Goal: Information Seeking & Learning: Learn about a topic

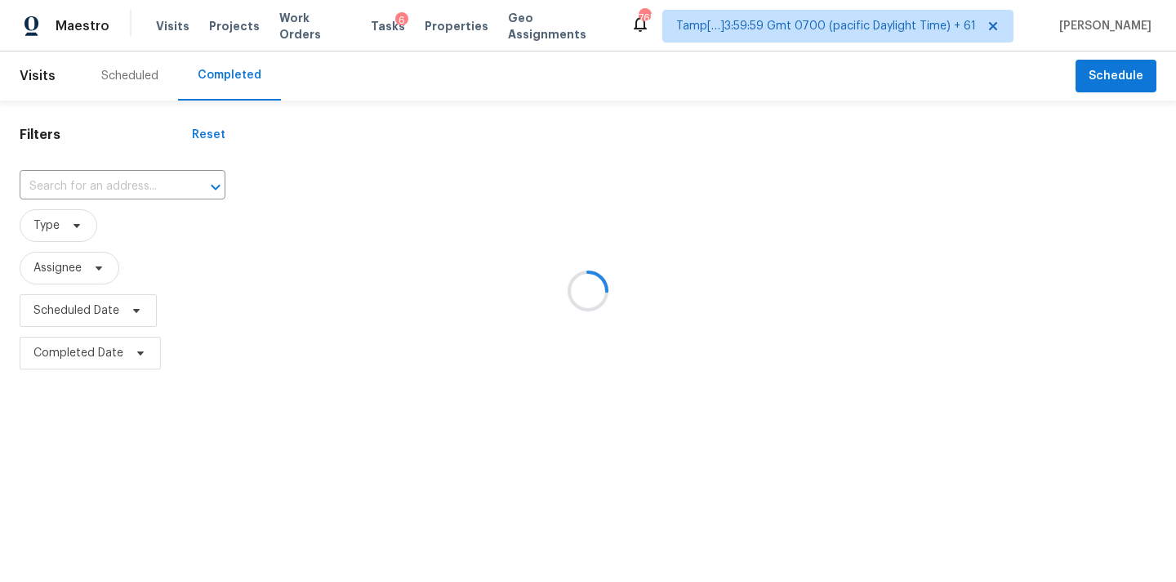
click at [74, 185] on div at bounding box center [588, 291] width 1176 height 582
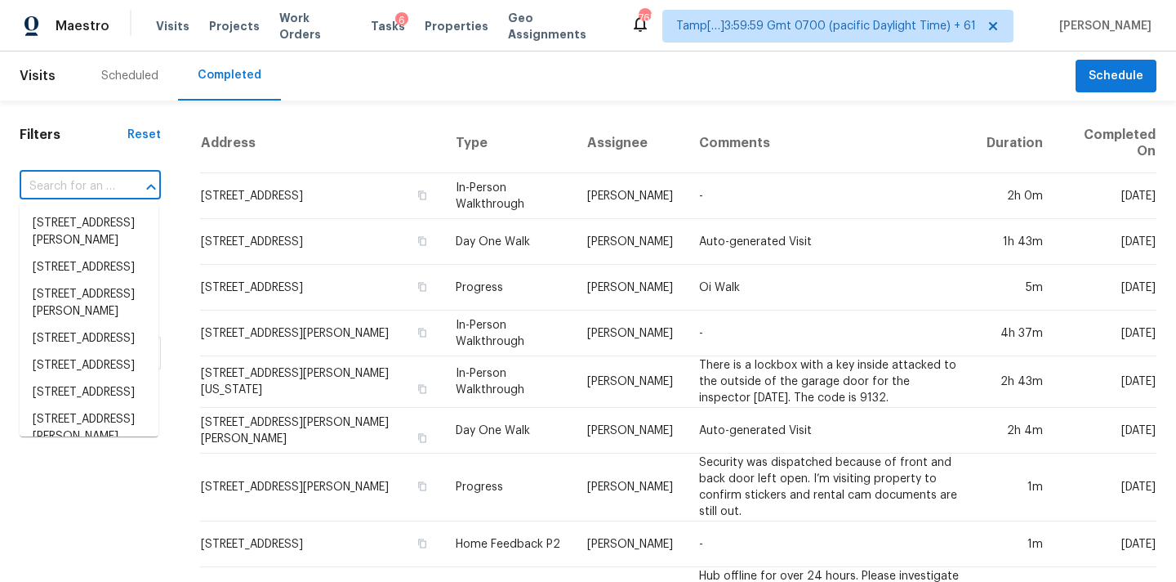
click at [74, 185] on input "text" at bounding box center [68, 186] width 96 height 25
paste input "1700 E Avenue Q14 Apt 8, Palmdale, CA 93550"
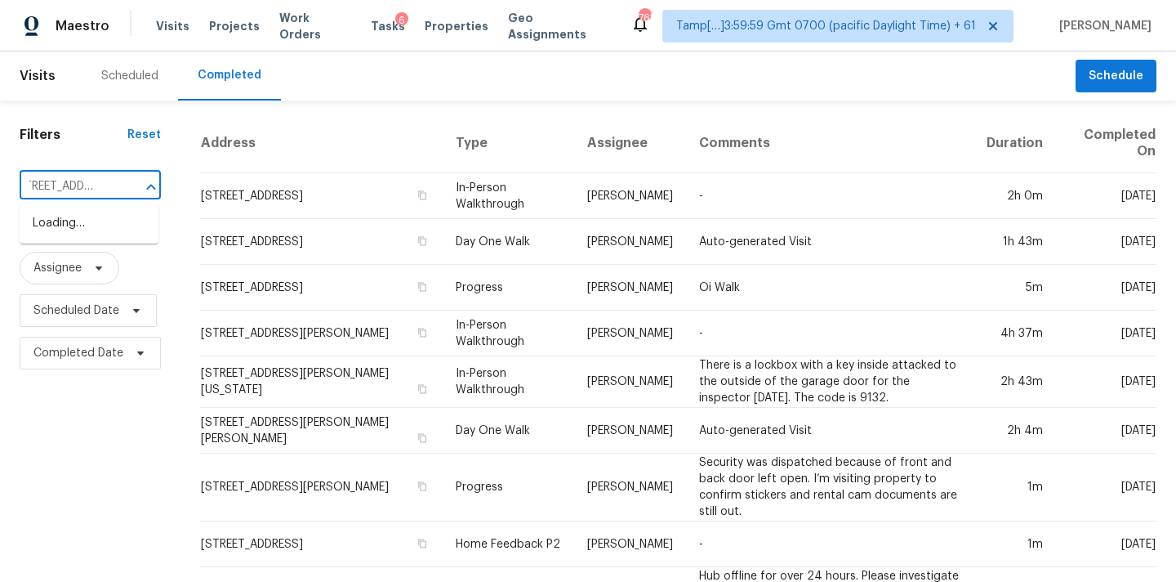
type input "1700 E Avenue Q14"
click at [87, 230] on li "1700 E Avenue Q14 Apt 8, Palmdale, CA 93550" at bounding box center [89, 223] width 139 height 27
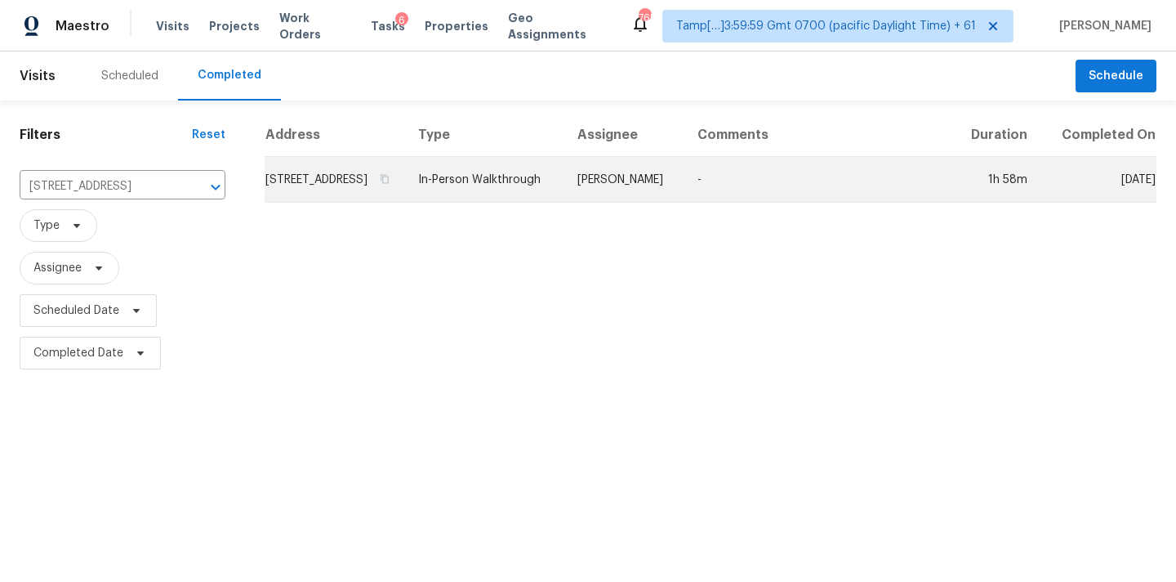
click at [550, 198] on td "In-Person Walkthrough" at bounding box center [484, 180] width 159 height 46
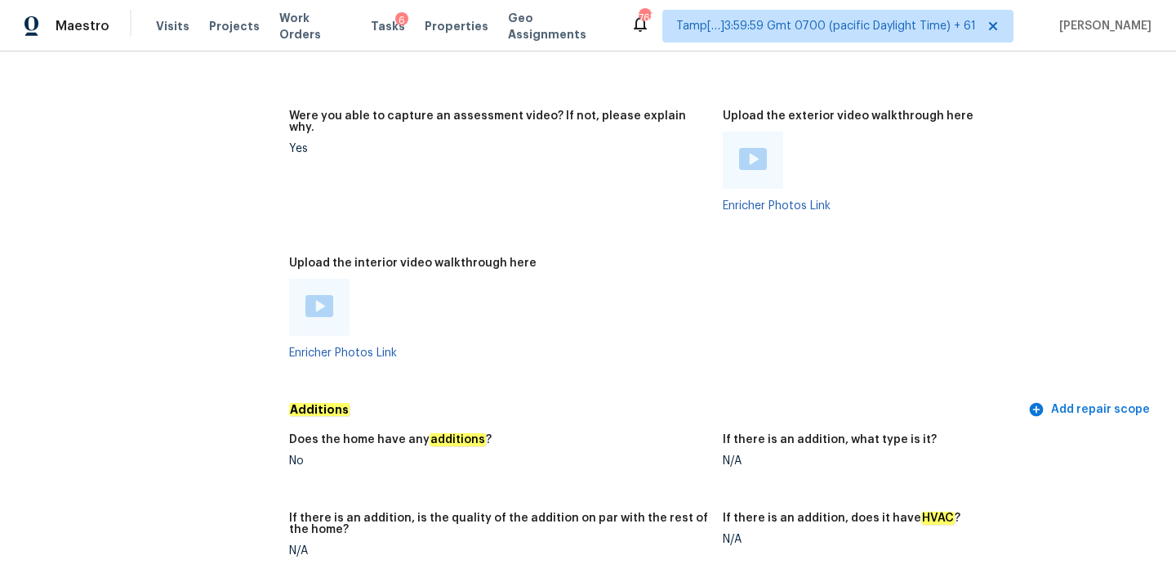
scroll to position [3054, 0]
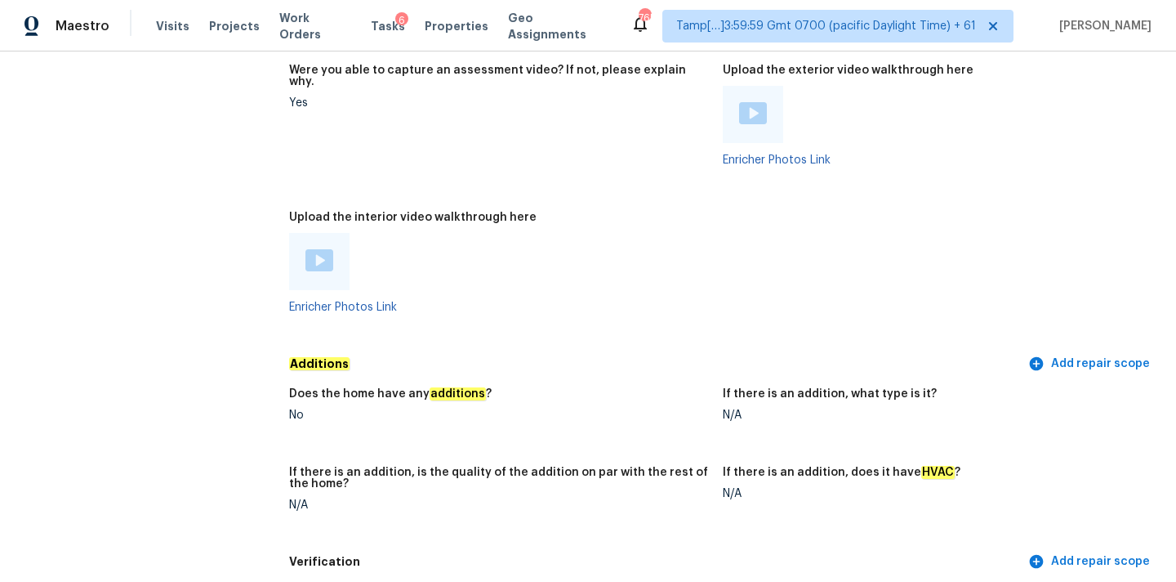
click at [719, 218] on figure "Upload the interior video walkthrough here Enricher Photos Link" at bounding box center [506, 275] width 434 height 127
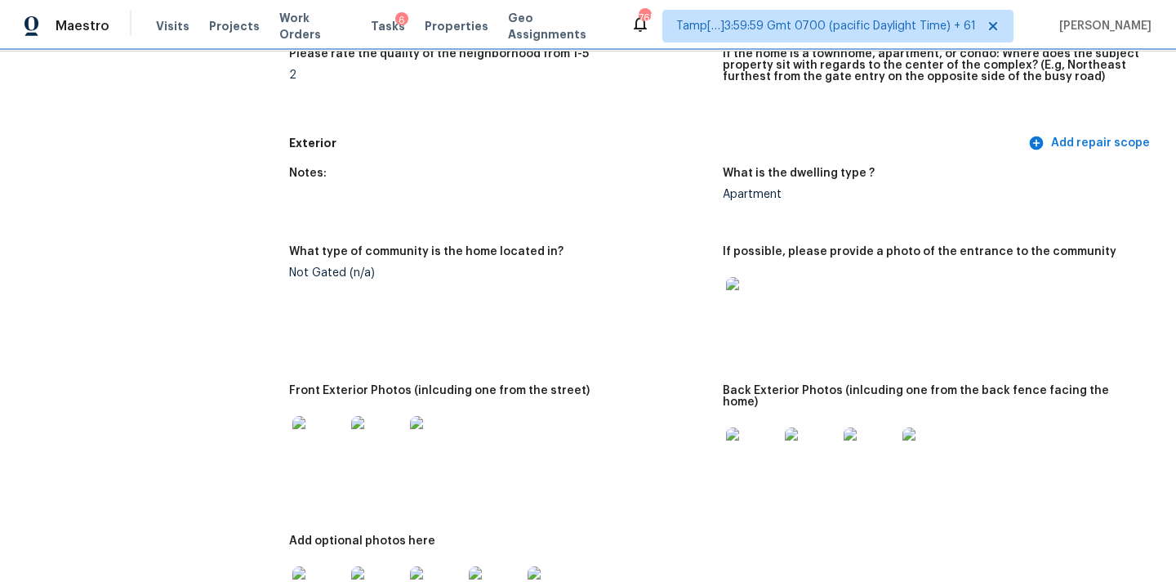
scroll to position [652, 0]
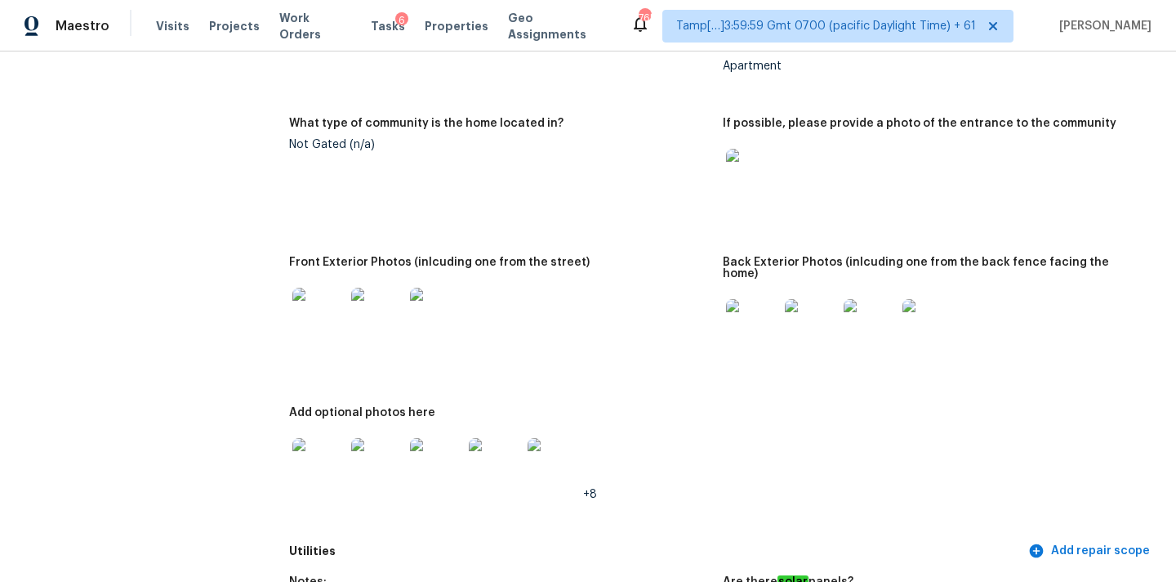
click at [762, 317] on img at bounding box center [752, 325] width 52 height 52
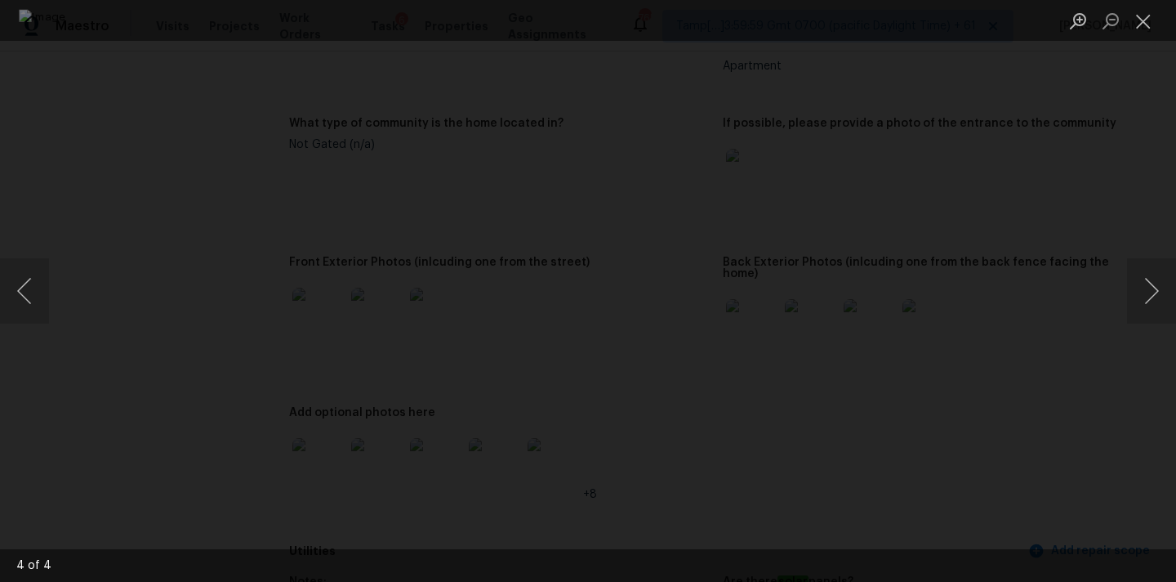
click at [1136, 3] on li "Lightbox" at bounding box center [1143, 20] width 33 height 41
click at [1145, 10] on button "Close lightbox" at bounding box center [1143, 21] width 33 height 29
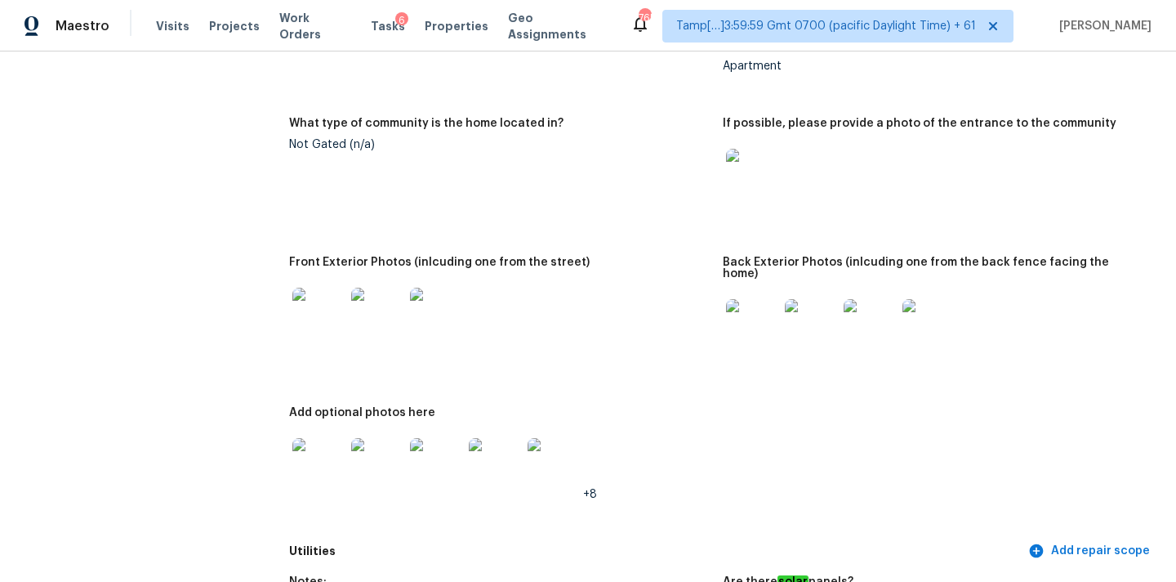
click at [367, 438] on img at bounding box center [377, 464] width 52 height 52
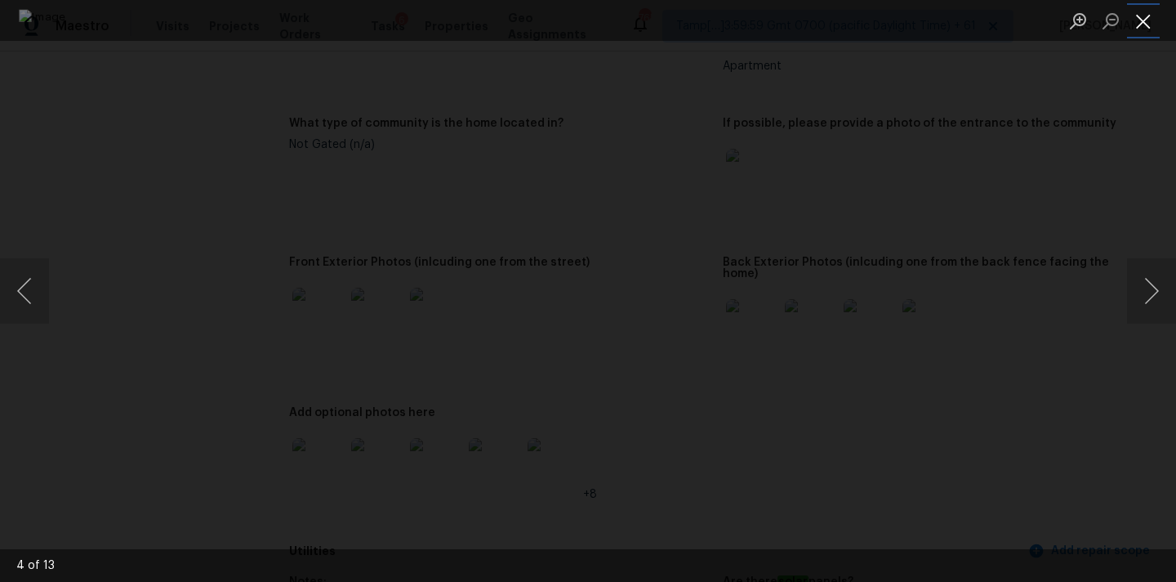
click at [1136, 16] on button "Close lightbox" at bounding box center [1143, 21] width 33 height 29
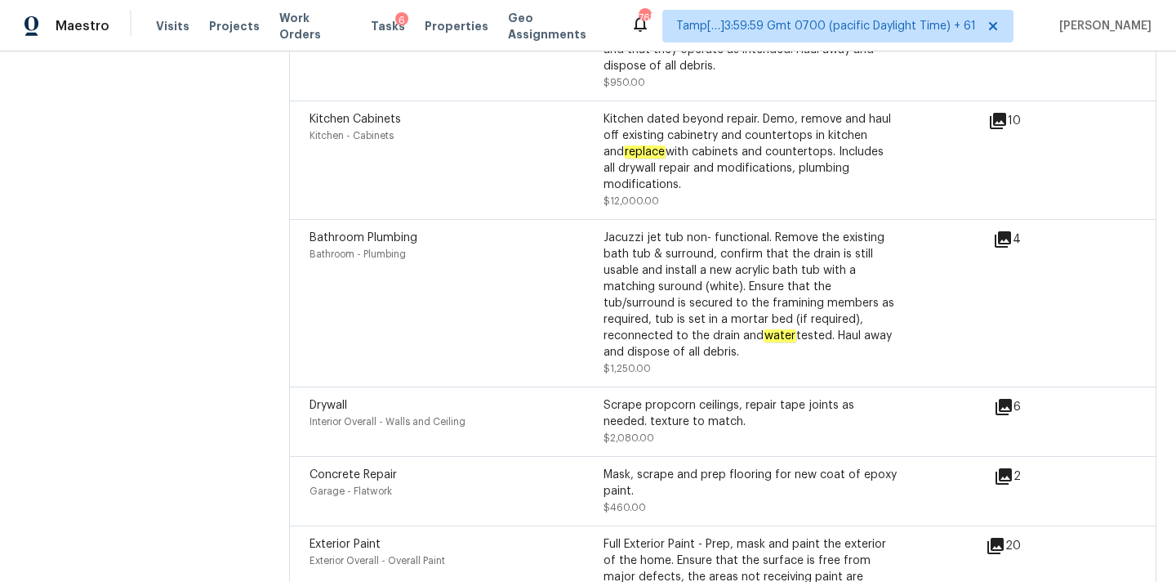
scroll to position [4237, 0]
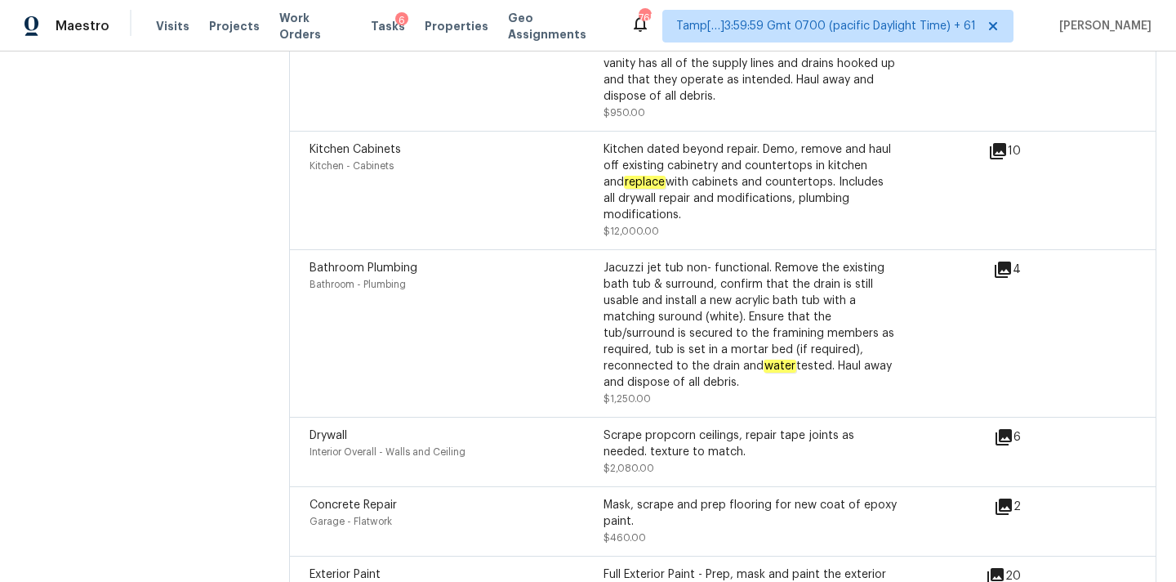
click at [1009, 429] on icon at bounding box center [1004, 437] width 16 height 16
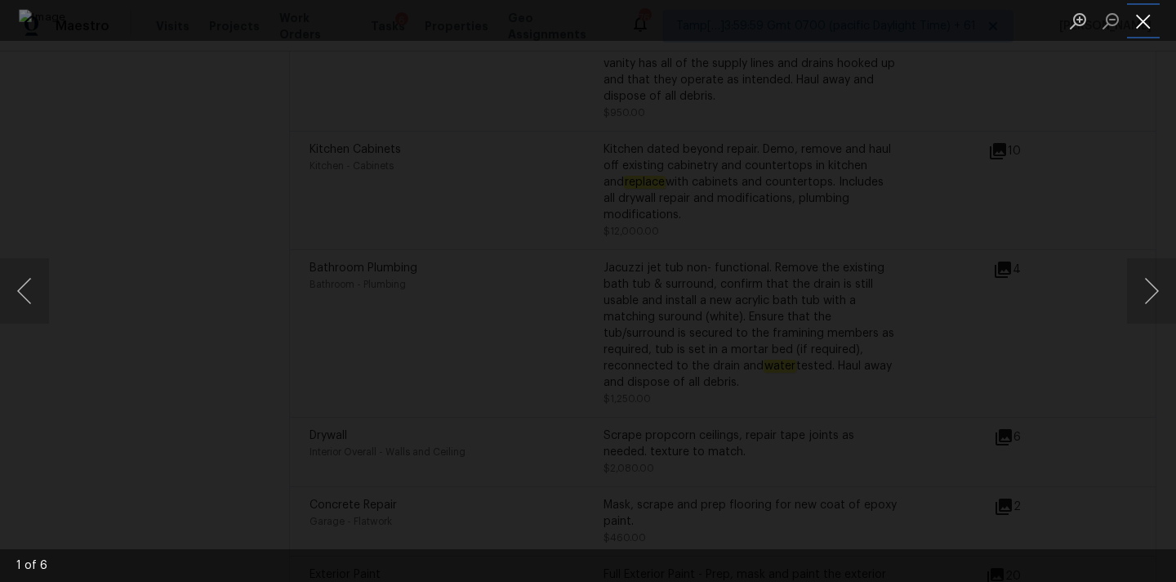
click at [1141, 26] on button "Close lightbox" at bounding box center [1143, 21] width 33 height 29
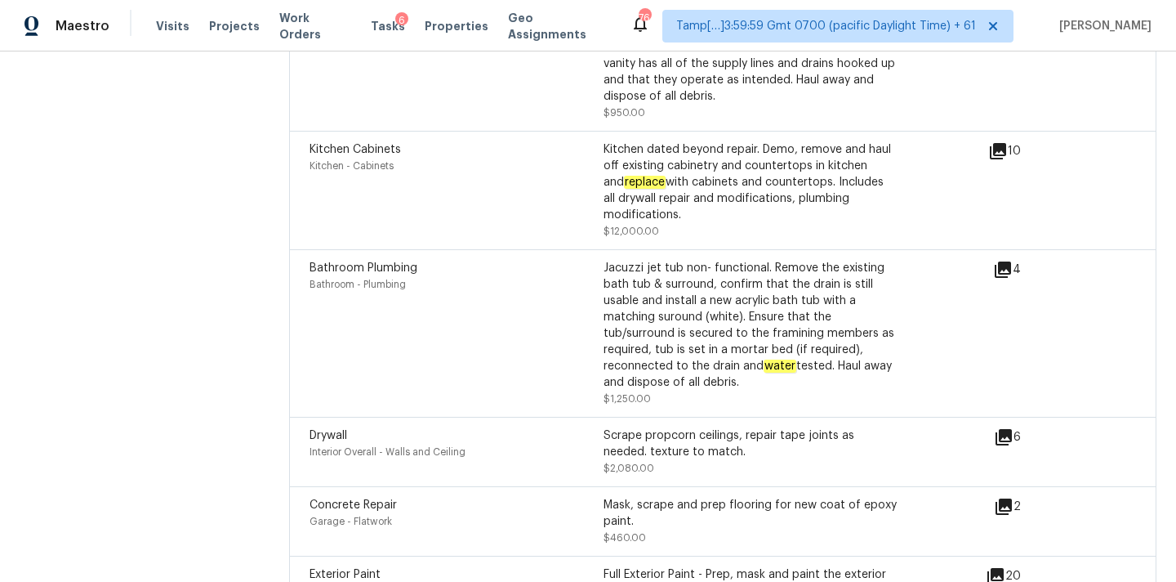
click at [1004, 429] on icon at bounding box center [1004, 437] width 16 height 16
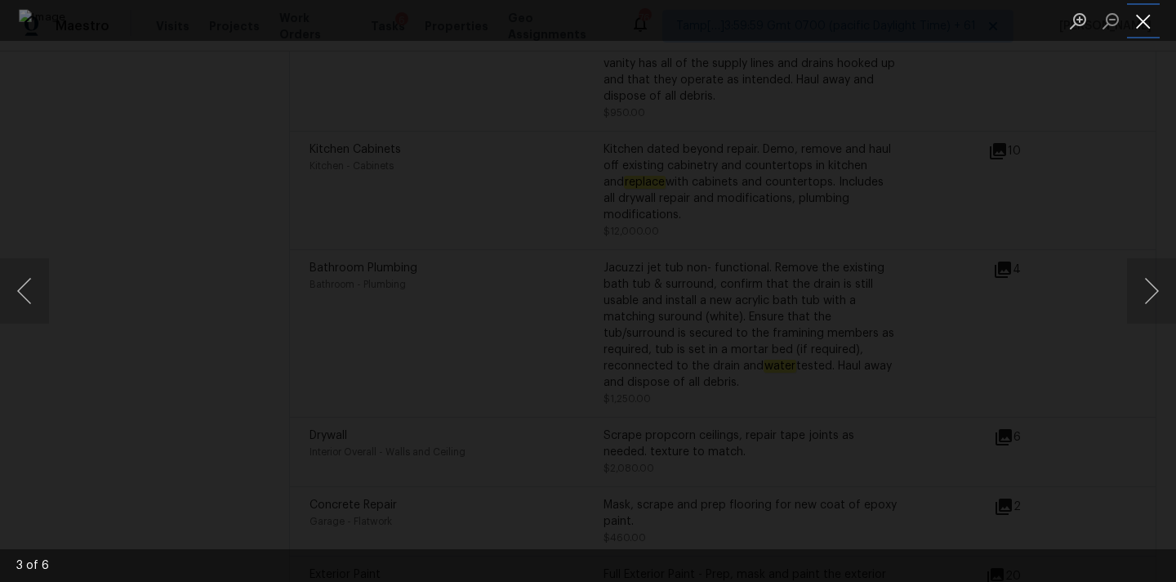
click at [1147, 31] on button "Close lightbox" at bounding box center [1143, 21] width 33 height 29
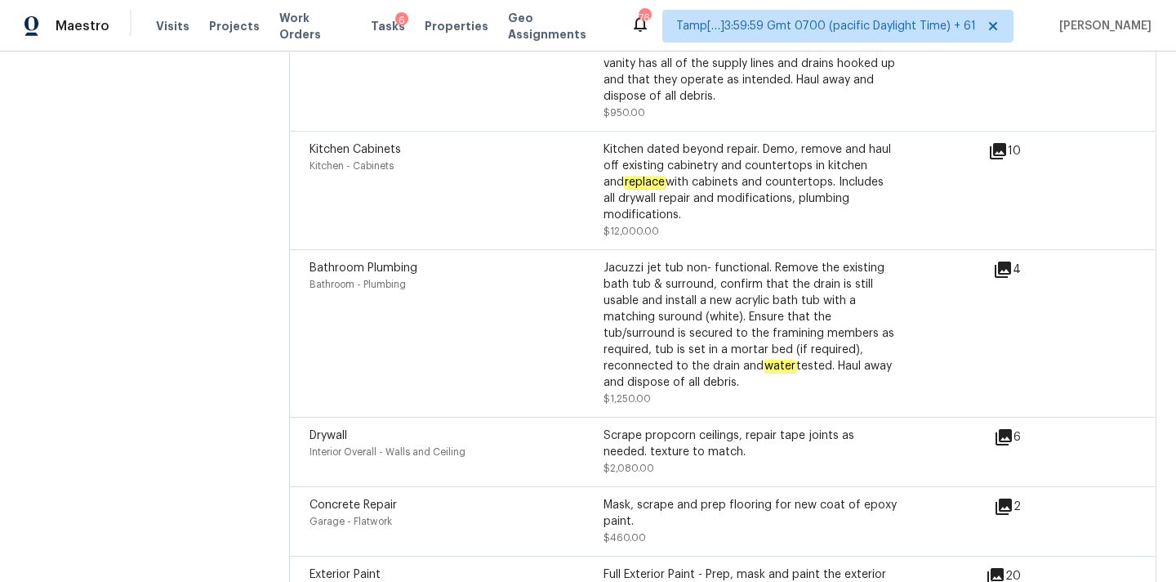
scroll to position [4335, 0]
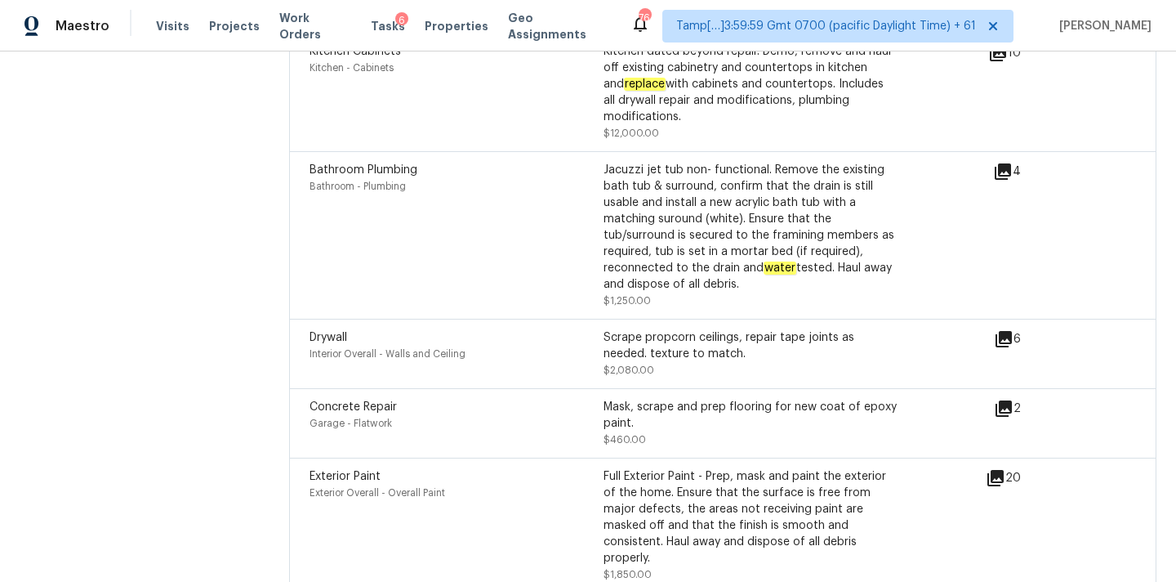
click at [1006, 331] on icon at bounding box center [1004, 339] width 16 height 16
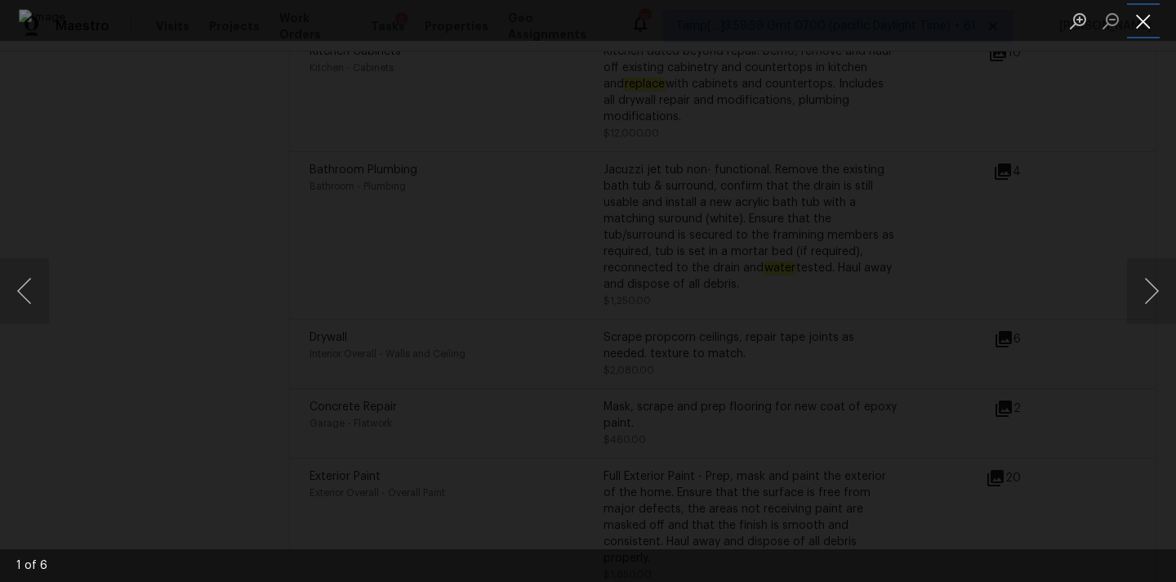
click at [1138, 28] on button "Close lightbox" at bounding box center [1143, 21] width 33 height 29
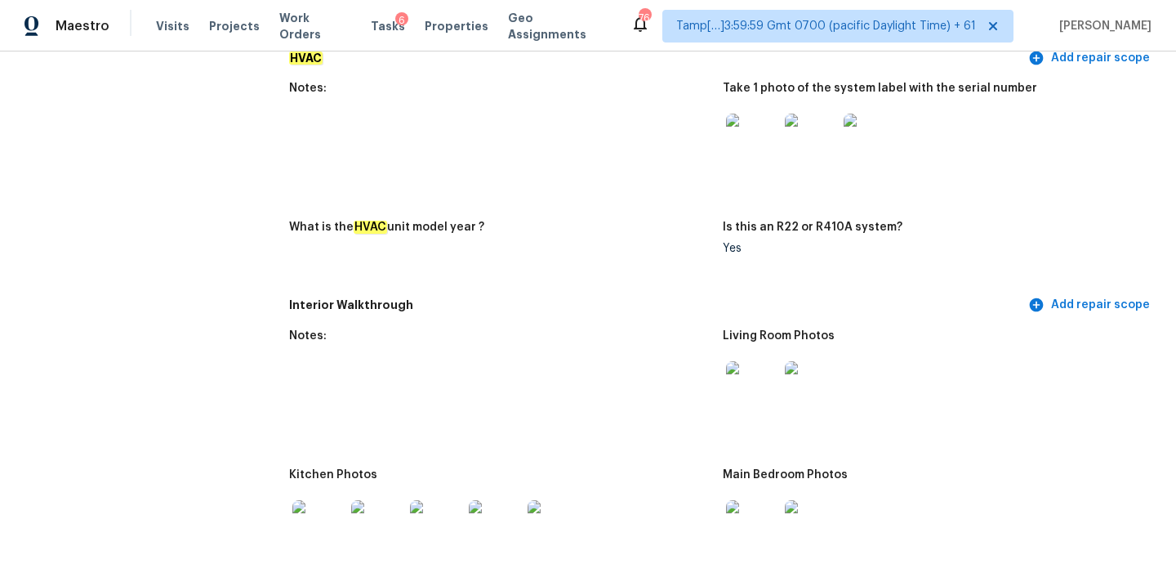
scroll to position [1671, 0]
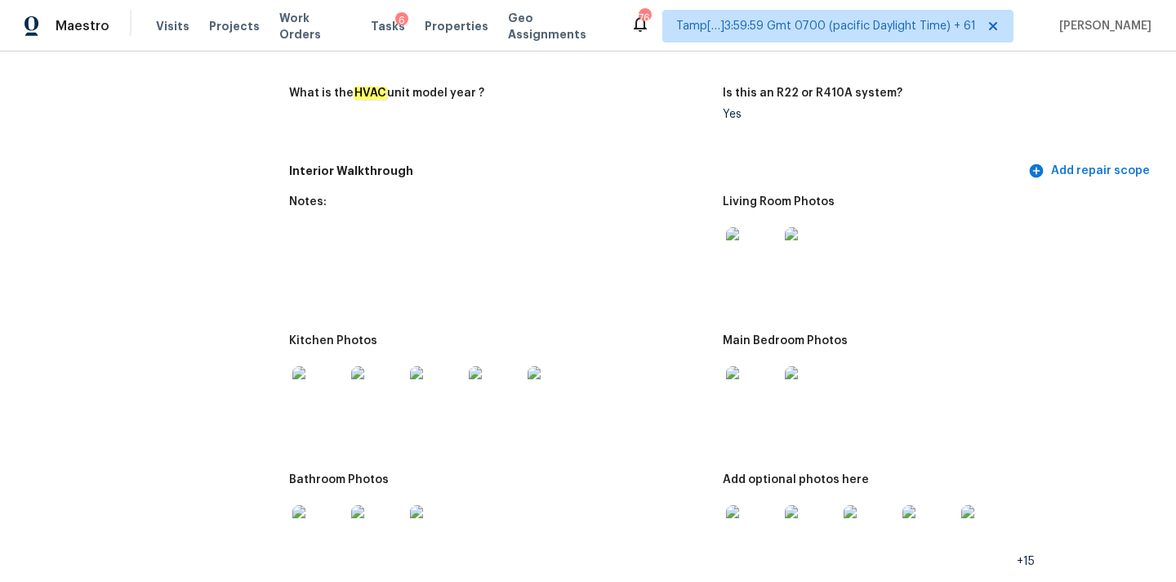
click at [742, 234] on img at bounding box center [752, 253] width 52 height 52
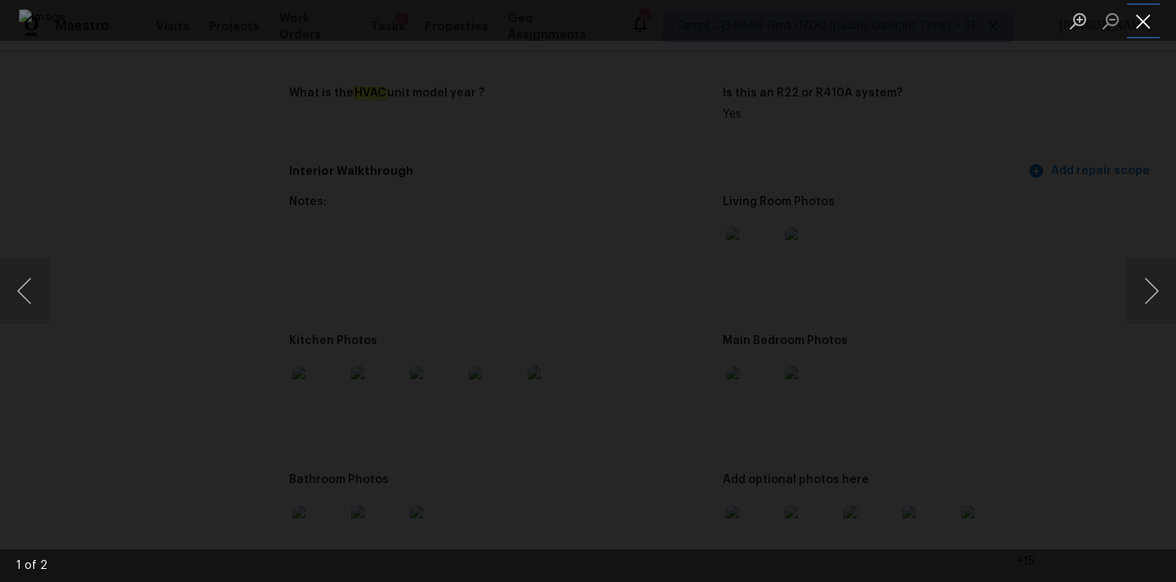
click at [1137, 20] on button "Close lightbox" at bounding box center [1143, 21] width 33 height 29
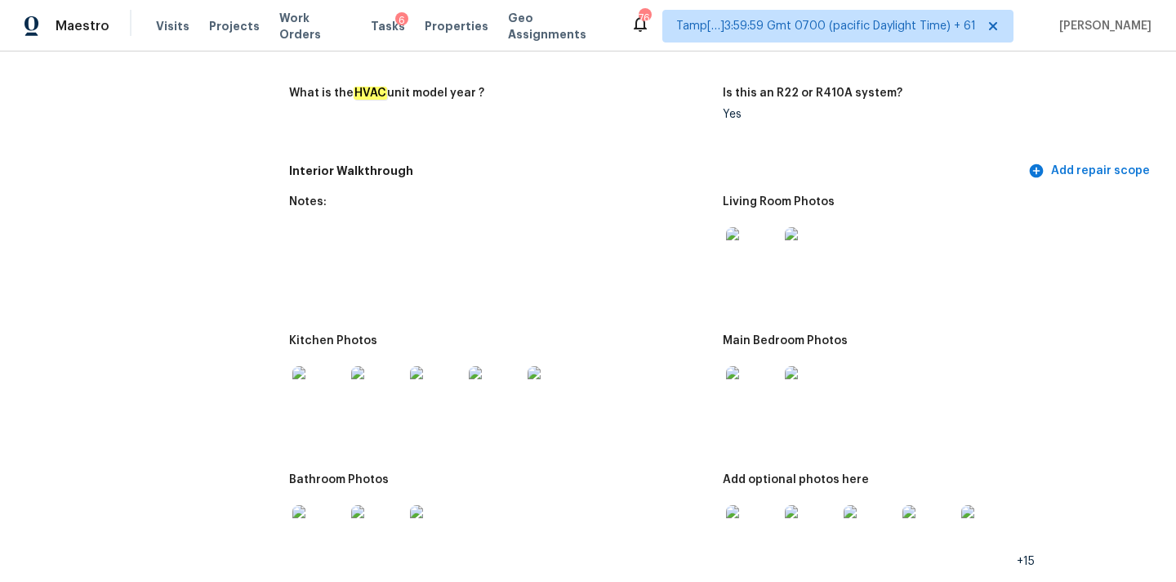
click at [745, 384] on img at bounding box center [752, 392] width 52 height 52
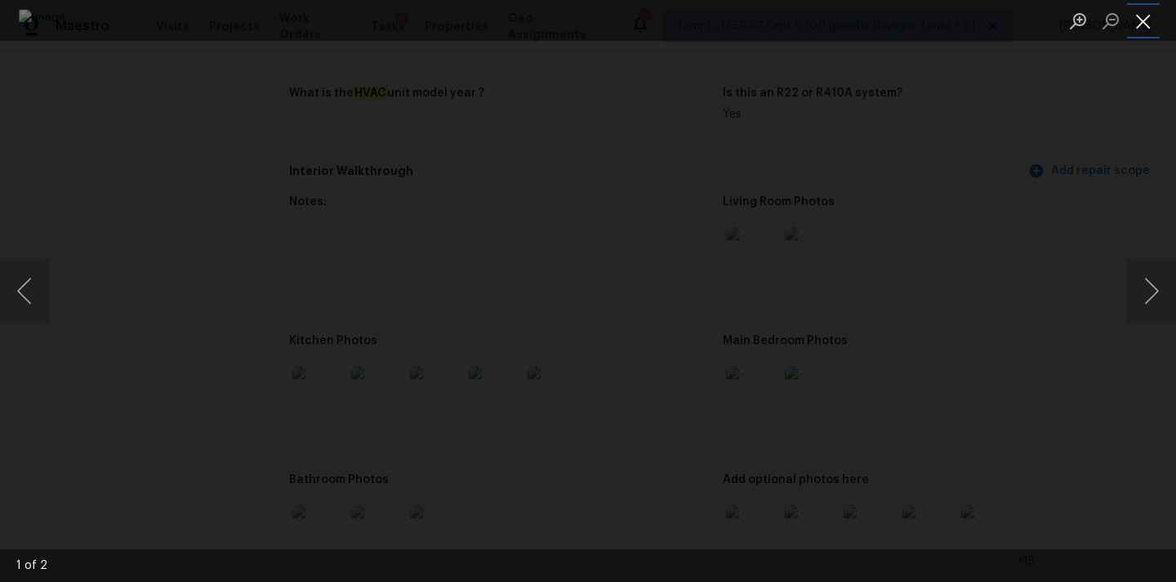
click at [1143, 15] on button "Close lightbox" at bounding box center [1143, 21] width 33 height 29
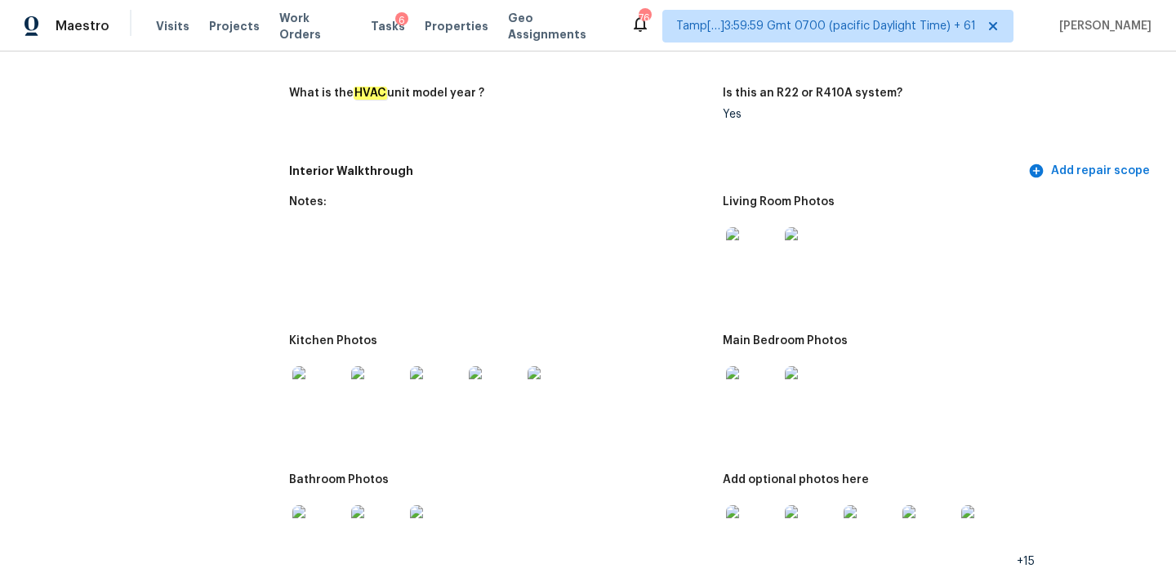
click at [309, 381] on img at bounding box center [318, 392] width 52 height 52
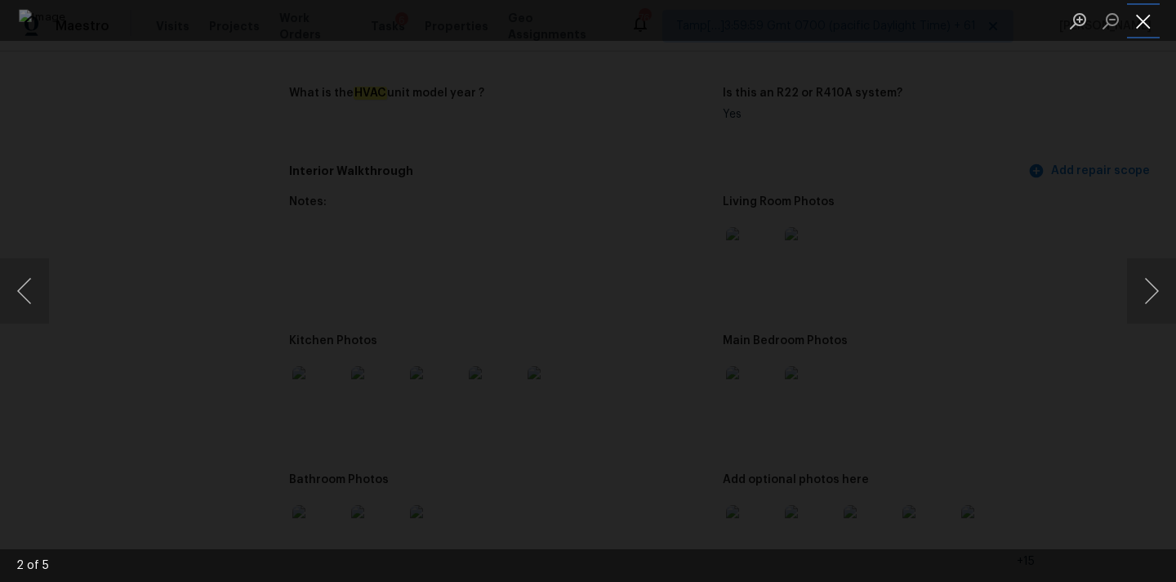
click at [1134, 30] on button "Close lightbox" at bounding box center [1143, 21] width 33 height 29
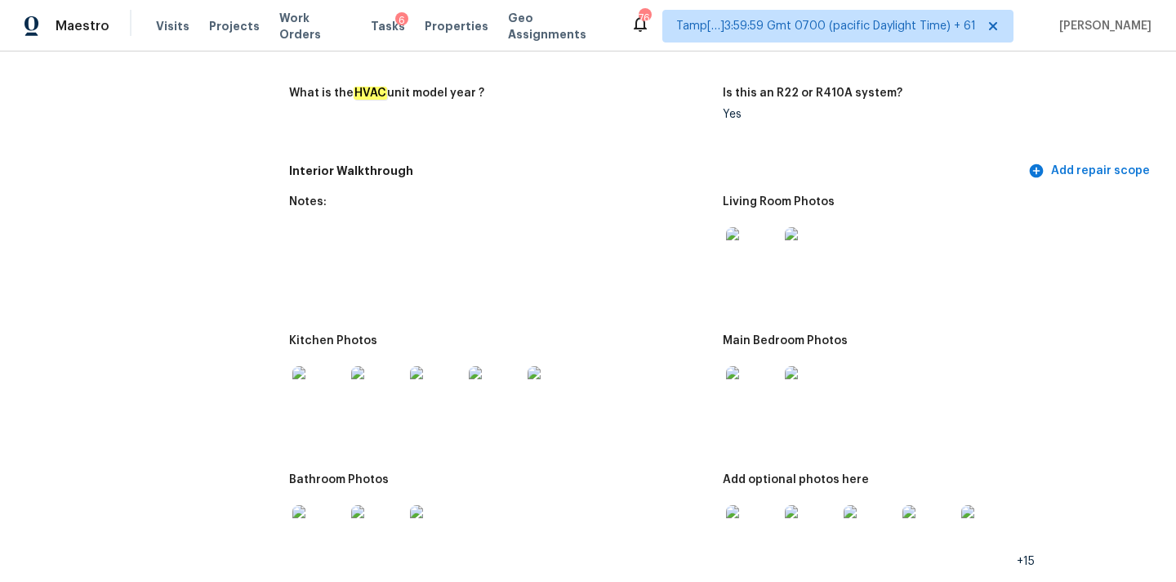
click at [335, 517] on img at bounding box center [318, 531] width 52 height 52
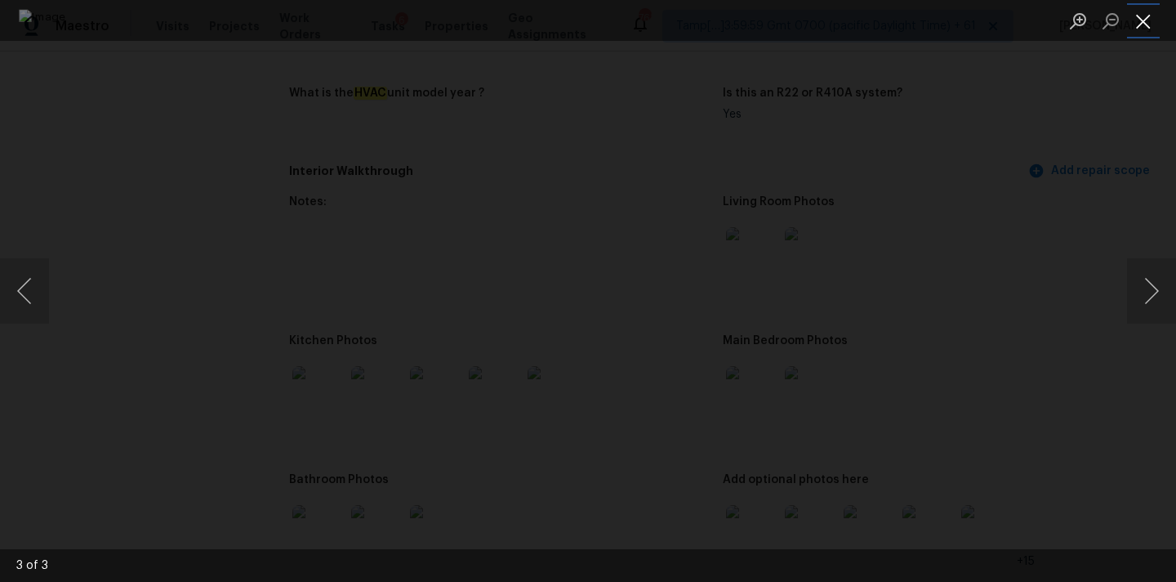
click at [1140, 20] on button "Close lightbox" at bounding box center [1143, 21] width 33 height 29
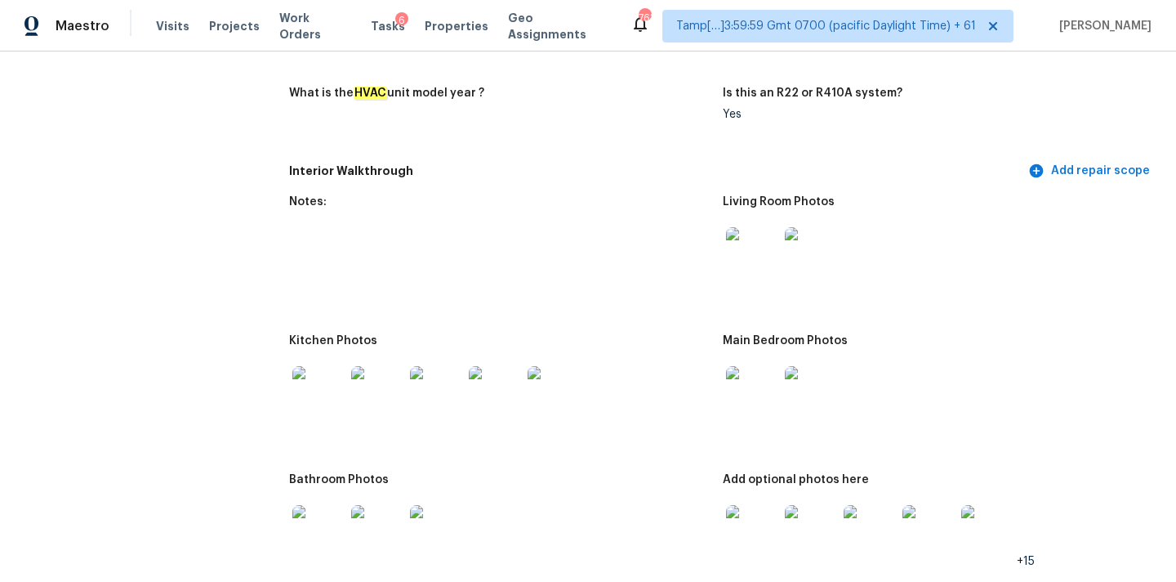
click at [758, 521] on img at bounding box center [752, 531] width 52 height 52
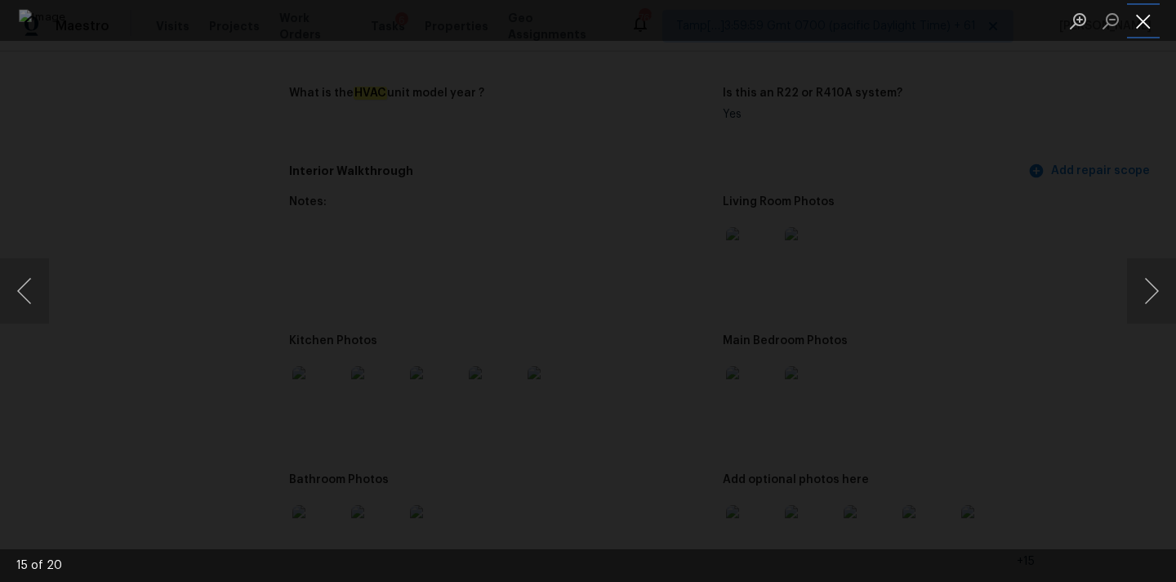
click at [1140, 27] on button "Close lightbox" at bounding box center [1143, 21] width 33 height 29
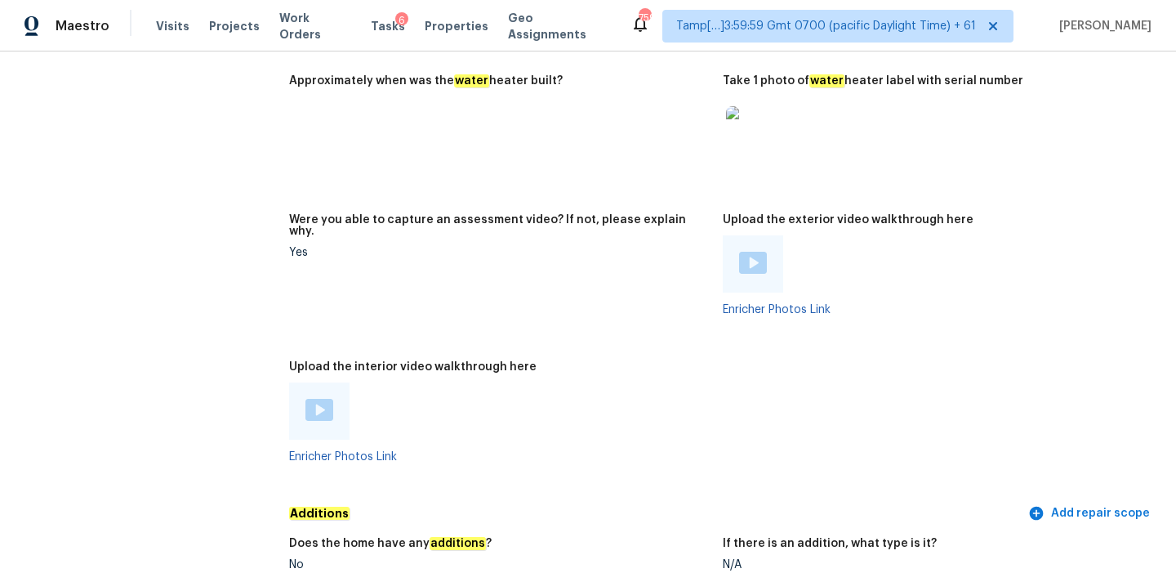
scroll to position [2955, 0]
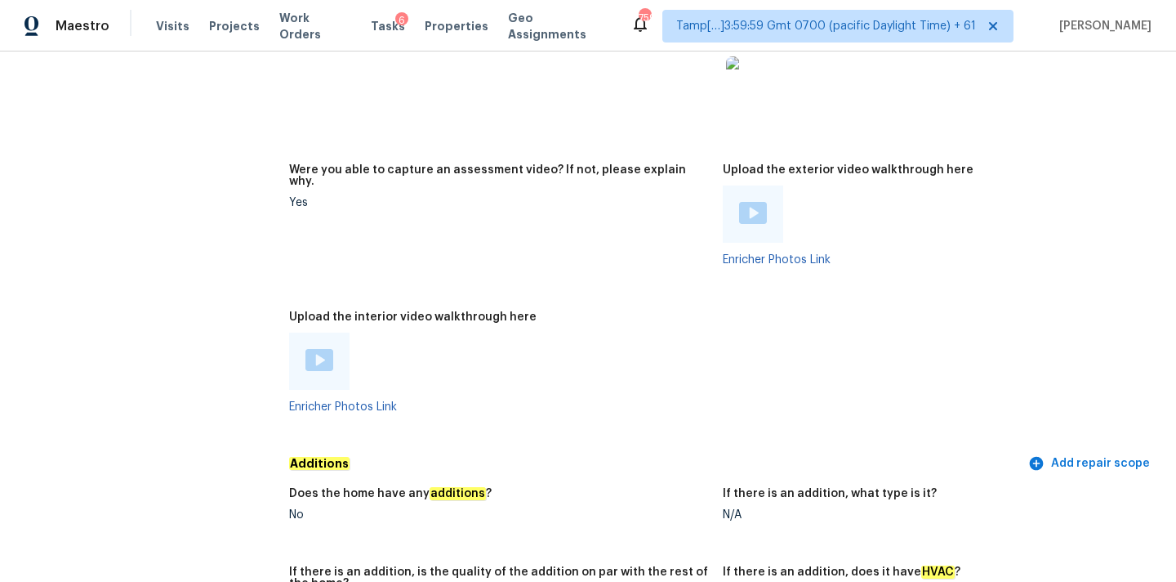
click at [308, 349] on img at bounding box center [320, 360] width 28 height 22
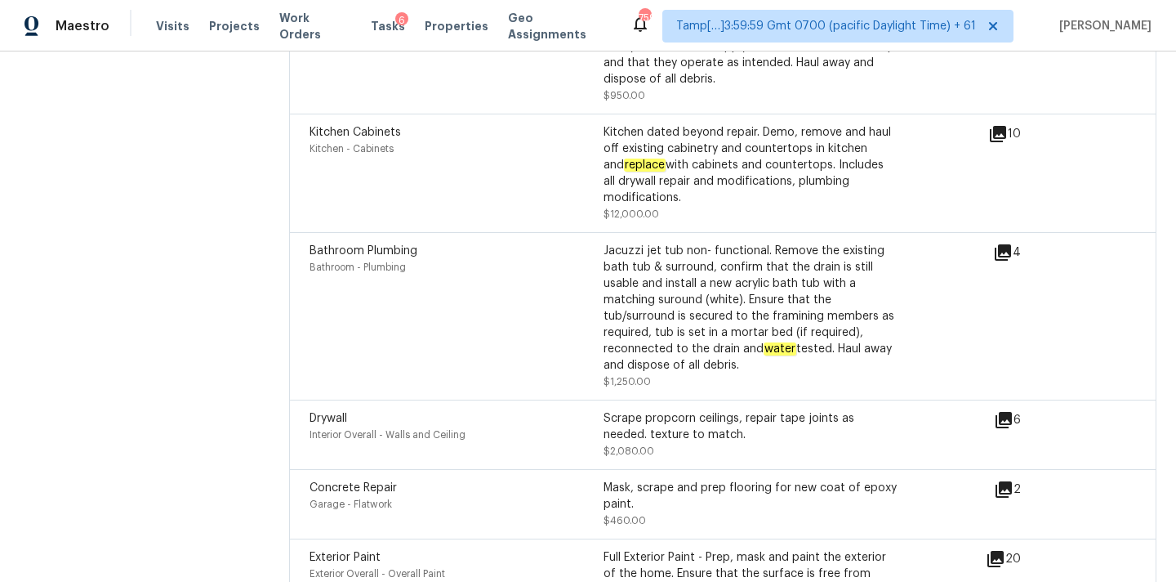
scroll to position [4185, 0]
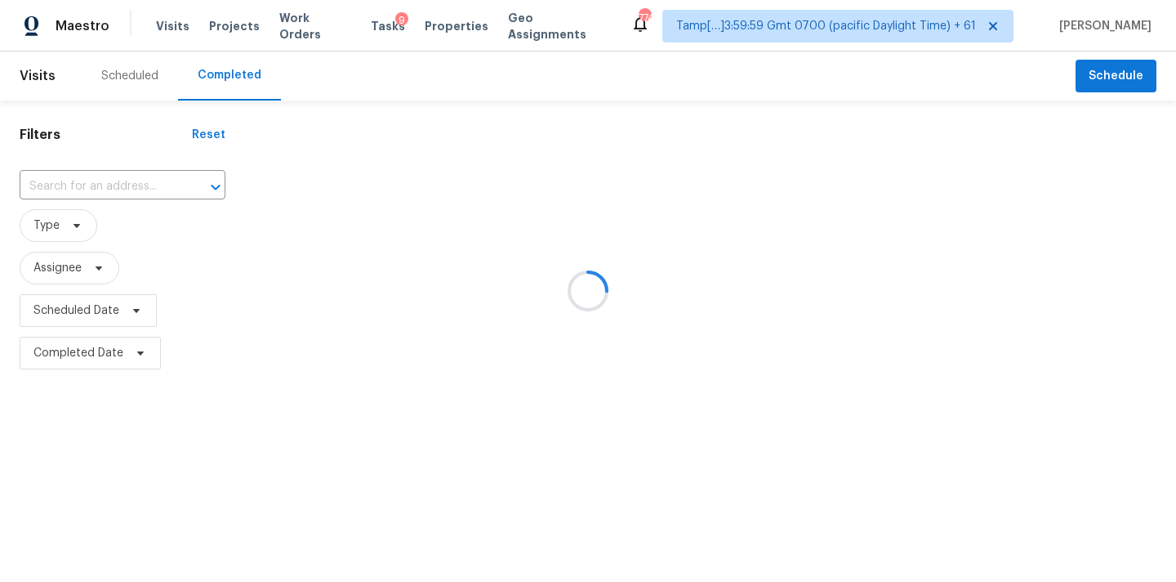
click at [118, 190] on div at bounding box center [588, 291] width 1176 height 582
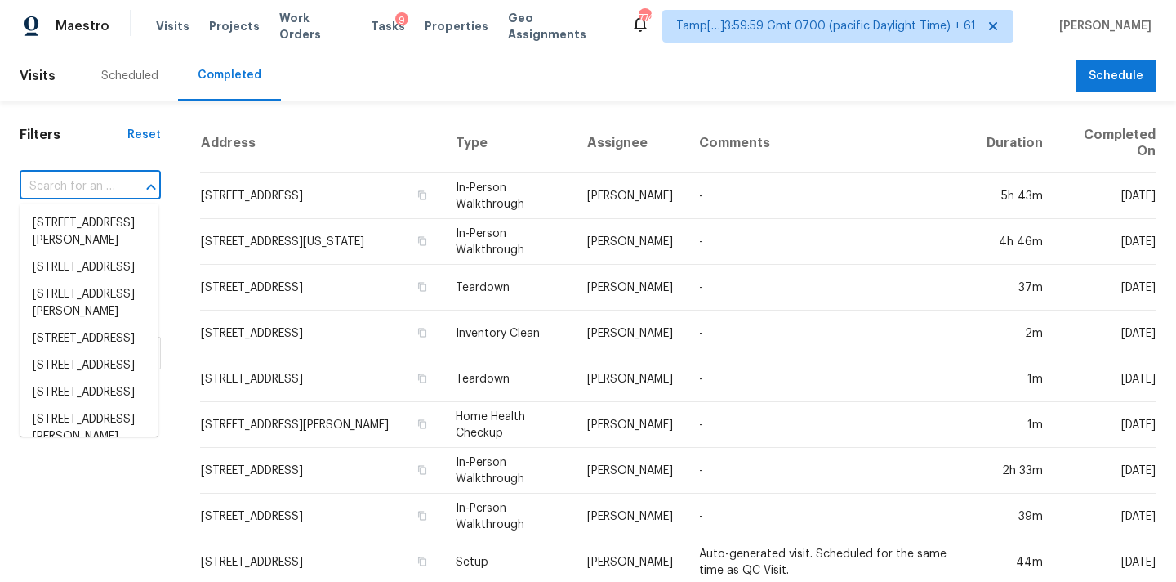
click at [35, 188] on input "text" at bounding box center [68, 186] width 96 height 25
paste input "96 Belford Dr, Daly City, CA 94015"
type input "96 Belford Dr, Daly City, CA 94015"
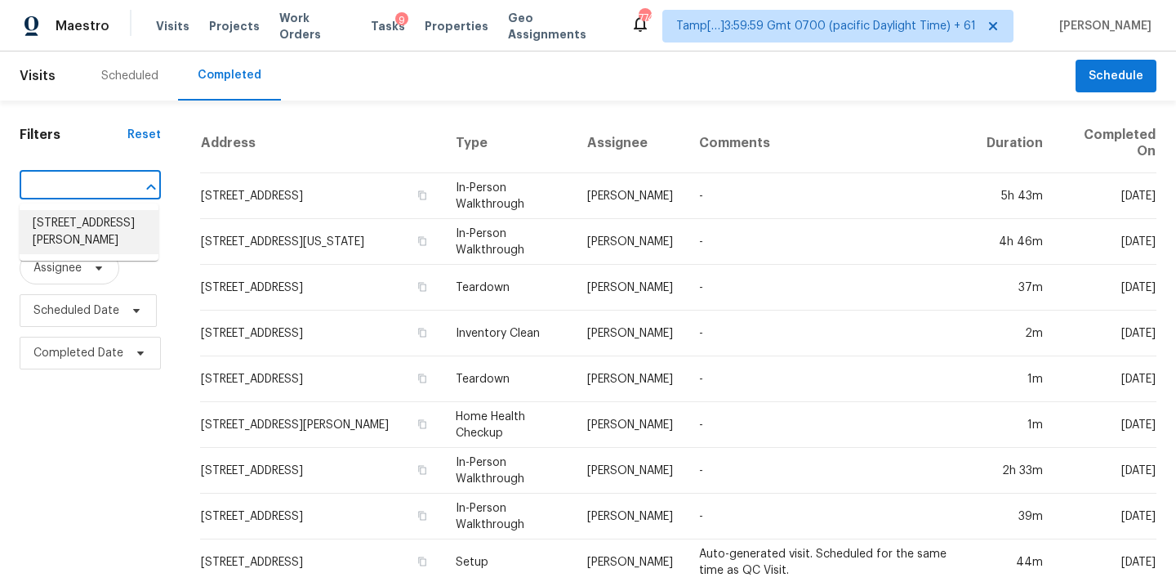
click at [69, 221] on li "96 Belford Dr, Daly City, CA 94015" at bounding box center [89, 232] width 139 height 44
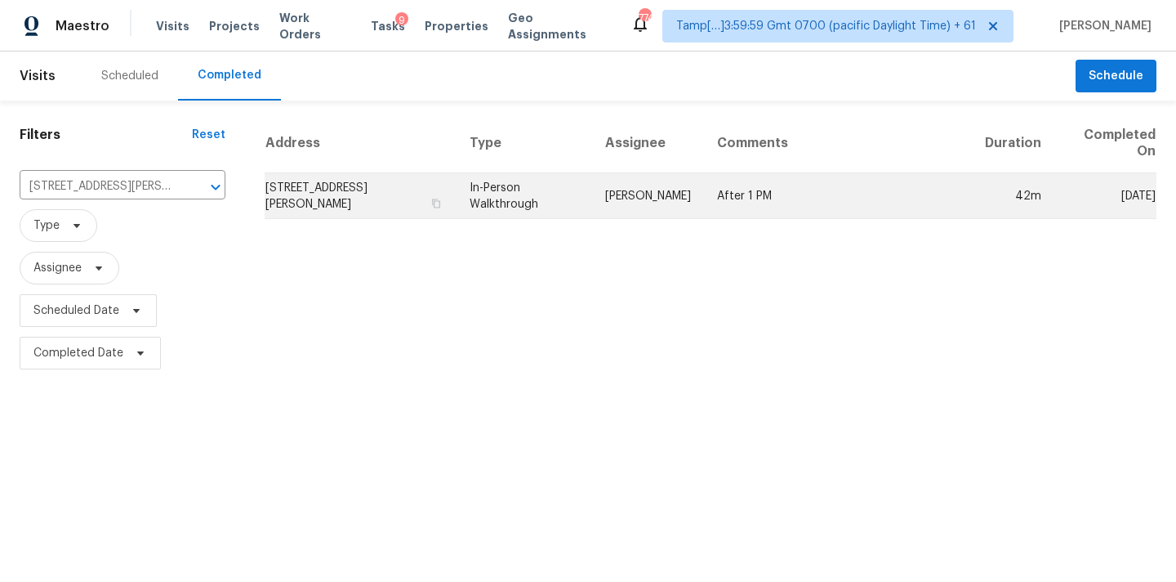
click at [580, 194] on td "In-Person Walkthrough" at bounding box center [525, 196] width 136 height 46
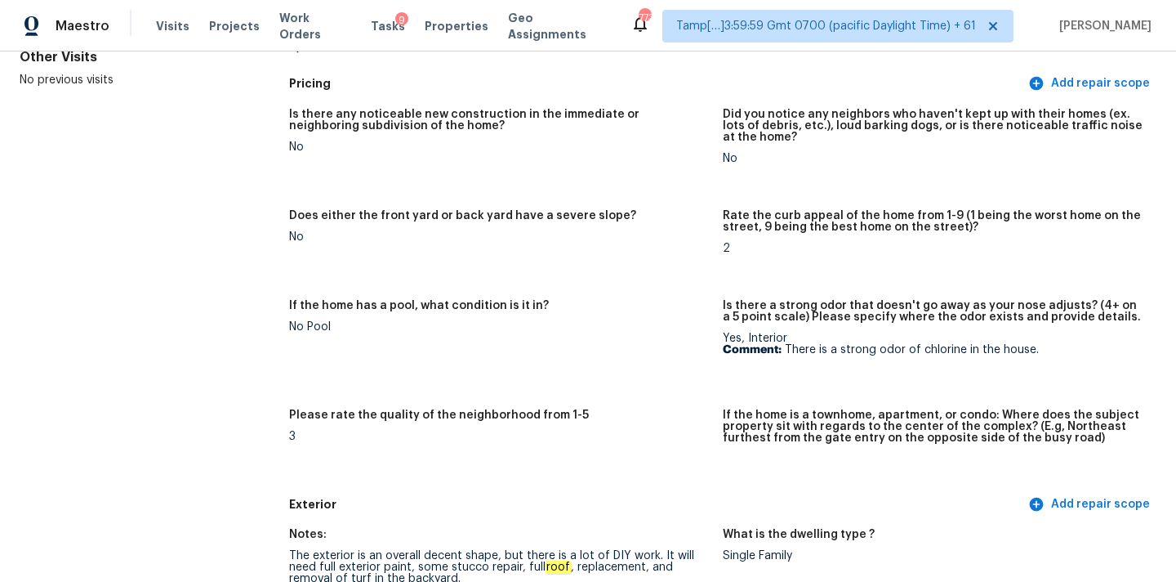
scroll to position [1177, 0]
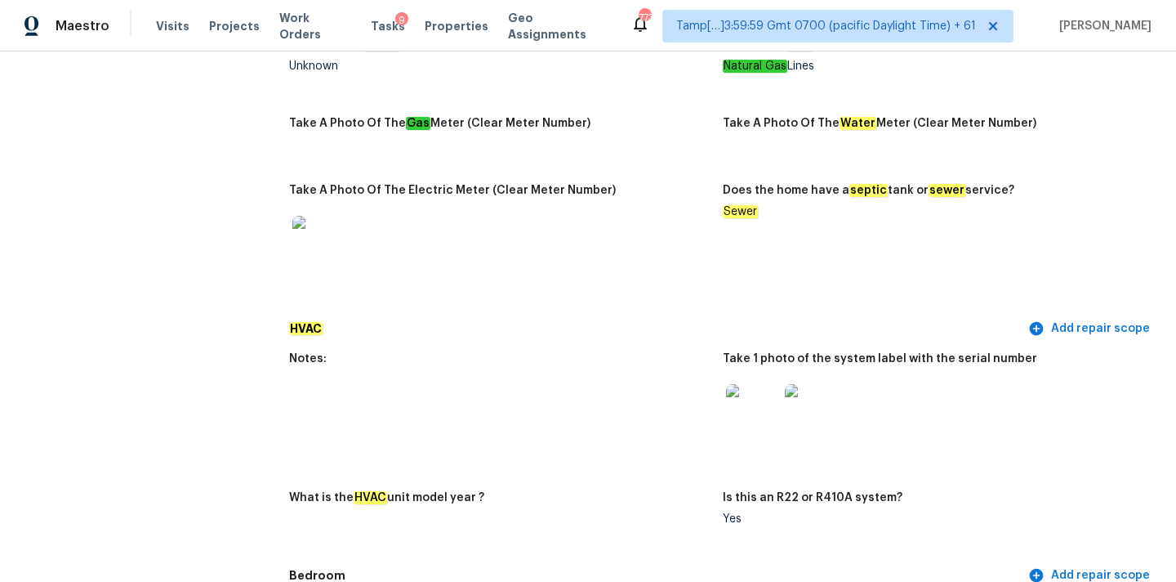
click at [758, 398] on img at bounding box center [752, 410] width 52 height 52
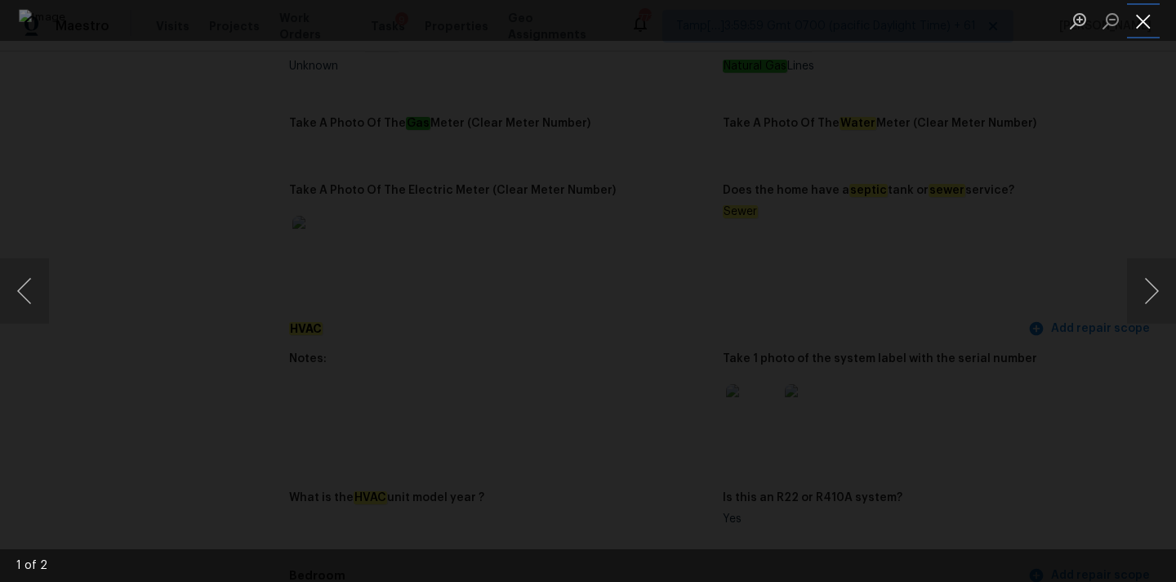
click at [1144, 22] on button "Close lightbox" at bounding box center [1143, 21] width 33 height 29
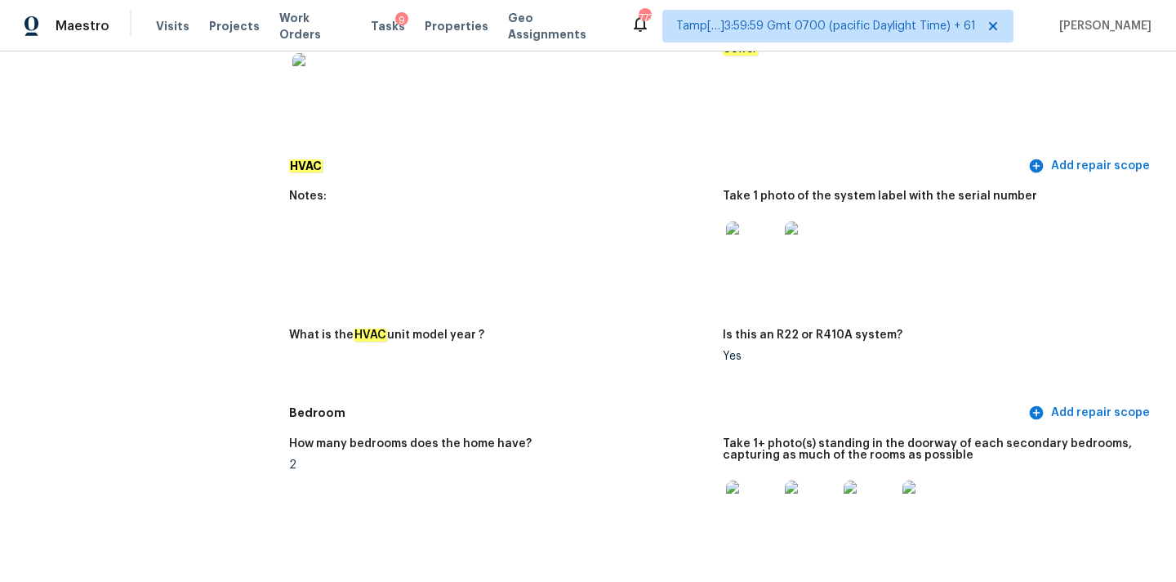
scroll to position [1374, 0]
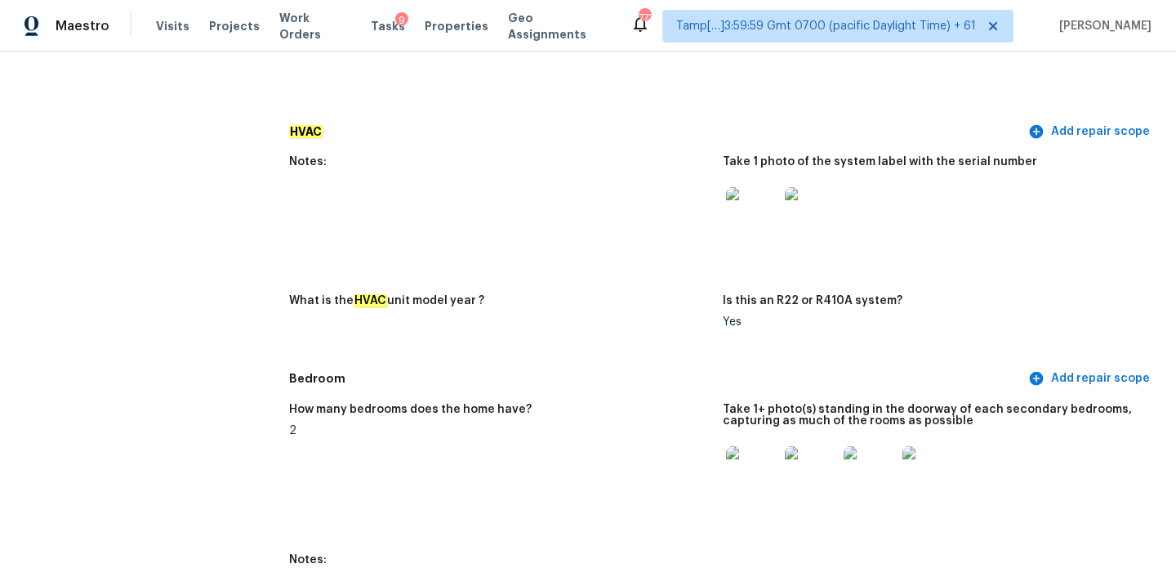
click at [810, 225] on img at bounding box center [811, 213] width 52 height 52
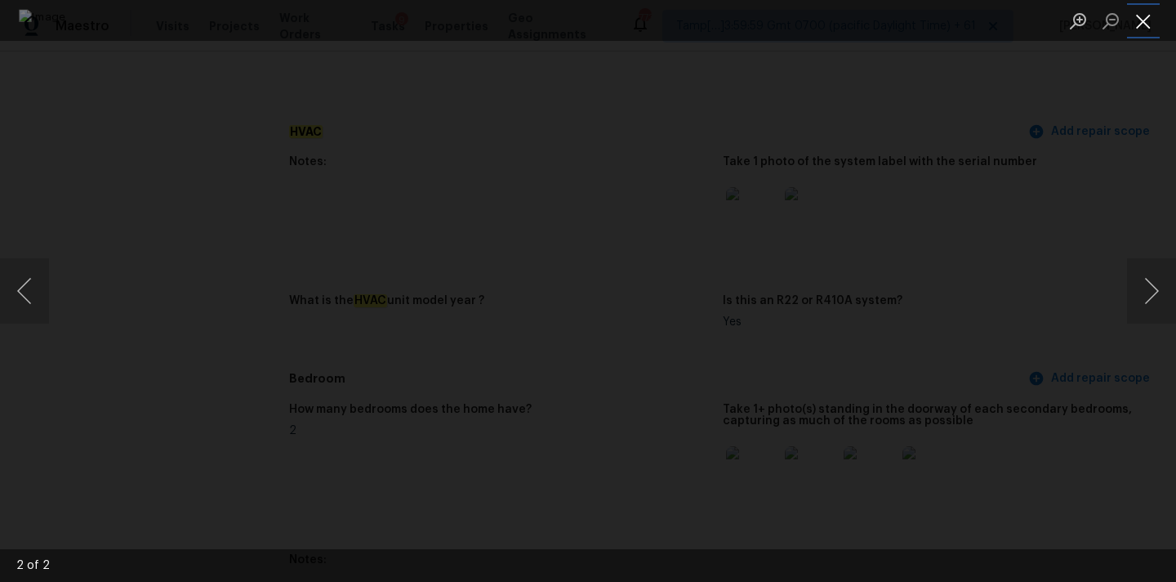
click at [1139, 23] on button "Close lightbox" at bounding box center [1143, 21] width 33 height 29
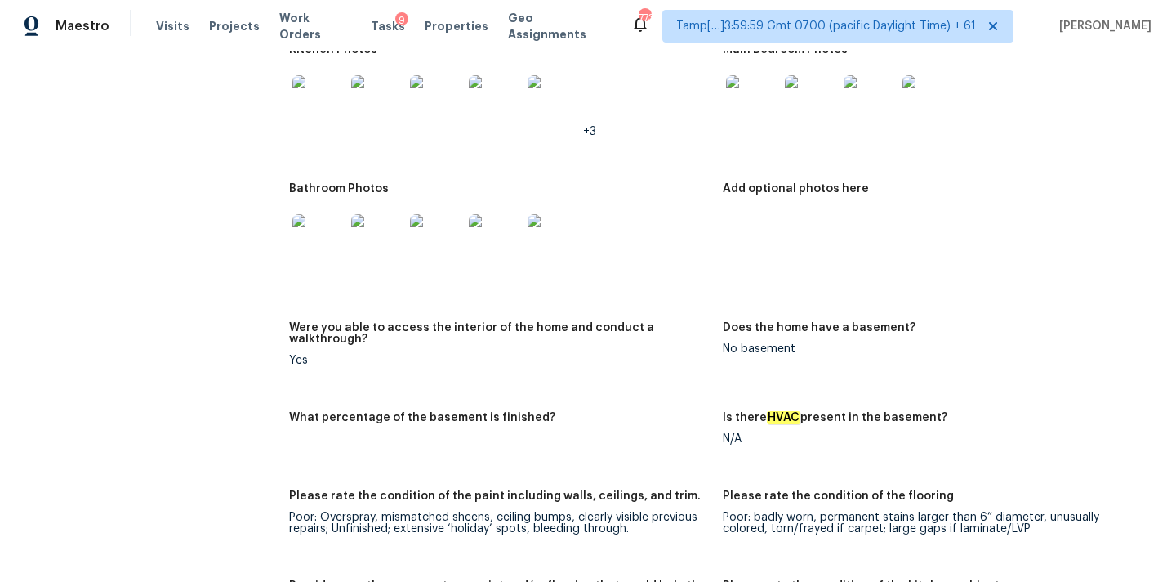
scroll to position [3763, 0]
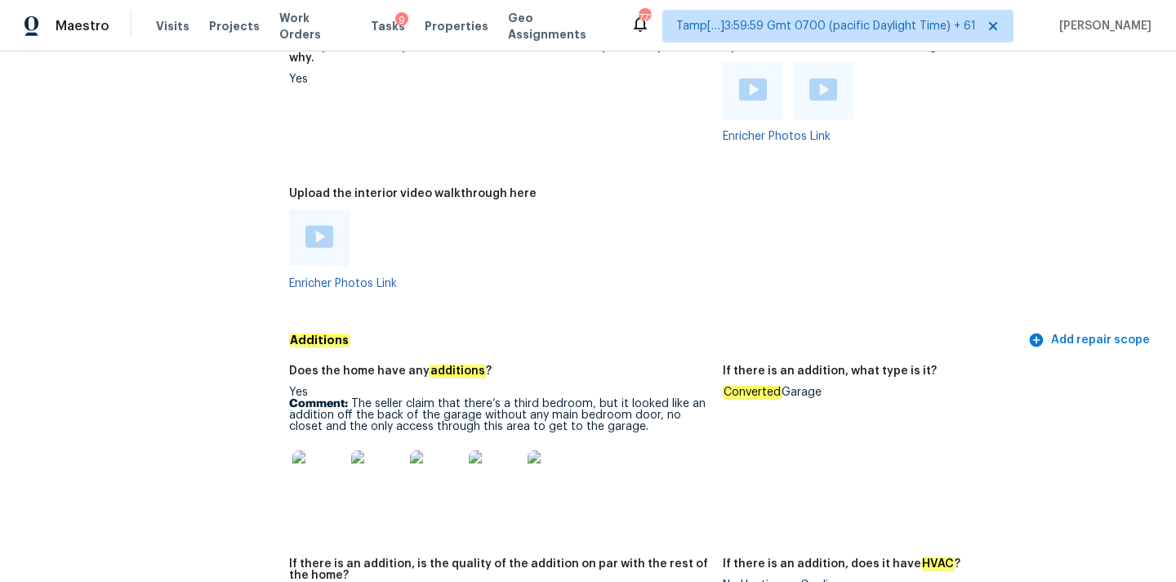
click at [734, 386] on em "Converted" at bounding box center [752, 392] width 59 height 13
copy div "Converted Garage"
click at [327, 453] on img at bounding box center [318, 476] width 52 height 52
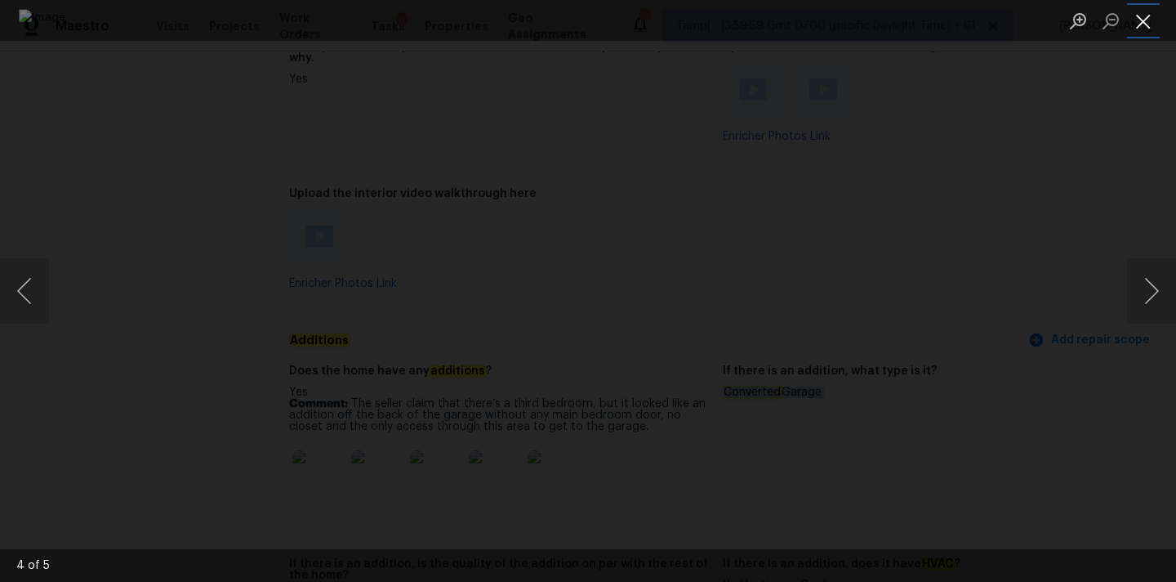
click at [1149, 20] on button "Close lightbox" at bounding box center [1143, 21] width 33 height 29
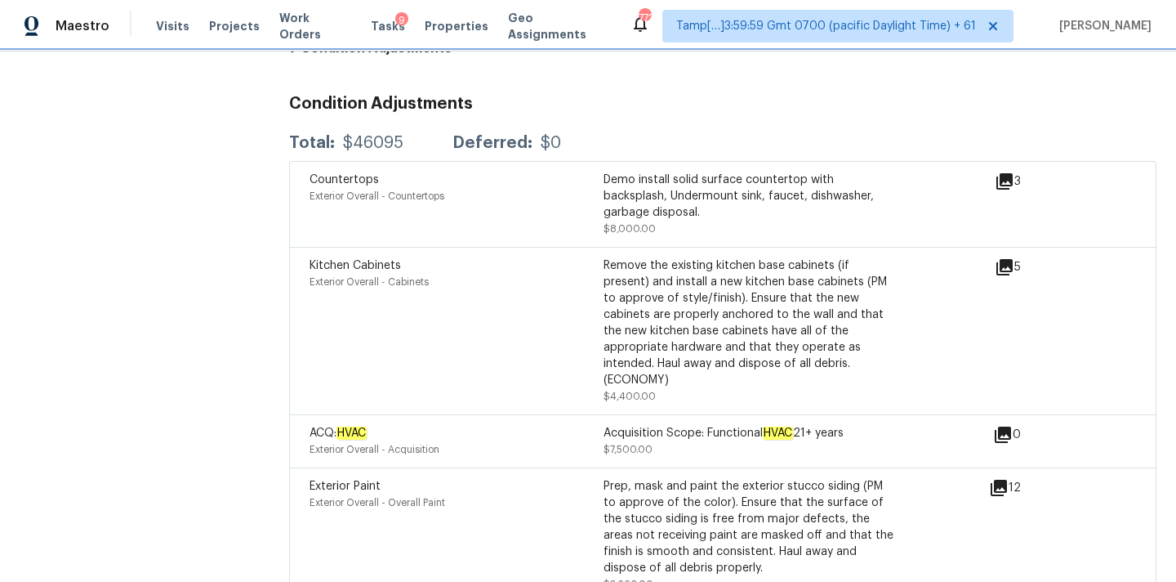
scroll to position [4982, 0]
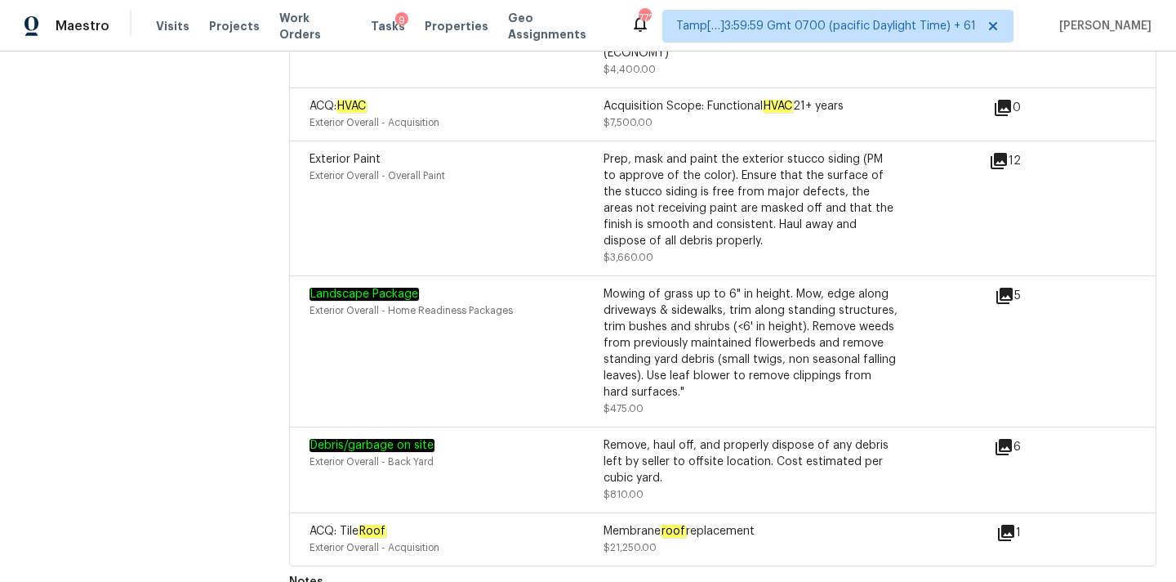
click at [1003, 439] on icon at bounding box center [1004, 447] width 16 height 16
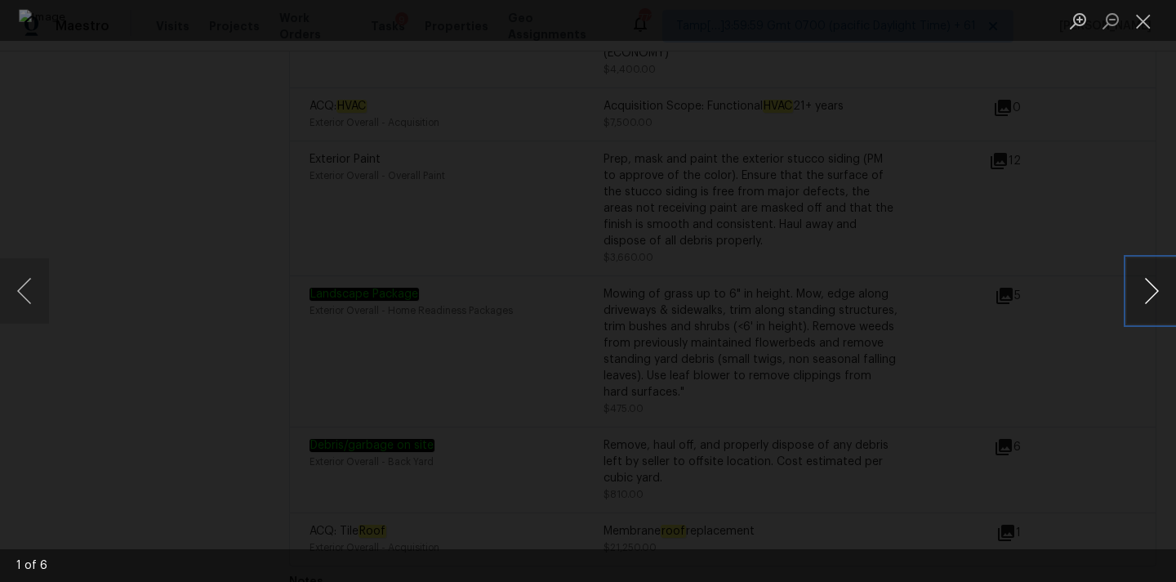
click at [1153, 289] on button "Next image" at bounding box center [1151, 290] width 49 height 65
click at [1147, 17] on button "Close lightbox" at bounding box center [1143, 21] width 33 height 29
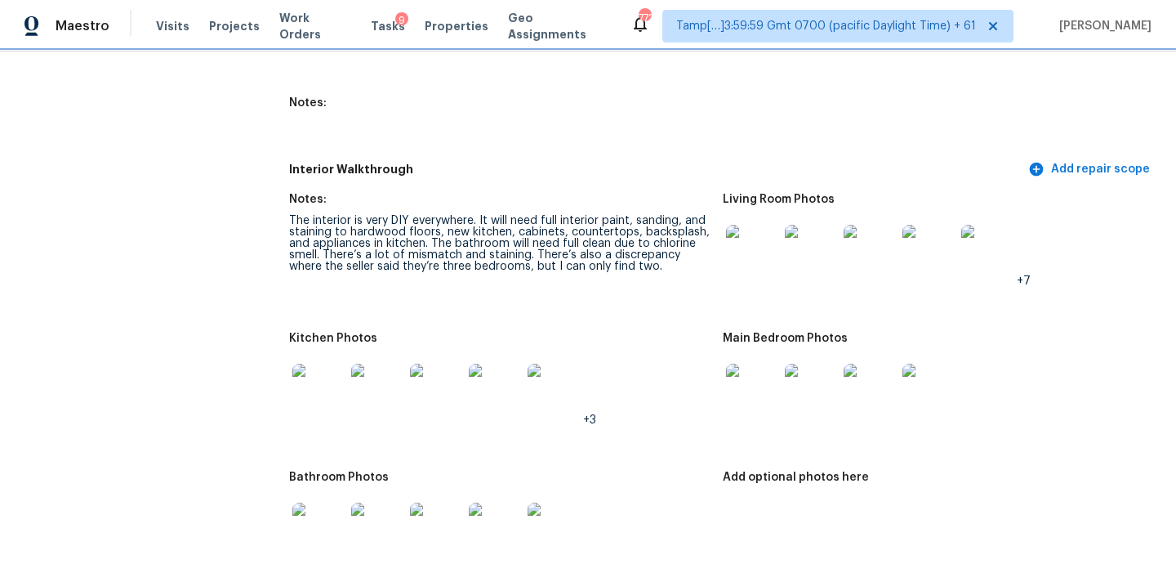
scroll to position [2356, 0]
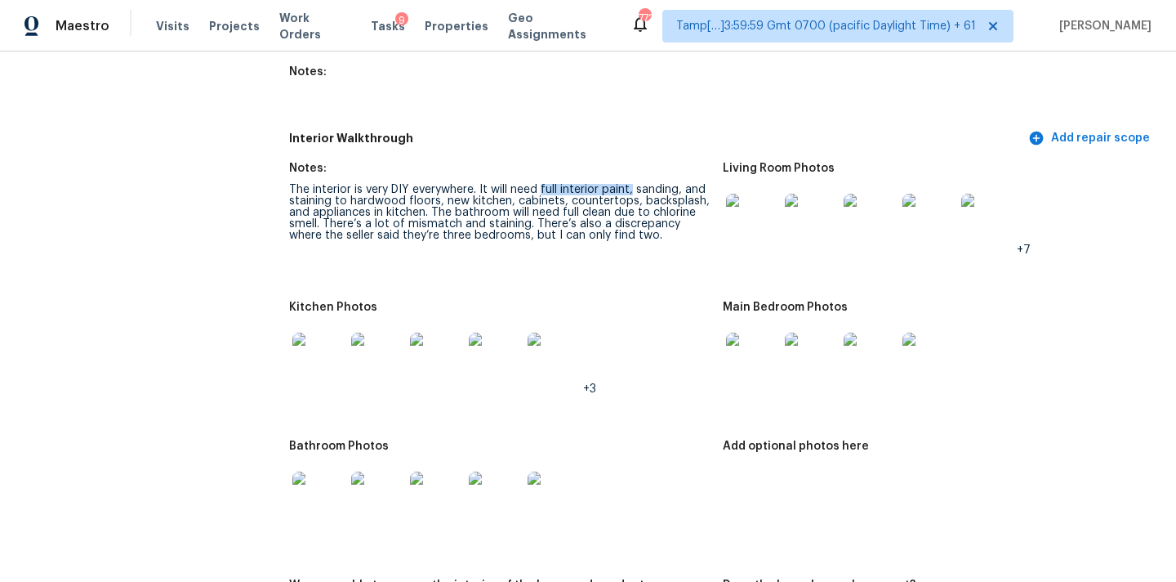
drag, startPoint x: 541, startPoint y: 178, endPoint x: 633, endPoint y: 179, distance: 92.3
click at [633, 184] on div "The interior is very DIY everywhere. It will need full interior paint, sanding,…" at bounding box center [499, 212] width 421 height 57
copy div "full interior paint,"
click at [656, 184] on div "The interior is very DIY everywhere. It will need full interior paint, sanding,…" at bounding box center [499, 212] width 421 height 57
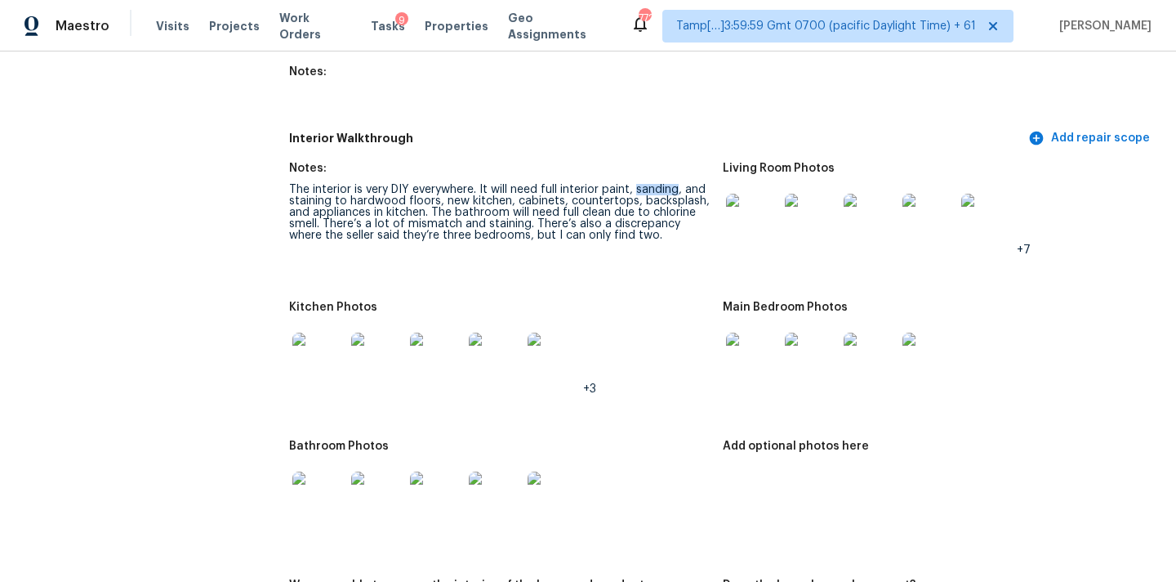
copy div "sanding"
copy div "staining to hardwood floors"
drag, startPoint x: 289, startPoint y: 190, endPoint x: 435, endPoint y: 191, distance: 146.2
click at [435, 191] on div "The interior is very DIY everywhere. It will need full interior paint, sanding,…" at bounding box center [499, 212] width 421 height 57
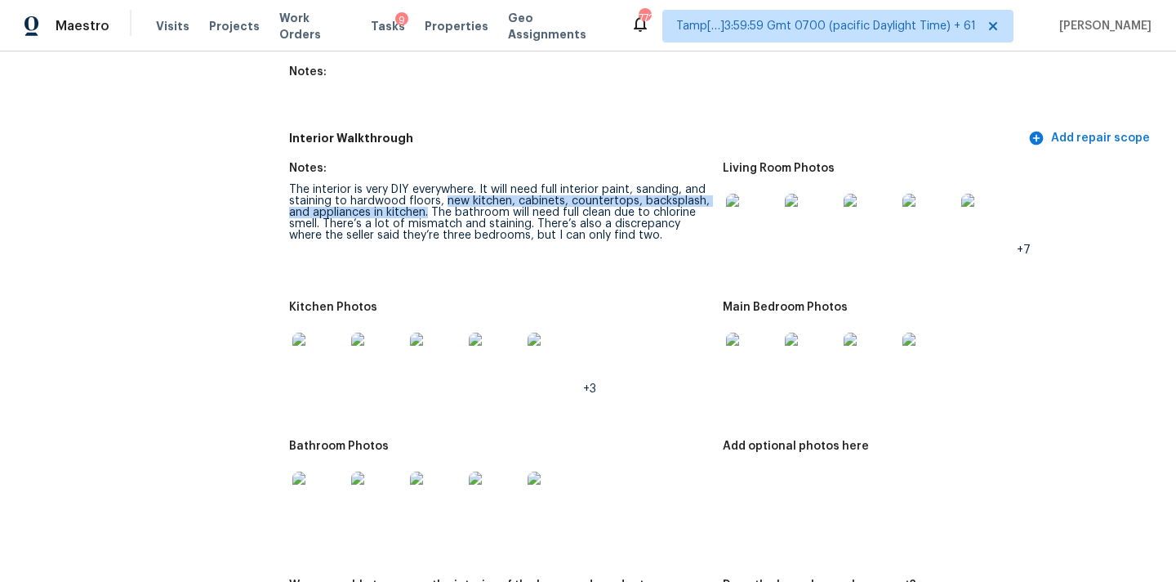
copy div "new kitchen, cabinets, countertops, backsplash, and appliances in kitchen."
drag, startPoint x: 444, startPoint y: 193, endPoint x: 430, endPoint y: 203, distance: 18.1
click at [430, 203] on div "The interior is very DIY everywhere. It will need full interior paint, sanding,…" at bounding box center [499, 212] width 421 height 57
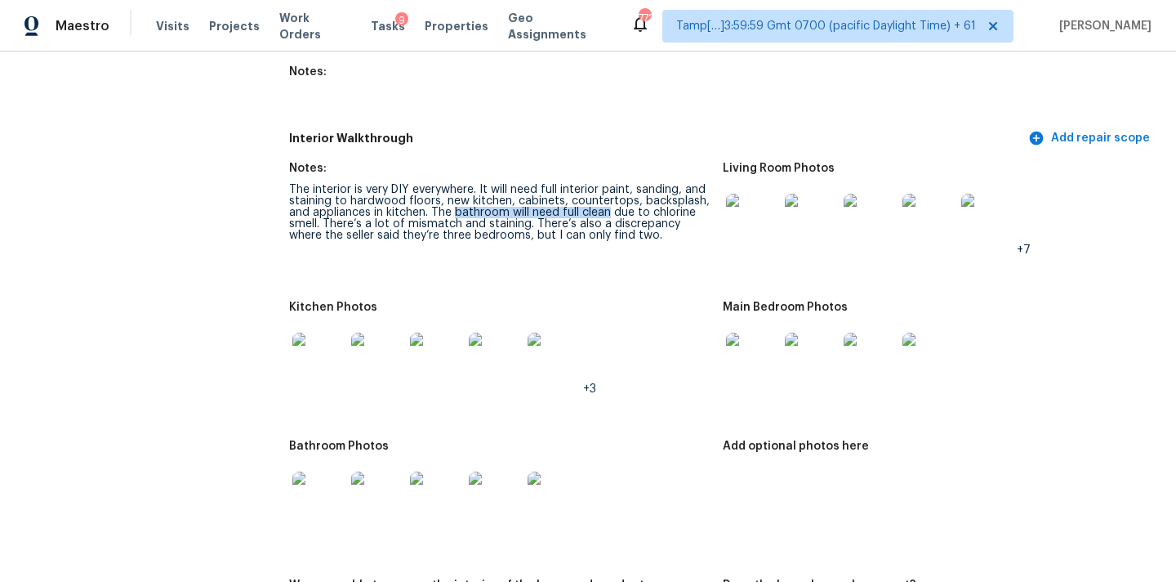
copy div "bathroom will need full clean"
drag, startPoint x: 455, startPoint y: 201, endPoint x: 606, endPoint y: 202, distance: 151.1
click at [606, 202] on div "The interior is very DIY everywhere. It will need full interior paint, sanding,…" at bounding box center [499, 212] width 421 height 57
click at [745, 201] on img at bounding box center [752, 220] width 52 height 52
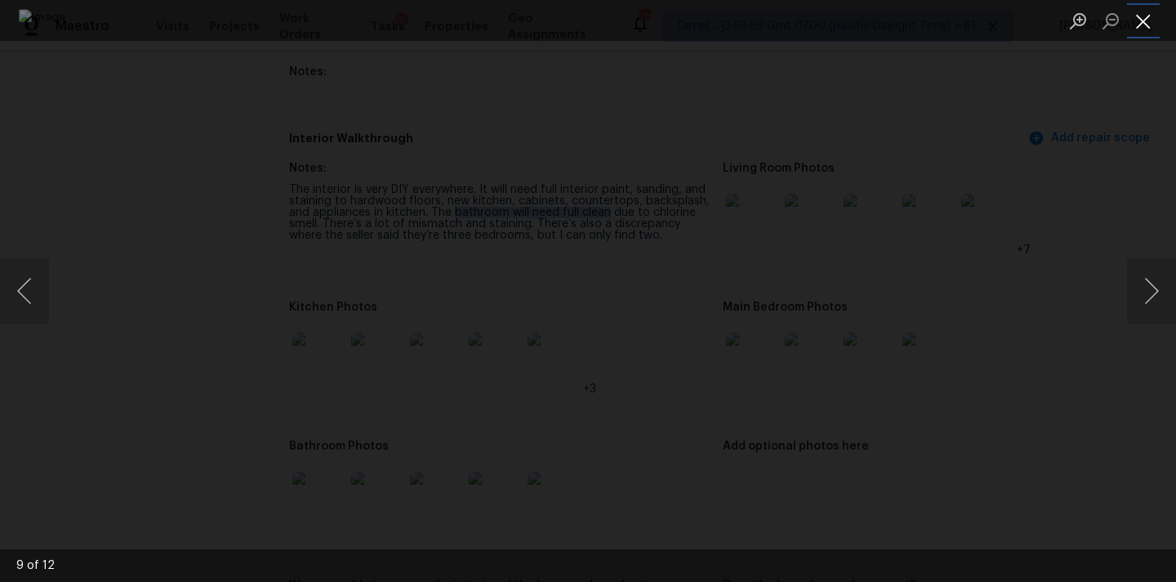
click at [1141, 14] on button "Close lightbox" at bounding box center [1143, 21] width 33 height 29
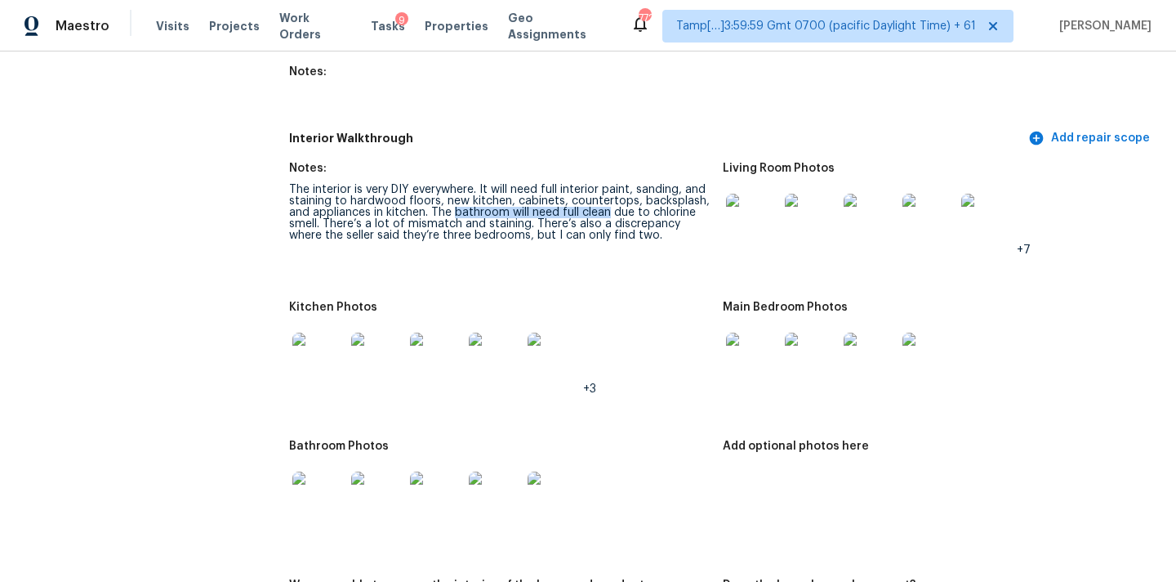
click at [758, 333] on img at bounding box center [752, 358] width 52 height 52
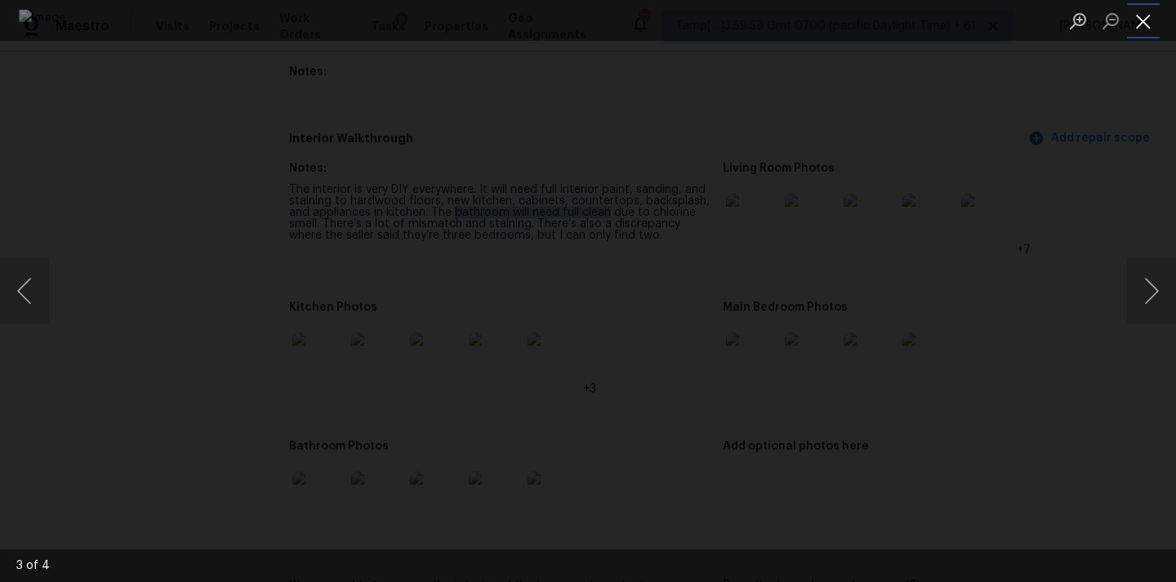
click at [1148, 11] on button "Close lightbox" at bounding box center [1143, 21] width 33 height 29
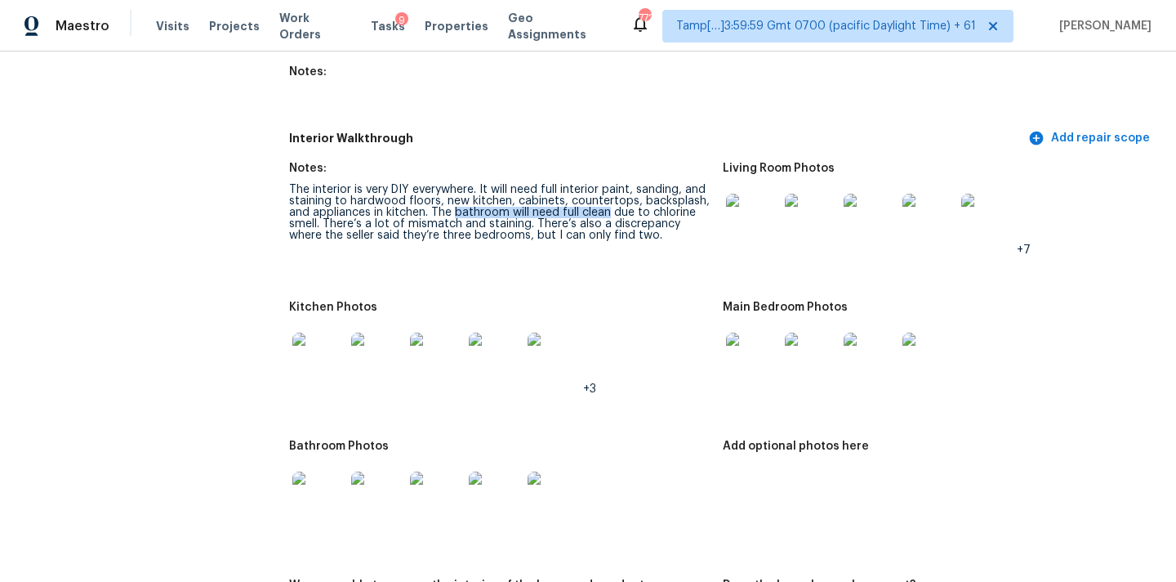
click at [323, 344] on img at bounding box center [318, 358] width 52 height 52
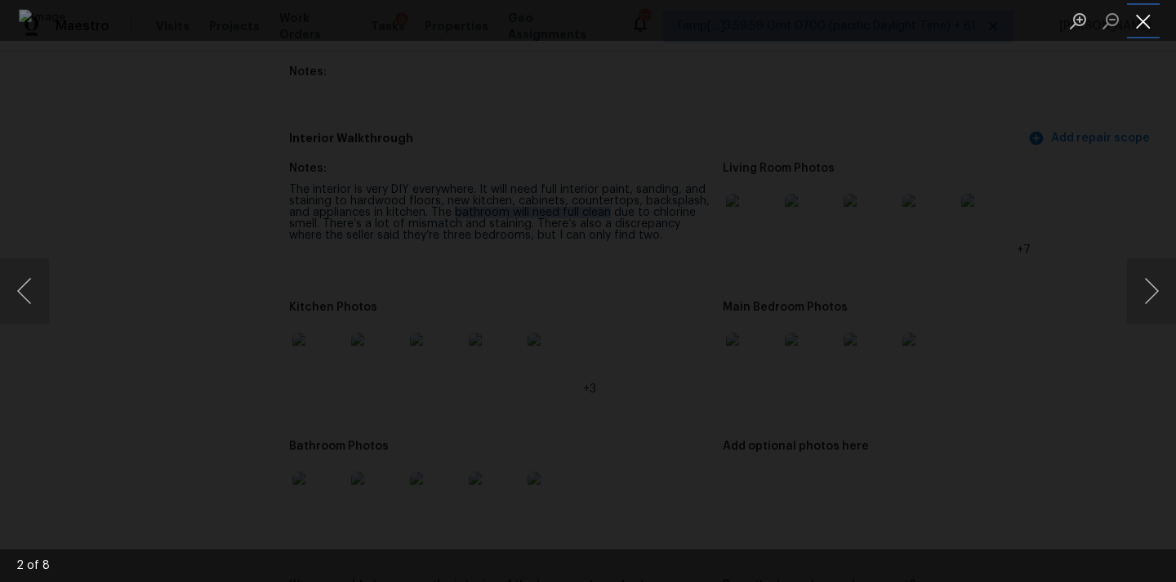
click at [1149, 16] on button "Close lightbox" at bounding box center [1143, 21] width 33 height 29
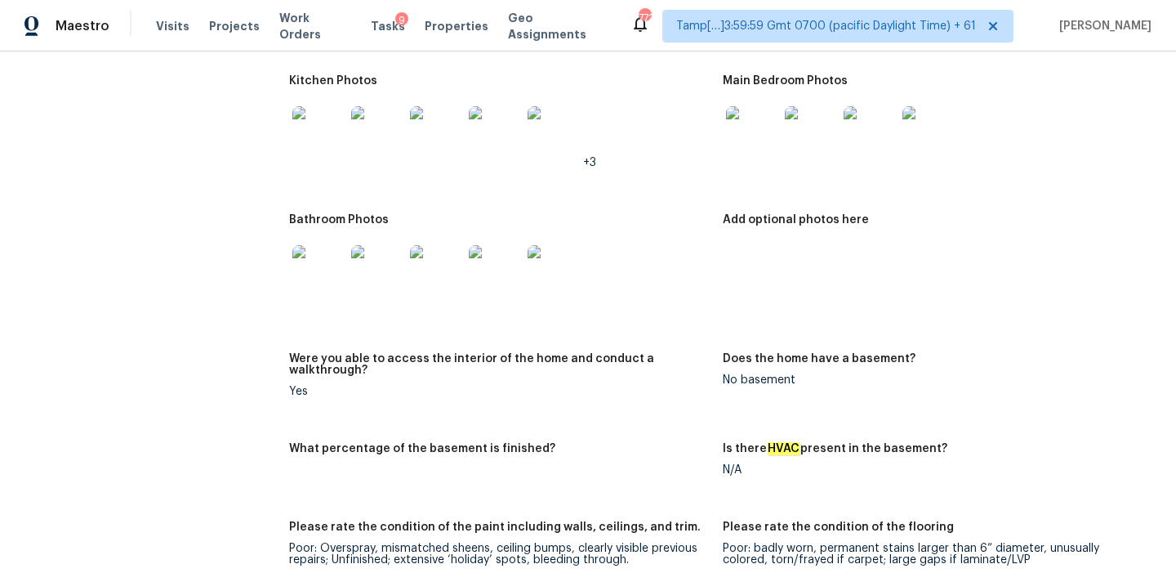
scroll to position [2578, 0]
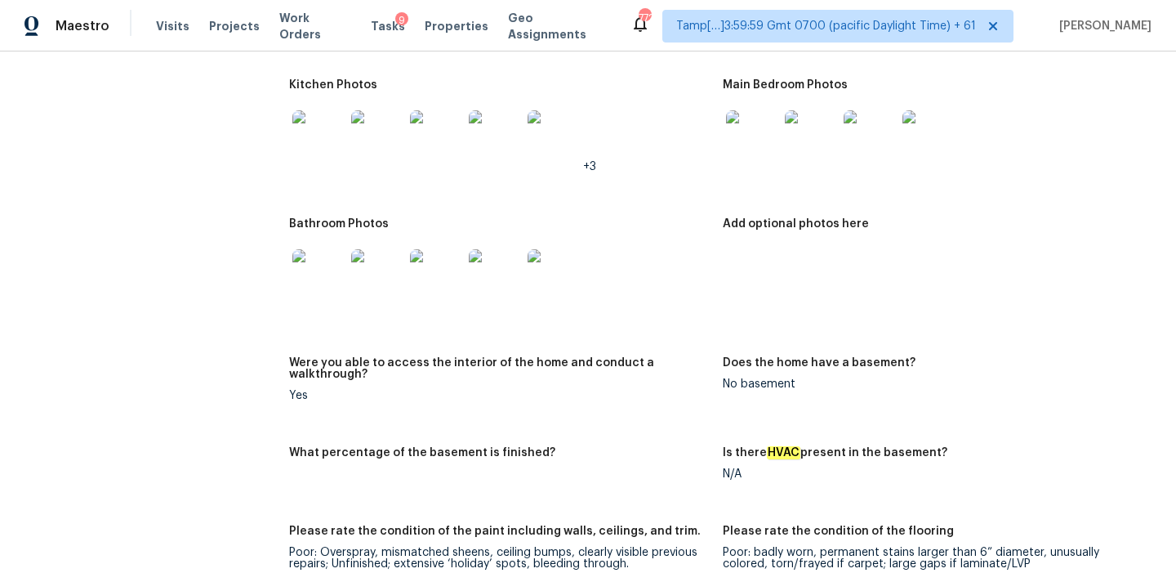
click at [553, 259] on img at bounding box center [554, 275] width 52 height 52
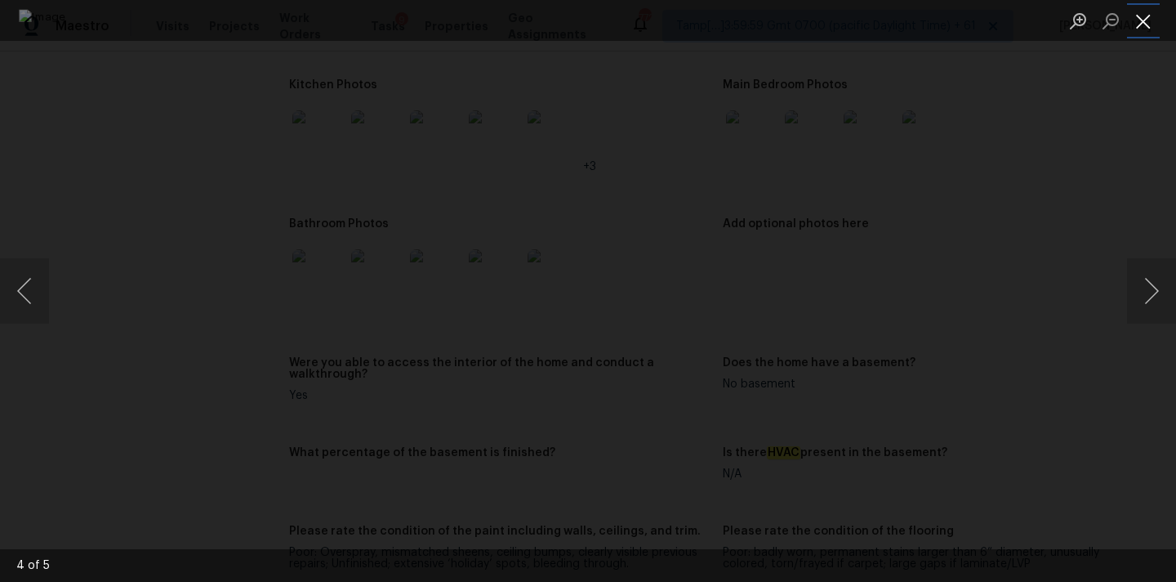
click at [1138, 10] on button "Close lightbox" at bounding box center [1143, 21] width 33 height 29
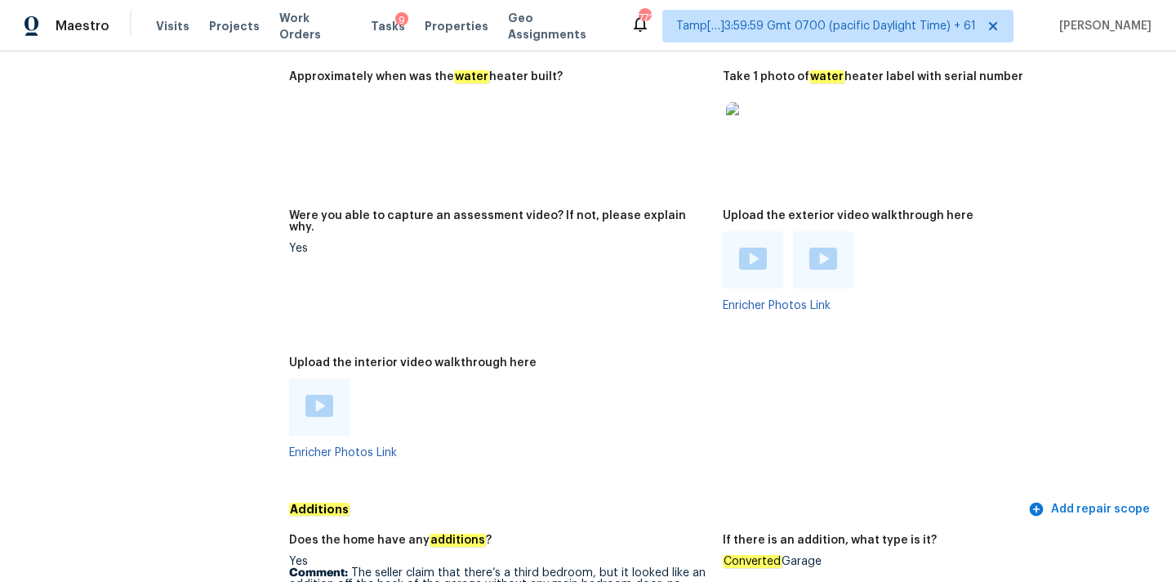
scroll to position [3632, 0]
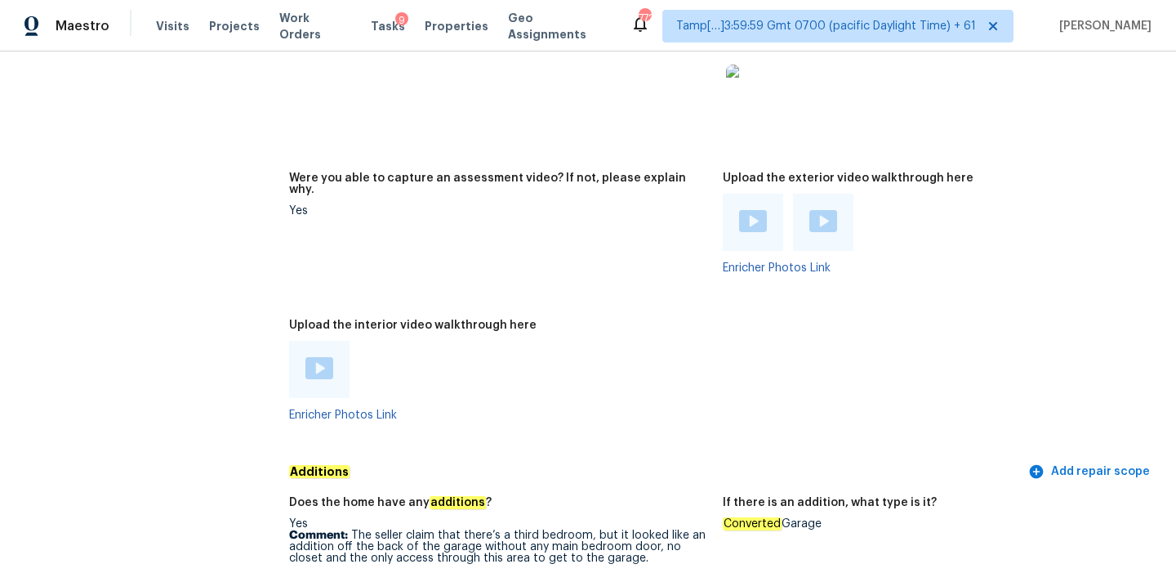
click at [323, 357] on img at bounding box center [320, 368] width 28 height 22
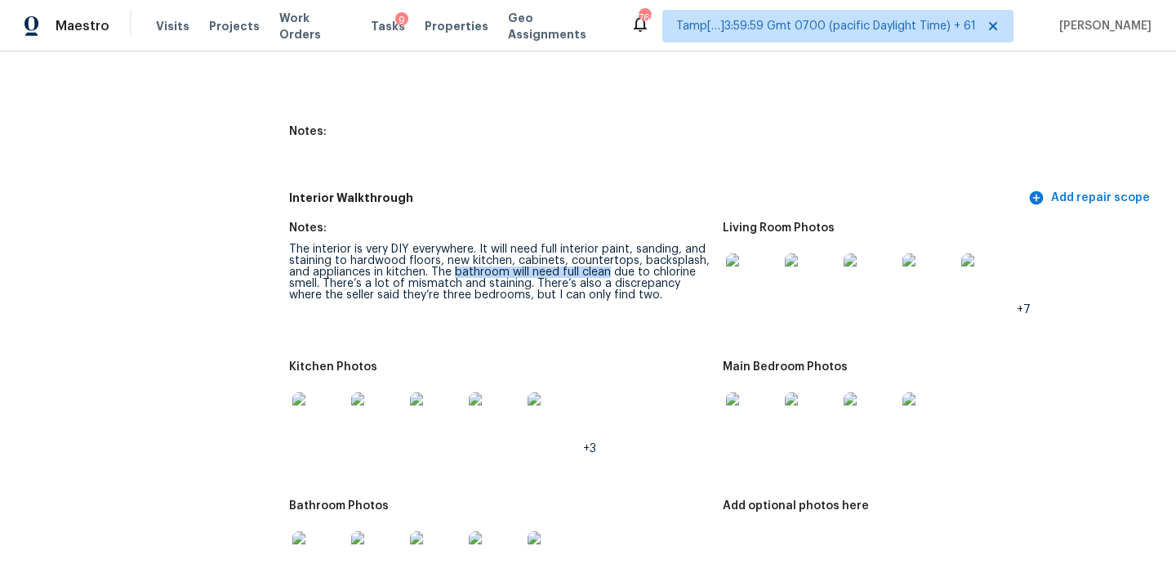
scroll to position [2449, 0]
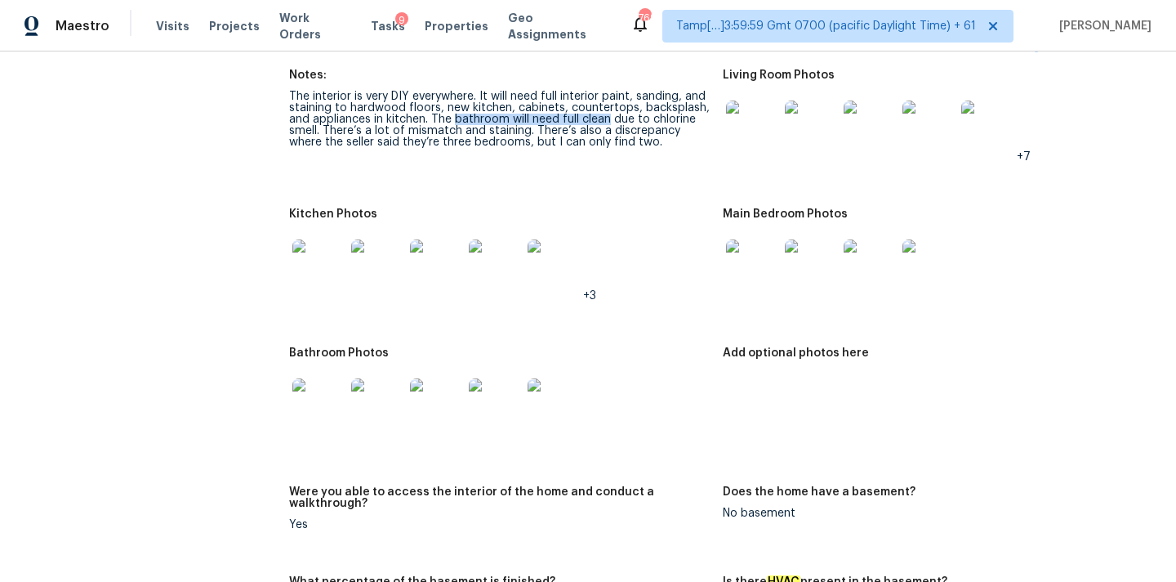
click at [381, 406] on img at bounding box center [377, 404] width 52 height 52
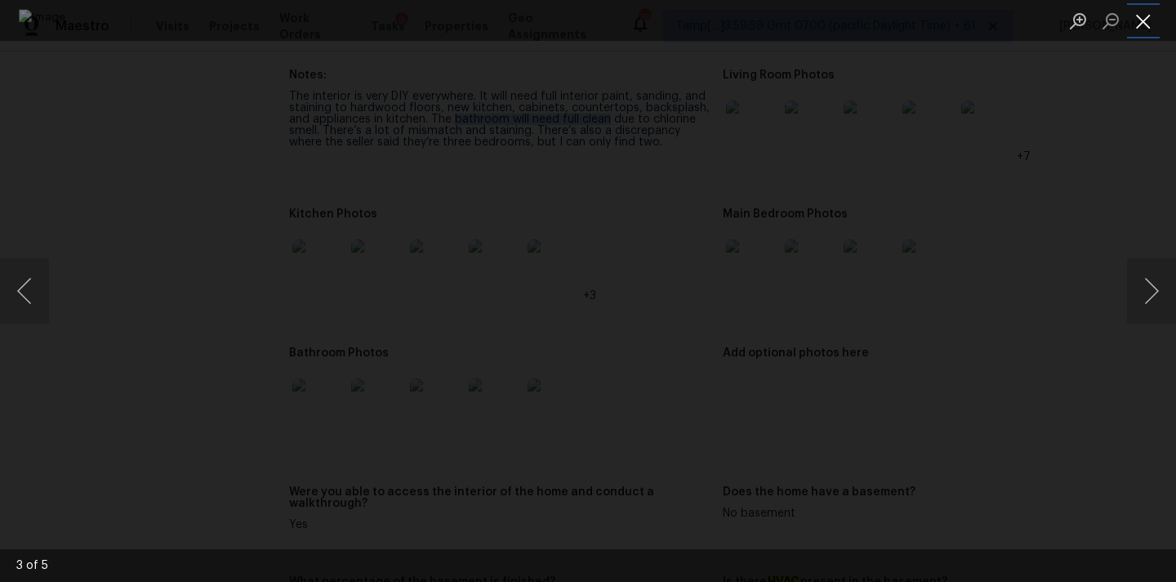
click at [1142, 28] on button "Close lightbox" at bounding box center [1143, 21] width 33 height 29
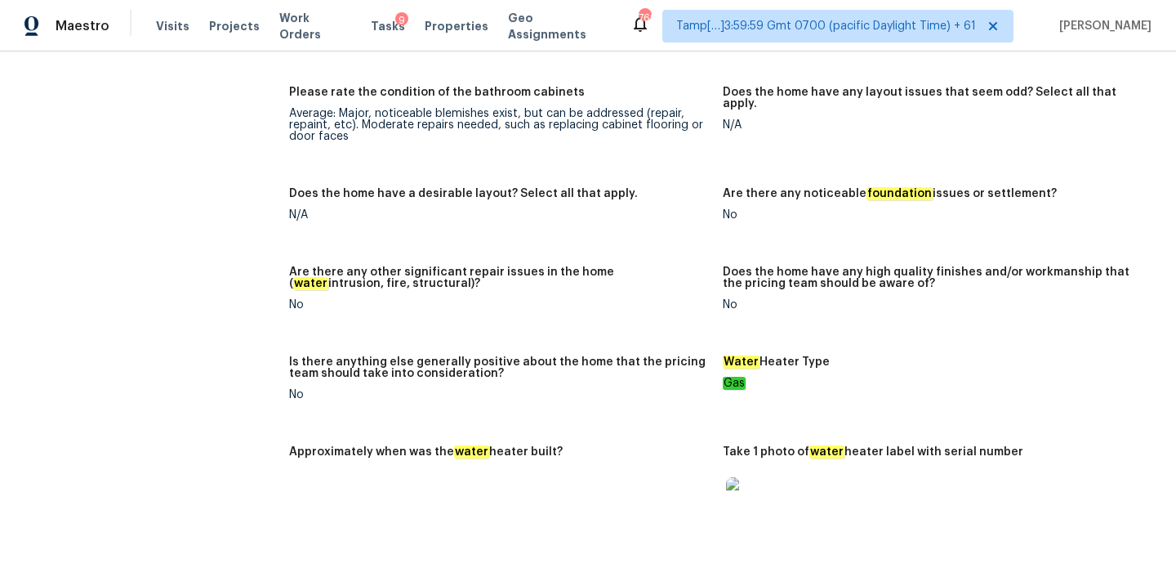
scroll to position [3036, 0]
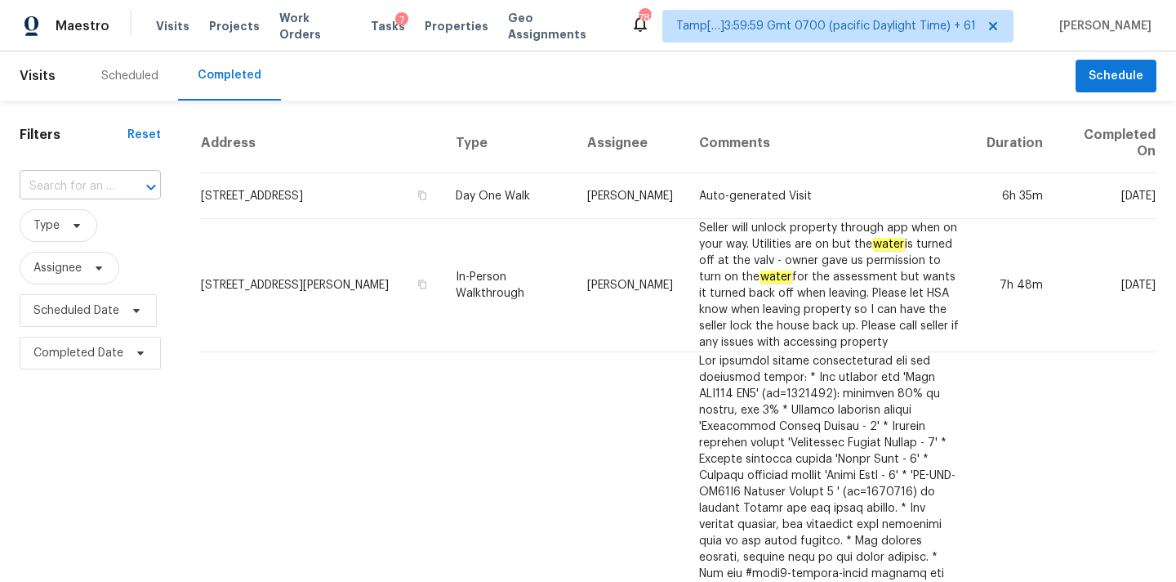
click at [69, 183] on input "text" at bounding box center [68, 186] width 96 height 25
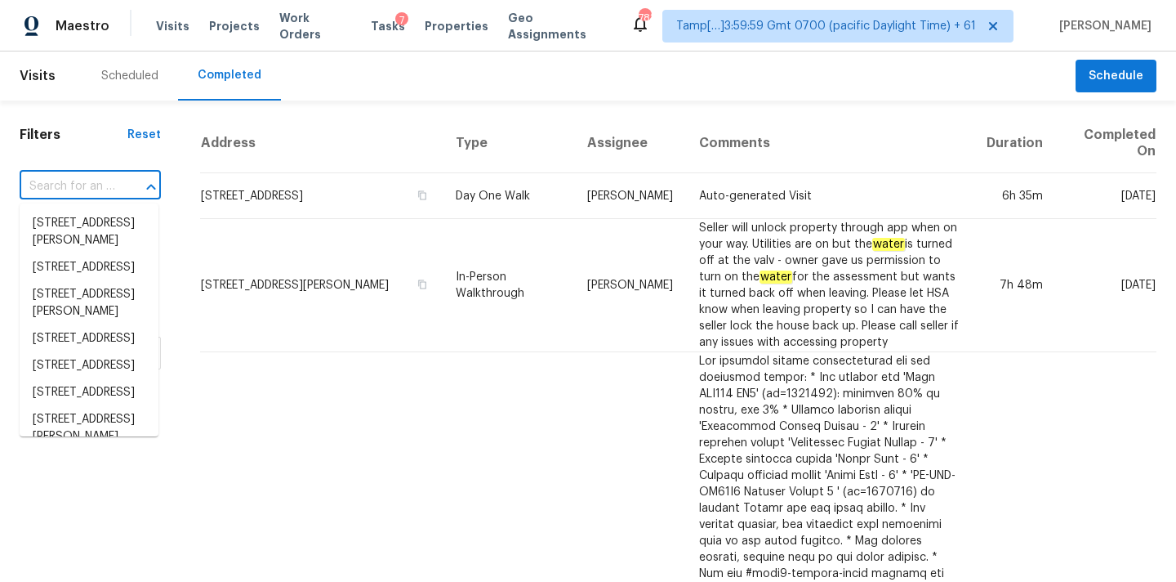
paste input "[STREET_ADDRESS][US_STATE]"
type input "[STREET_ADDRESS][US_STATE]"
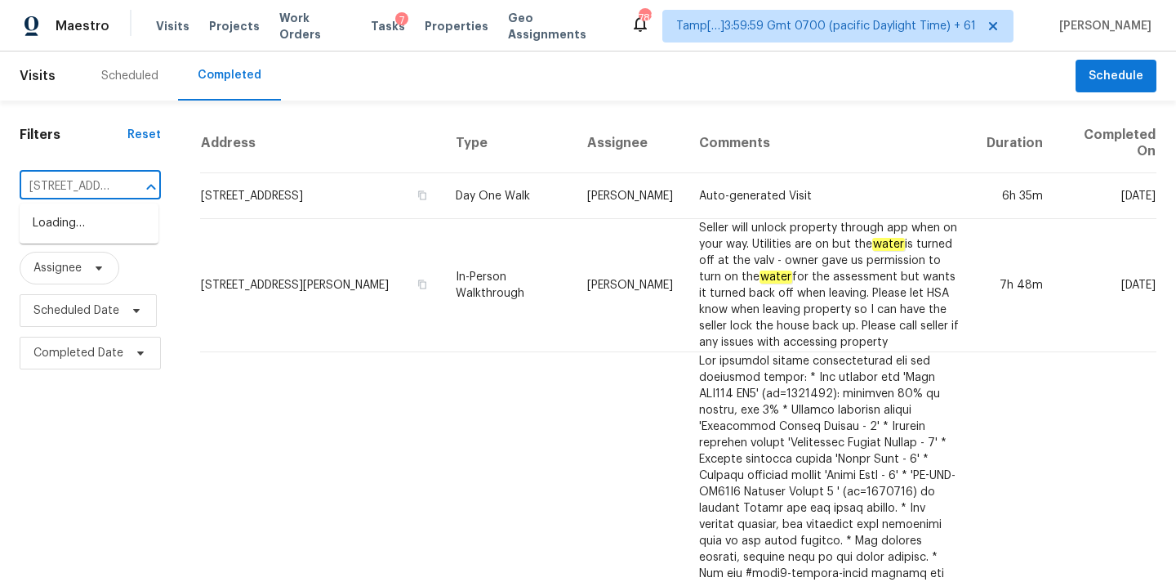
scroll to position [0, 136]
click at [82, 230] on li "[STREET_ADDRESS][US_STATE]" at bounding box center [89, 232] width 139 height 44
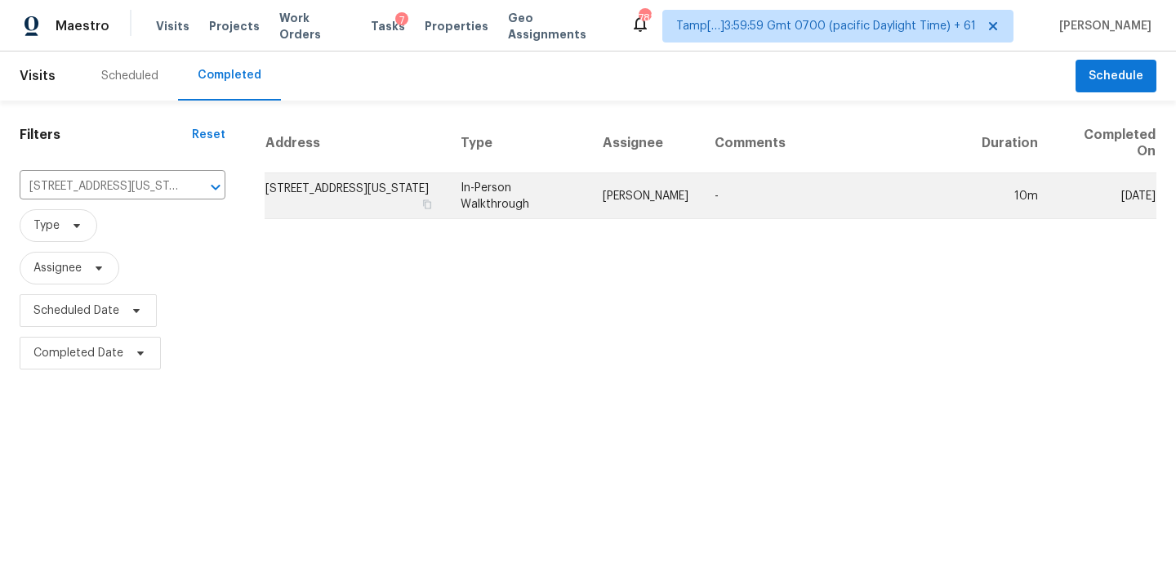
click at [645, 192] on td "[PERSON_NAME]" at bounding box center [646, 196] width 112 height 46
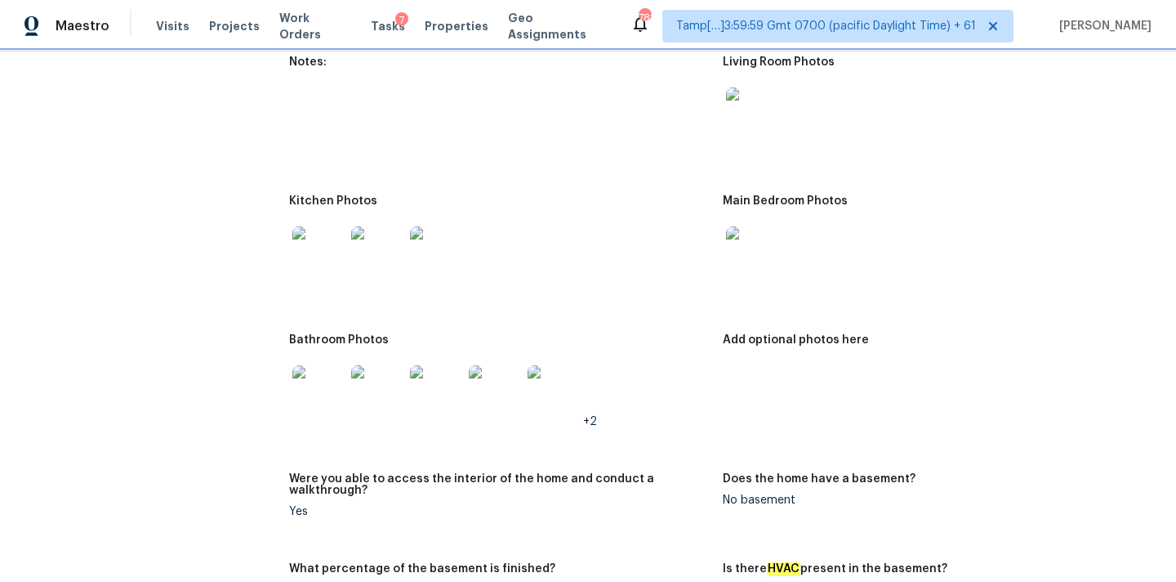
scroll to position [1444, 0]
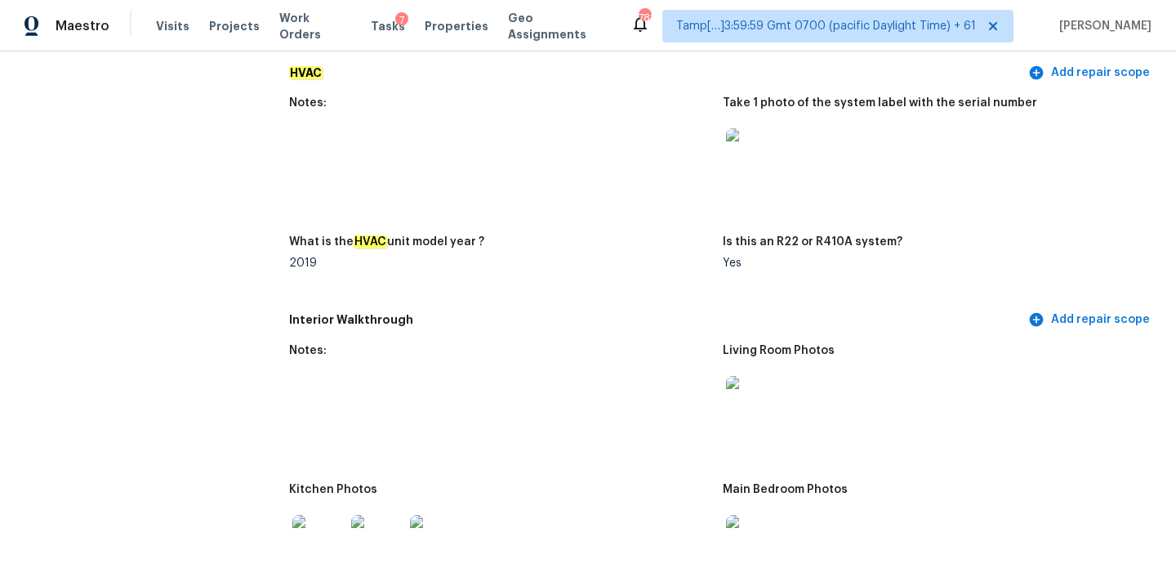
click at [746, 381] on img at bounding box center [752, 402] width 52 height 52
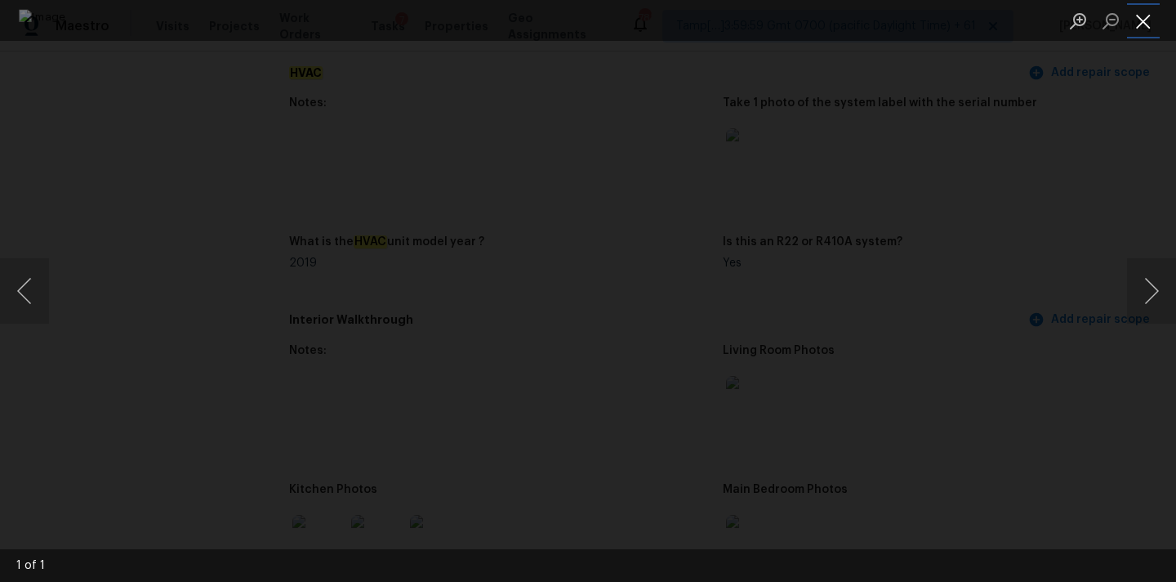
click at [1144, 19] on button "Close lightbox" at bounding box center [1143, 21] width 33 height 29
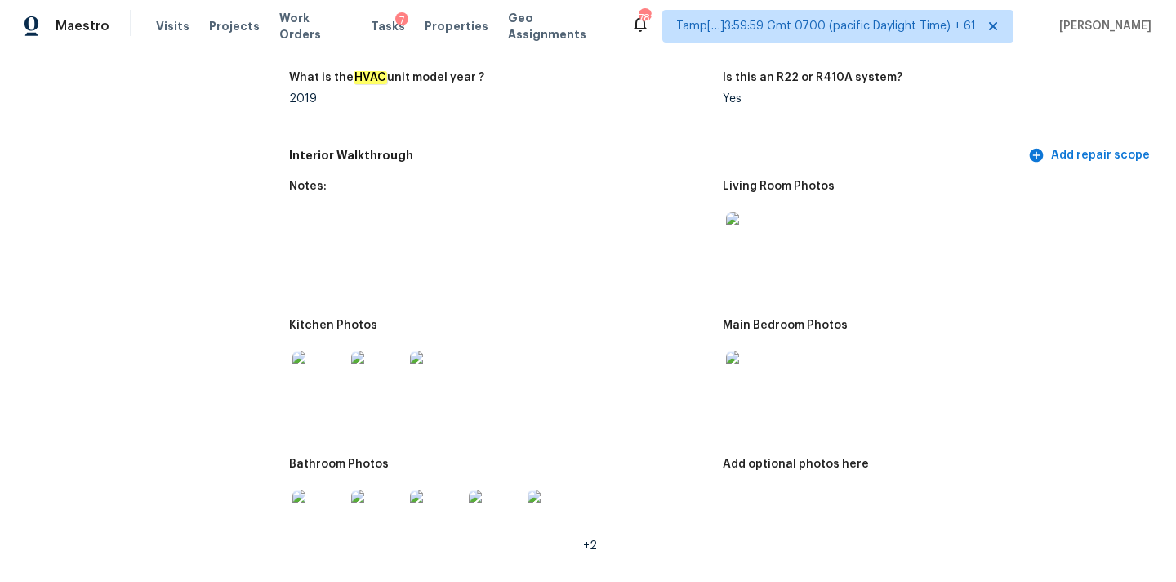
scroll to position [1665, 0]
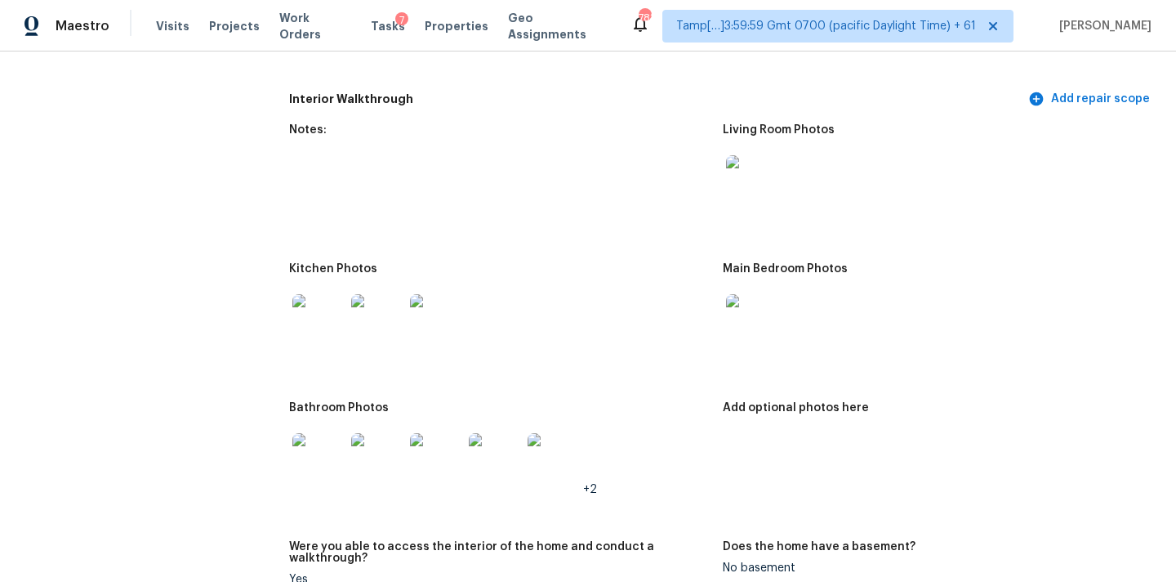
click at [756, 300] on img at bounding box center [752, 320] width 52 height 52
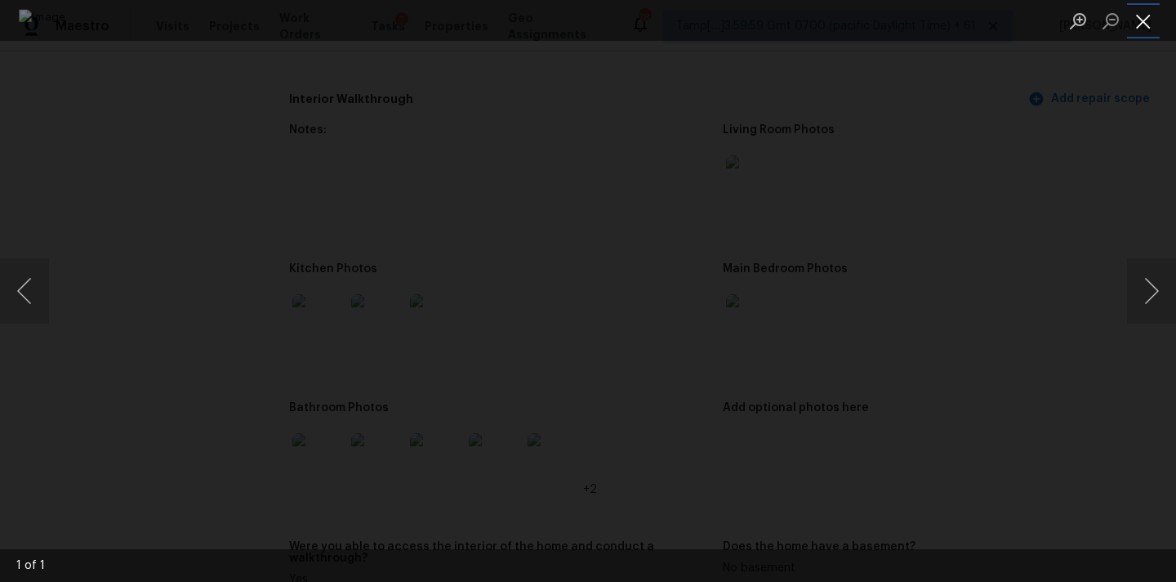
click at [1144, 24] on button "Close lightbox" at bounding box center [1143, 21] width 33 height 29
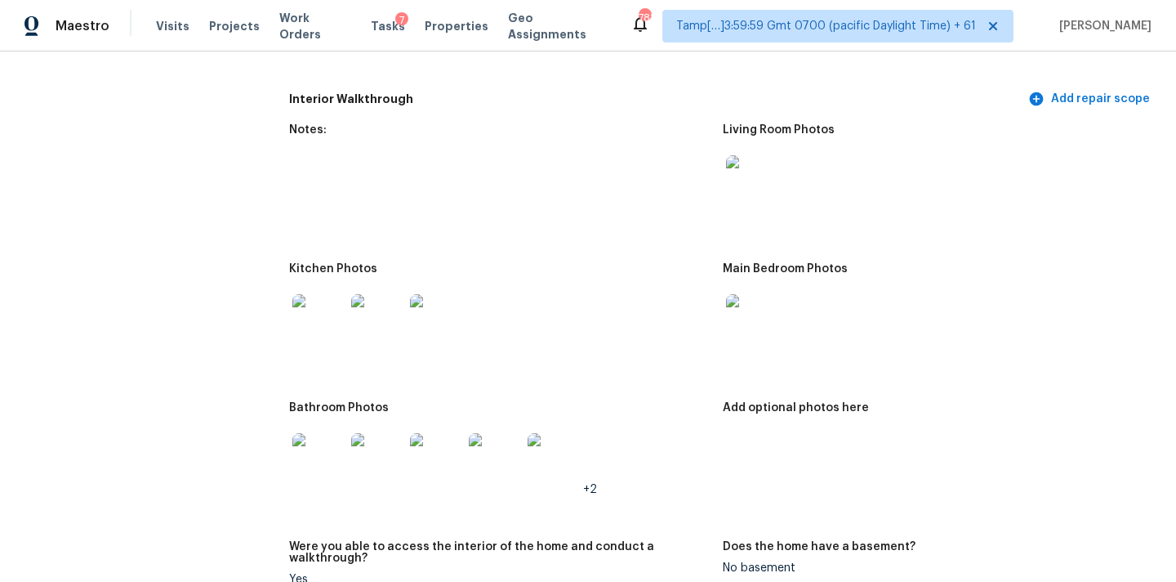
click at [320, 307] on img at bounding box center [318, 320] width 52 height 52
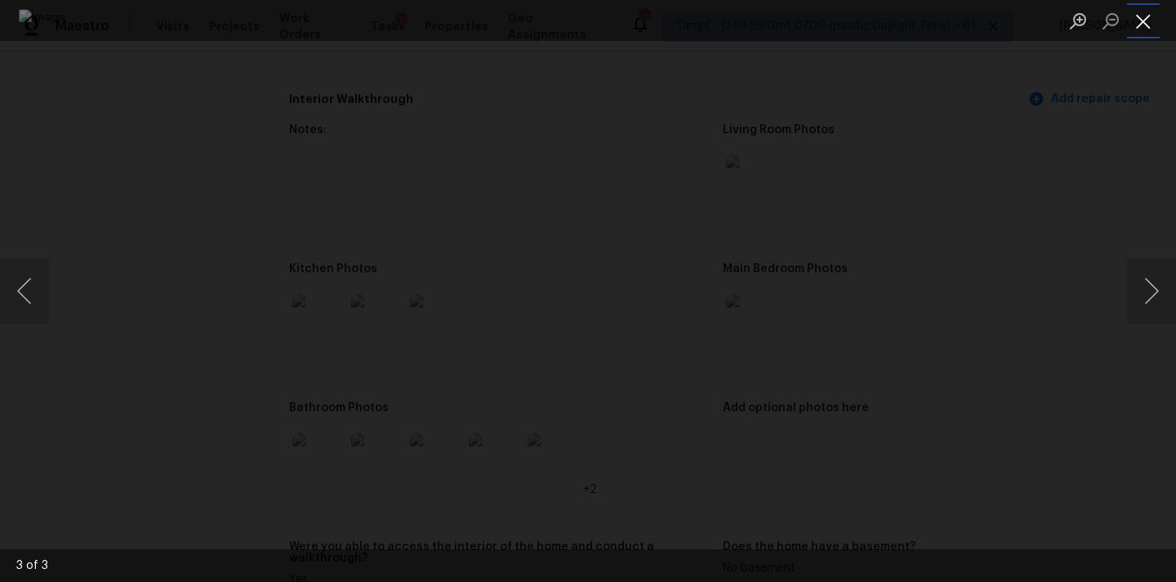
click at [1135, 17] on button "Close lightbox" at bounding box center [1143, 21] width 33 height 29
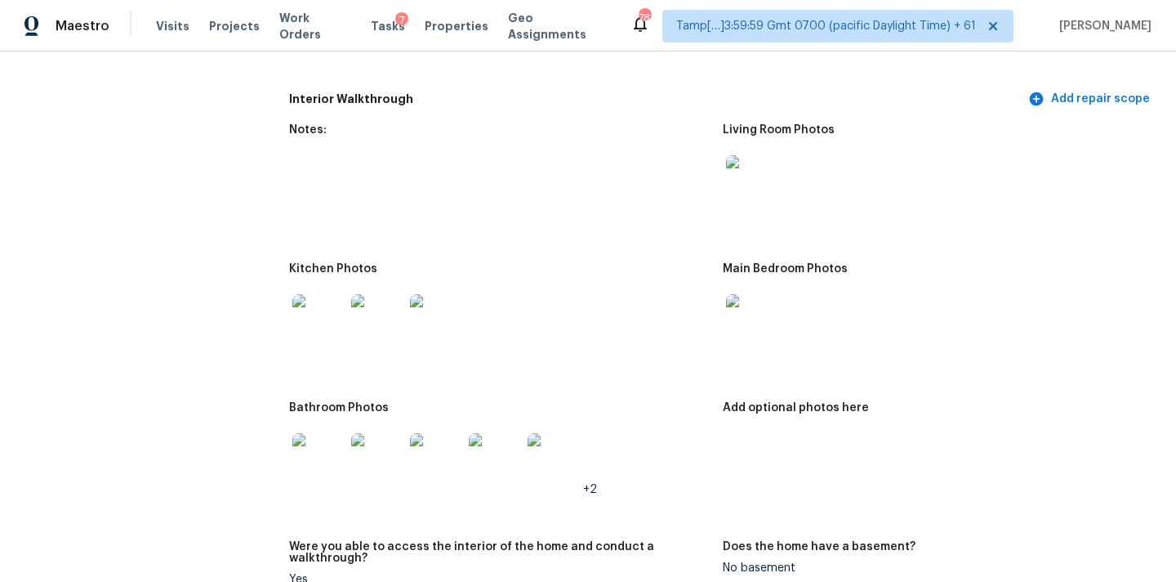
click at [308, 451] on img at bounding box center [318, 459] width 52 height 52
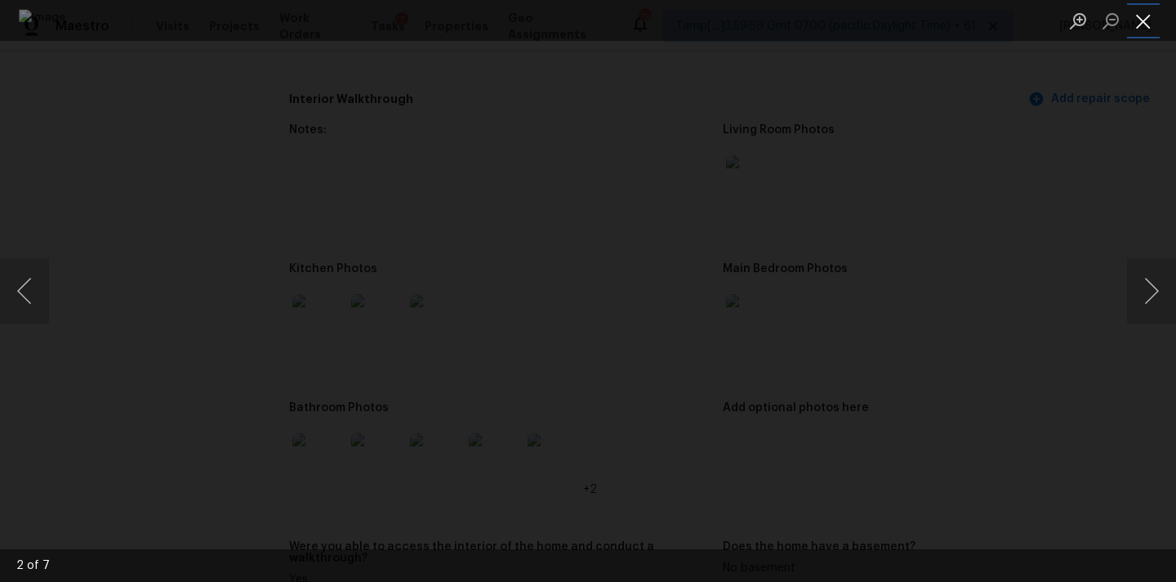
click at [1136, 24] on button "Close lightbox" at bounding box center [1143, 21] width 33 height 29
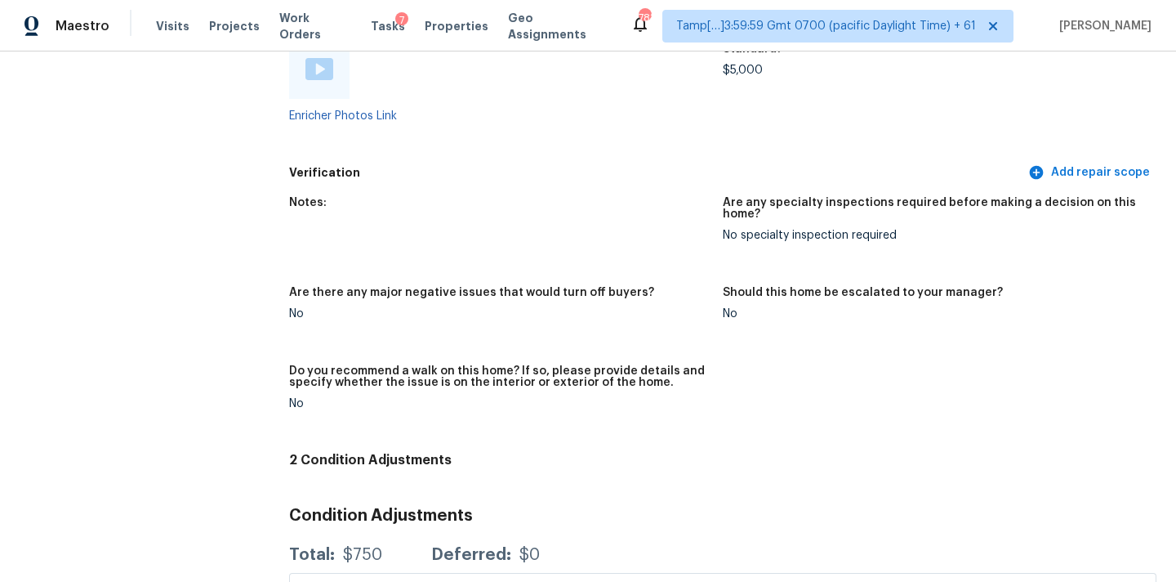
scroll to position [3267, 0]
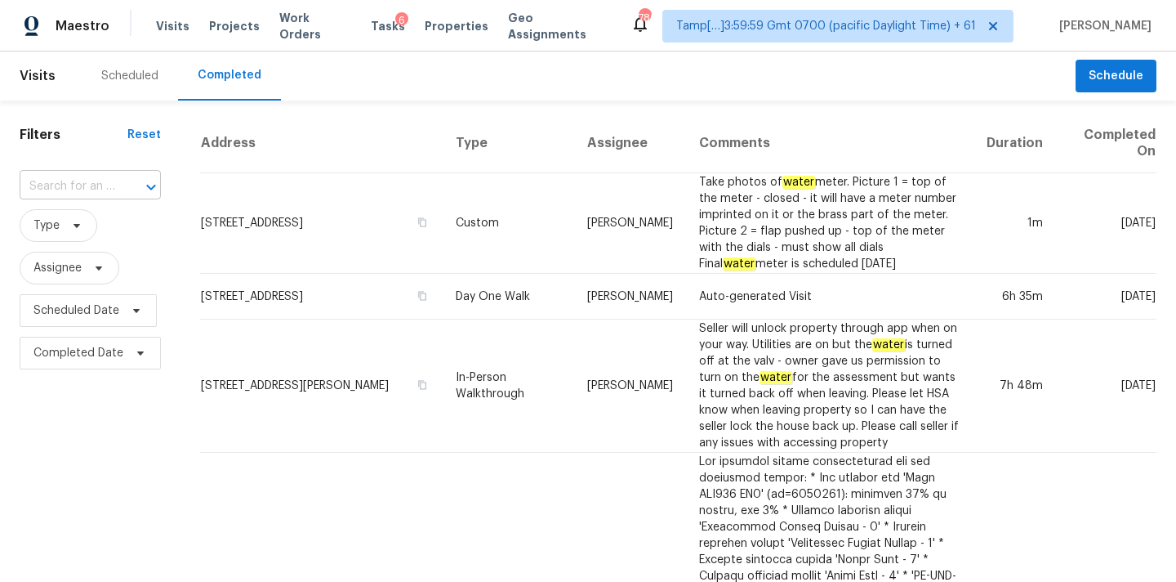
click at [41, 181] on input "text" at bounding box center [68, 186] width 96 height 25
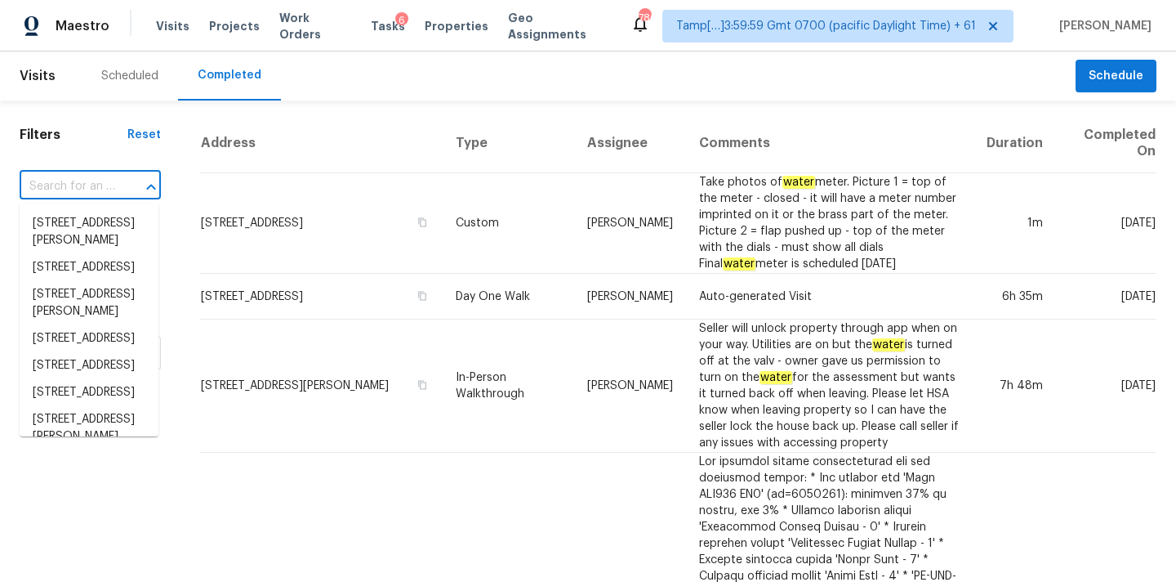
paste input "5474 Starcrest Dr, Cincinnati, OH 45238"
type input "5474 Starcrest Dr, Cincinnati, OH 45238"
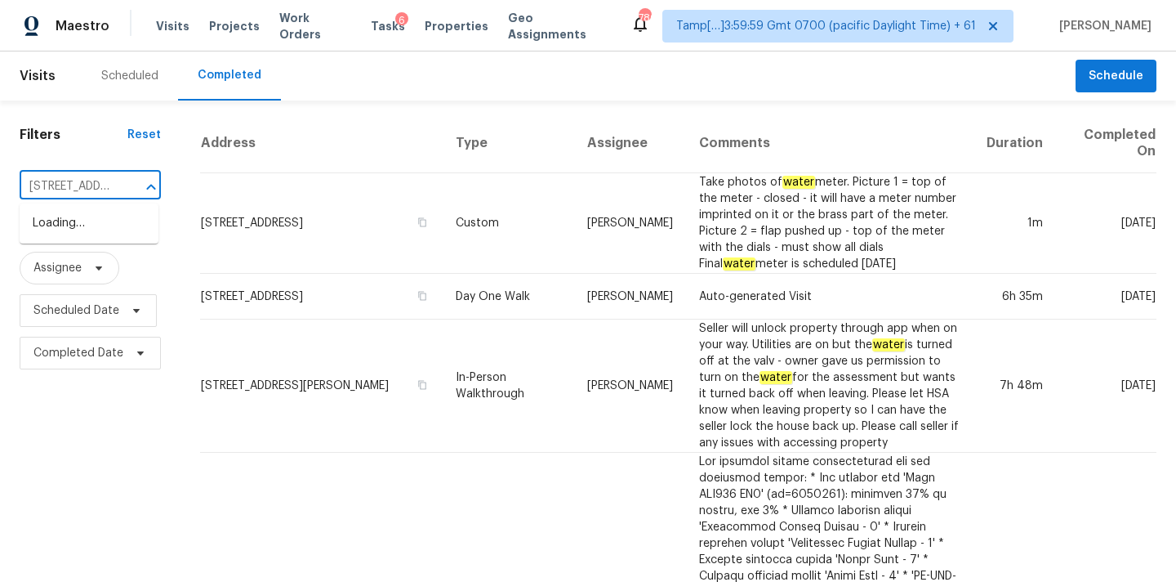
scroll to position [0, 129]
click at [88, 237] on li "5474 Starcrest Dr, Cincinnati, OH 45238" at bounding box center [89, 223] width 139 height 27
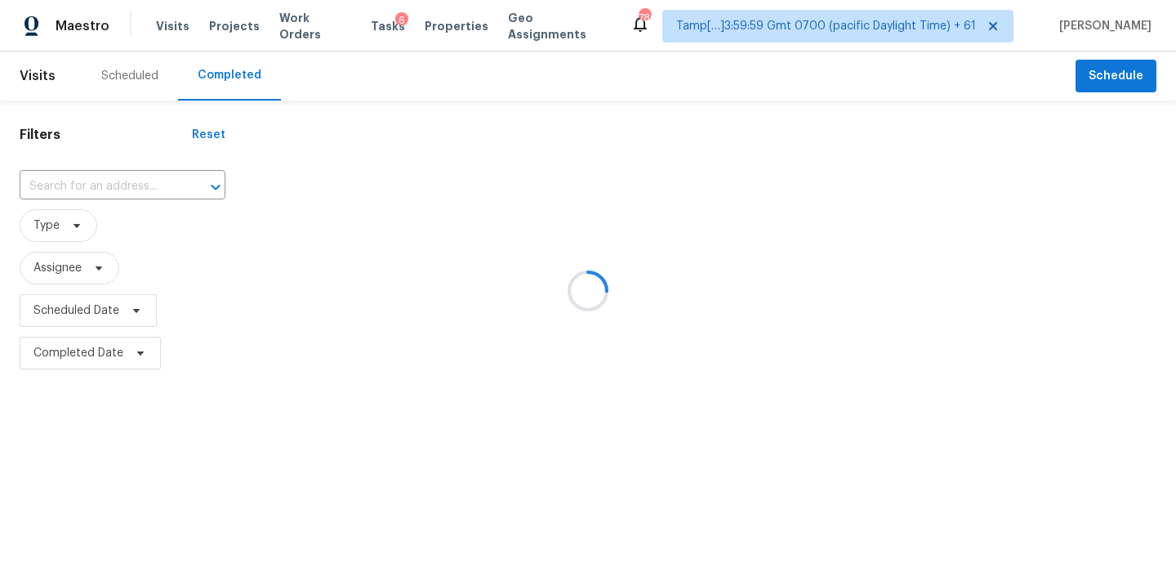
type input "5474 Starcrest Dr, Cincinnati, OH 45238"
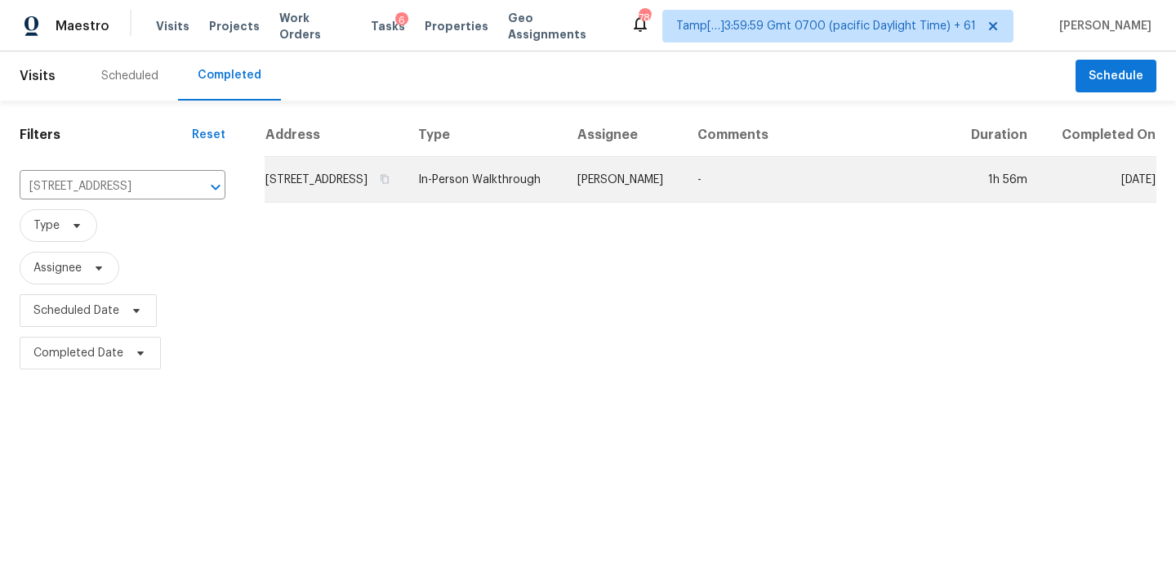
click at [745, 198] on td "-" at bounding box center [819, 180] width 268 height 46
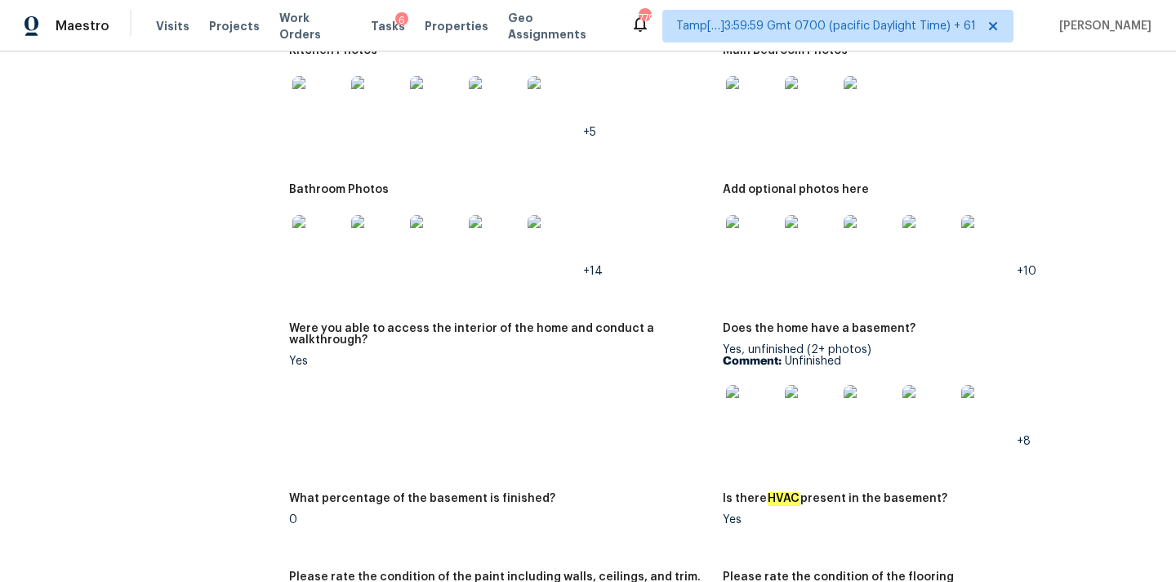
scroll to position [3203, 0]
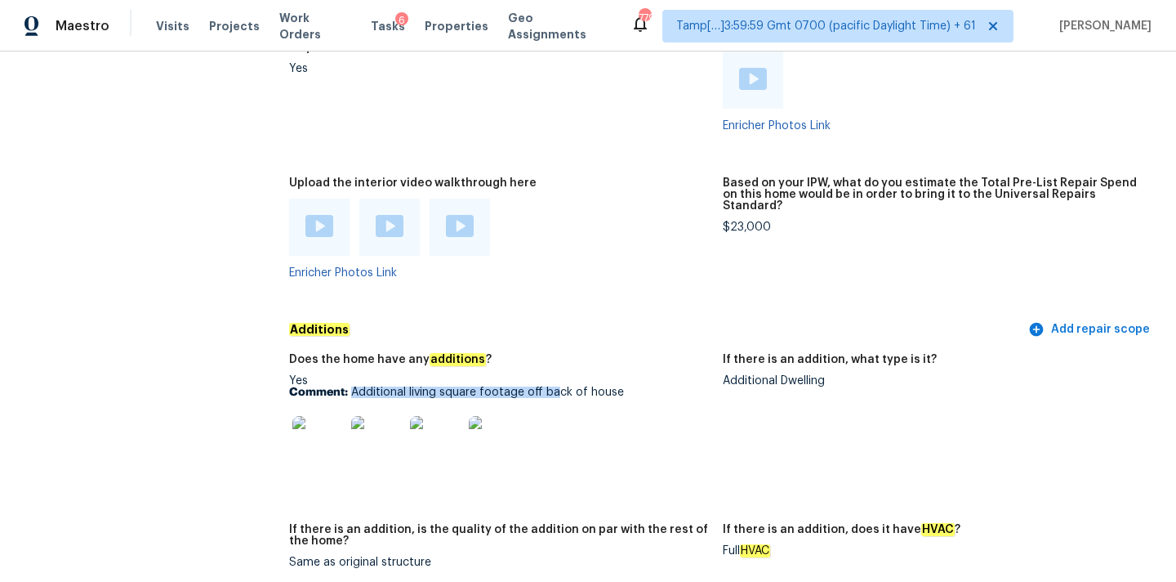
drag, startPoint x: 352, startPoint y: 381, endPoint x: 556, endPoint y: 379, distance: 204.2
click at [556, 386] on p "Comment: Additional living square footage off back of house" at bounding box center [499, 391] width 421 height 11
click at [729, 375] on div "Additional Dwelling" at bounding box center [933, 380] width 421 height 11
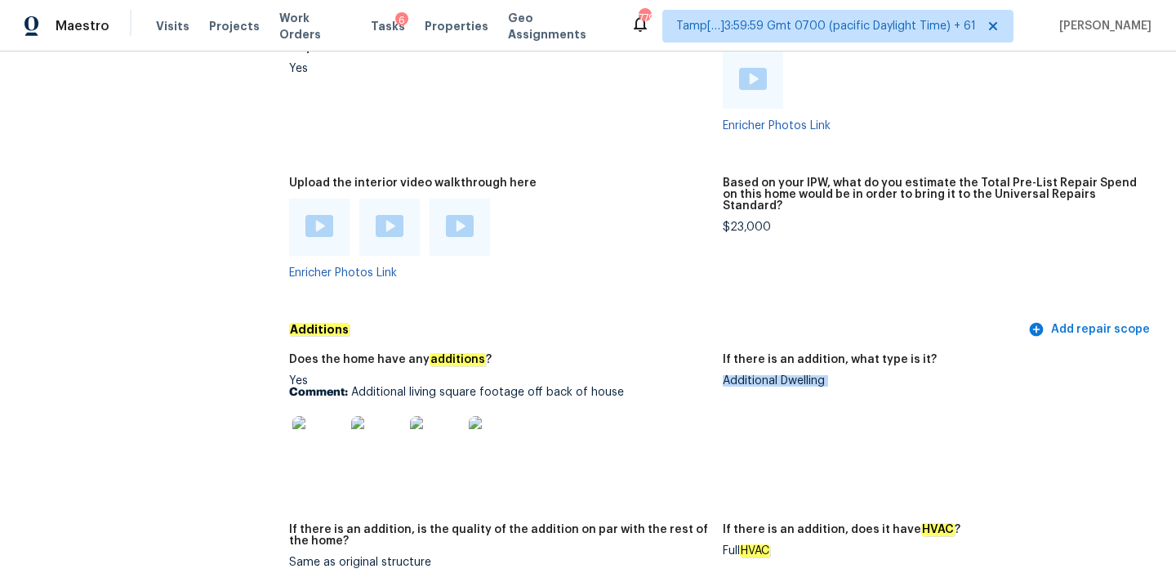
copy div "Additional Dwelling"
click at [346, 421] on div at bounding box center [318, 442] width 59 height 72
click at [337, 423] on img at bounding box center [318, 442] width 52 height 52
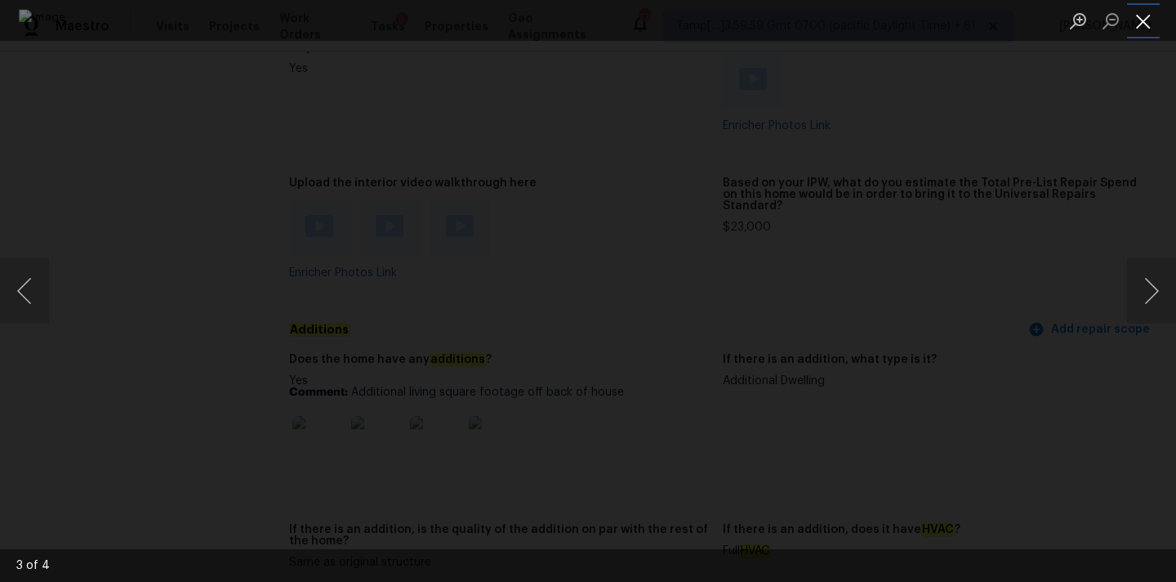
click at [1150, 28] on button "Close lightbox" at bounding box center [1143, 21] width 33 height 29
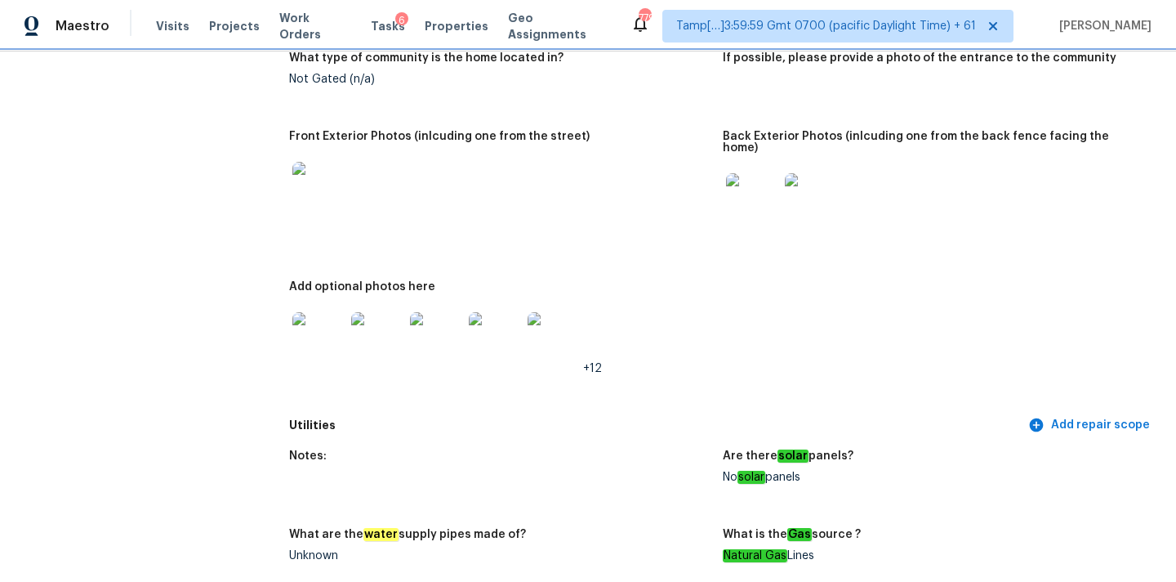
scroll to position [719, 0]
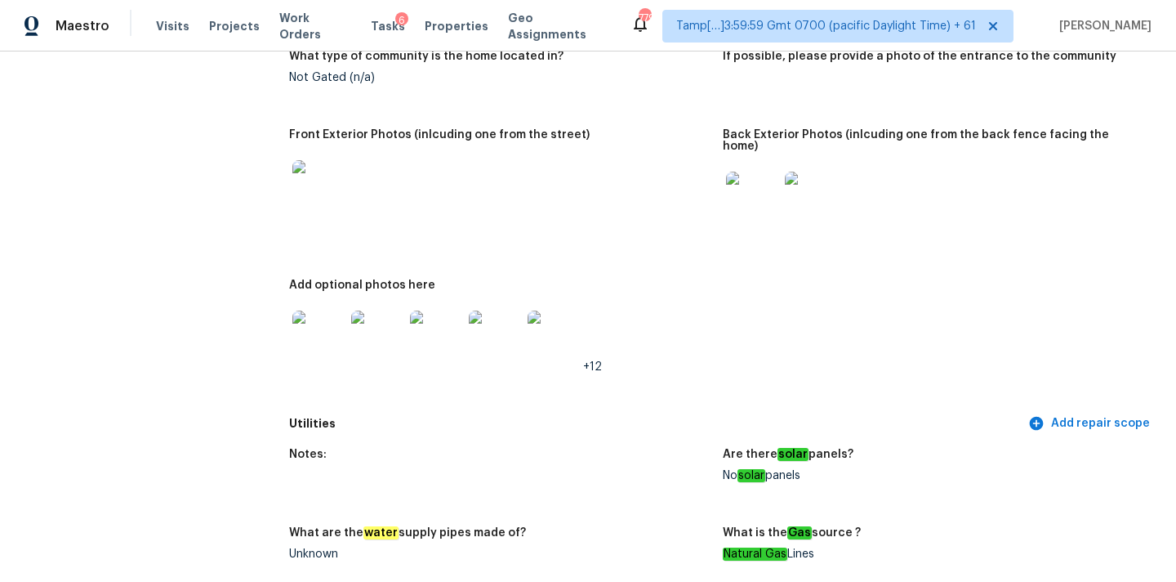
click at [484, 314] on img at bounding box center [495, 336] width 52 height 52
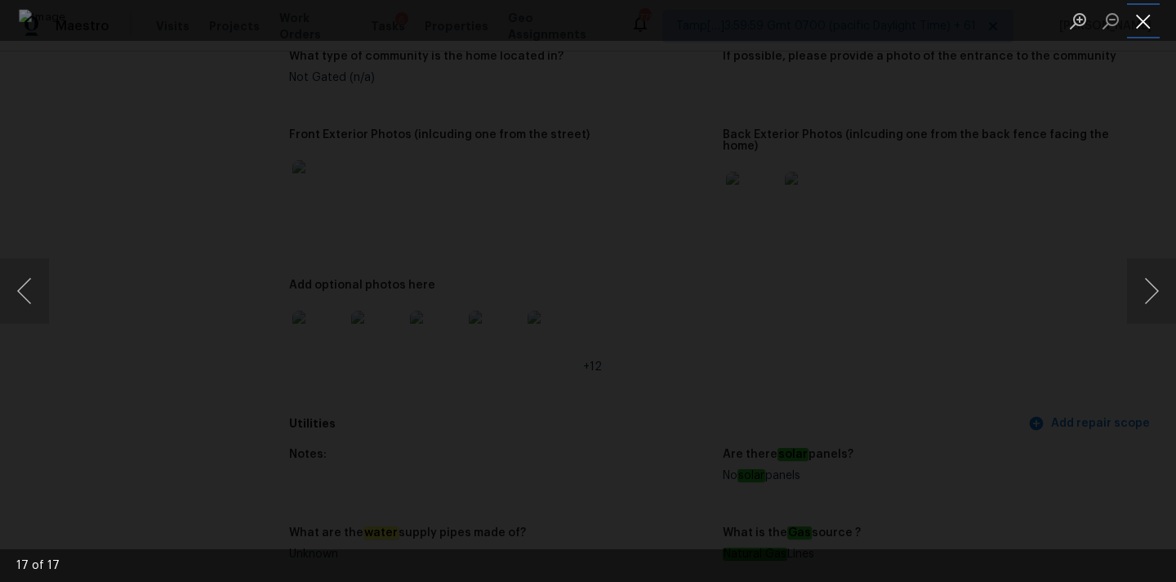
click at [1144, 25] on button "Close lightbox" at bounding box center [1143, 21] width 33 height 29
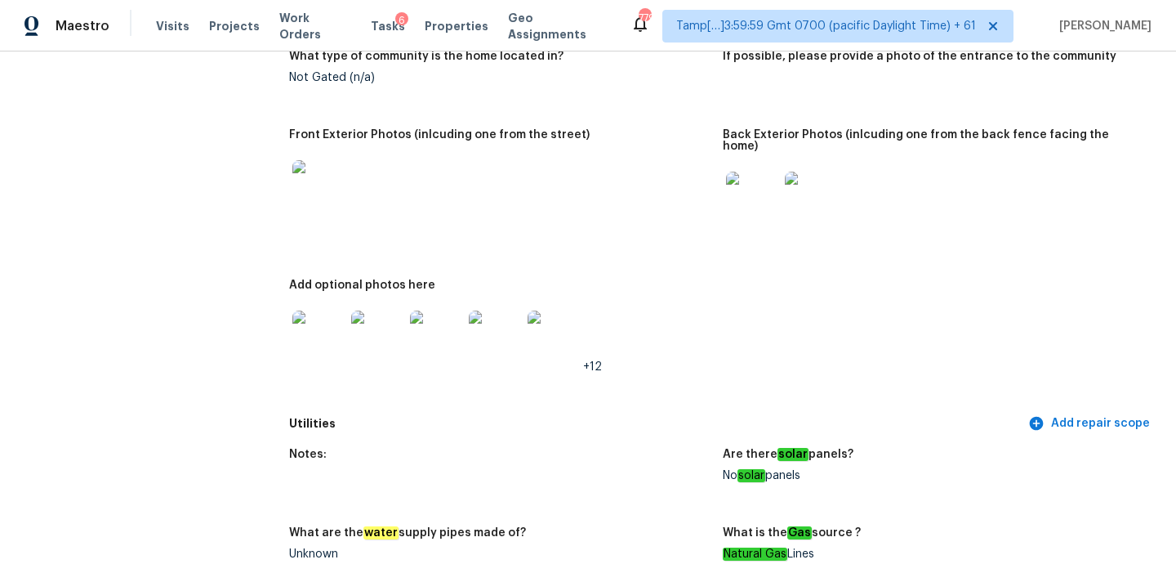
click at [762, 198] on img at bounding box center [752, 198] width 52 height 52
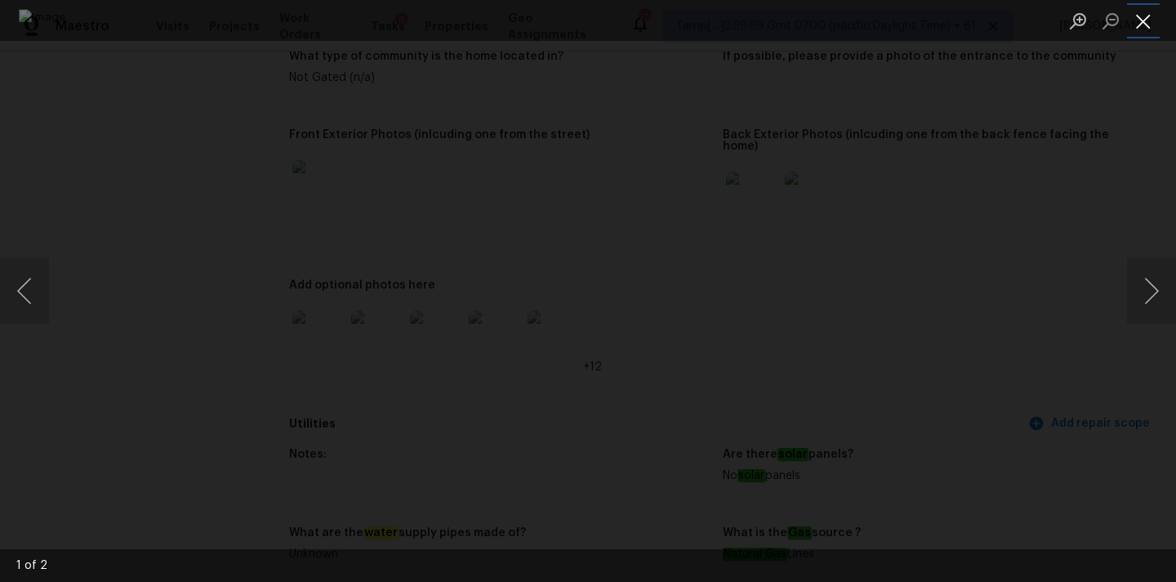
click at [1144, 27] on button "Close lightbox" at bounding box center [1143, 21] width 33 height 29
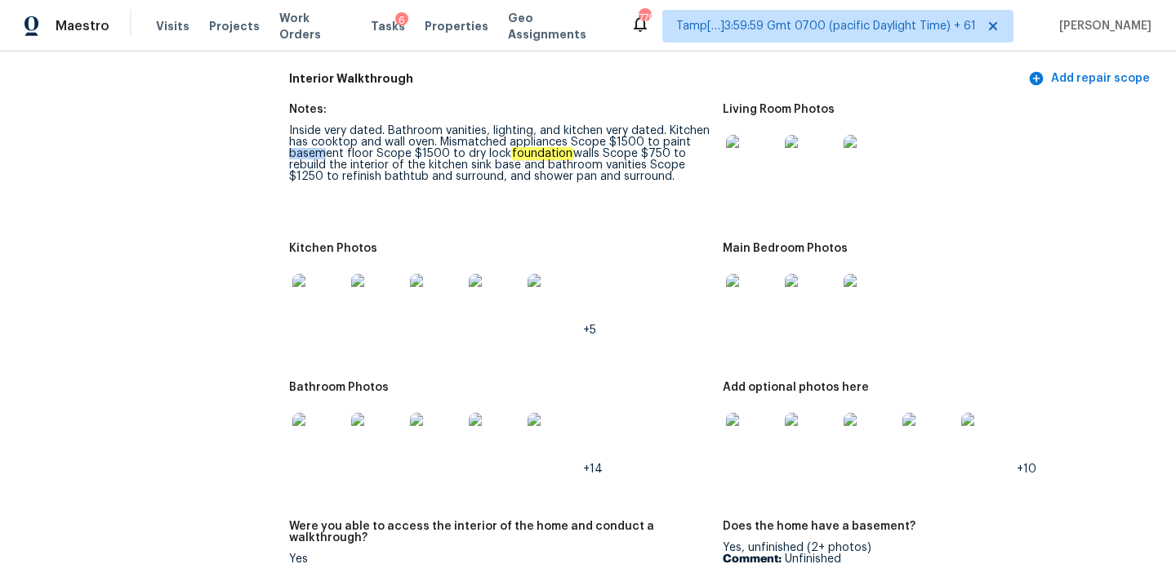
scroll to position [1723, 0]
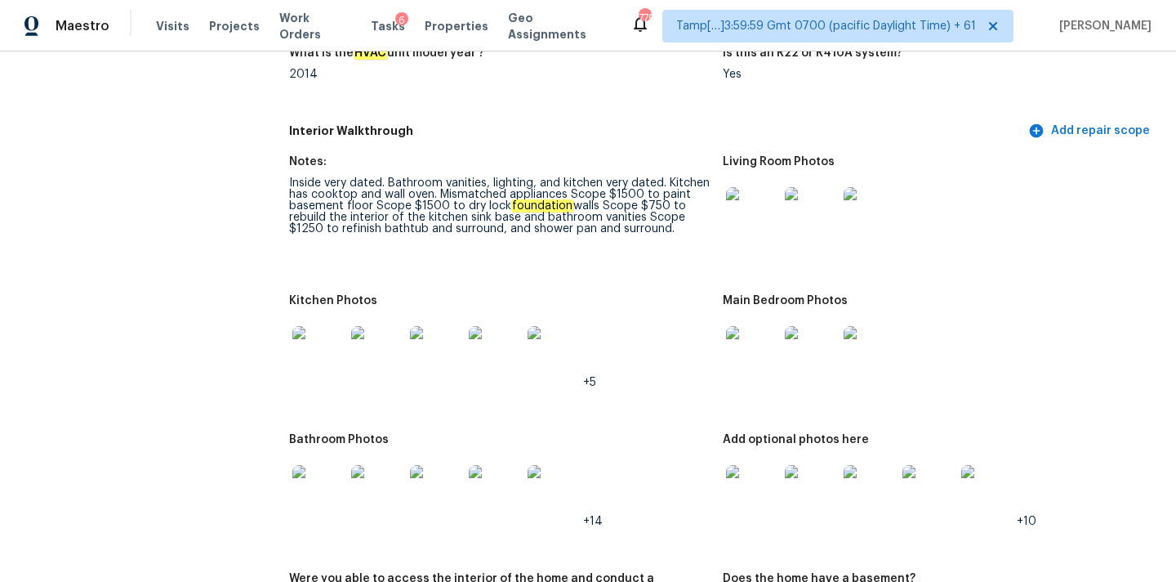
drag, startPoint x: 290, startPoint y: 168, endPoint x: 381, endPoint y: 175, distance: 90.9
click at [381, 177] on div "Inside very dated. Bathroom vanities, lighting, and kitchen very dated. Kitchen…" at bounding box center [499, 205] width 421 height 57
drag, startPoint x: 390, startPoint y: 172, endPoint x: 632, endPoint y: 176, distance: 241.8
click at [632, 177] on div "Inside very dated. Bathroom vanities, lighting, and kitchen very dated. Kitchen…" at bounding box center [499, 205] width 421 height 57
click at [502, 185] on div "Inside very dated. Bathroom vanities, lighting, and kitchen very dated. Kitchen…" at bounding box center [499, 205] width 421 height 57
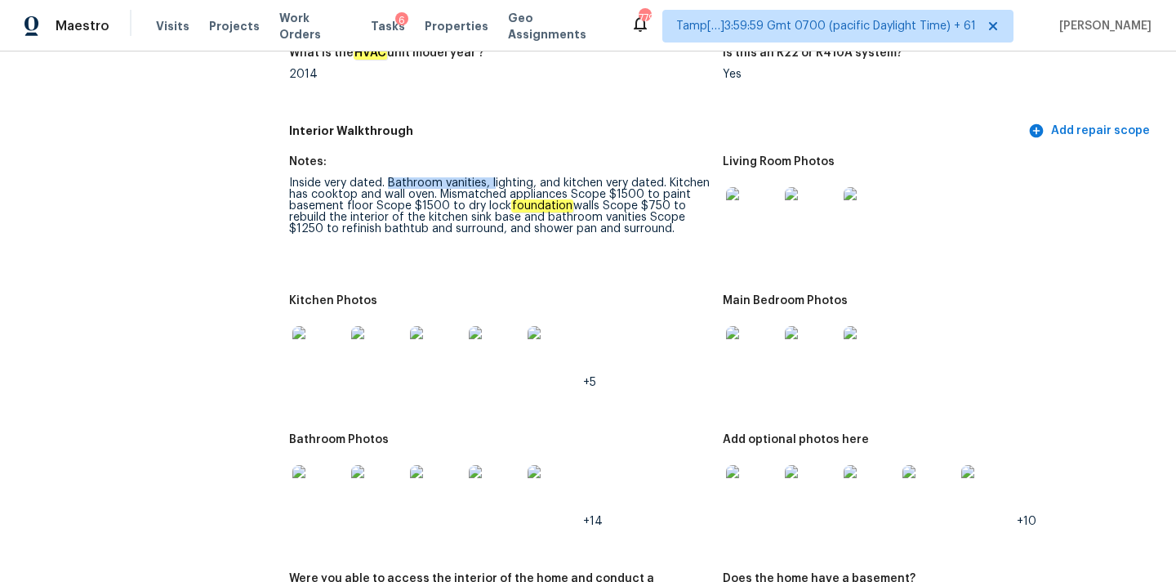
drag, startPoint x: 387, startPoint y: 169, endPoint x: 494, endPoint y: 169, distance: 107.0
click at [494, 177] on div "Inside very dated. Bathroom vanities, lighting, and kitchen very dated. Kitchen…" at bounding box center [499, 205] width 421 height 57
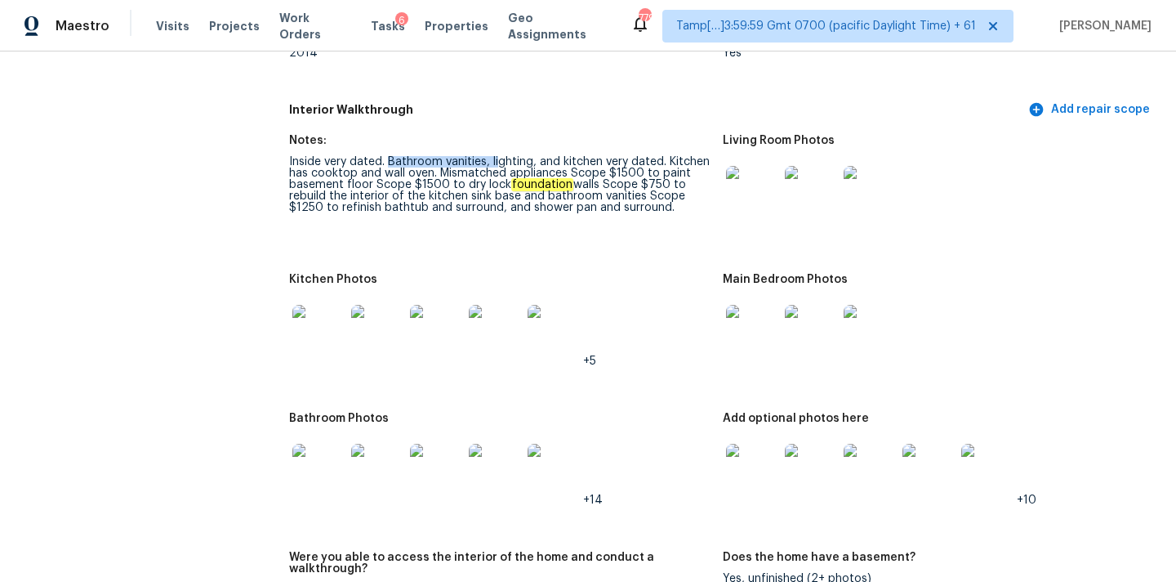
scroll to position [1698, 0]
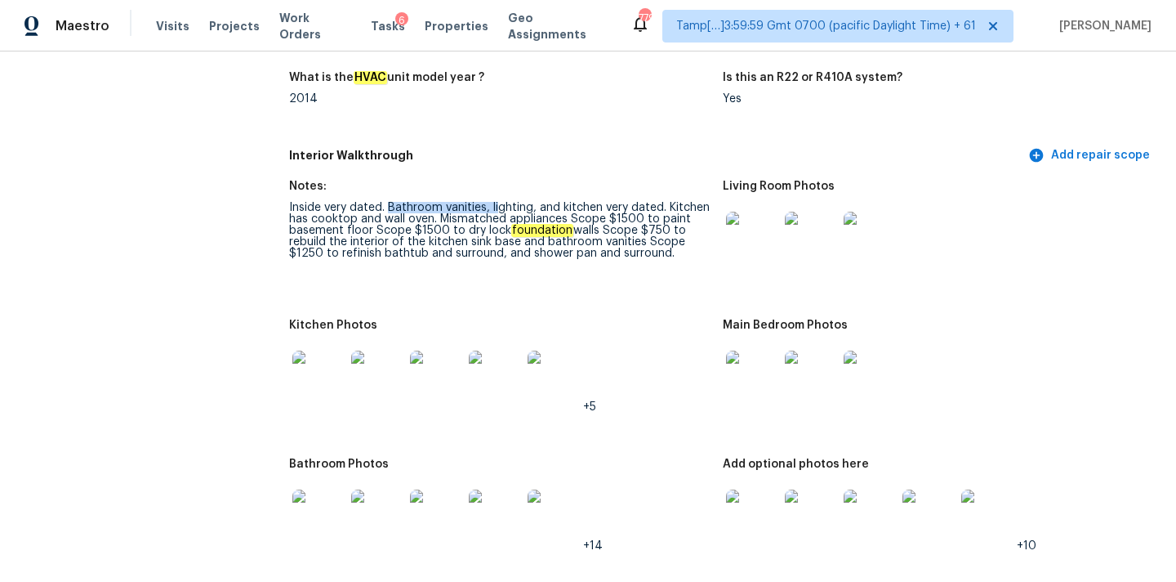
click at [735, 242] on img at bounding box center [752, 238] width 52 height 52
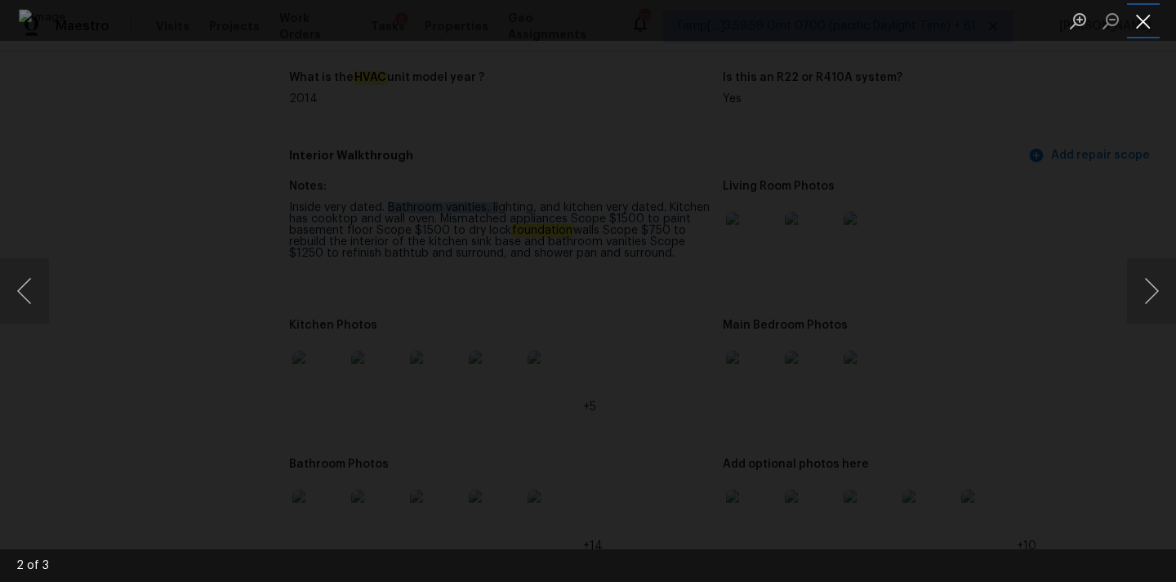
click at [1148, 25] on button "Close lightbox" at bounding box center [1143, 21] width 33 height 29
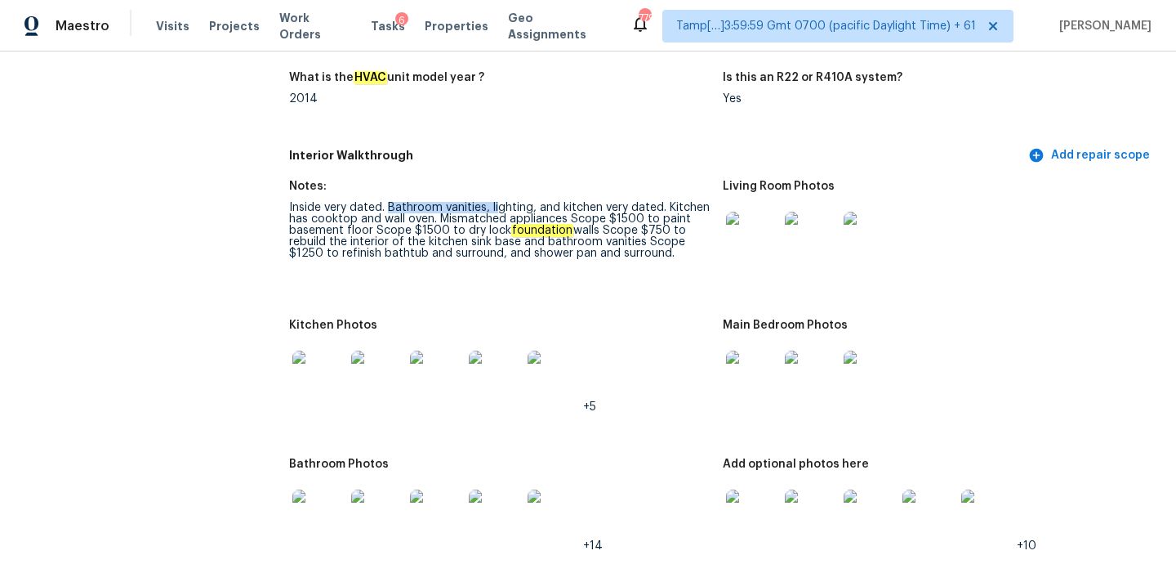
click at [740, 360] on img at bounding box center [752, 376] width 52 height 52
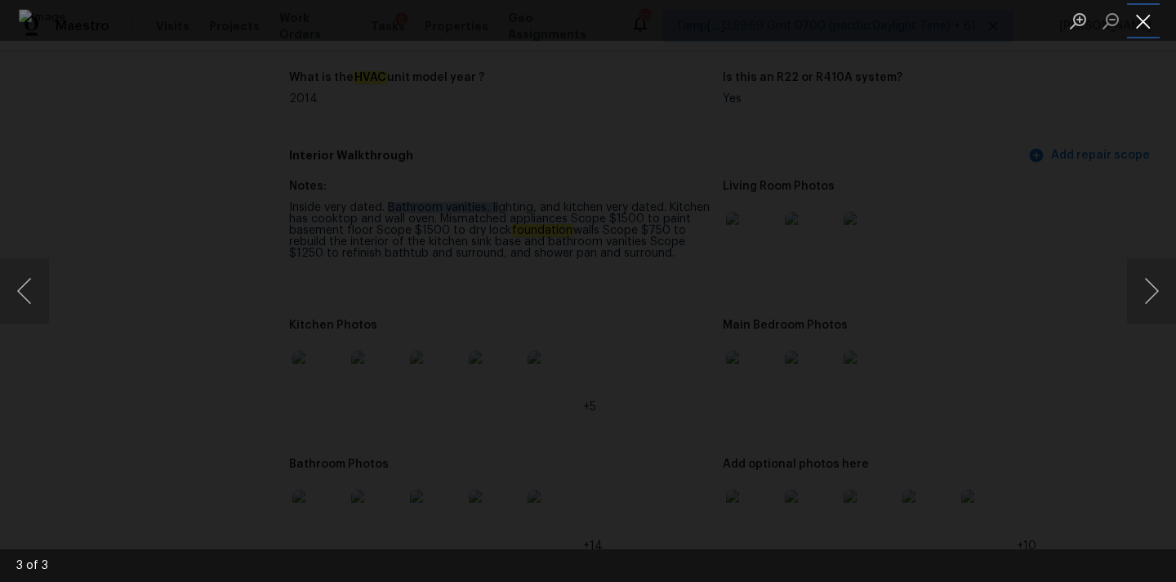
click at [1144, 18] on button "Close lightbox" at bounding box center [1143, 21] width 33 height 29
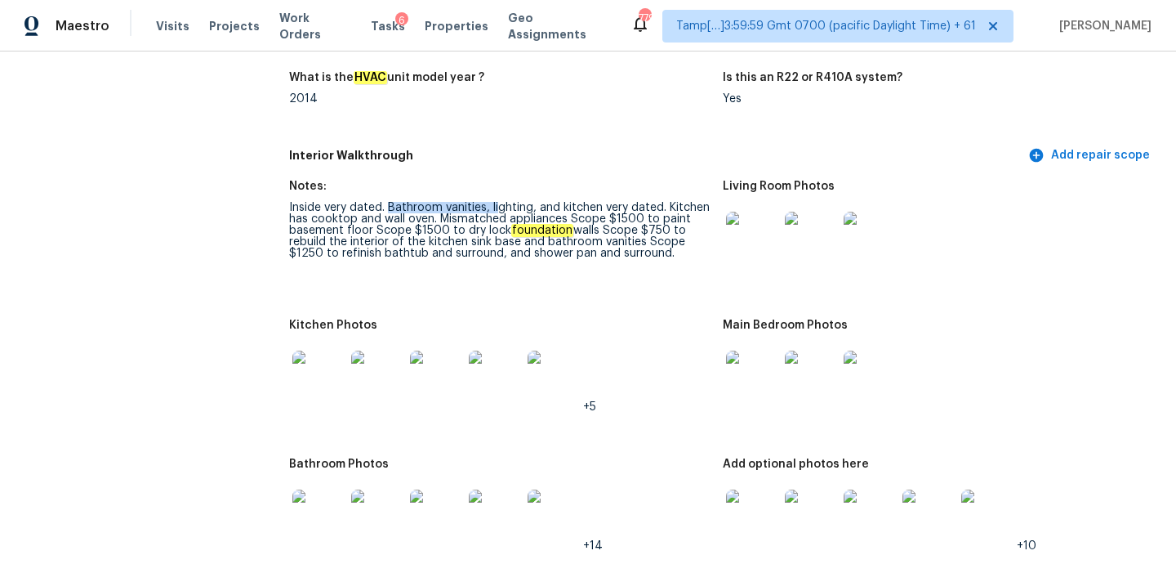
click at [329, 362] on img at bounding box center [318, 376] width 52 height 52
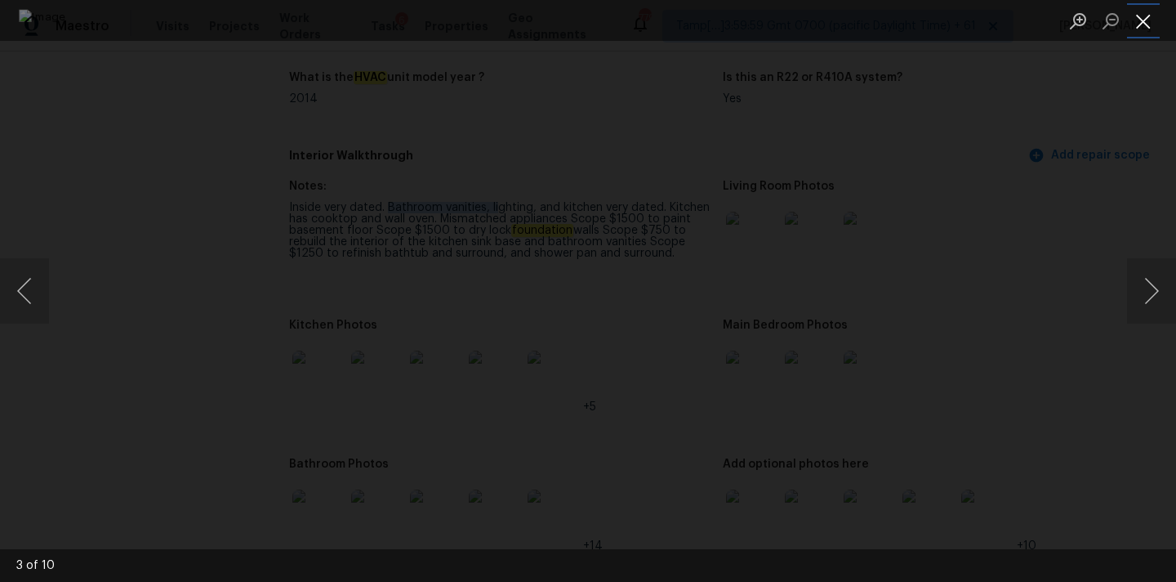
click at [1128, 11] on button "Close lightbox" at bounding box center [1143, 21] width 33 height 29
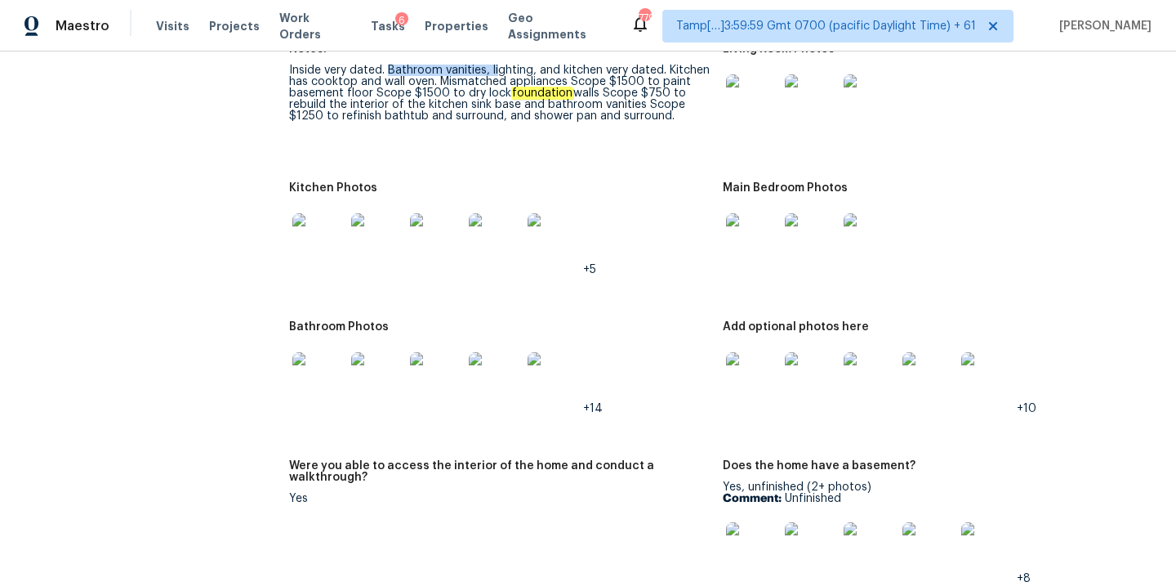
scroll to position [1860, 0]
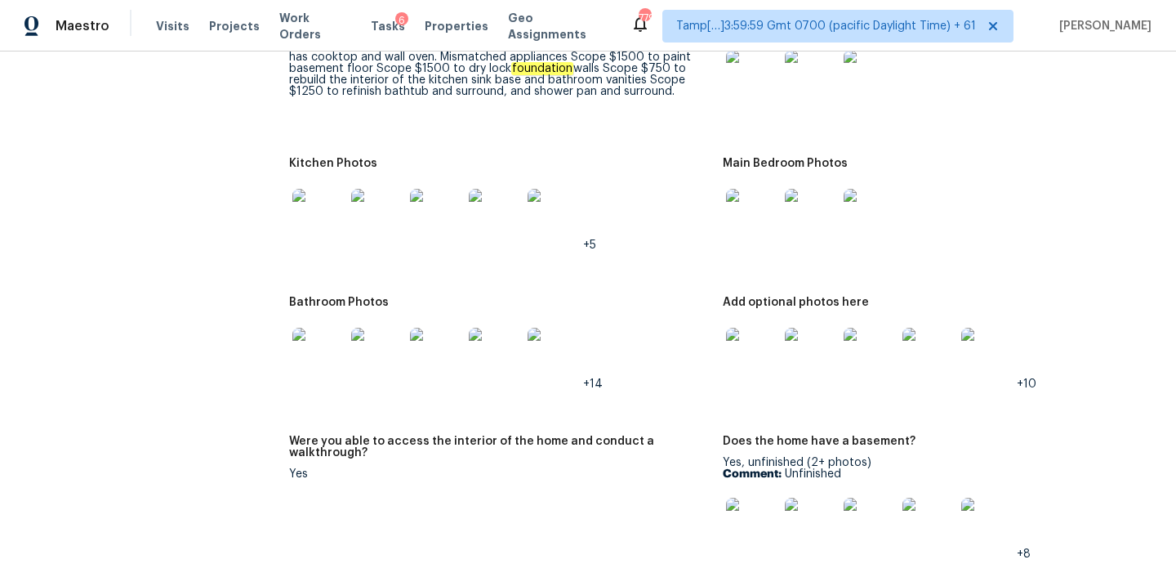
click at [764, 211] on img at bounding box center [752, 215] width 52 height 52
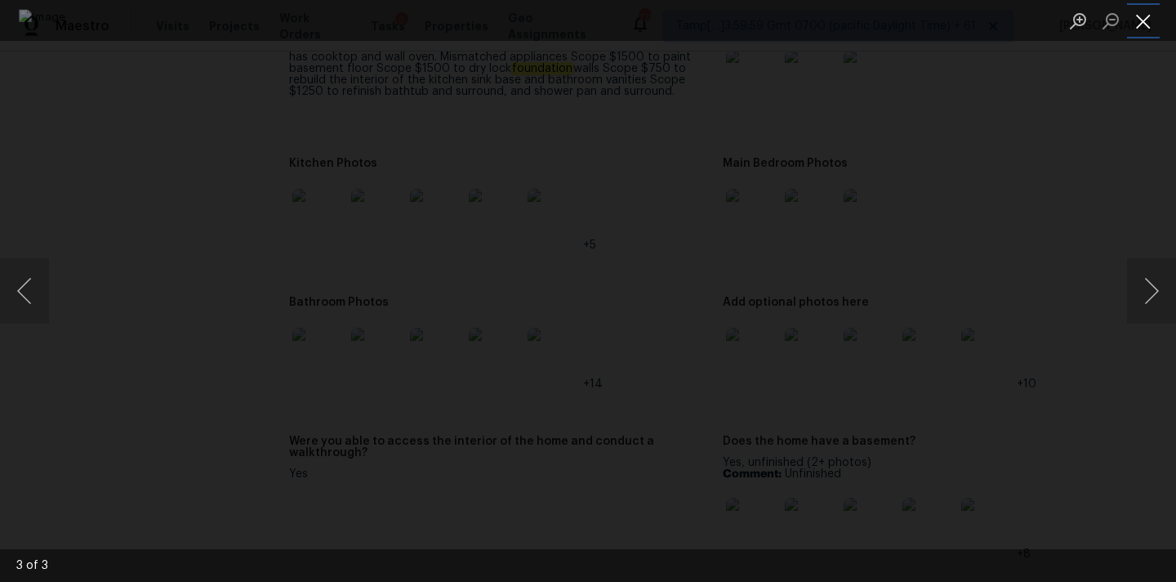
click at [1133, 15] on button "Close lightbox" at bounding box center [1143, 21] width 33 height 29
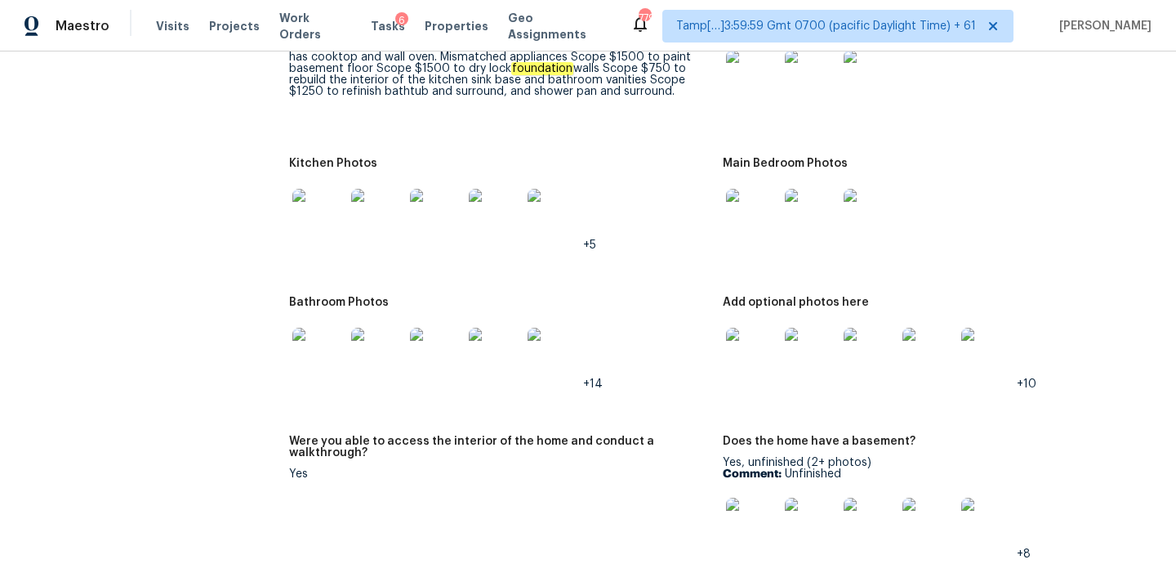
click at [744, 342] on img at bounding box center [752, 354] width 52 height 52
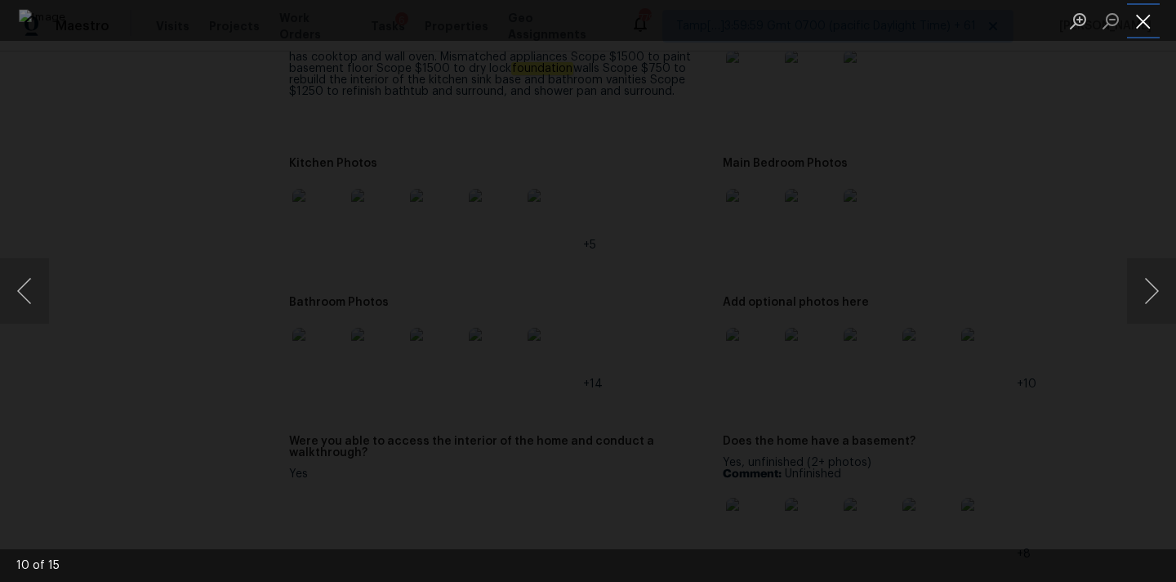
click at [1146, 19] on button "Close lightbox" at bounding box center [1143, 21] width 33 height 29
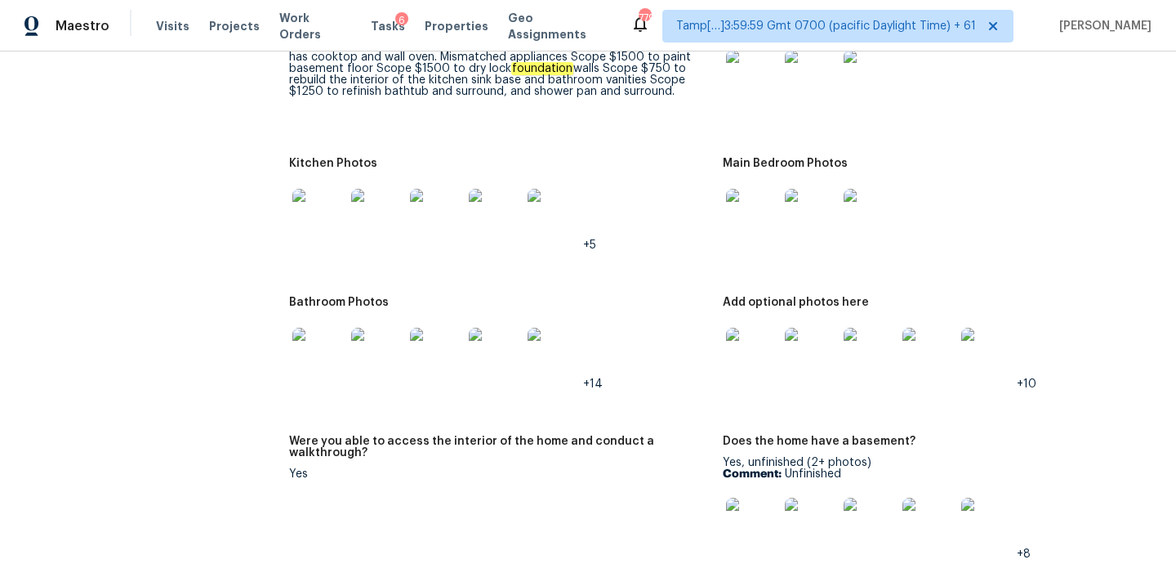
click at [320, 340] on img at bounding box center [318, 354] width 52 height 52
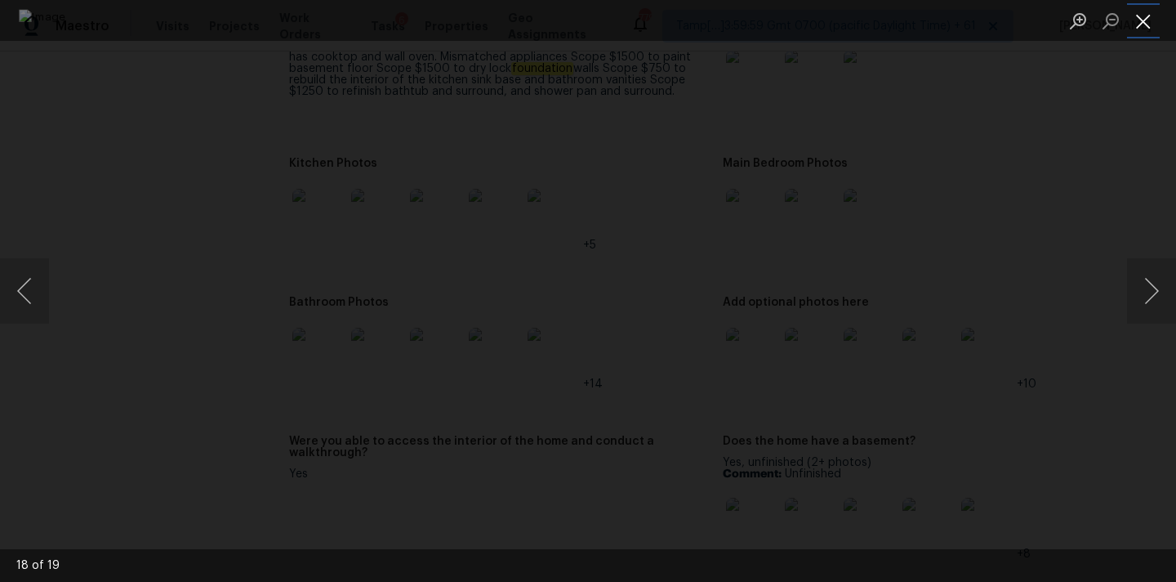
click at [1139, 19] on button "Close lightbox" at bounding box center [1143, 21] width 33 height 29
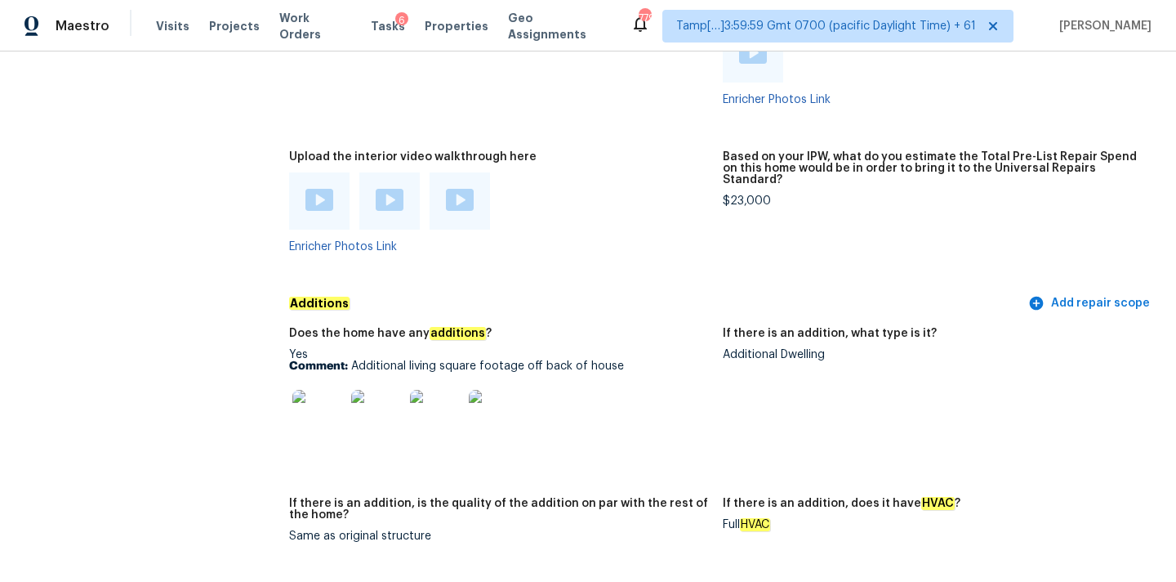
scroll to position [3214, 0]
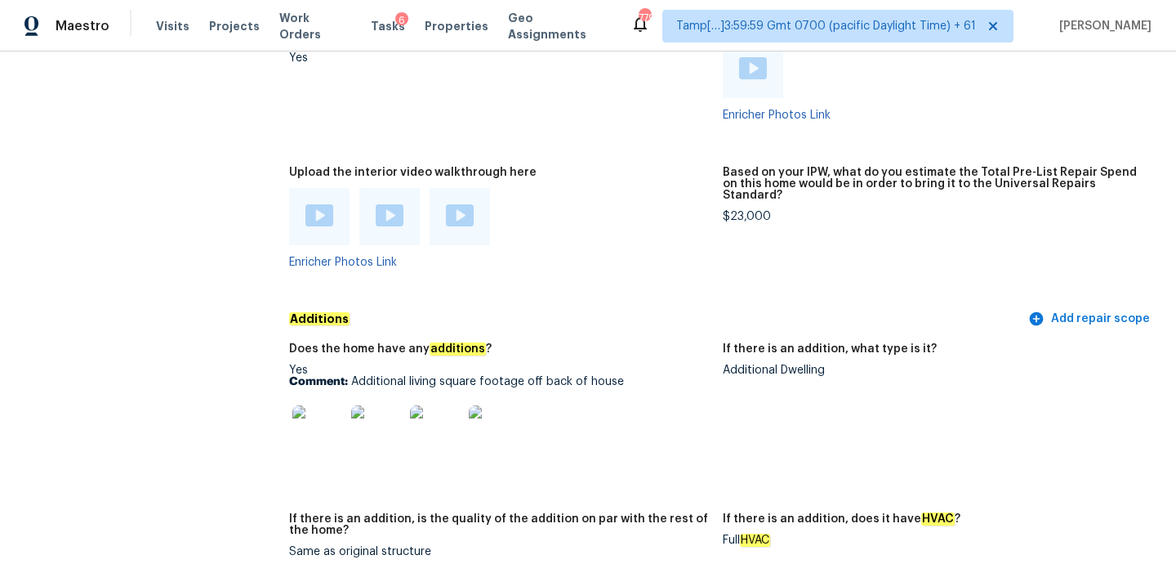
click at [323, 207] on img at bounding box center [320, 215] width 28 height 22
click at [390, 208] on img at bounding box center [390, 215] width 28 height 22
click at [471, 190] on div at bounding box center [460, 216] width 60 height 57
click at [458, 206] on img at bounding box center [460, 215] width 28 height 22
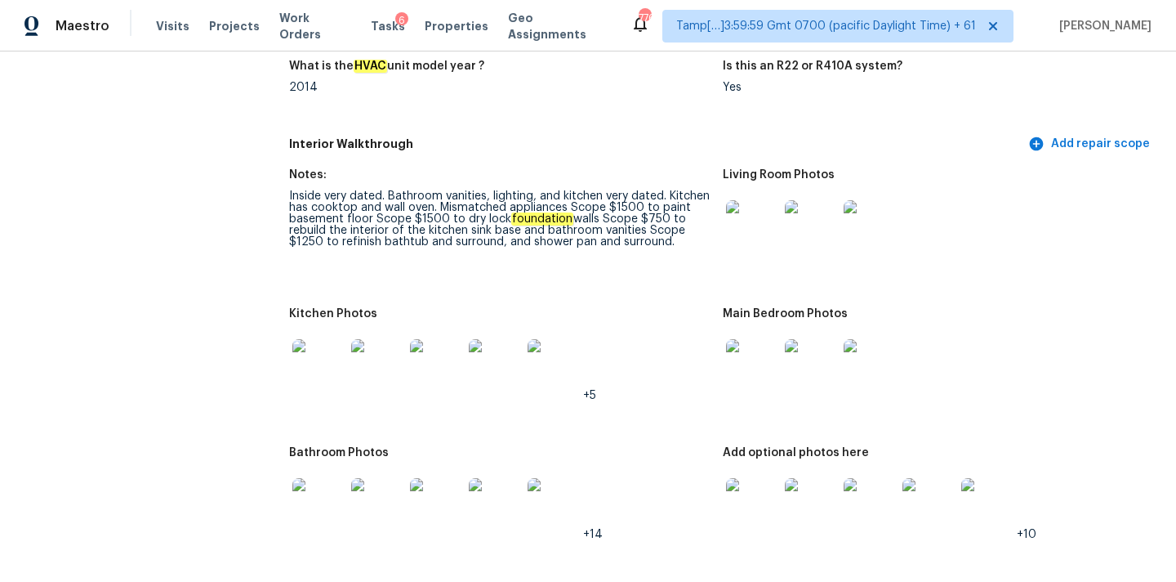
scroll to position [1679, 0]
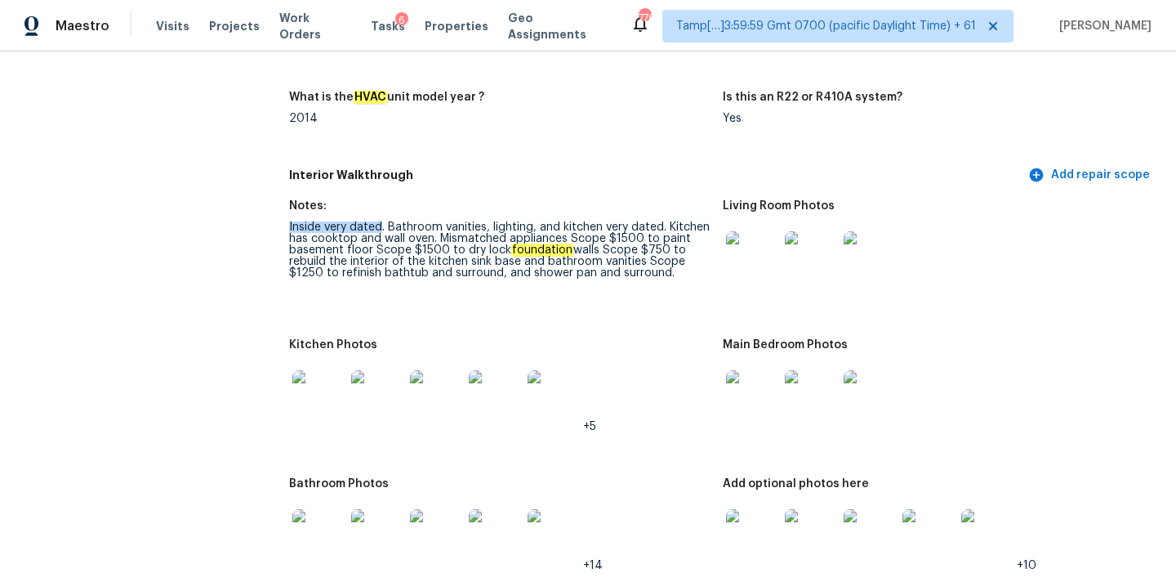
drag, startPoint x: 288, startPoint y: 213, endPoint x: 381, endPoint y: 215, distance: 92.3
click at [381, 221] on div "Inside very dated. Bathroom vanities, lighting, and kitchen very dated. Kitchen…" at bounding box center [499, 249] width 421 height 57
drag, startPoint x: 390, startPoint y: 213, endPoint x: 663, endPoint y: 215, distance: 273.7
click at [663, 221] on div "Inside very dated. Bathroom vanities, lighting, and kitchen very dated. Kitchen…" at bounding box center [499, 249] width 421 height 57
copy div "paint basement floo"
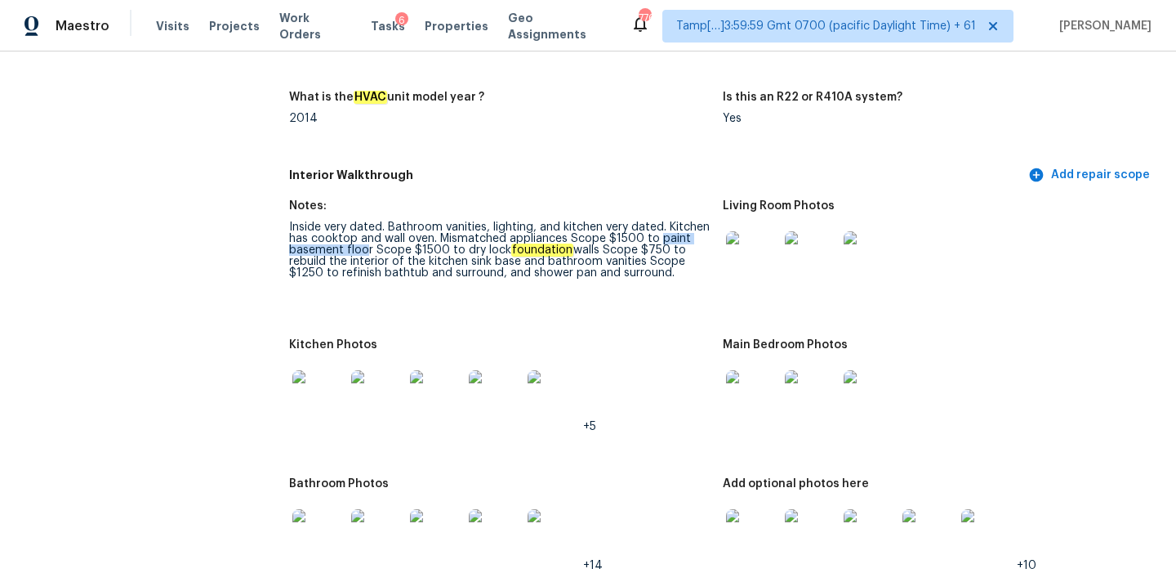
drag, startPoint x: 655, startPoint y: 225, endPoint x: 367, endPoint y: 241, distance: 288.8
click at [367, 241] on div "Inside very dated. Bathroom vanities, lighting, and kitchen very dated. Kitchen…" at bounding box center [499, 249] width 421 height 57
copy div "dry lock foundation walls"
drag, startPoint x: 463, startPoint y: 239, endPoint x: 596, endPoint y: 239, distance: 133.2
click at [596, 239] on div "Inside very dated. Bathroom vanities, lighting, and kitchen very dated. Kitchen…" at bounding box center [499, 249] width 421 height 57
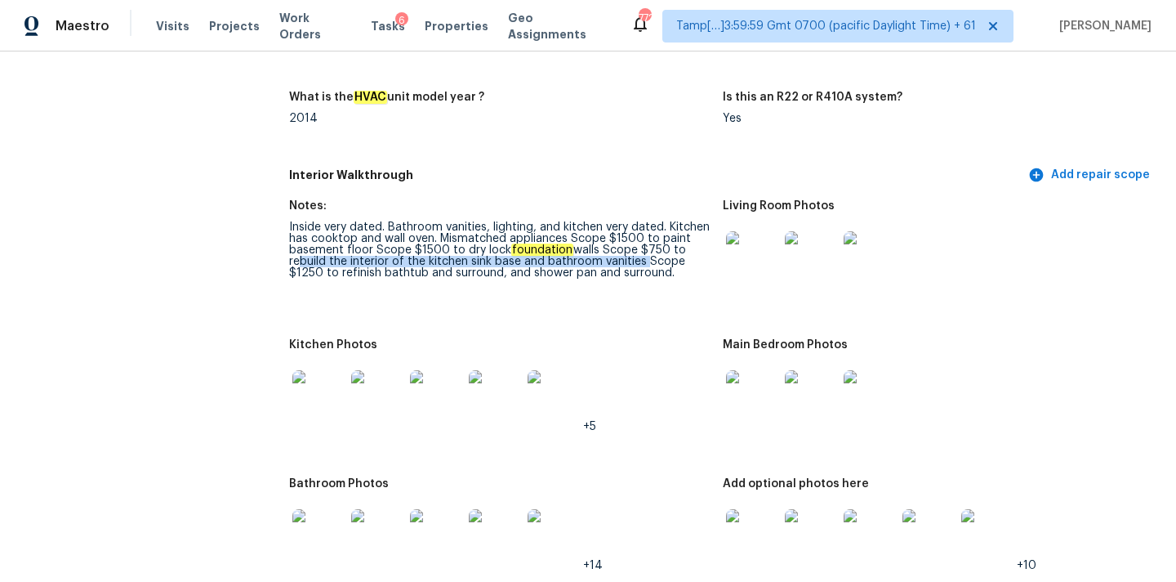
copy div "ebuild the interior of the kitchen sink base and bathroom vanities"
drag, startPoint x: 292, startPoint y: 250, endPoint x: 638, endPoint y: 249, distance: 345.5
click at [638, 249] on div "Inside very dated. Bathroom vanities, lighting, and kitchen very dated. Kitchen…" at bounding box center [499, 249] width 421 height 57
drag, startPoint x: 339, startPoint y: 260, endPoint x: 503, endPoint y: 259, distance: 164.2
click at [503, 259] on div "Inside very dated. Bathroom vanities, lighting, and kitchen very dated. Kitchen…" at bounding box center [499, 249] width 421 height 57
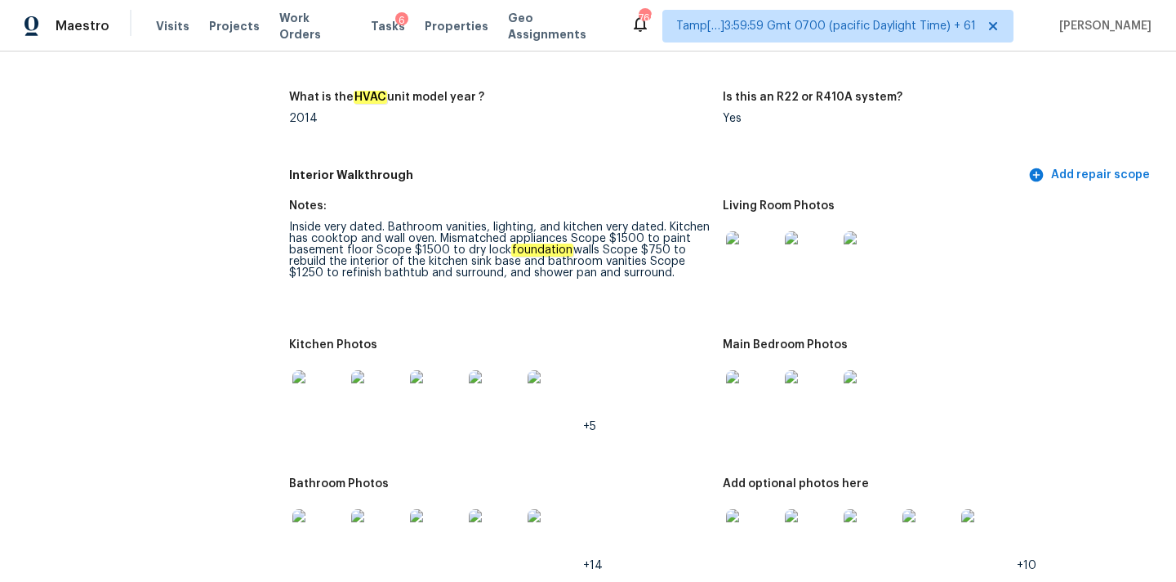
click at [658, 256] on div "Inside very dated. Bathroom vanities, lighting, and kitchen very dated. Kitchen…" at bounding box center [499, 249] width 421 height 57
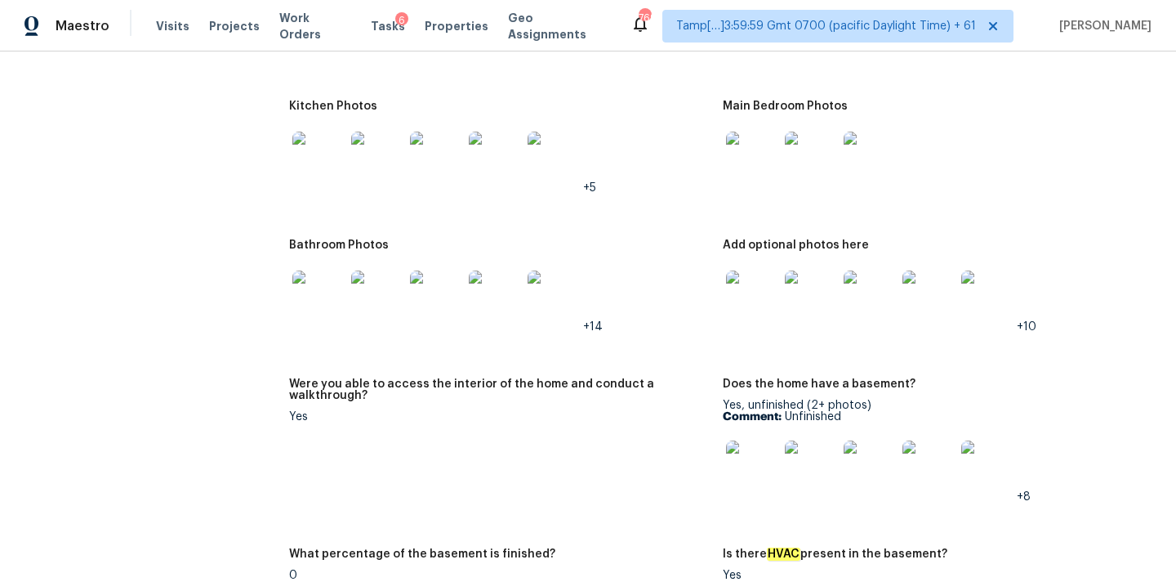
click at [328, 297] on img at bounding box center [318, 296] width 52 height 52
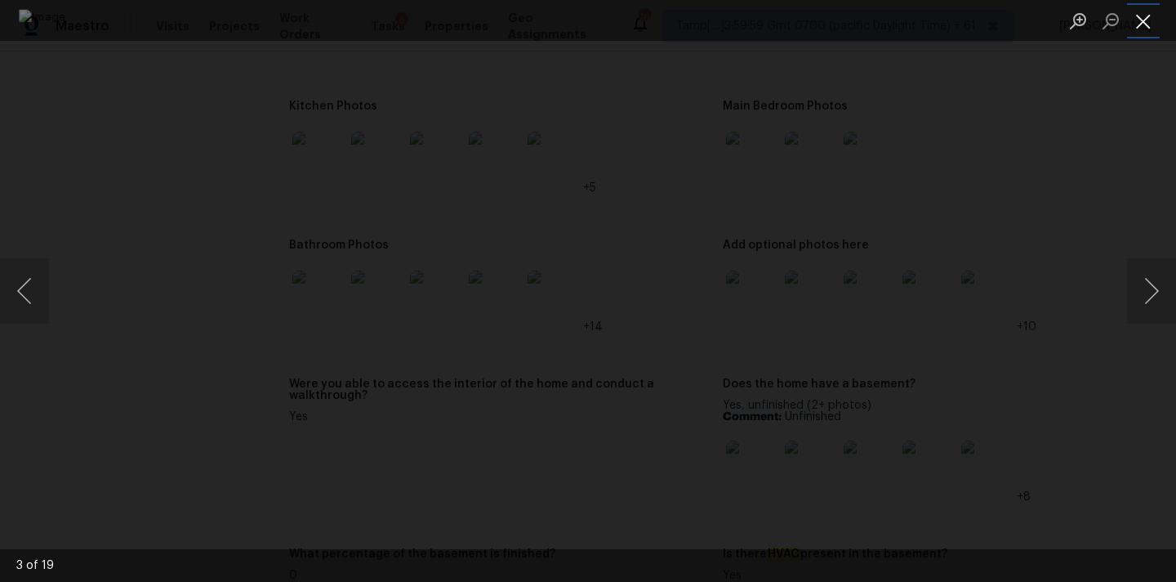
click at [1149, 20] on button "Close lightbox" at bounding box center [1143, 21] width 33 height 29
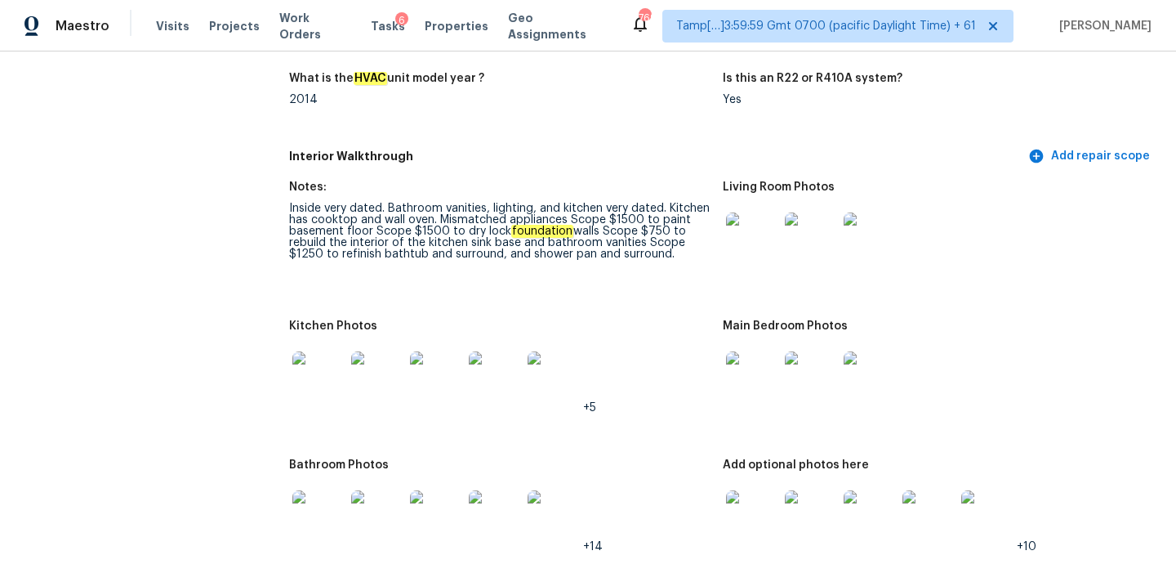
scroll to position [1617, 0]
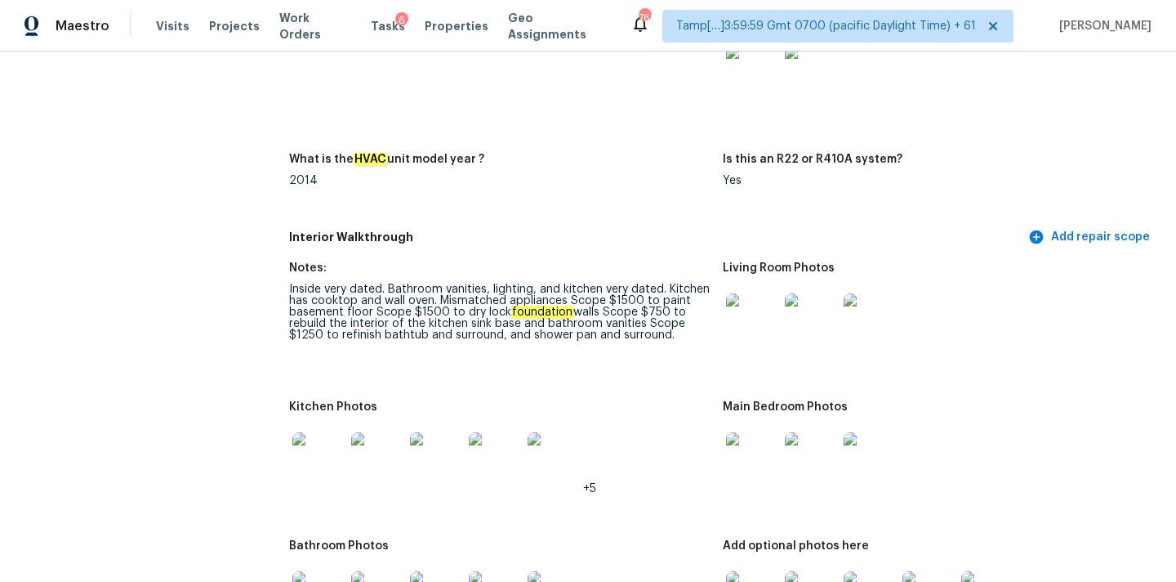
copy div "refinish bathtub and surround, and shower pan and surround."
drag, startPoint x: 340, startPoint y: 325, endPoint x: 681, endPoint y: 346, distance: 342.1
click at [681, 346] on figure "Notes: Inside very dated. Bathroom vanities, lighting, and kitchen very dated. …" at bounding box center [506, 321] width 434 height 119
click at [471, 433] on img at bounding box center [495, 458] width 52 height 52
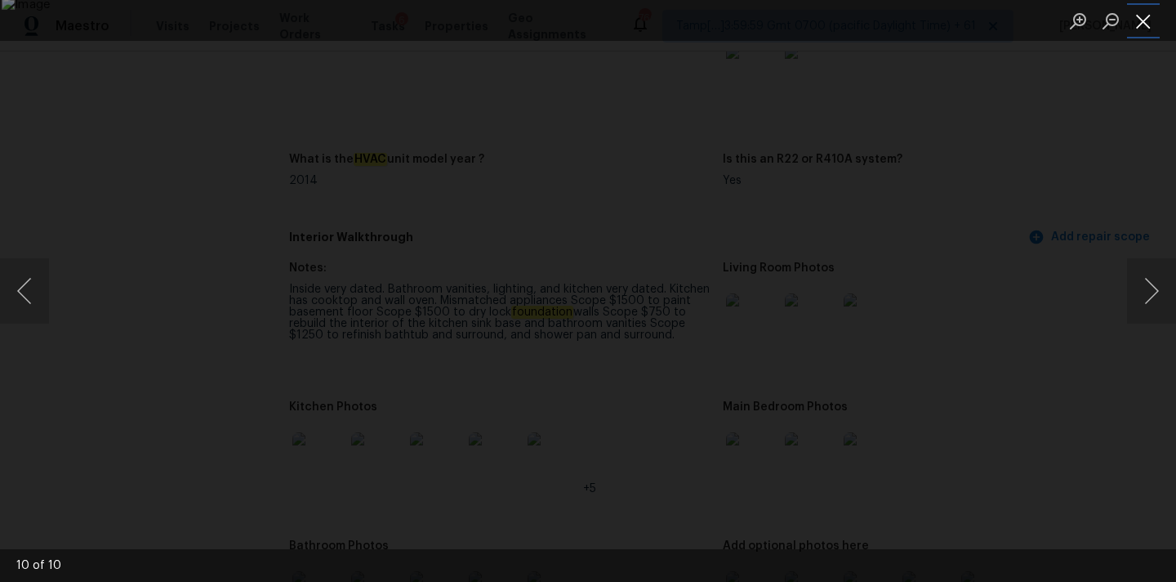
click at [1135, 18] on button "Close lightbox" at bounding box center [1143, 21] width 33 height 29
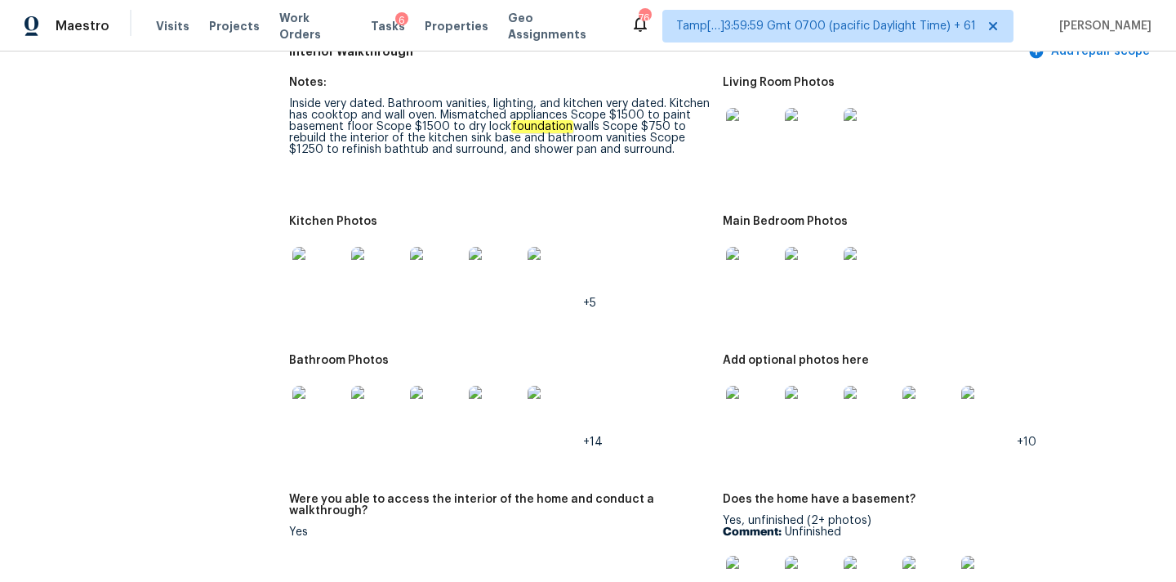
scroll to position [1706, 0]
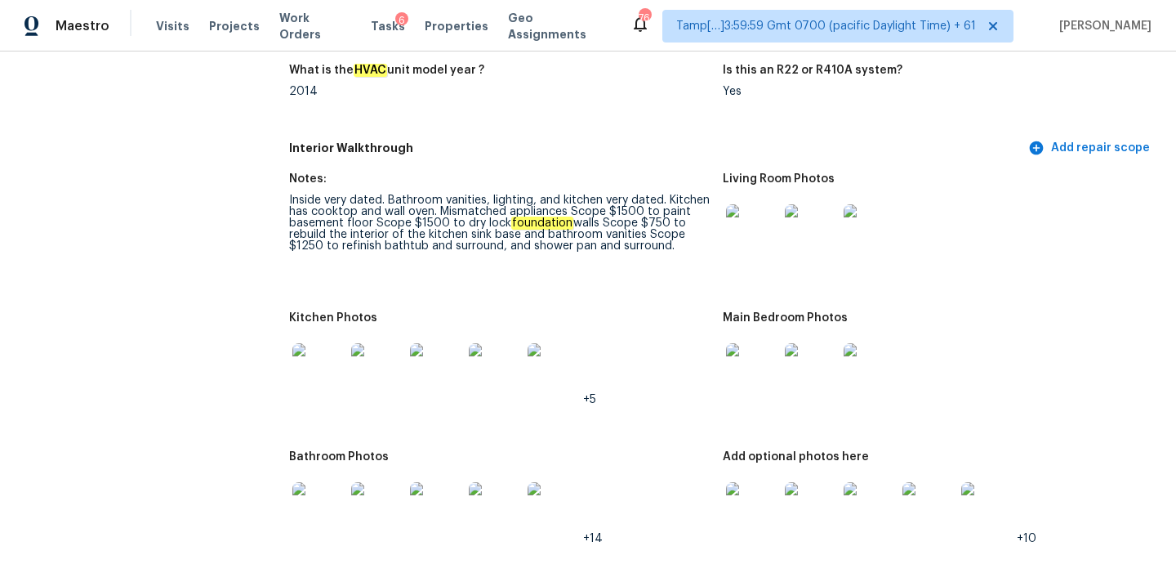
click at [432, 347] on img at bounding box center [436, 369] width 52 height 52
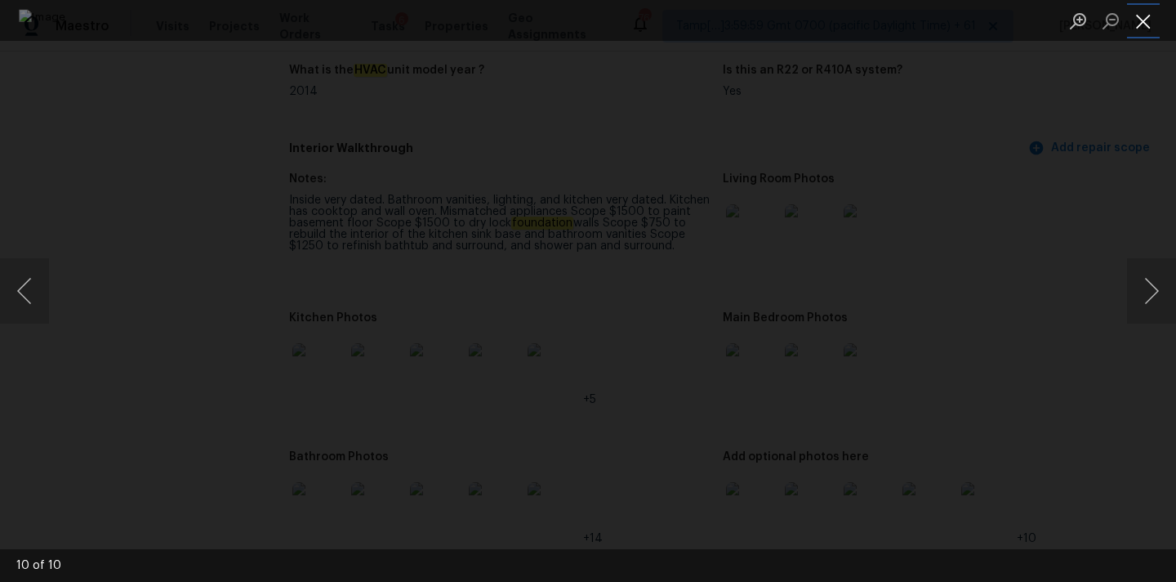
click at [1145, 16] on button "Close lightbox" at bounding box center [1143, 21] width 33 height 29
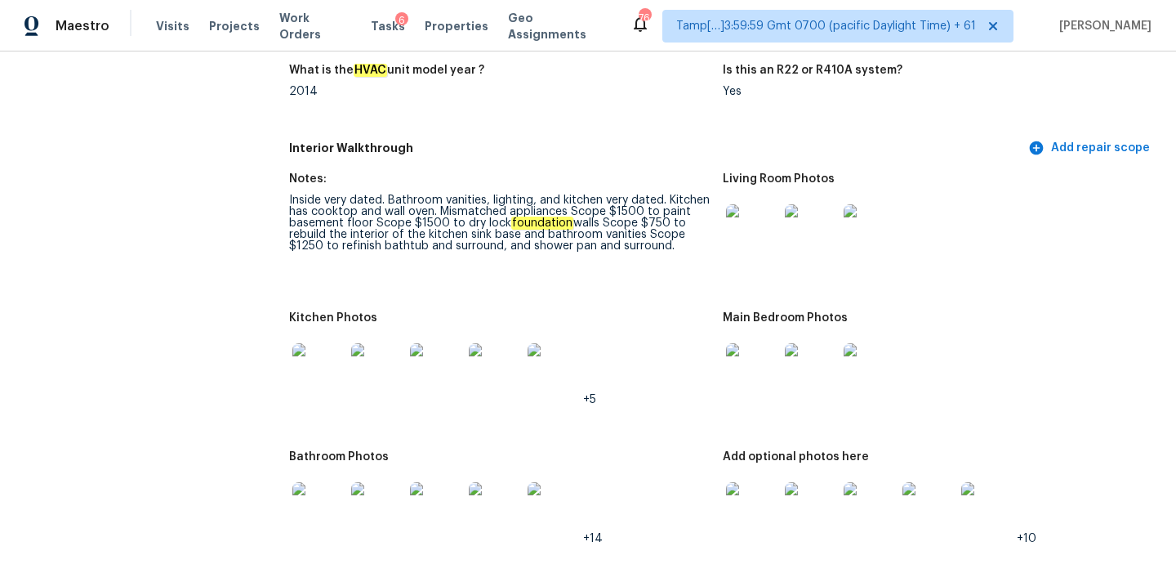
click at [491, 362] on img at bounding box center [495, 369] width 52 height 52
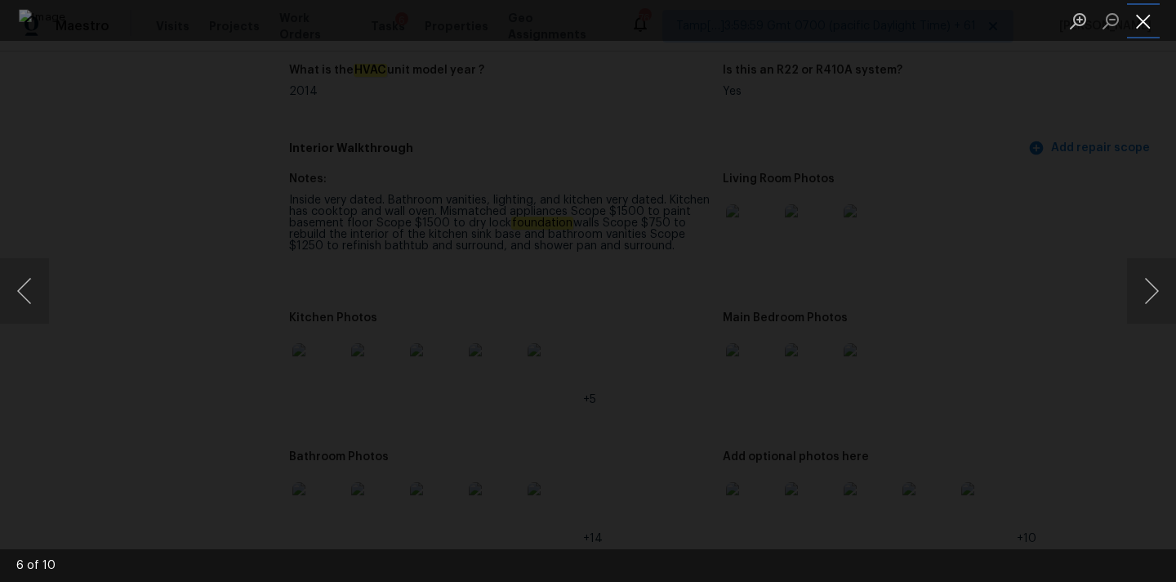
click at [1133, 16] on button "Close lightbox" at bounding box center [1143, 21] width 33 height 29
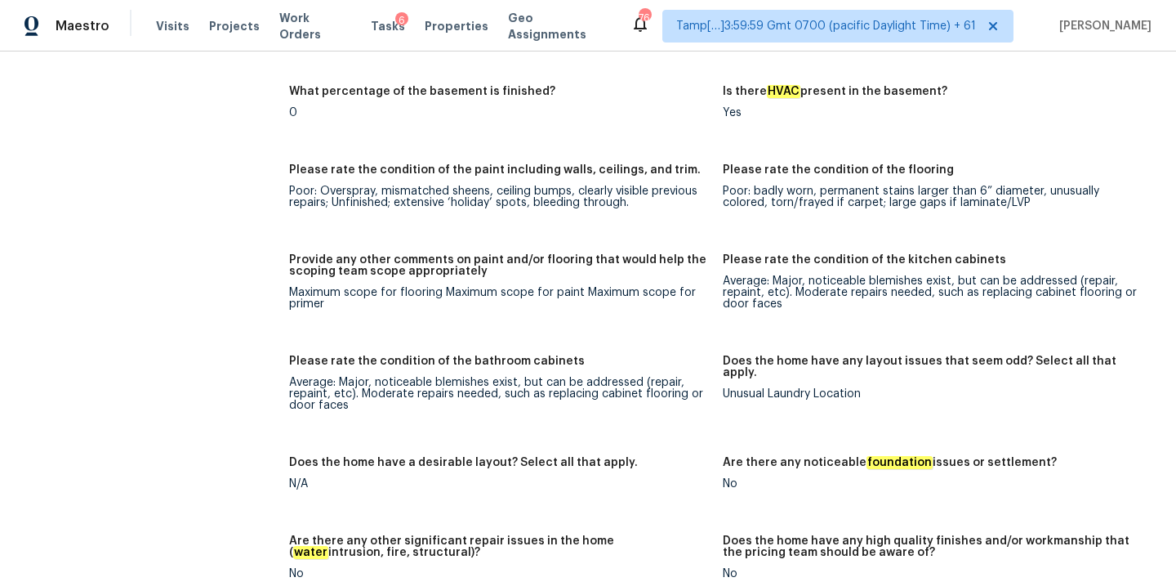
scroll to position [2380, 0]
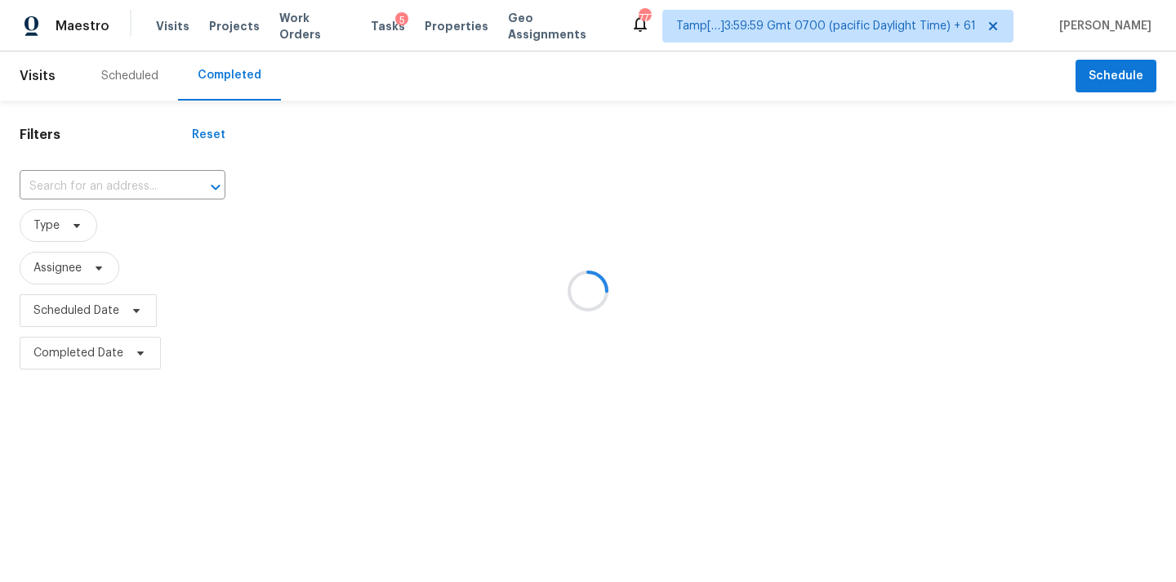
click at [66, 171] on div at bounding box center [588, 291] width 1176 height 582
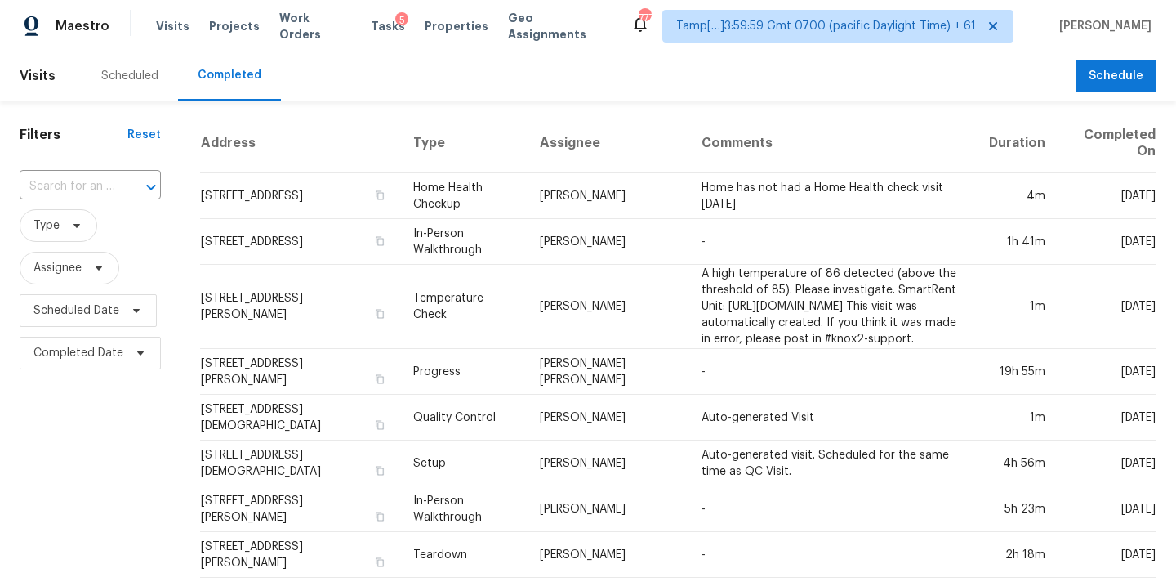
click at [74, 188] on input "text" at bounding box center [68, 186] width 96 height 25
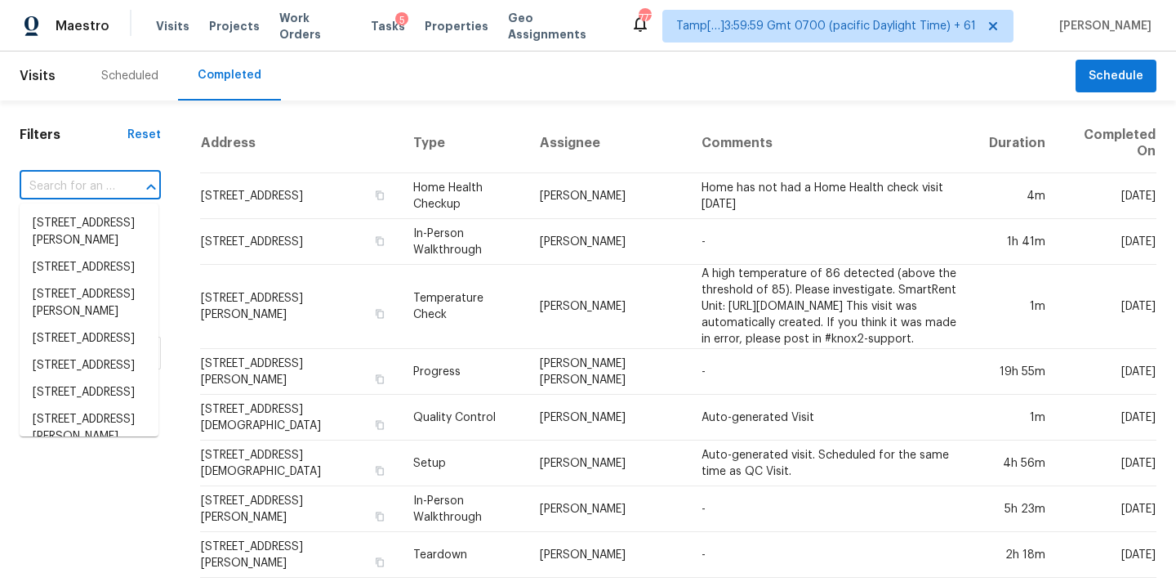
paste input "[STREET_ADDRESS][PERSON_NAME]"
type input "[STREET_ADDRESS][PERSON_NAME]"
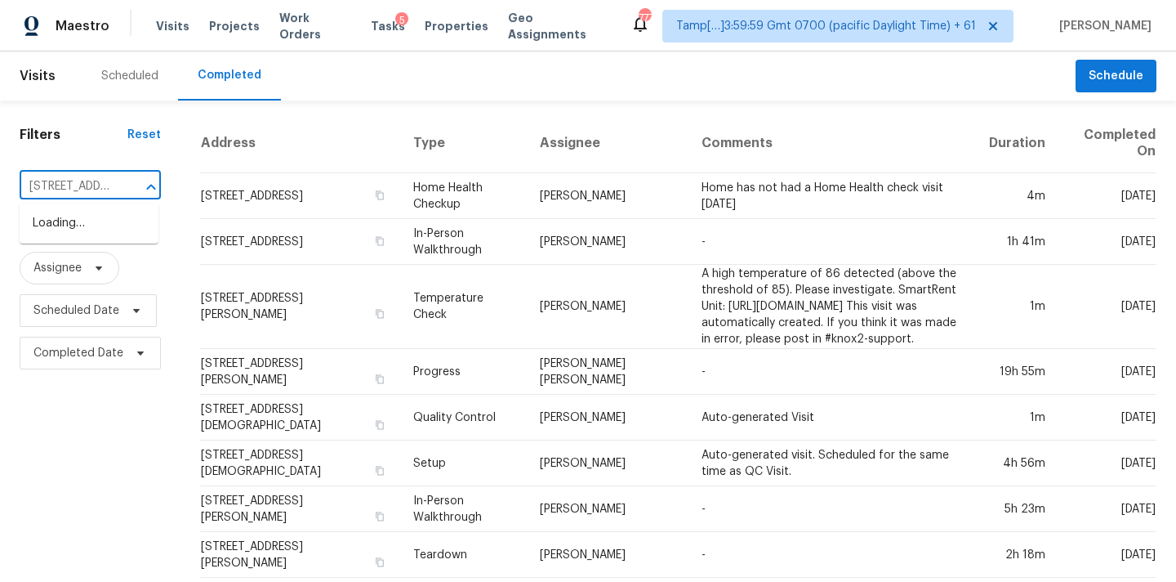
scroll to position [0, 146]
click at [71, 230] on li "[STREET_ADDRESS][PERSON_NAME]" at bounding box center [89, 232] width 139 height 44
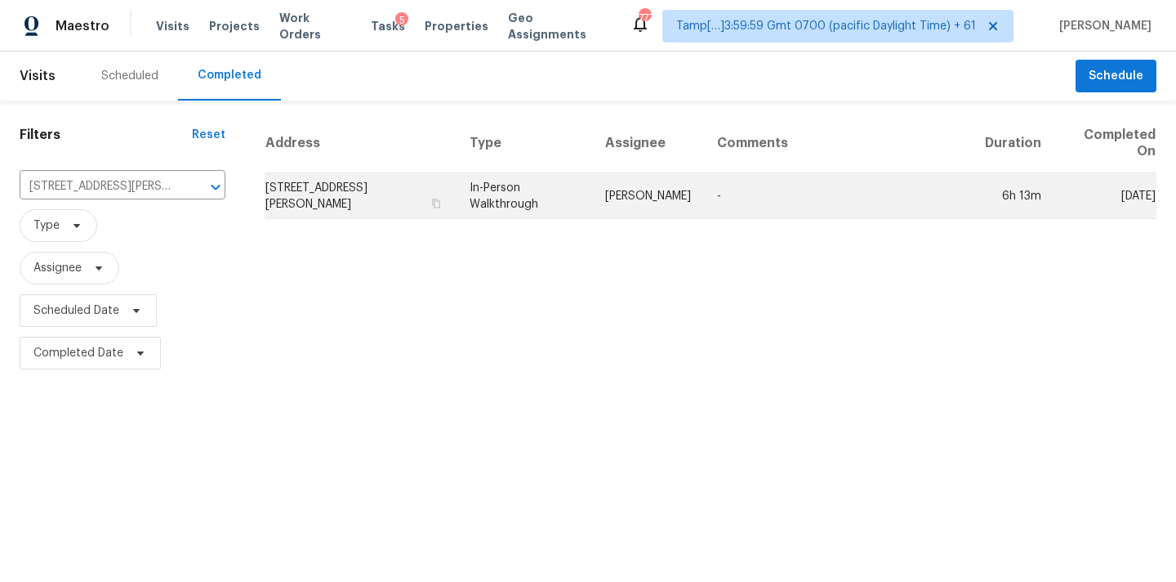
click at [607, 198] on td "[PERSON_NAME]" at bounding box center [648, 196] width 112 height 46
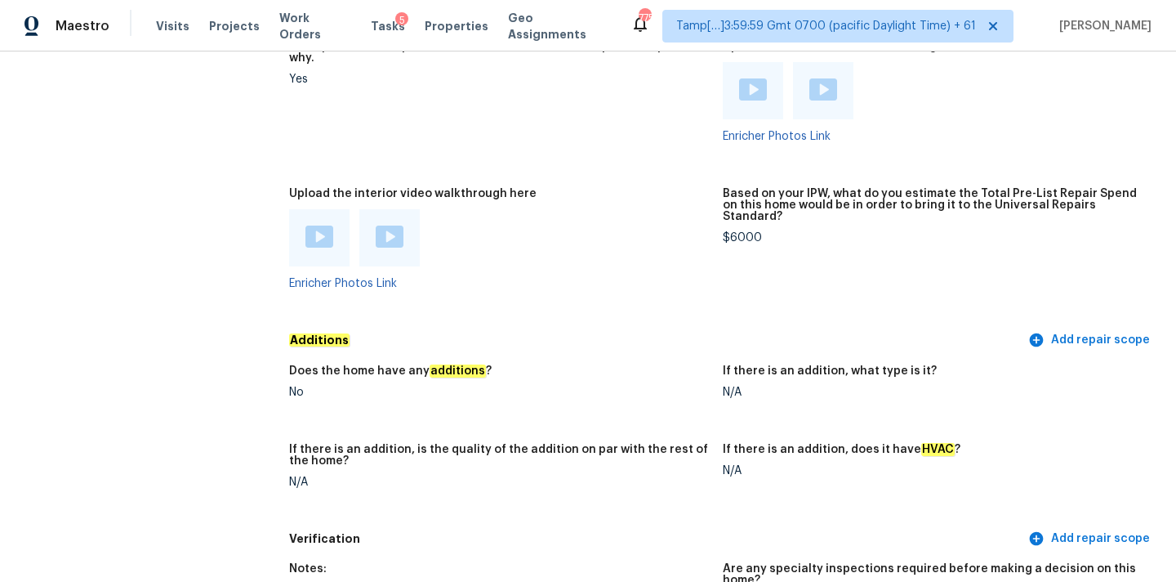
scroll to position [2777, 0]
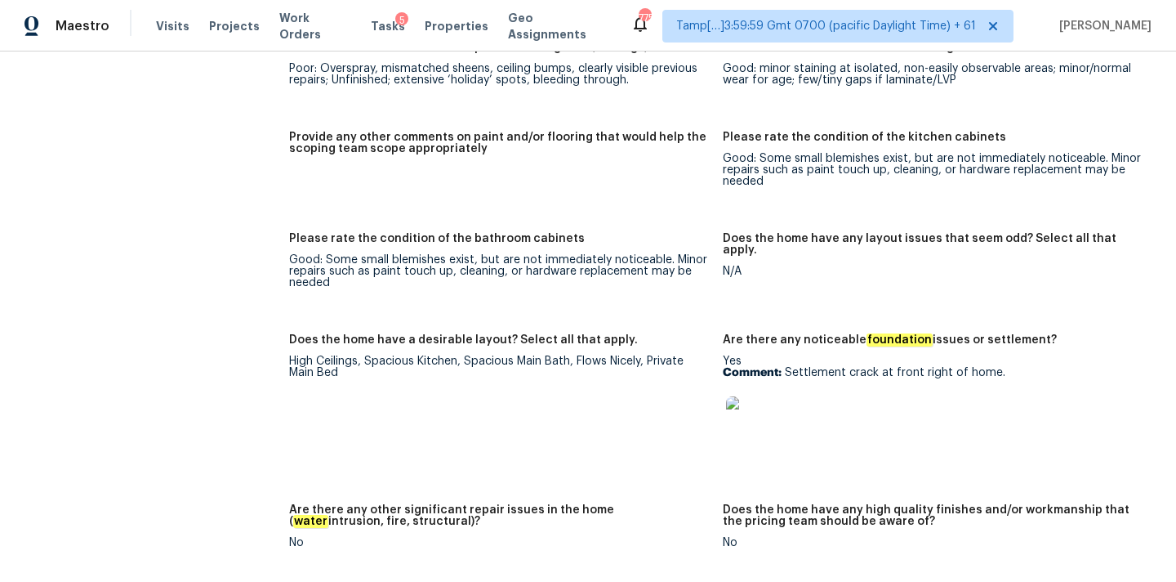
click at [753, 421] on img at bounding box center [752, 422] width 52 height 52
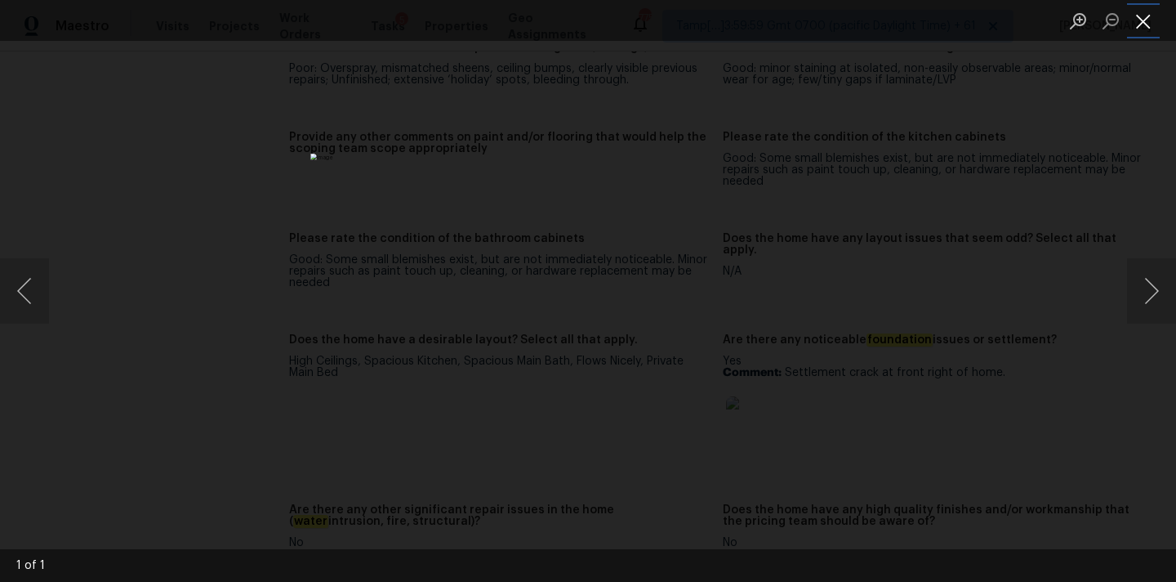
click at [1140, 21] on button "Close lightbox" at bounding box center [1143, 21] width 33 height 29
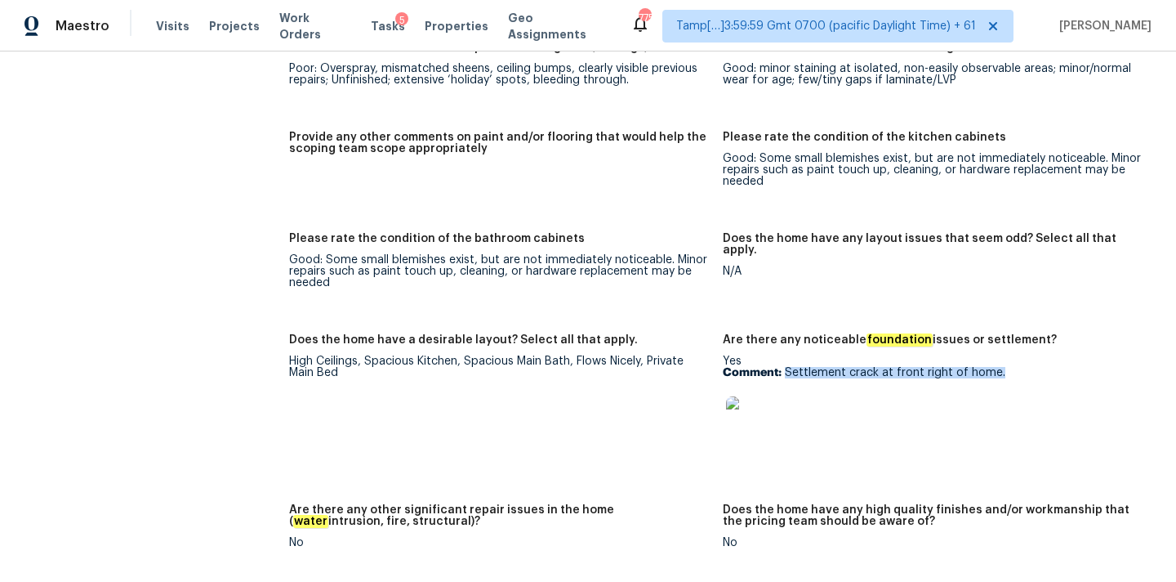
drag, startPoint x: 786, startPoint y: 348, endPoint x: 1017, endPoint y: 349, distance: 231.2
click at [1017, 367] on p "Comment: Settlement crack at front right of home." at bounding box center [933, 372] width 421 height 11
copy p "Settlement crack at front right of home."
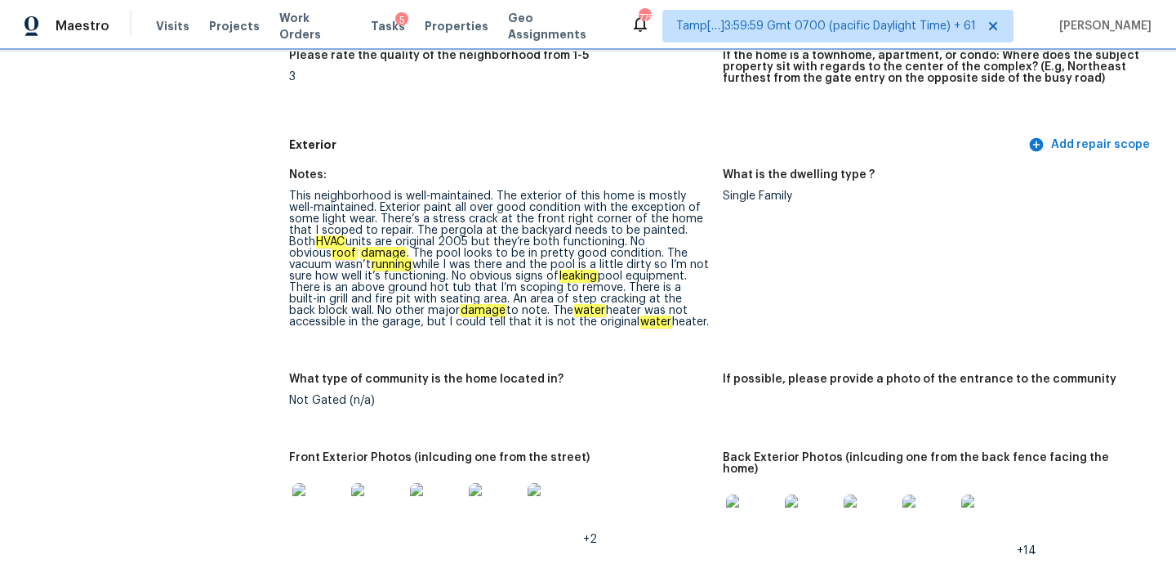
scroll to position [523, 0]
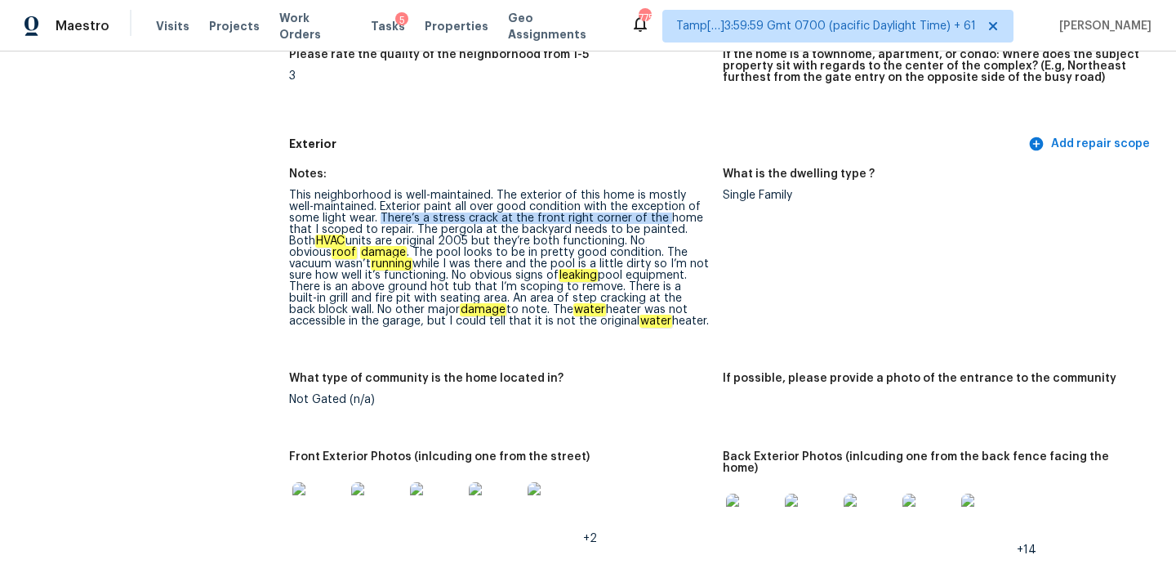
drag, startPoint x: 346, startPoint y: 217, endPoint x: 626, endPoint y: 216, distance: 279.4
click at [626, 216] on div "This neighborhood is well-maintained. The exterior of this home is mostly well-…" at bounding box center [499, 258] width 421 height 137
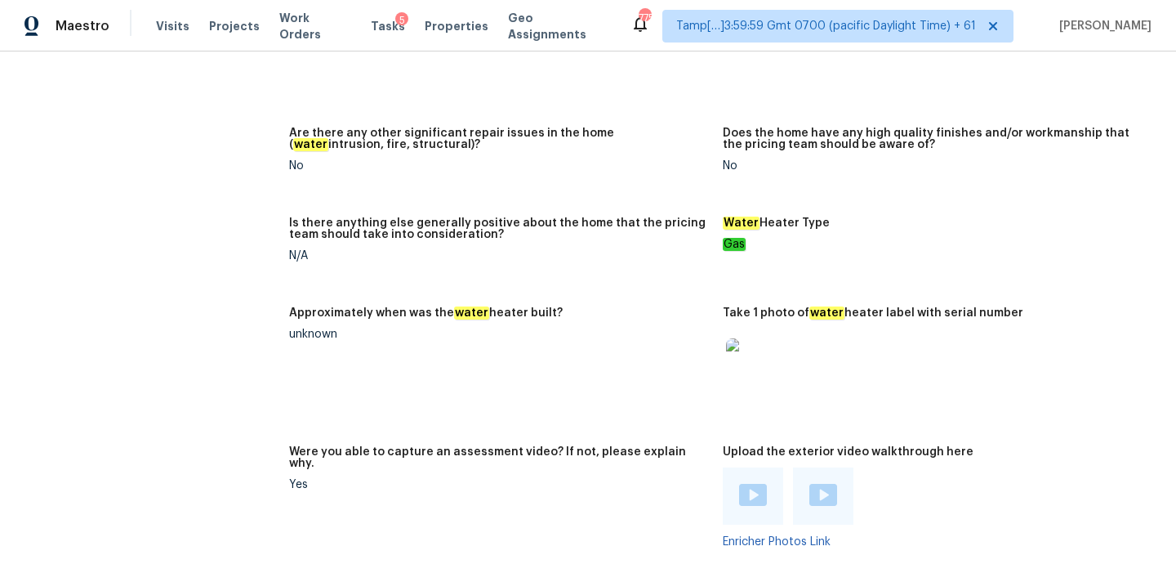
scroll to position [4241, 0]
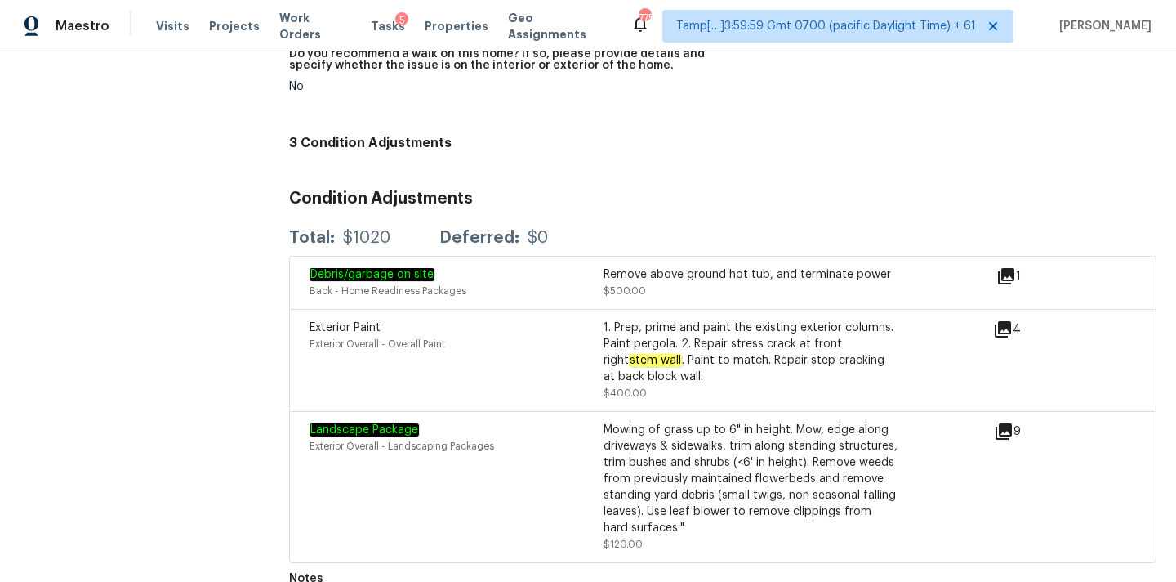
click at [1006, 321] on icon at bounding box center [1003, 329] width 16 height 16
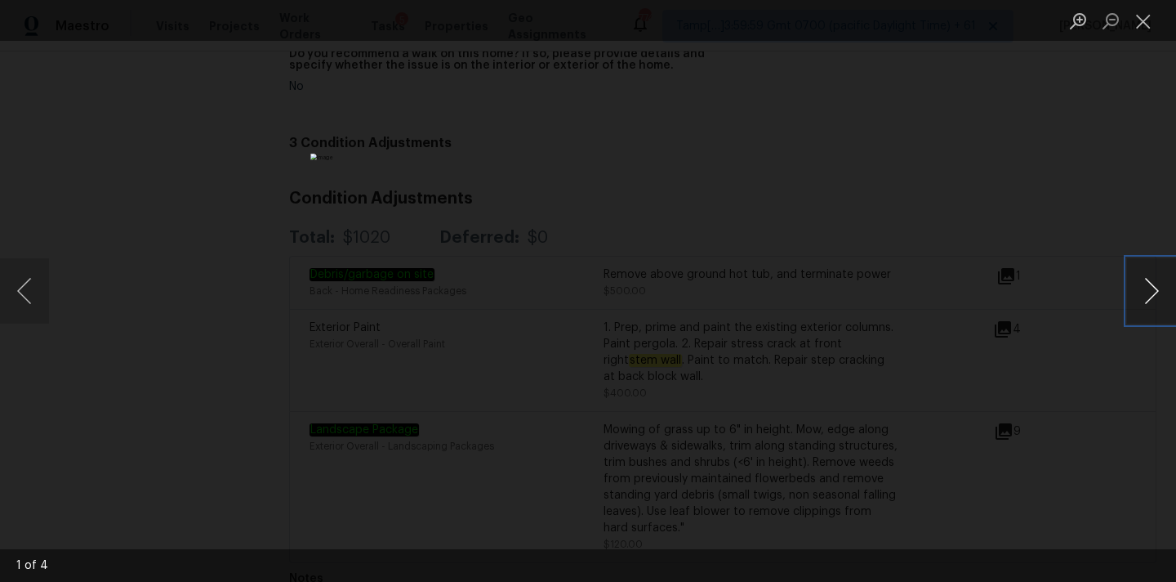
click at [1153, 288] on button "Next image" at bounding box center [1151, 290] width 49 height 65
click at [1146, 29] on button "Close lightbox" at bounding box center [1143, 21] width 33 height 29
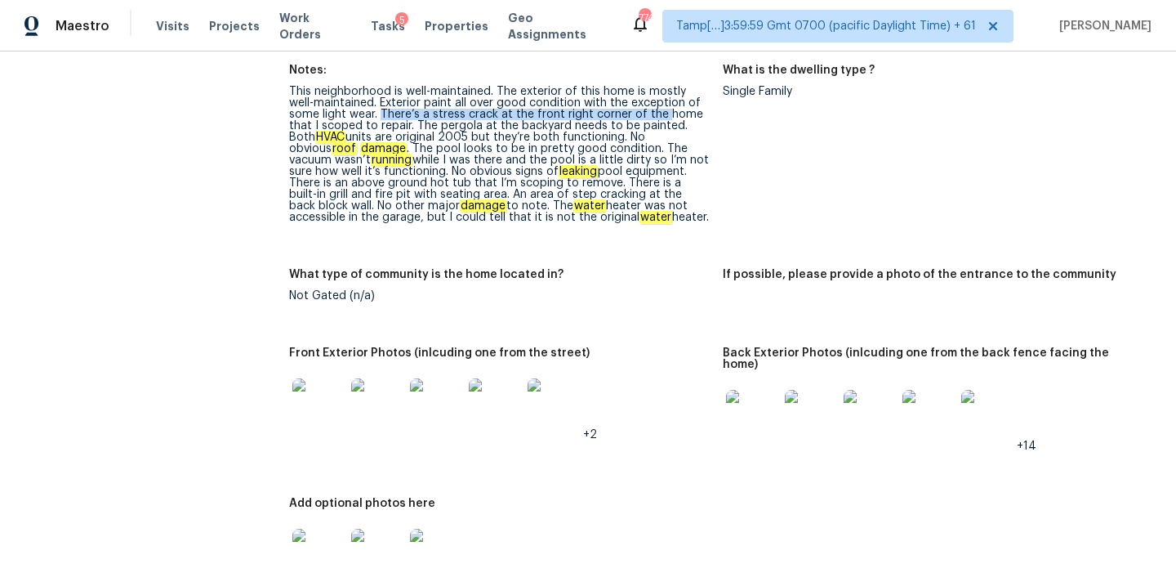
scroll to position [626, 0]
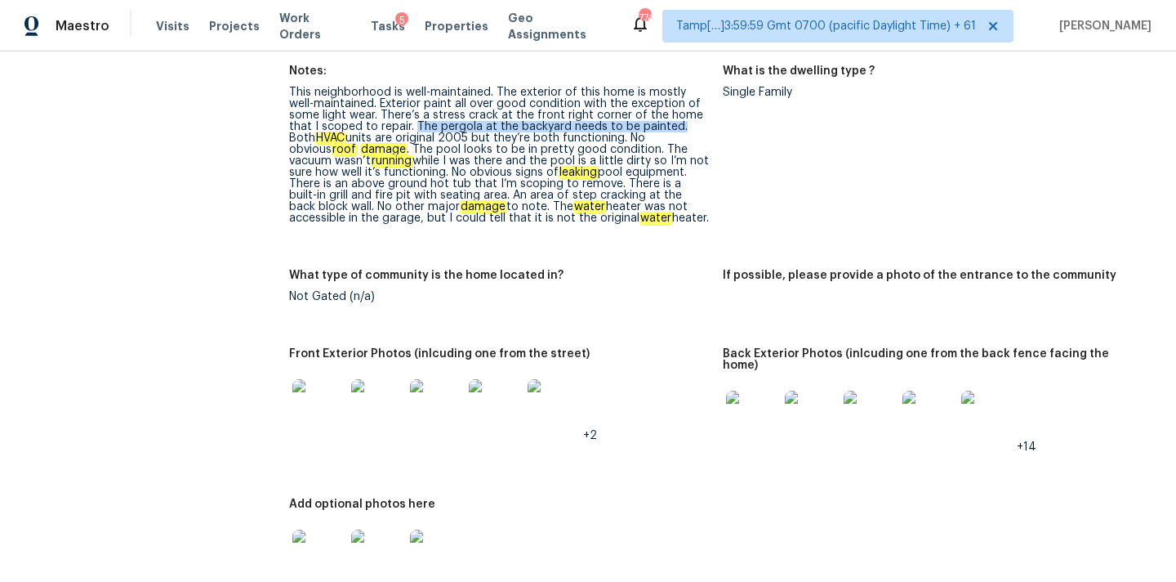
drag, startPoint x: 383, startPoint y: 126, endPoint x: 644, endPoint y: 125, distance: 260.6
click at [644, 125] on div "This neighborhood is well-maintained. The exterior of this home is mostly well-…" at bounding box center [499, 155] width 421 height 137
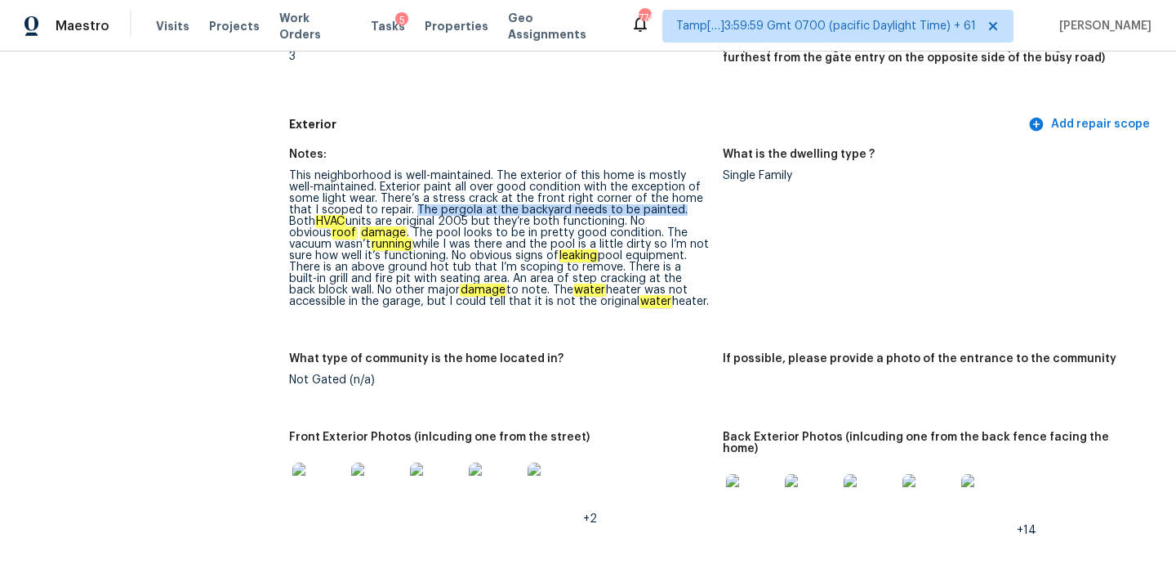
scroll to position [532, 0]
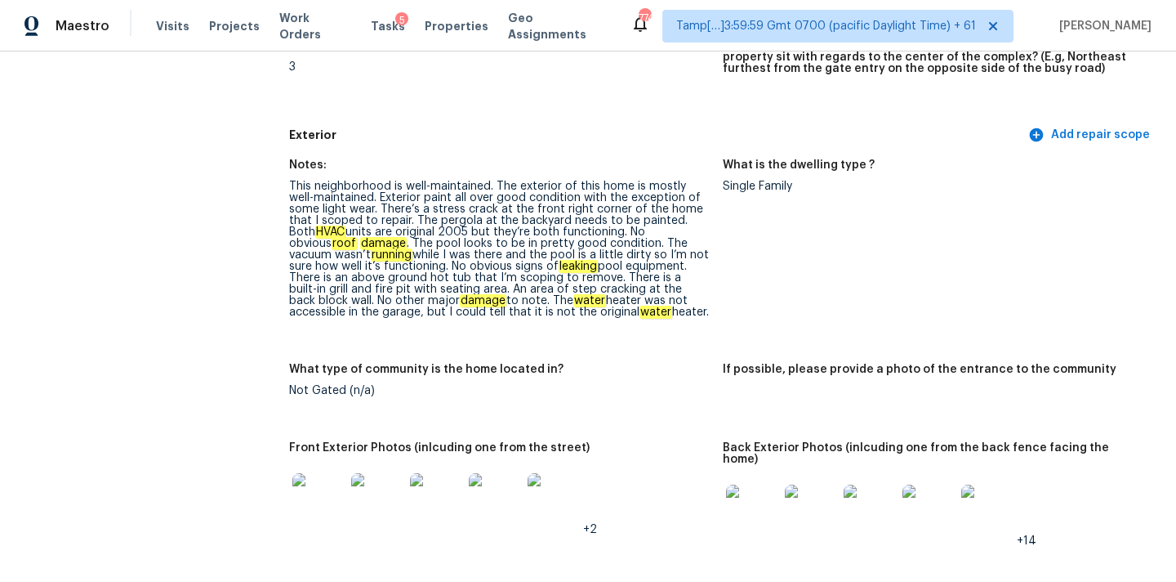
click at [428, 225] on div "This neighborhood is well-maintained. The exterior of this home is mostly well-…" at bounding box center [499, 249] width 421 height 137
copy div "pergola"
copy div "The pergola at the backyard needs to be painted."
drag, startPoint x: 383, startPoint y: 221, endPoint x: 645, endPoint y: 219, distance: 261.4
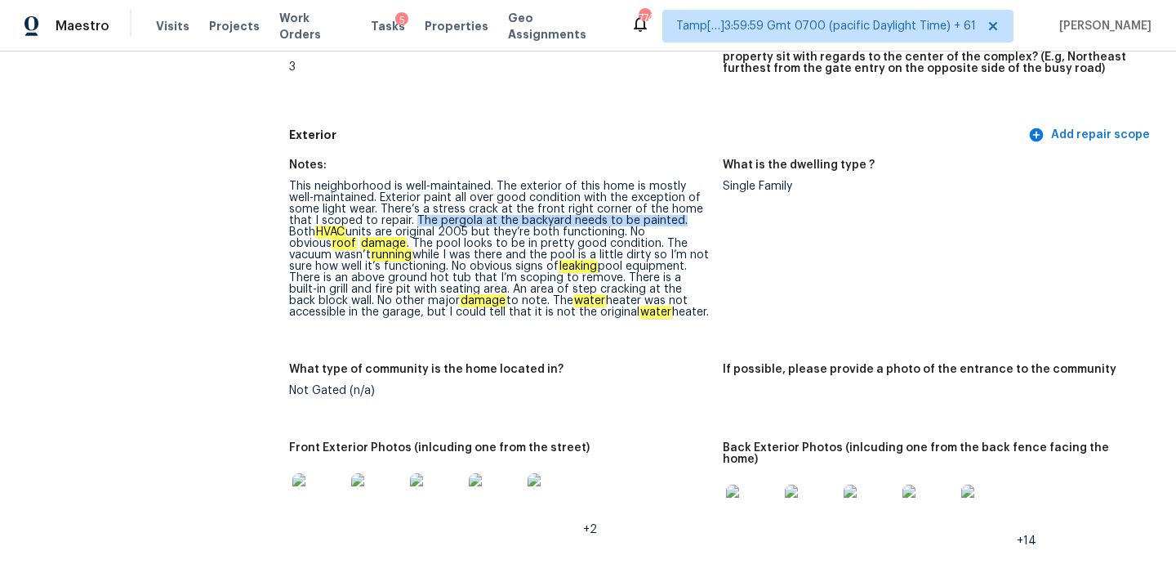
click at [645, 219] on div "This neighborhood is well-maintained. The exterior of this home is mostly well-…" at bounding box center [499, 249] width 421 height 137
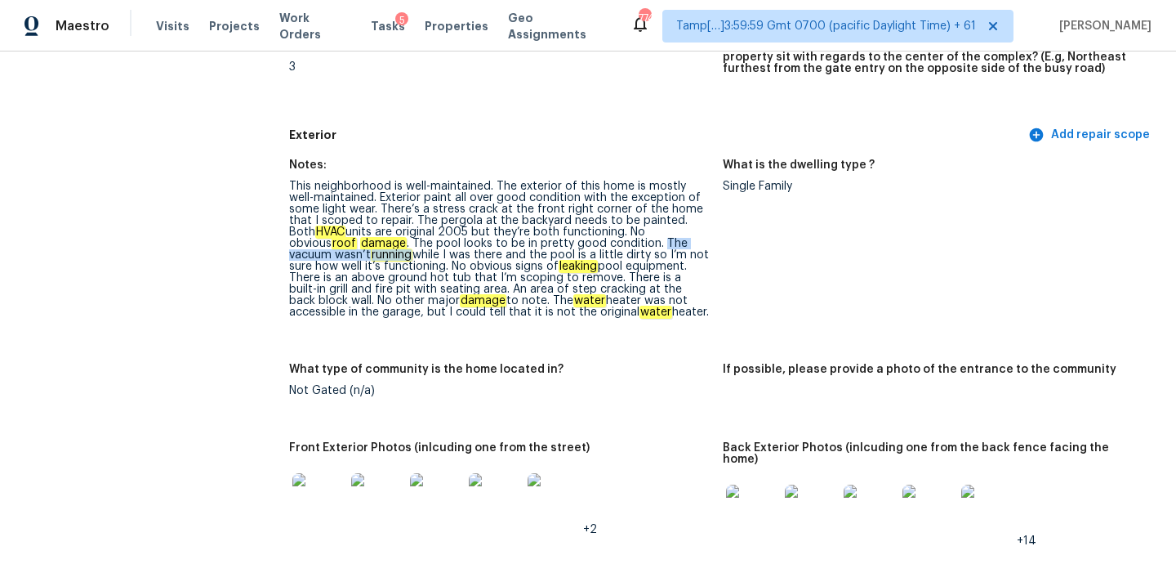
drag, startPoint x: 539, startPoint y: 243, endPoint x: 688, endPoint y: 244, distance: 148.7
click at [688, 244] on div "This neighborhood is well-maintained. The exterior of this home is mostly well-…" at bounding box center [499, 249] width 421 height 137
copy div "The vacuum wasn’t running"
click at [606, 260] on div "This neighborhood is well-maintained. The exterior of this home is mostly well-…" at bounding box center [499, 249] width 421 height 137
copy div "The vacuum wasn’t running while I was there and the pool is a little dirty so I…"
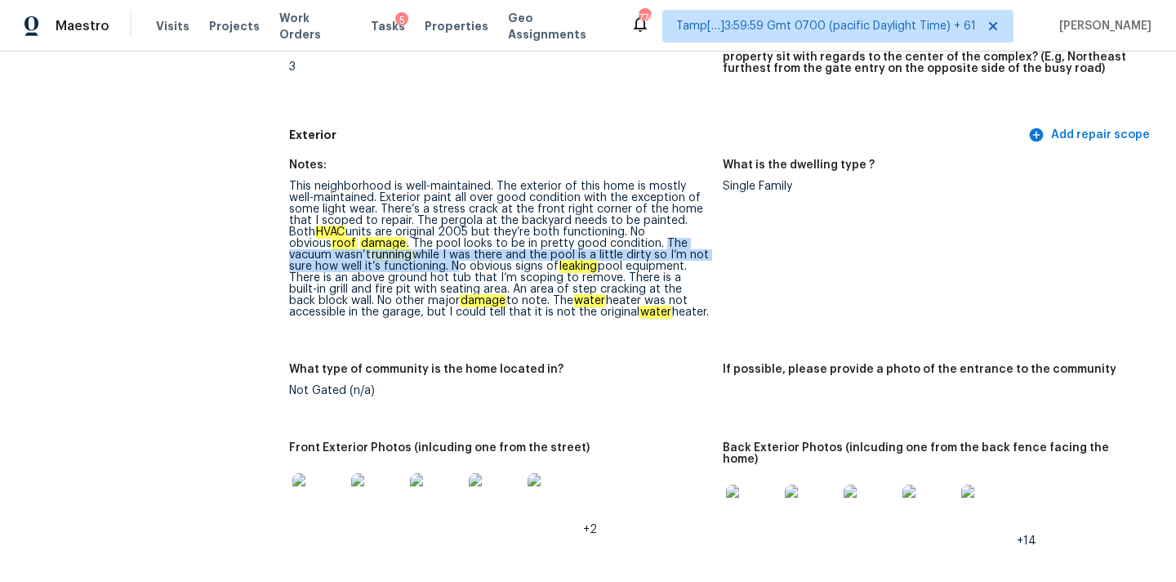
drag, startPoint x: 537, startPoint y: 243, endPoint x: 356, endPoint y: 268, distance: 183.1
click at [356, 268] on div "This neighborhood is well-maintained. The exterior of this home is mostly well-…" at bounding box center [499, 249] width 421 height 137
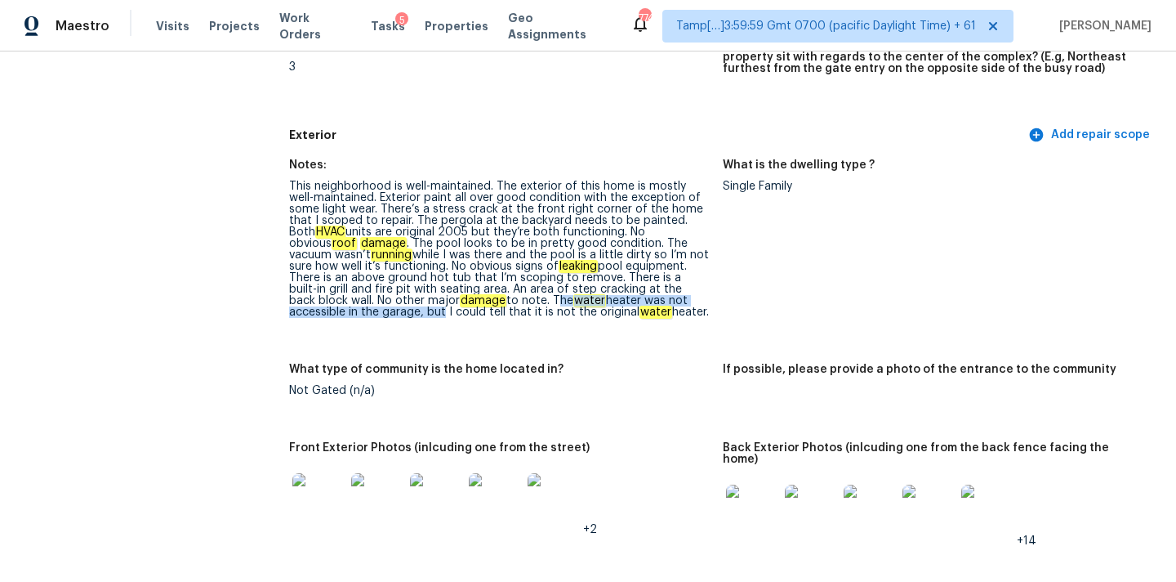
drag, startPoint x: 415, startPoint y: 301, endPoint x: 703, endPoint y: 300, distance: 288.4
click at [703, 300] on div "This neighborhood is well-maintained. The exterior of this home is mostly well-…" at bounding box center [499, 249] width 421 height 137
click at [597, 302] on div "This neighborhood is well-maintained. The exterior of this home is mostly well-…" at bounding box center [499, 249] width 421 height 137
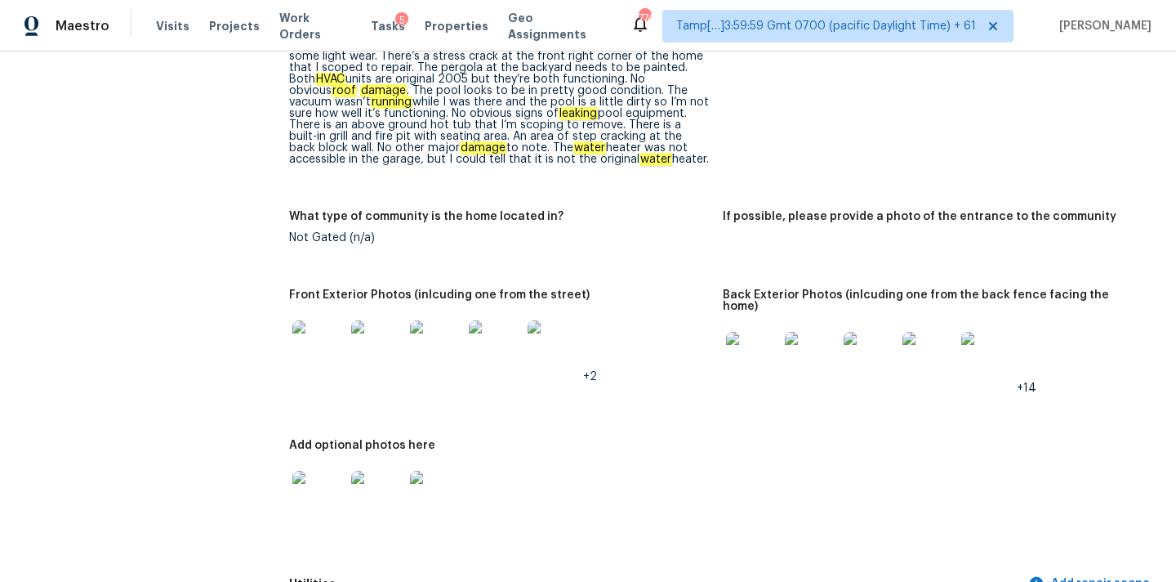
scroll to position [787, 0]
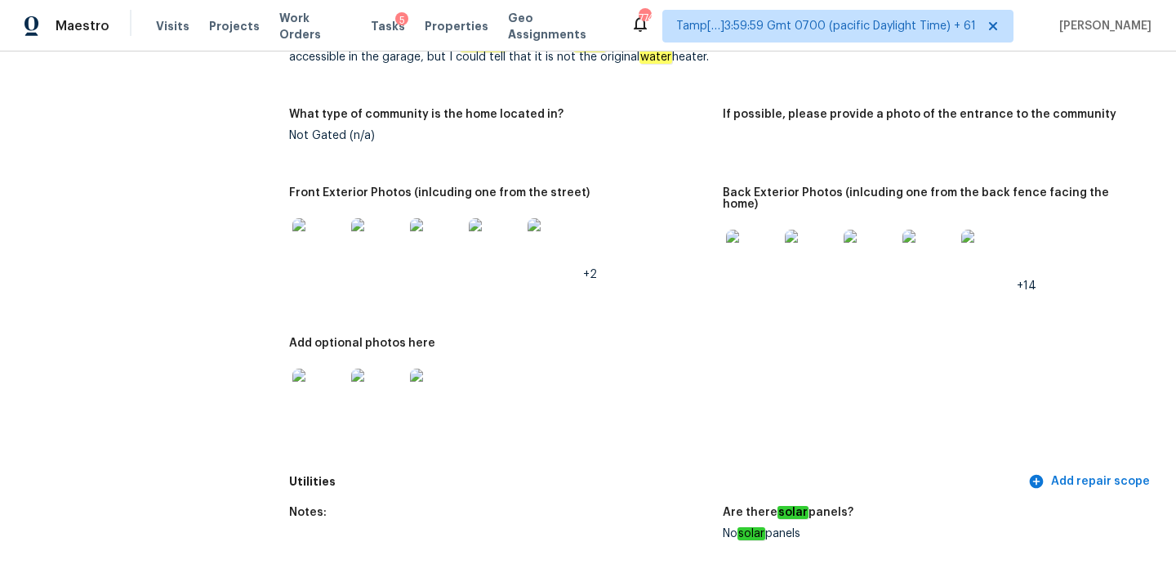
click at [309, 257] on img at bounding box center [318, 244] width 52 height 52
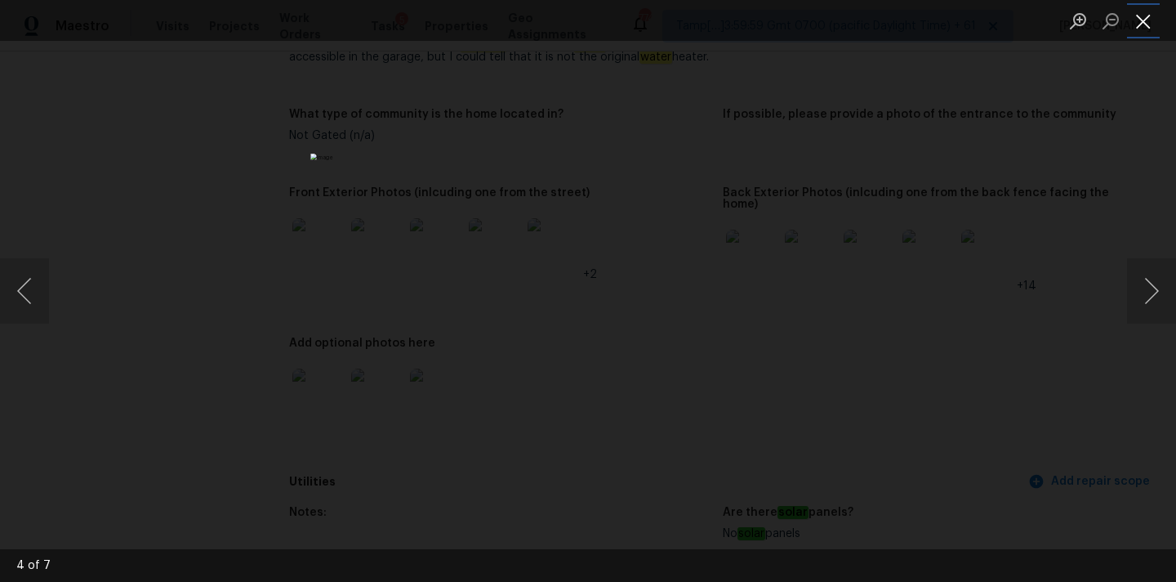
click at [1145, 24] on button "Close lightbox" at bounding box center [1143, 21] width 33 height 29
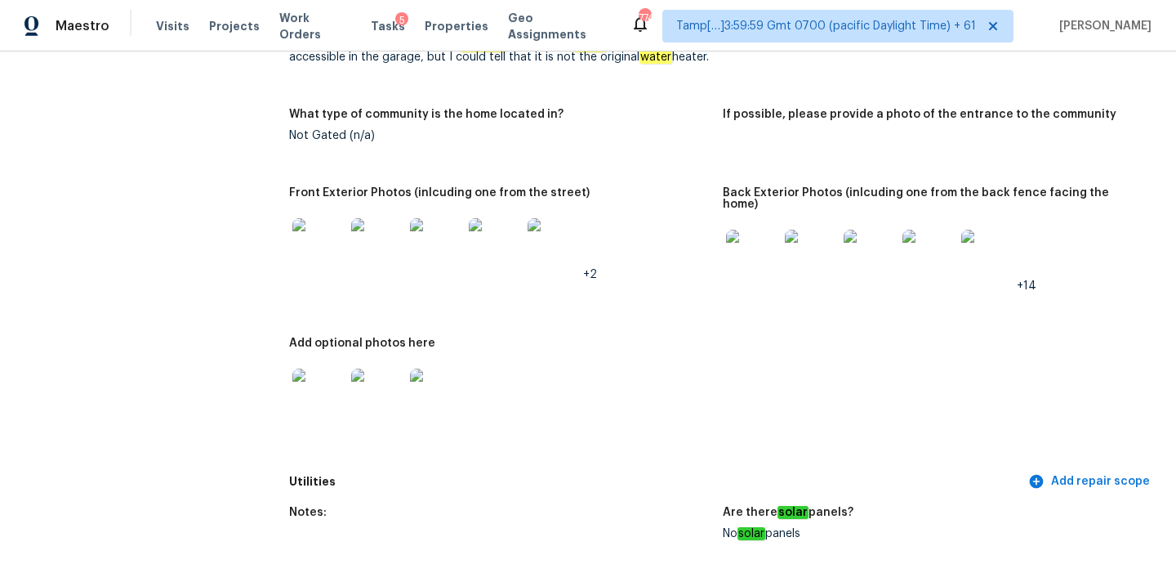
click at [760, 248] on img at bounding box center [752, 256] width 52 height 52
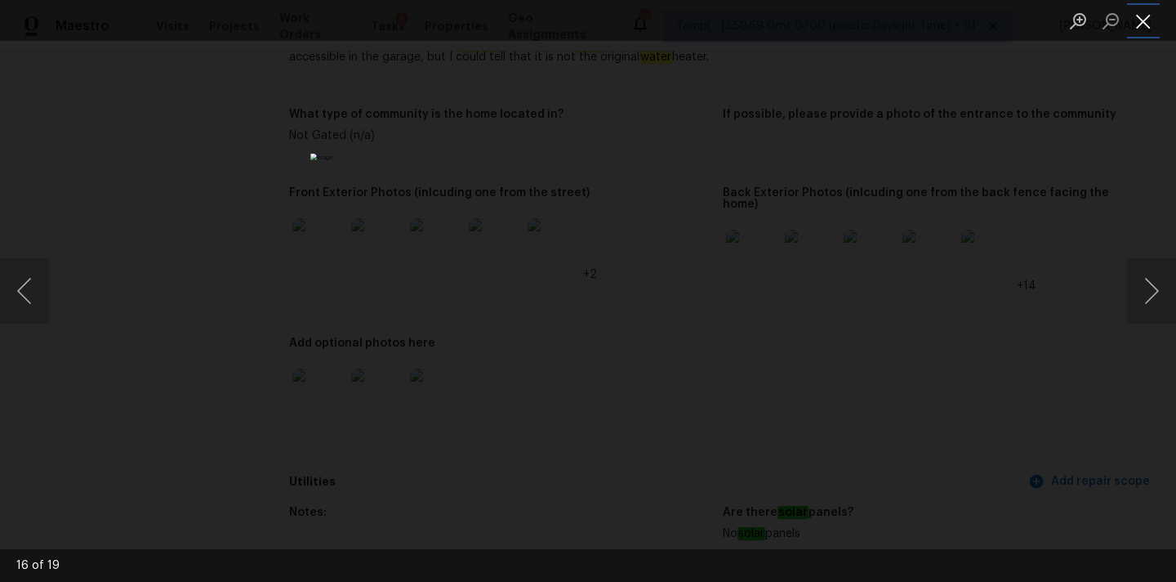
click at [1149, 19] on button "Close lightbox" at bounding box center [1143, 21] width 33 height 29
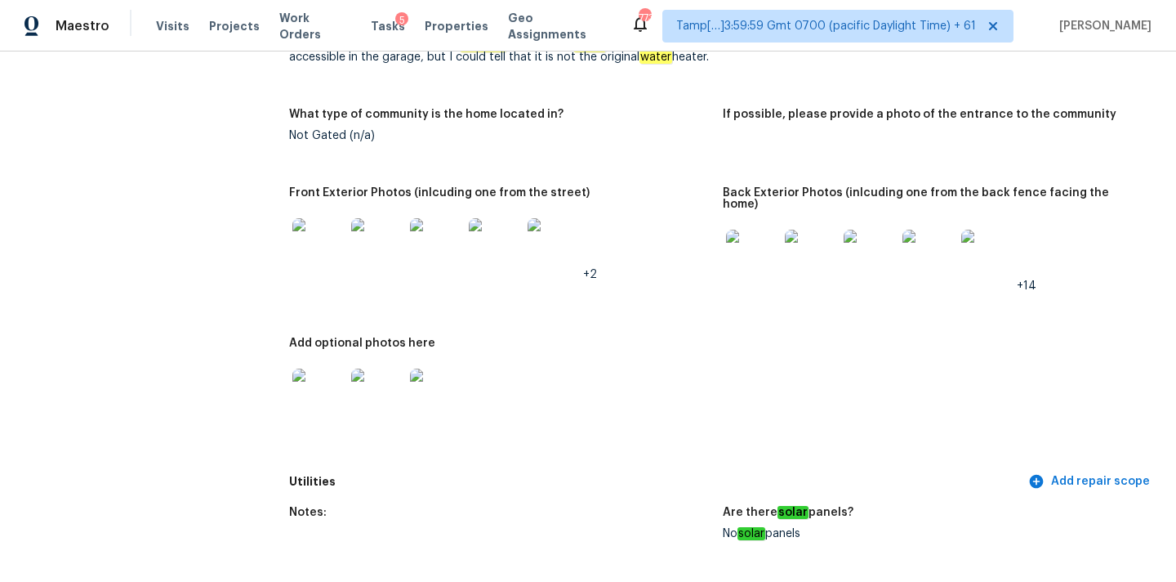
click at [296, 390] on img at bounding box center [318, 394] width 52 height 52
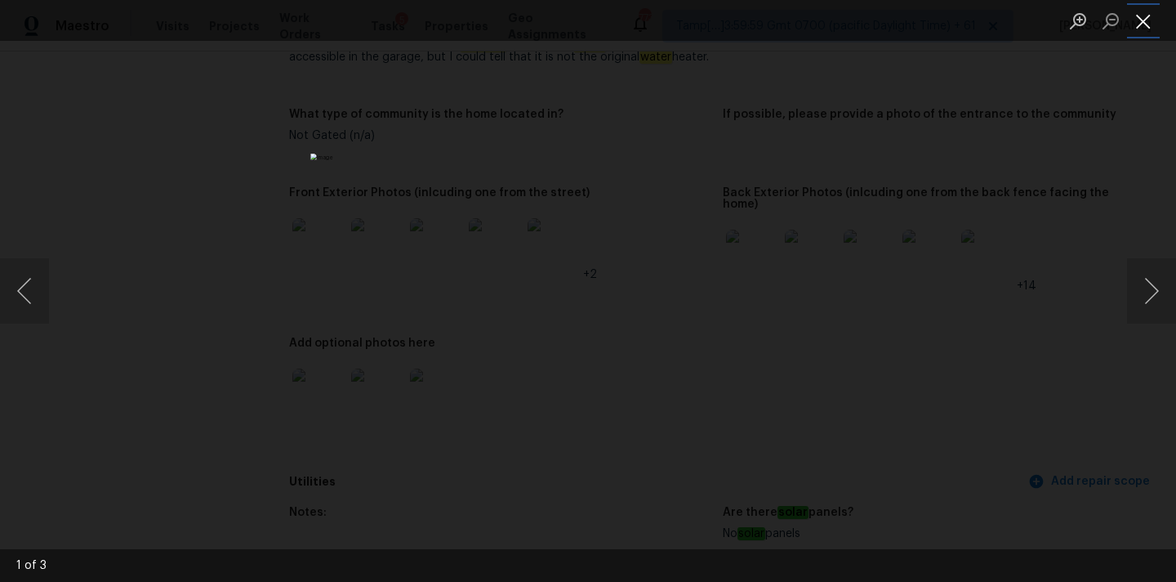
click at [1141, 19] on button "Close lightbox" at bounding box center [1143, 21] width 33 height 29
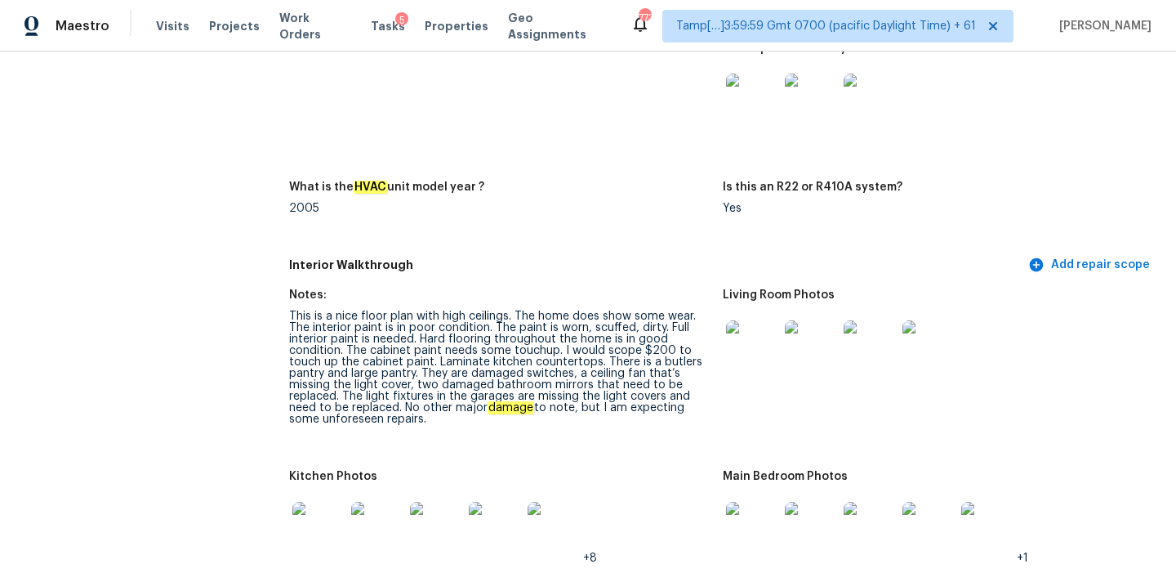
scroll to position [1890, 0]
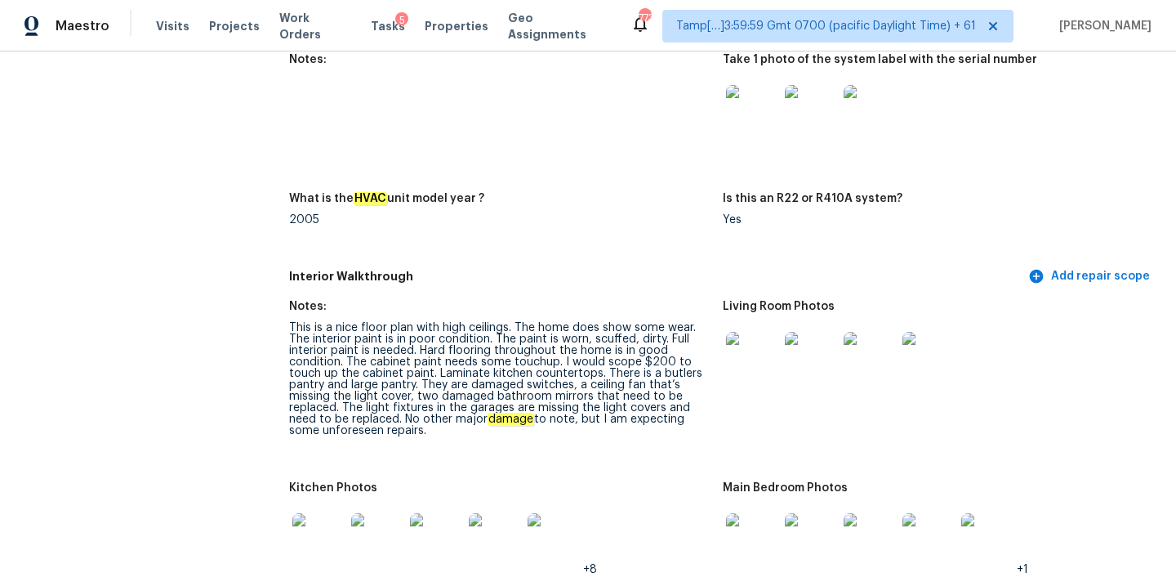
click at [756, 352] on img at bounding box center [752, 358] width 52 height 52
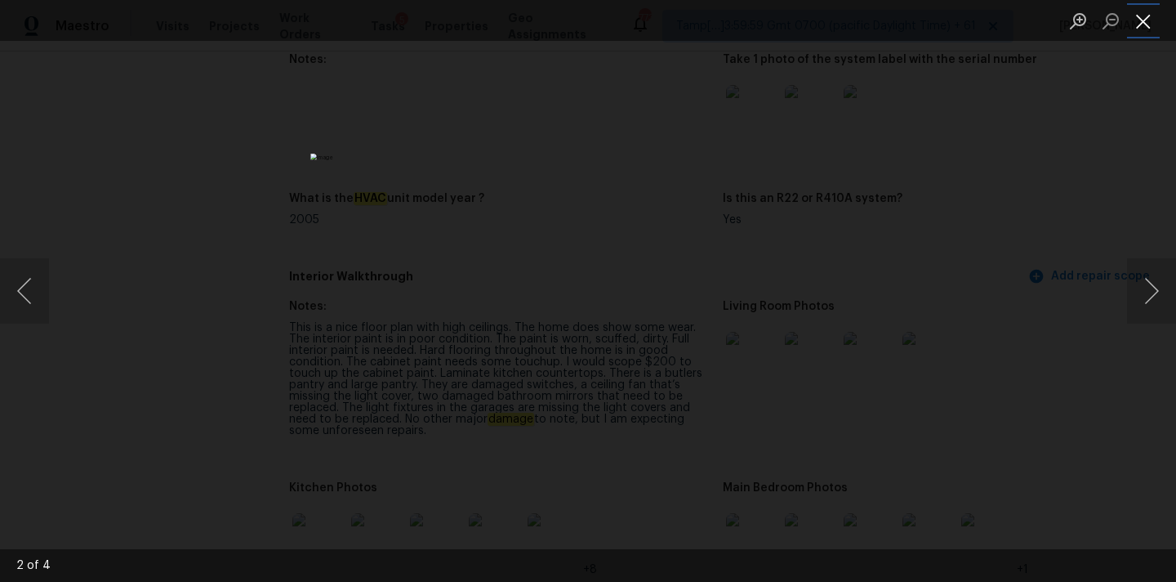
click at [1140, 10] on button "Close lightbox" at bounding box center [1143, 21] width 33 height 29
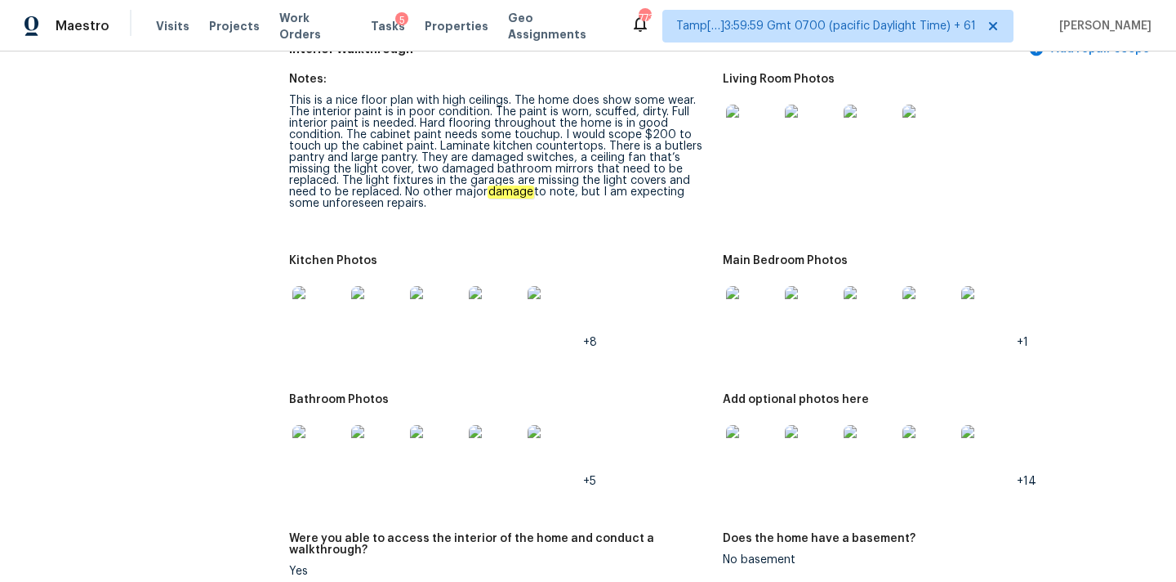
scroll to position [2183, 0]
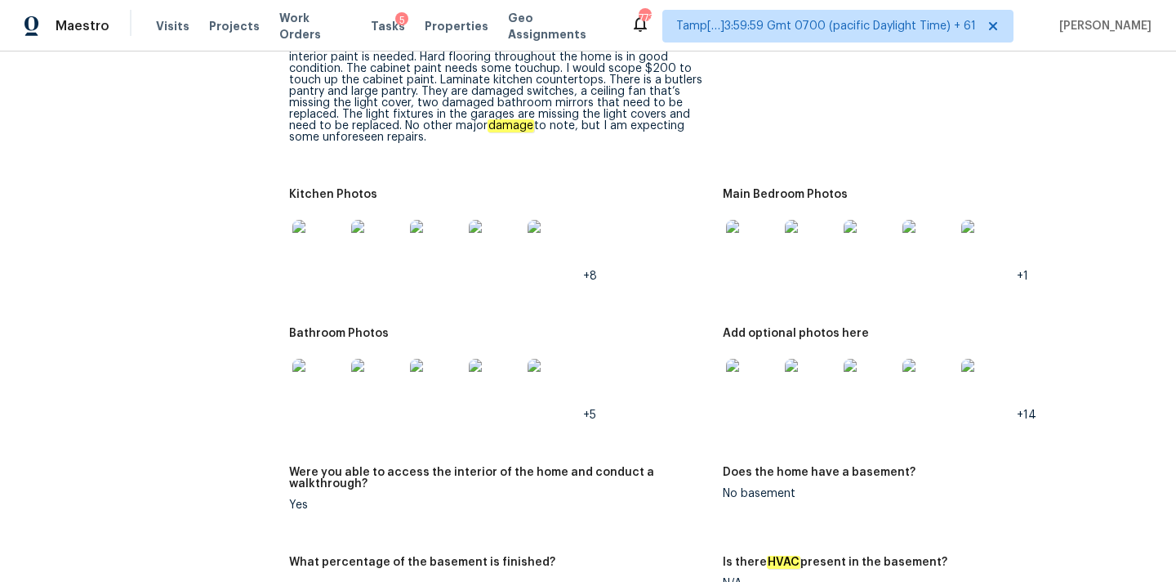
click at [757, 249] on img at bounding box center [752, 246] width 52 height 52
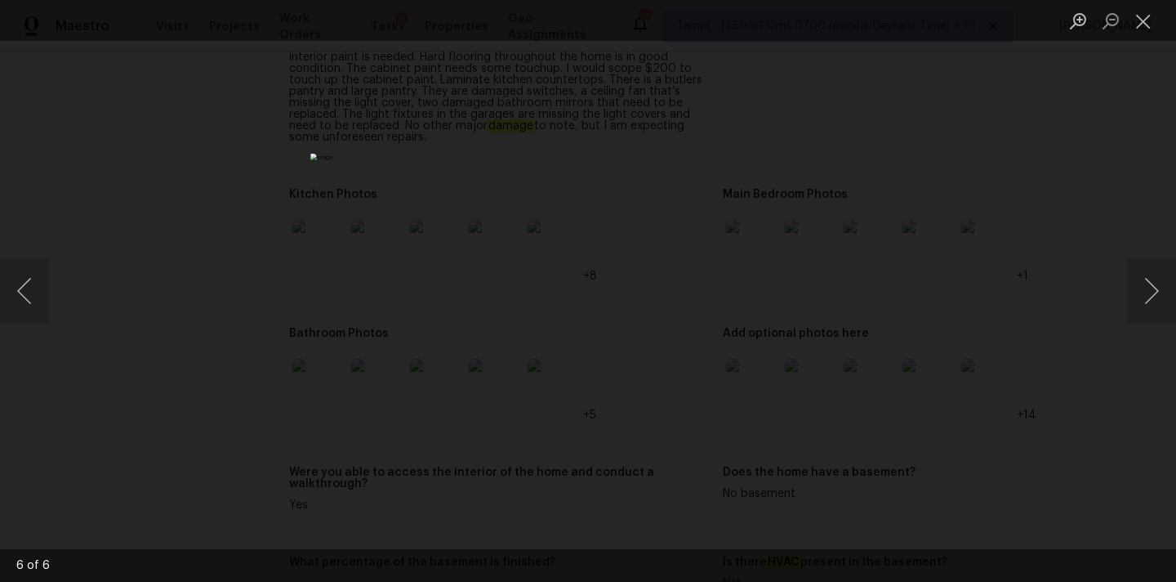
click at [1144, 5] on li "Lightbox" at bounding box center [1143, 20] width 33 height 41
click at [1145, 18] on button "Close lightbox" at bounding box center [1143, 21] width 33 height 29
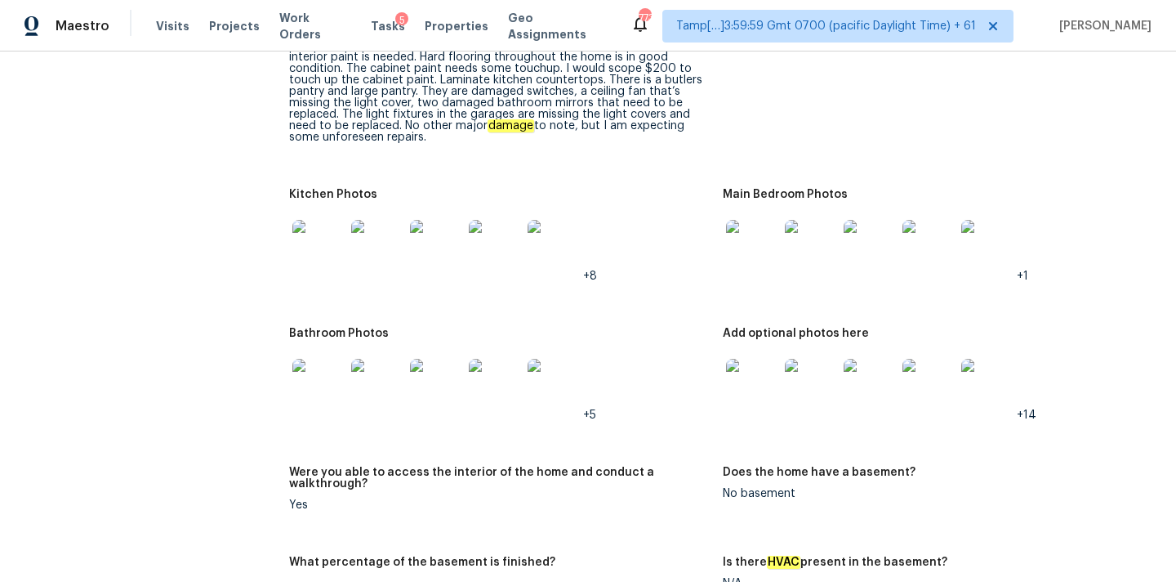
click at [329, 226] on img at bounding box center [318, 246] width 52 height 52
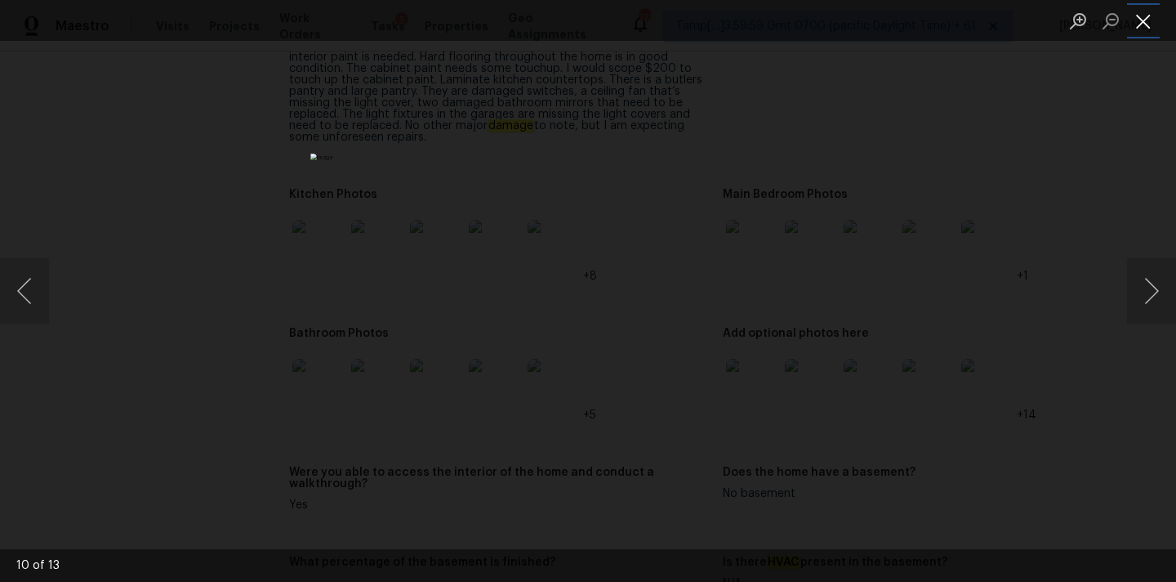
click at [1142, 15] on button "Close lightbox" at bounding box center [1143, 21] width 33 height 29
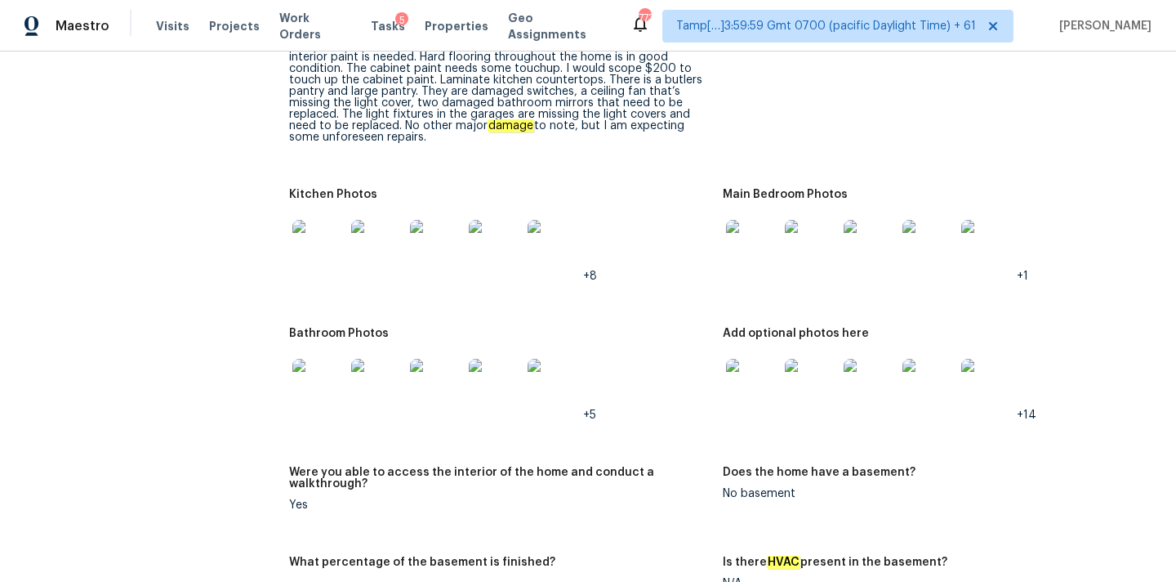
click at [333, 381] on img at bounding box center [318, 385] width 52 height 52
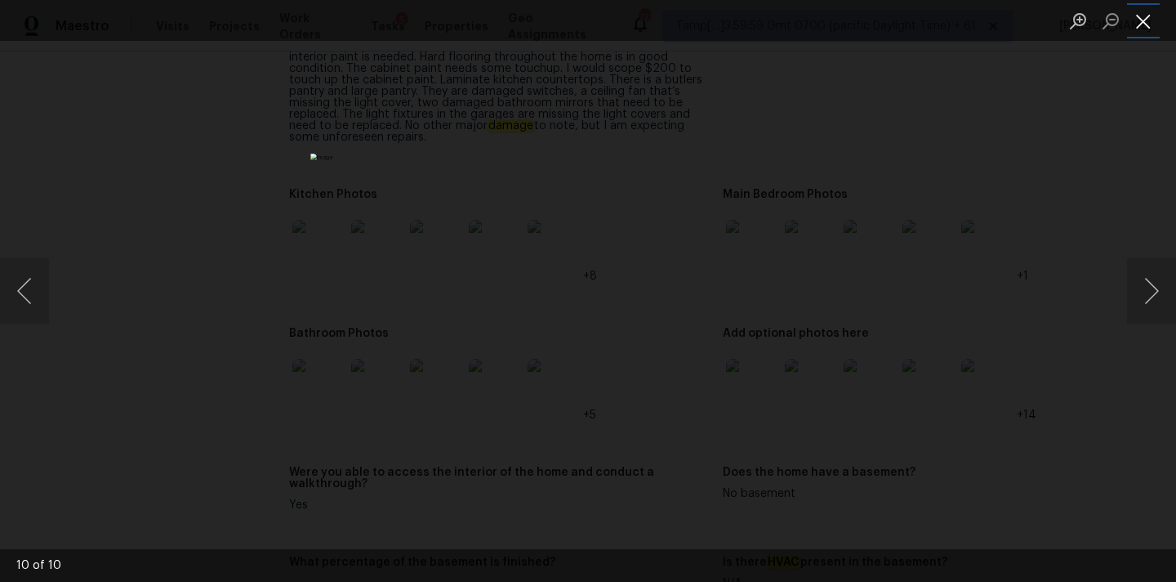
click at [1146, 17] on button "Close lightbox" at bounding box center [1143, 21] width 33 height 29
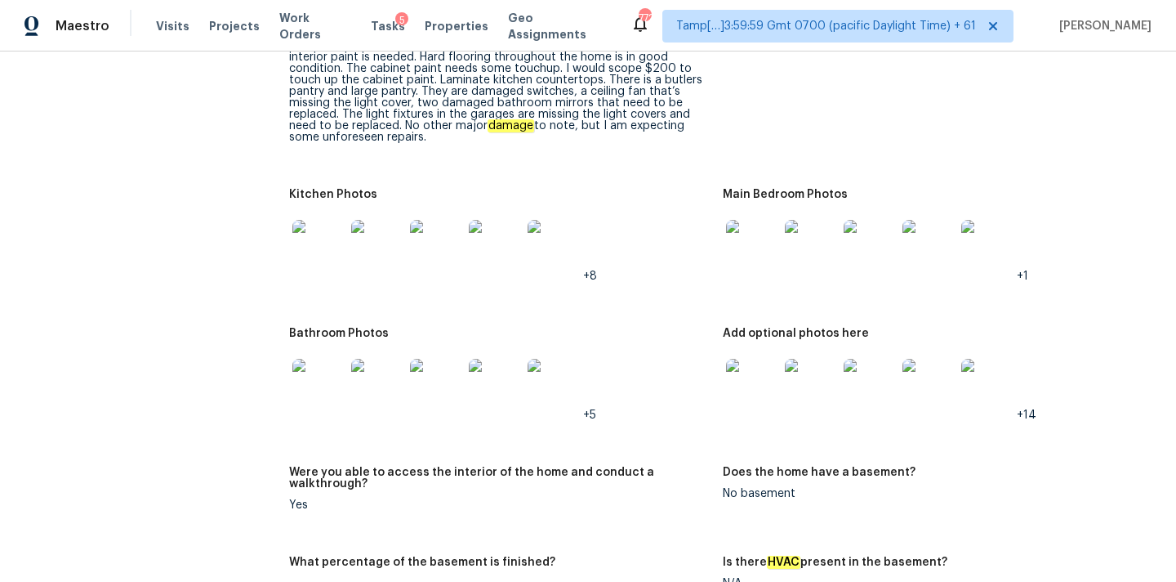
click at [774, 364] on img at bounding box center [752, 385] width 52 height 52
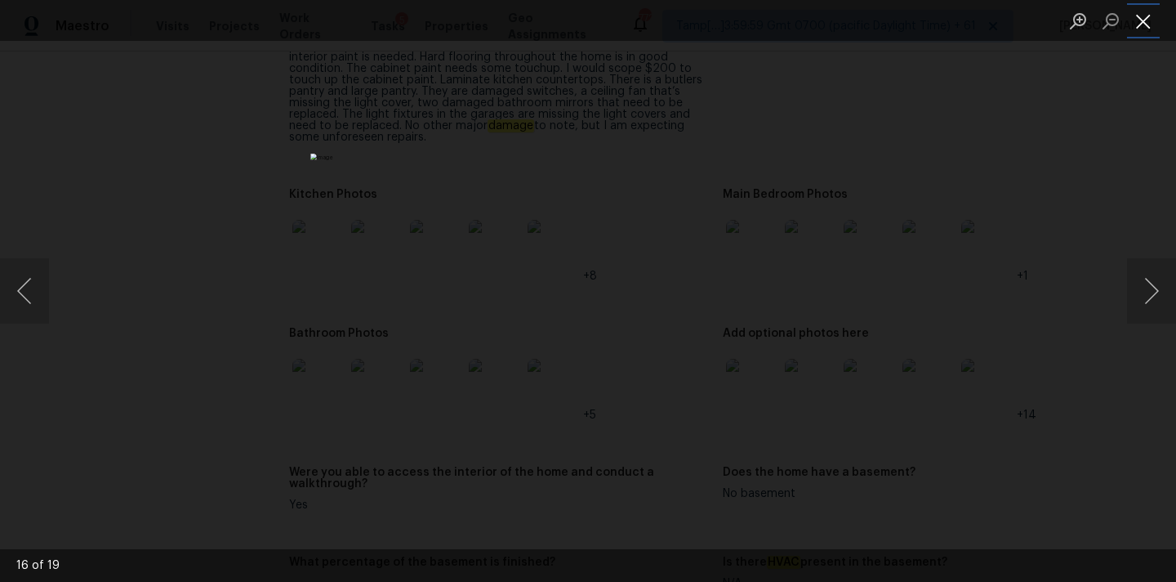
click at [1140, 23] on button "Close lightbox" at bounding box center [1143, 21] width 33 height 29
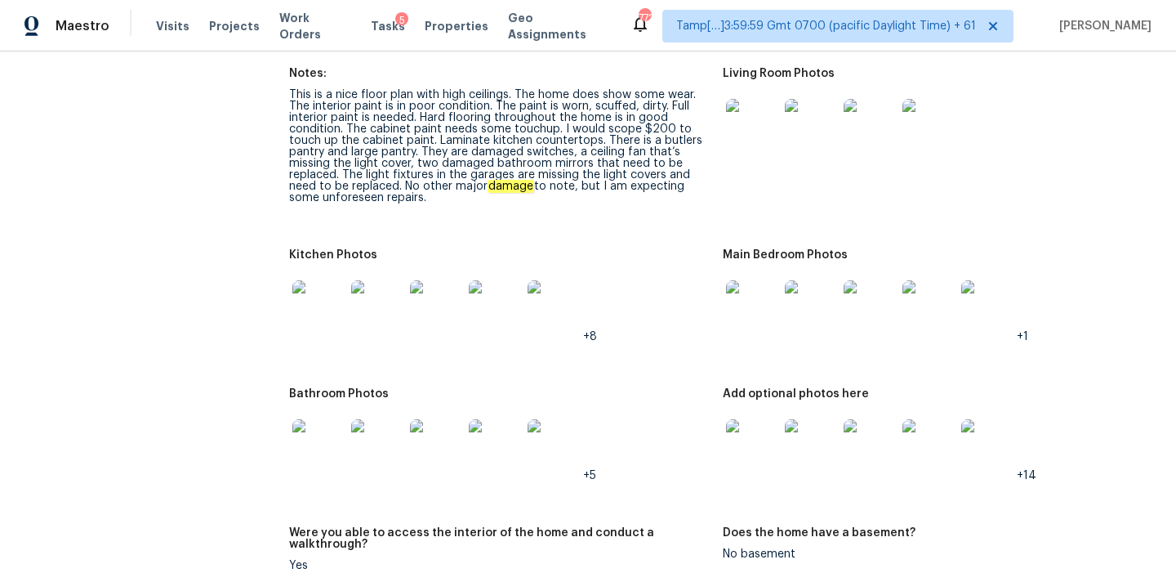
scroll to position [2122, 0]
drag, startPoint x: 347, startPoint y: 119, endPoint x: 557, endPoint y: 116, distance: 210.0
click at [557, 116] on div "This is a nice floor plan with high ceilings. The home does show some wear. The…" at bounding box center [499, 147] width 421 height 114
click at [428, 308] on img at bounding box center [436, 307] width 52 height 52
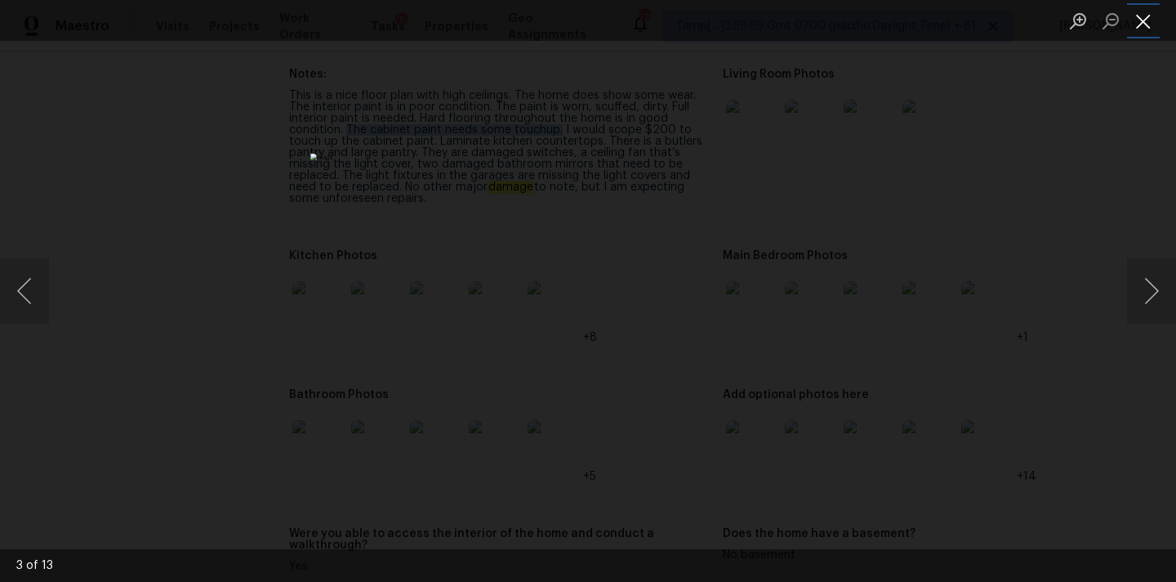
click at [1149, 21] on button "Close lightbox" at bounding box center [1143, 21] width 33 height 29
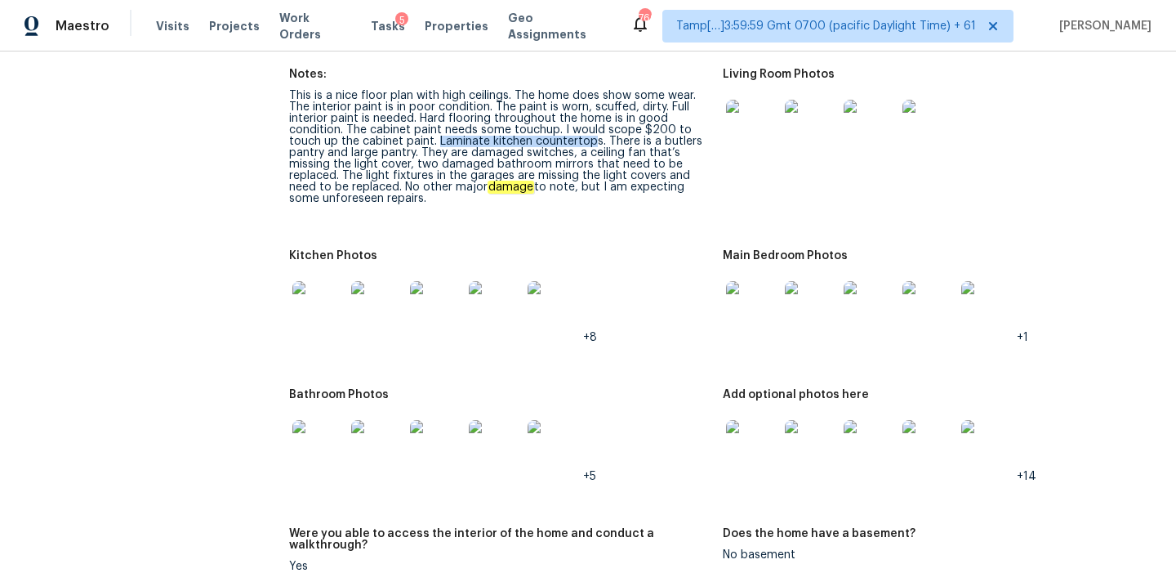
drag, startPoint x: 437, startPoint y: 131, endPoint x: 595, endPoint y: 131, distance: 157.7
click at [595, 131] on div "This is a nice floor plan with high ceilings. The home does show some wear. The…" at bounding box center [499, 147] width 421 height 114
drag, startPoint x: 421, startPoint y: 141, endPoint x: 603, endPoint y: 132, distance: 182.4
click at [603, 132] on div "This is a nice floor plan with high ceilings. The home does show some wear. The…" at bounding box center [499, 147] width 421 height 114
click at [675, 130] on div "This is a nice floor plan with high ceilings. The home does show some wear. The…" at bounding box center [499, 147] width 421 height 114
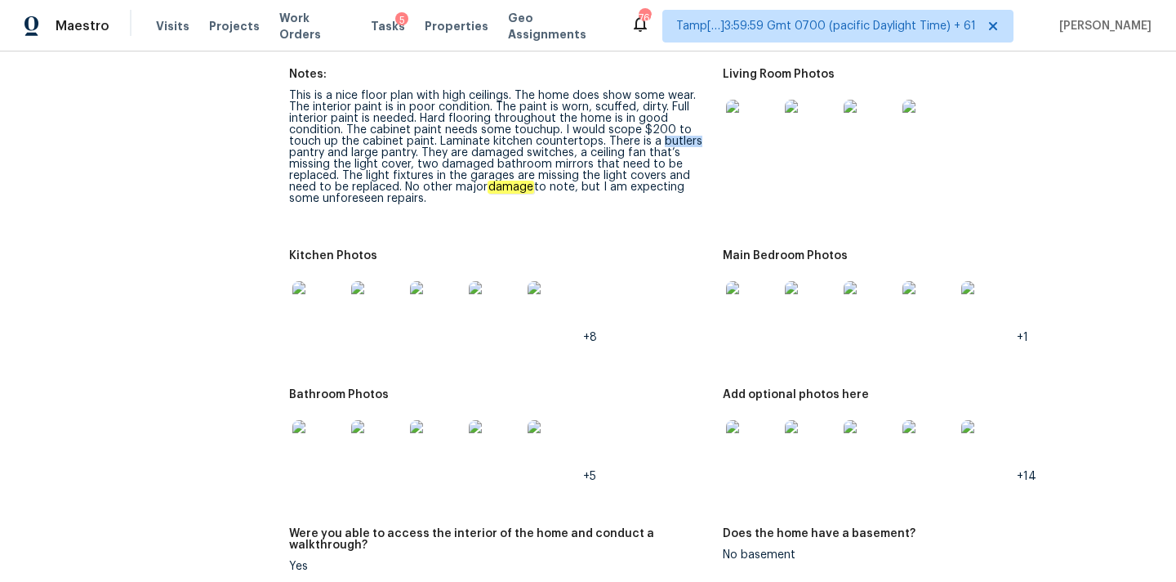
click at [675, 130] on div "This is a nice floor plan with high ceilings. The home does show some wear. The…" at bounding box center [499, 147] width 421 height 114
copy div "butlers"
copy div "damaged switches"
drag, startPoint x: 467, startPoint y: 142, endPoint x: 569, endPoint y: 141, distance: 101.3
click at [569, 141] on div "This is a nice floor plan with high ceilings. The home does show some wear. The…" at bounding box center [499, 147] width 421 height 114
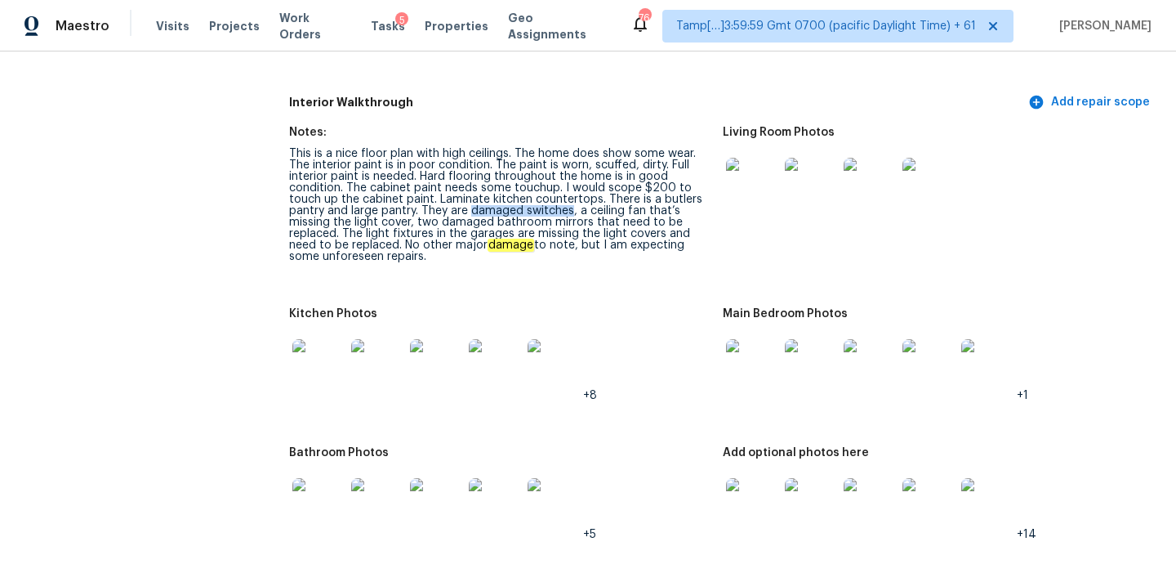
scroll to position [2005, 0]
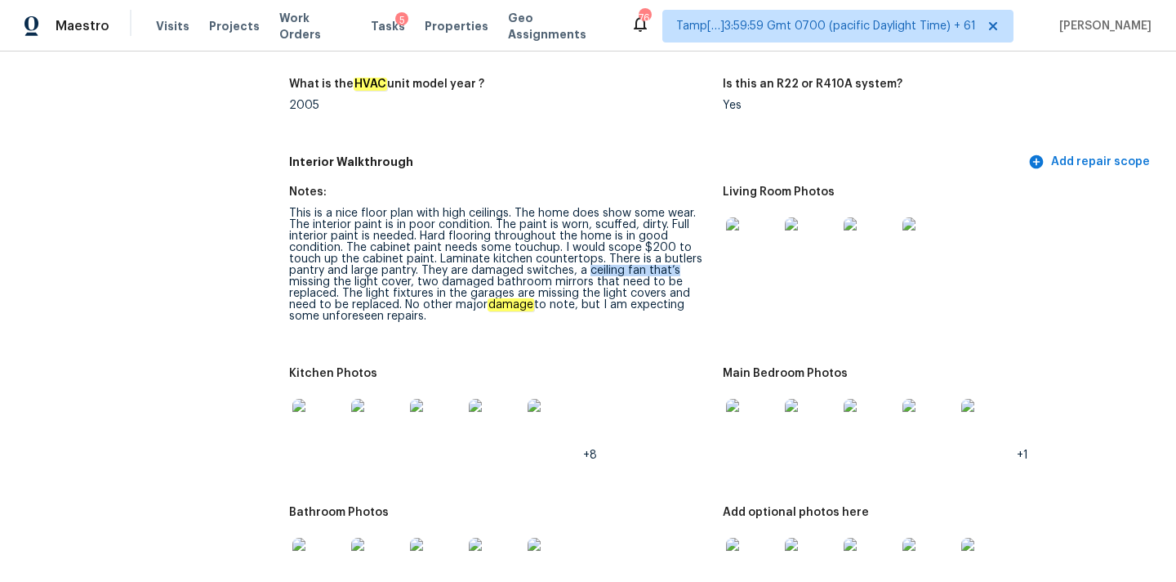
drag, startPoint x: 587, startPoint y: 259, endPoint x: 669, endPoint y: 261, distance: 82.5
click at [669, 261] on div "This is a nice floor plan with high ceilings. The home does show some wear. The…" at bounding box center [499, 264] width 421 height 114
click at [588, 263] on div "This is a nice floor plan with high ceilings. The home does show some wear. The…" at bounding box center [499, 264] width 421 height 114
copy div "light cover,"
copy div "light cover"
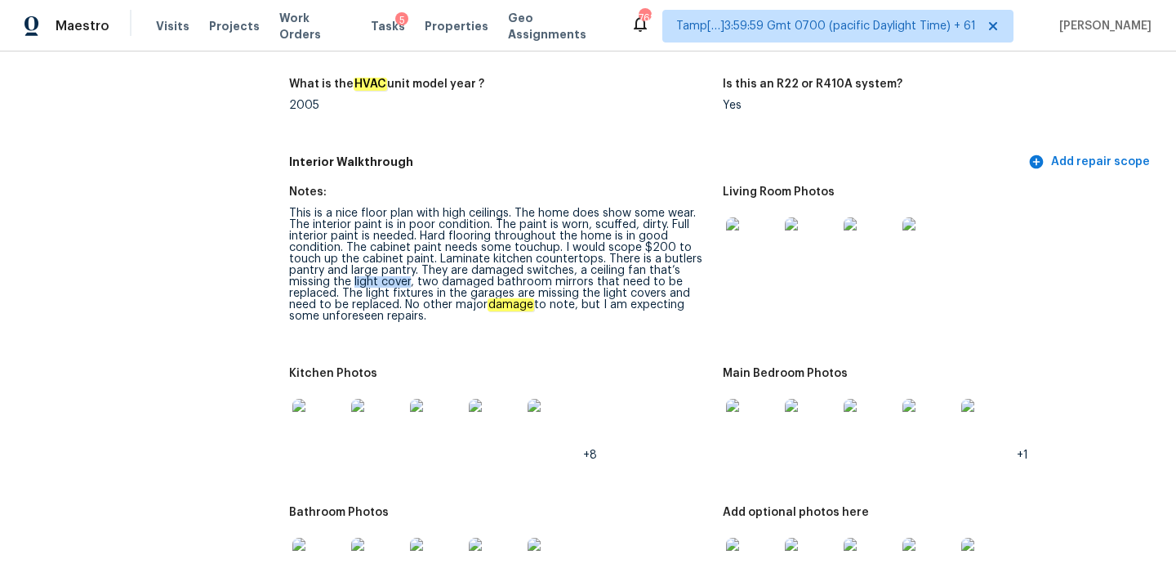
drag, startPoint x: 353, startPoint y: 271, endPoint x: 410, endPoint y: 270, distance: 57.2
click at [410, 270] on div "This is a nice floor plan with high ceilings. The home does show some wear. The…" at bounding box center [499, 264] width 421 height 114
click at [414, 272] on div "This is a nice floor plan with high ceilings. The home does show some wear. The…" at bounding box center [499, 264] width 421 height 114
click at [383, 402] on img at bounding box center [377, 425] width 52 height 52
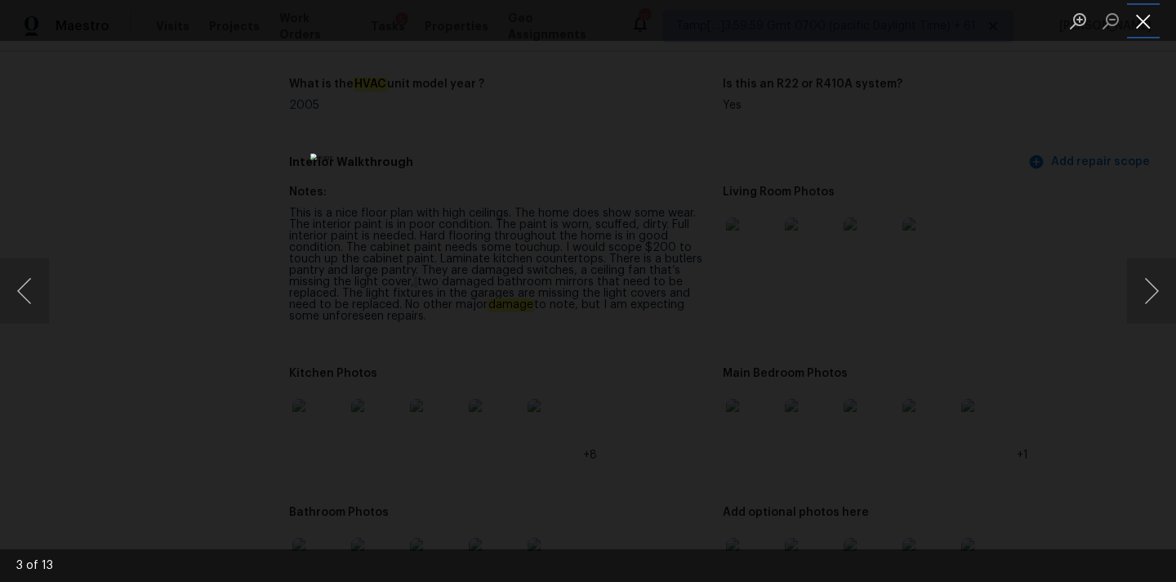
click at [1144, 27] on button "Close lightbox" at bounding box center [1143, 21] width 33 height 29
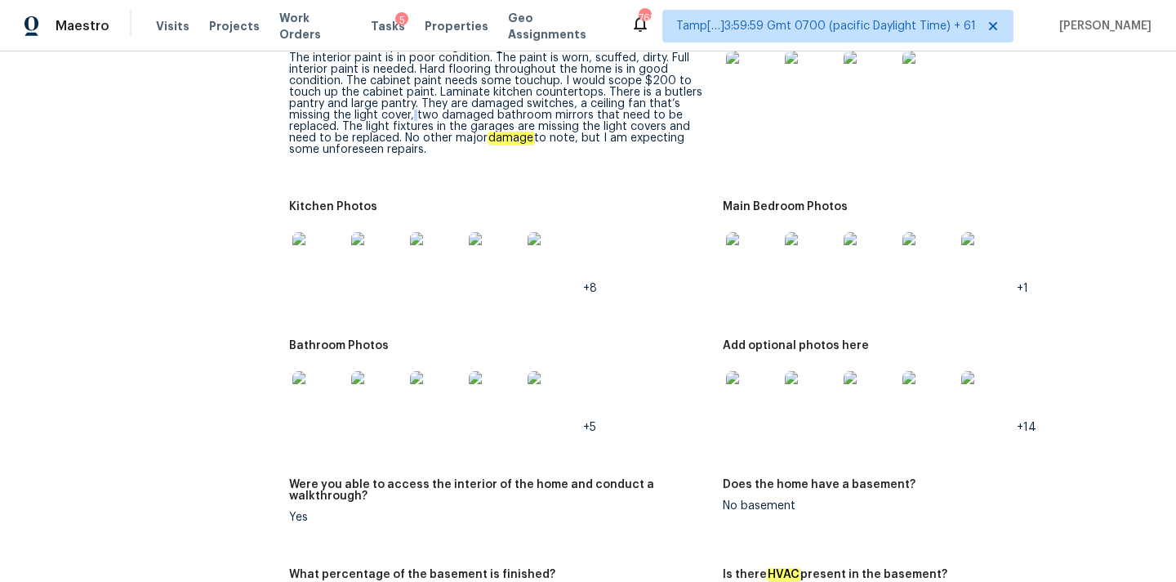
scroll to position [2199, 0]
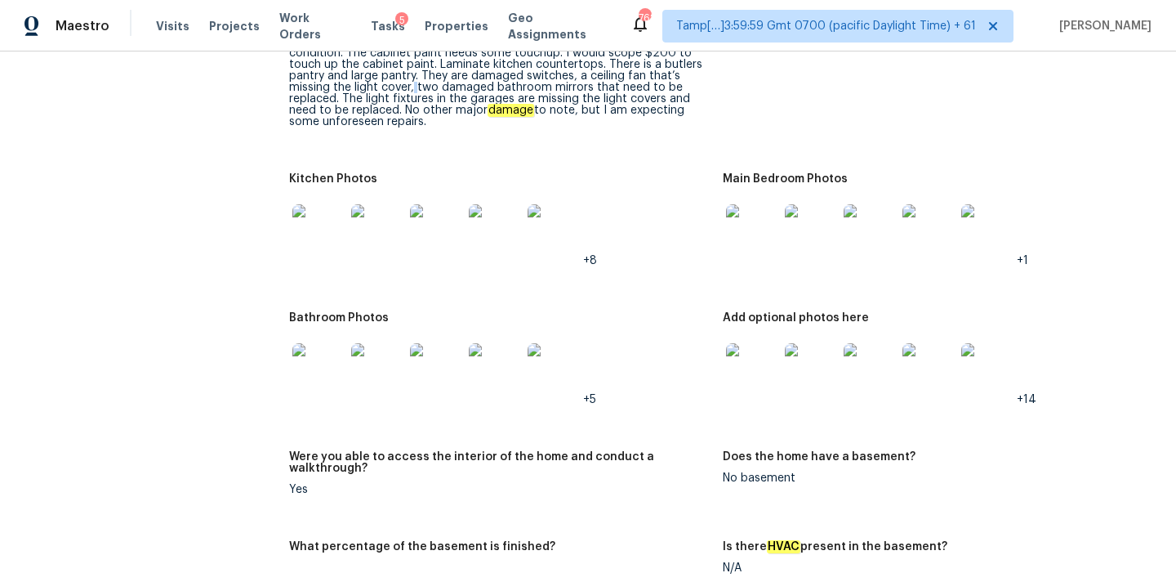
click at [324, 365] on img at bounding box center [318, 369] width 52 height 52
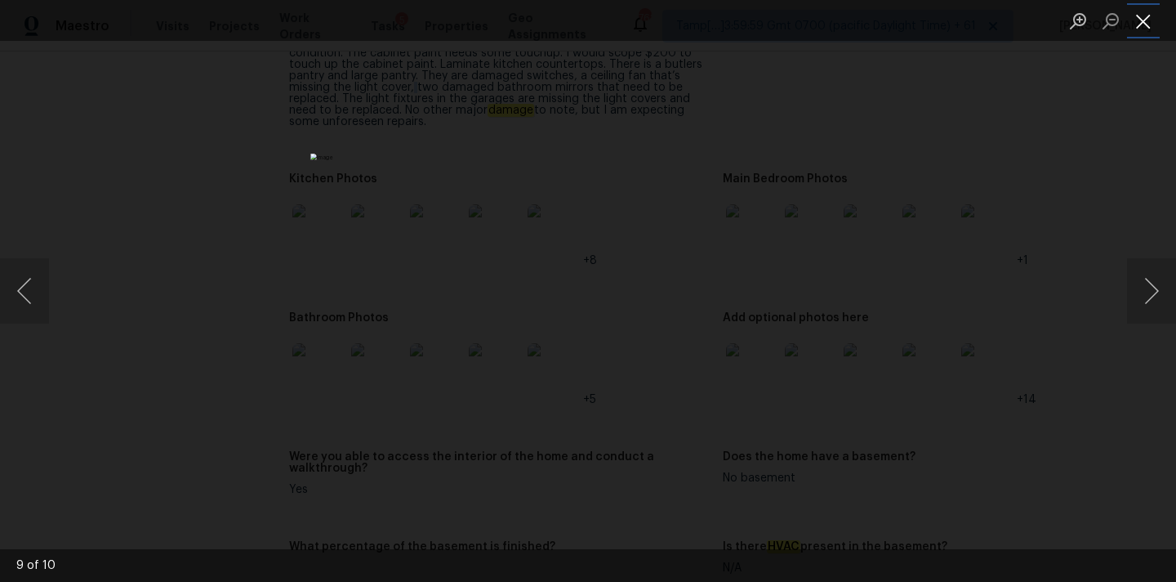
click at [1144, 16] on button "Close lightbox" at bounding box center [1143, 21] width 33 height 29
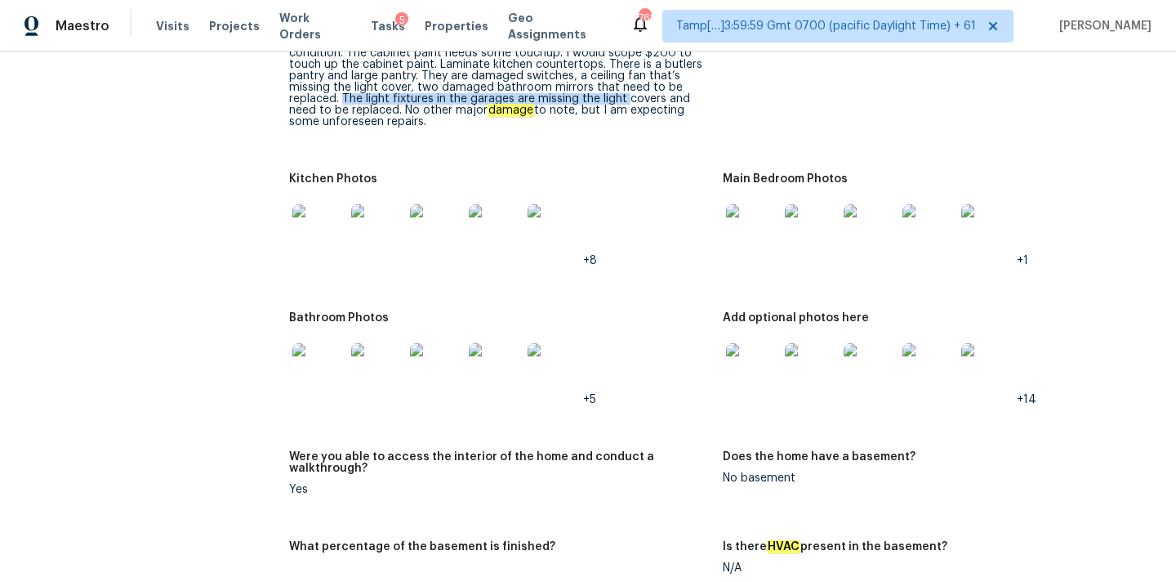
drag, startPoint x: 342, startPoint y: 89, endPoint x: 625, endPoint y: 87, distance: 282.6
click at [625, 87] on div "This is a nice floor plan with high ceilings. The home does show some wear. The…" at bounding box center [499, 70] width 421 height 114
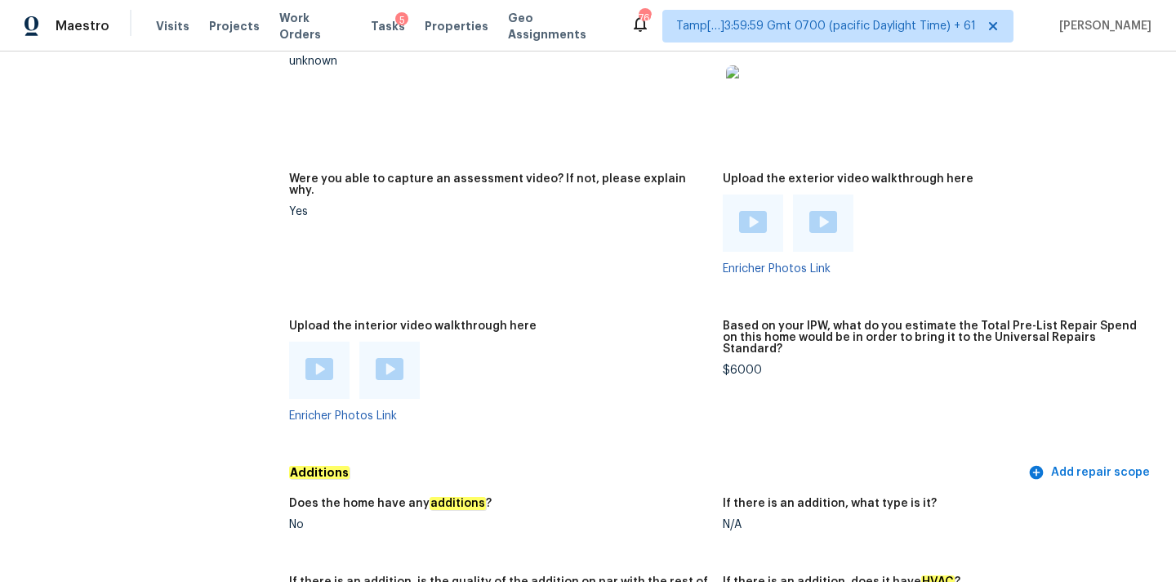
scroll to position [3213, 0]
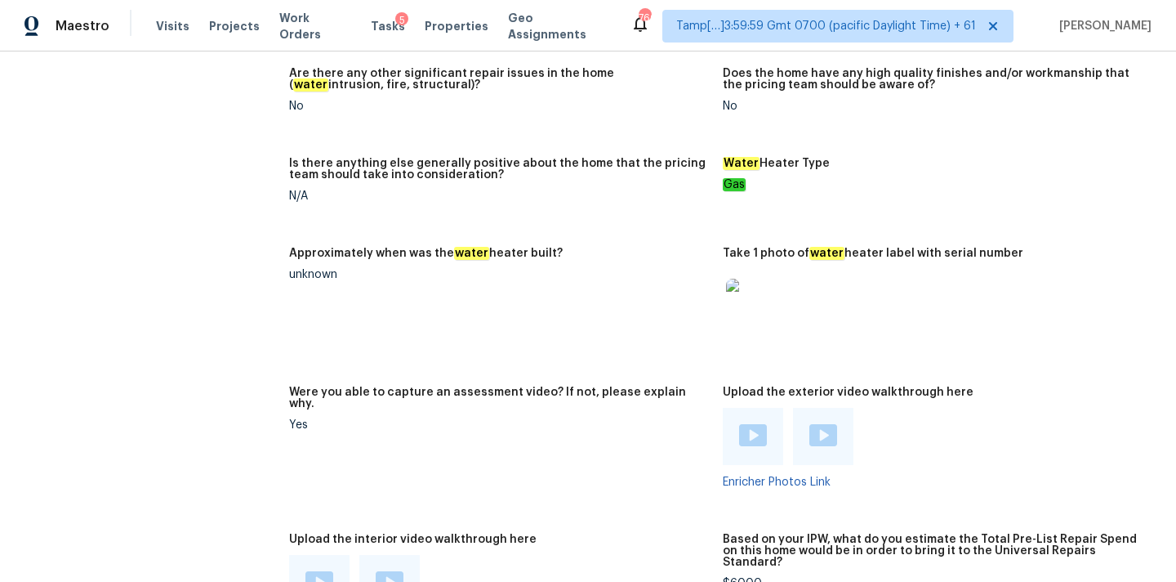
click at [758, 279] on img at bounding box center [752, 305] width 52 height 52
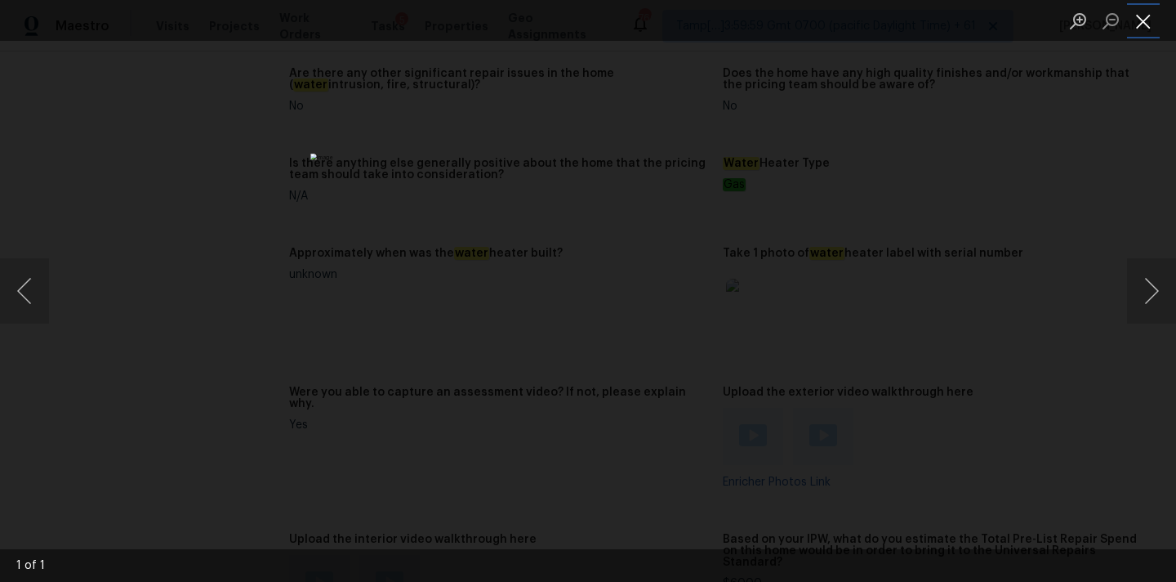
click at [1151, 31] on button "Close lightbox" at bounding box center [1143, 21] width 33 height 29
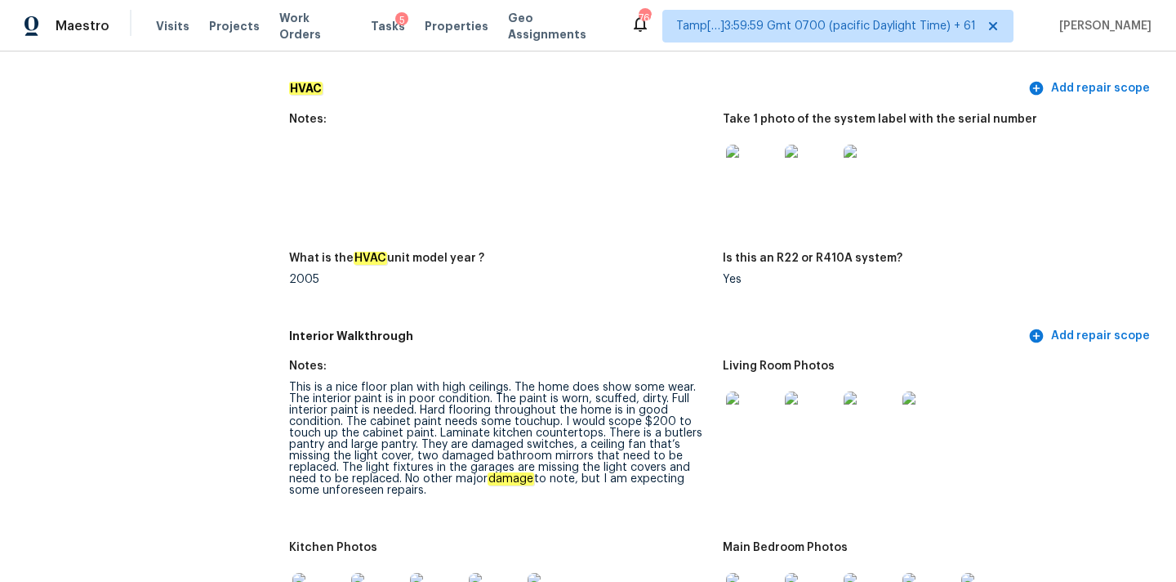
scroll to position [2124, 0]
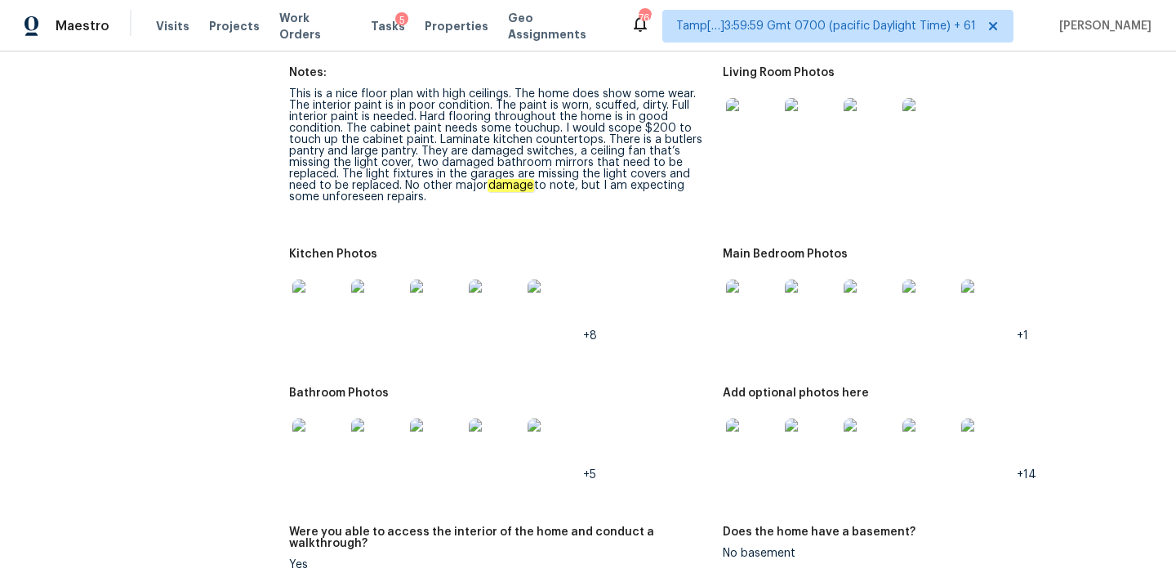
click at [983, 429] on img at bounding box center [987, 444] width 52 height 52
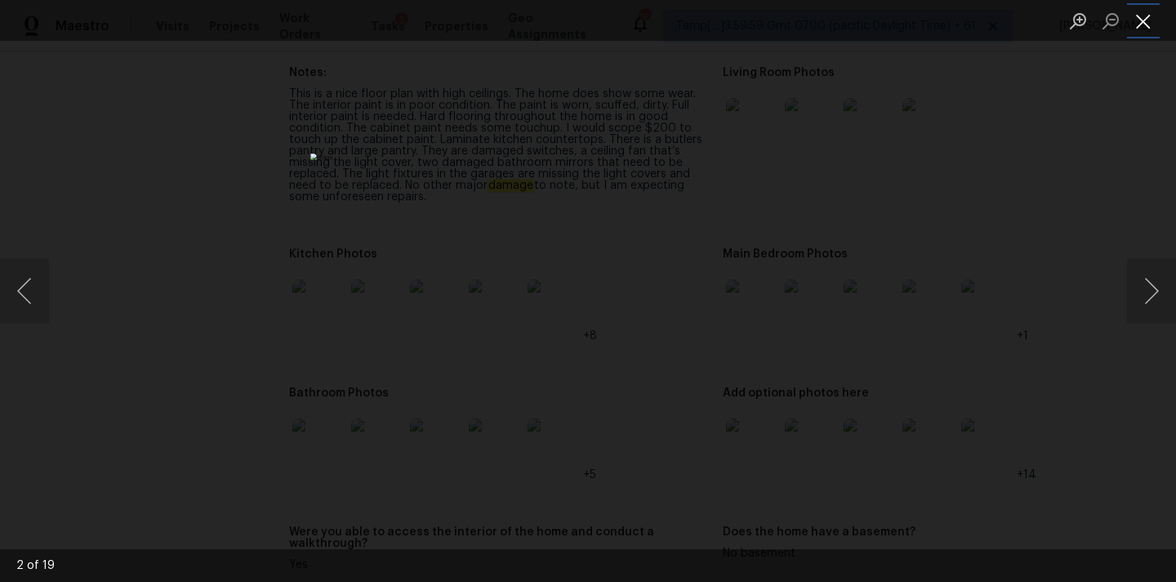
click at [1150, 27] on button "Close lightbox" at bounding box center [1143, 21] width 33 height 29
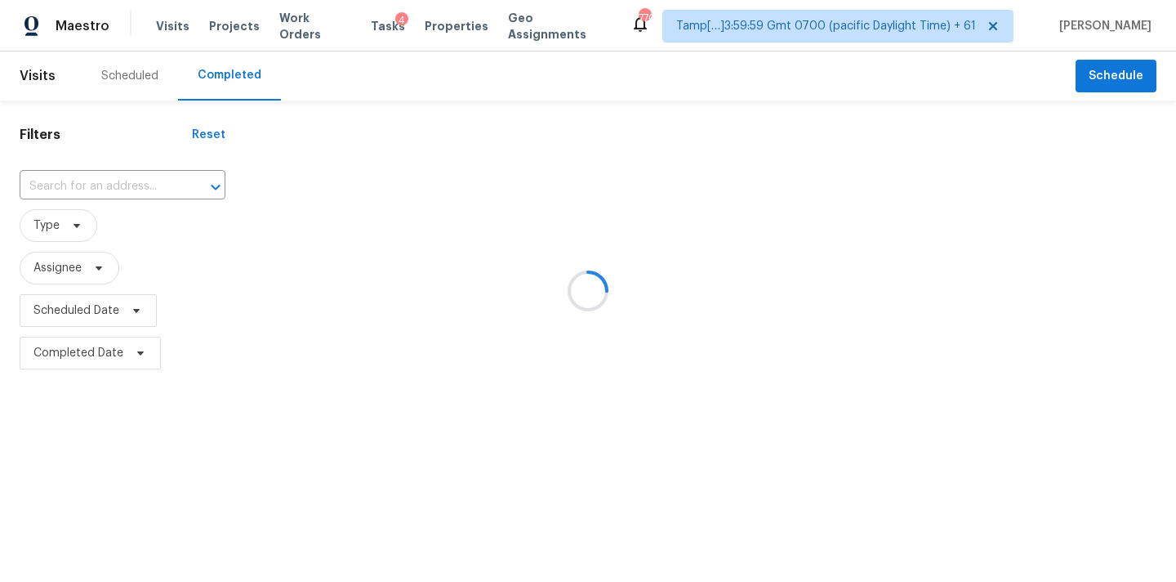
click at [80, 189] on div at bounding box center [588, 291] width 1176 height 582
click at [54, 194] on div at bounding box center [588, 291] width 1176 height 582
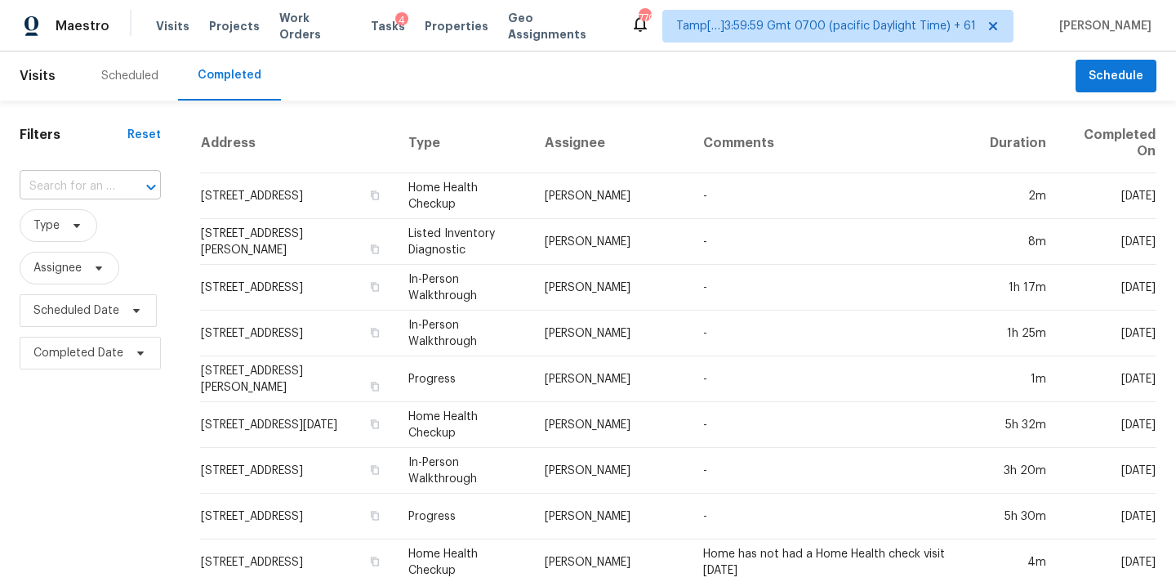
click at [54, 192] on input "text" at bounding box center [68, 186] width 96 height 25
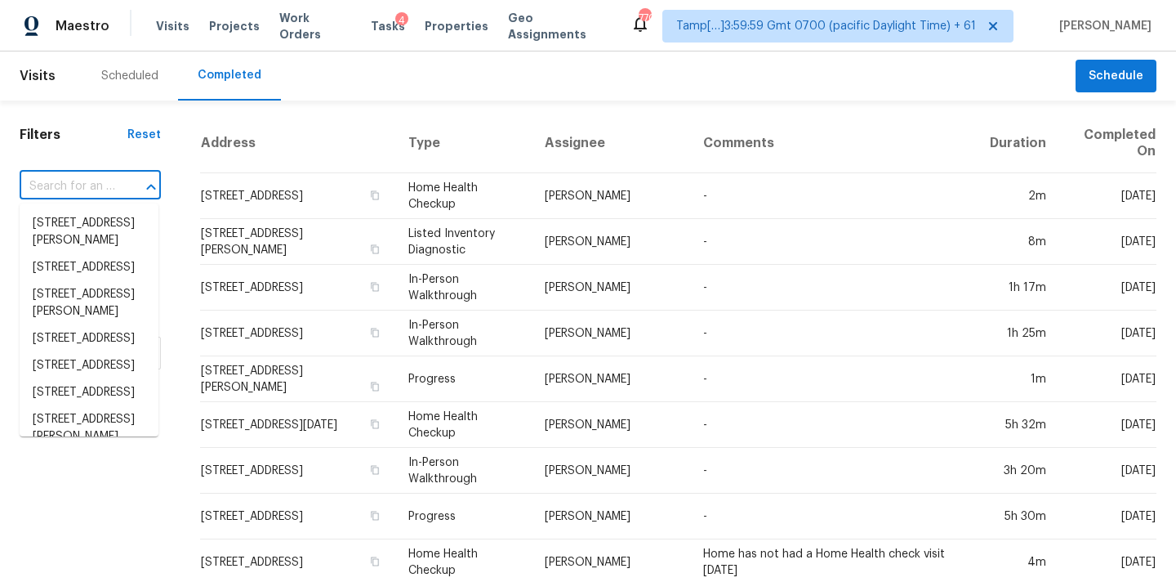
paste input "334 Westview Dr, Fayetteville, NC 28303"
type input "334 Westview Dr, Fayetteville, NC 28303"
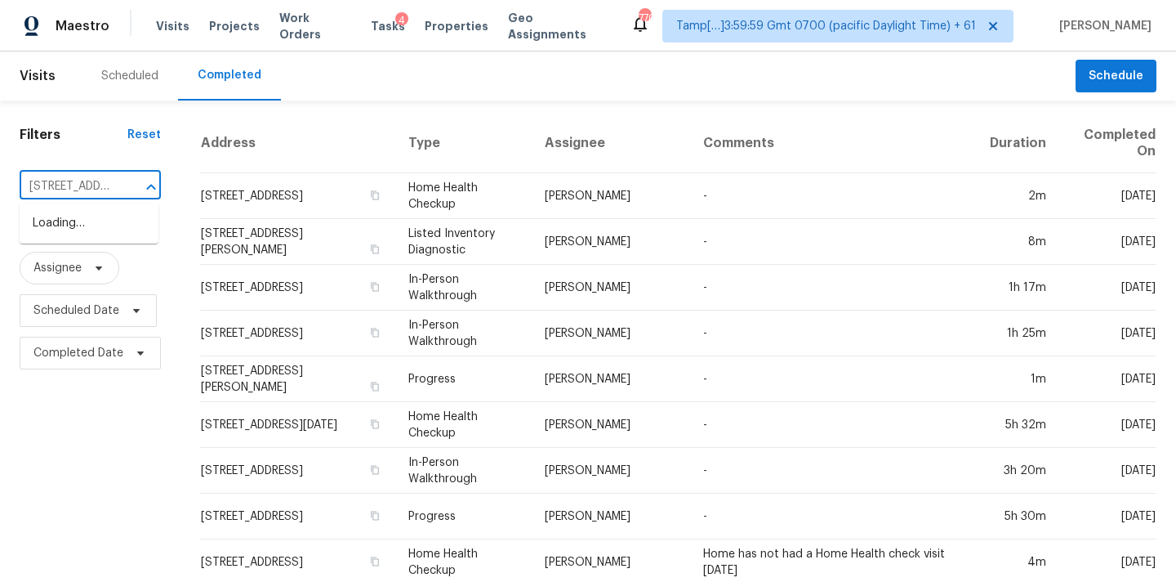
scroll to position [0, 132]
click at [78, 222] on li "334 Westview Dr, Fayetteville, NC 28303" at bounding box center [89, 223] width 139 height 27
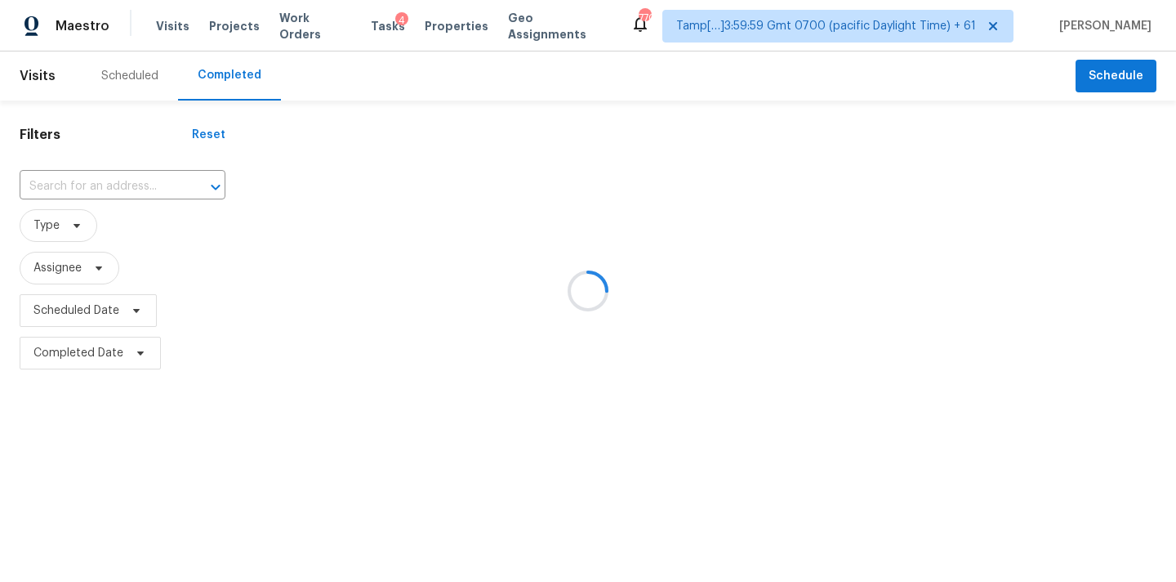
type input "334 Westview Dr, Fayetteville, NC 28303"
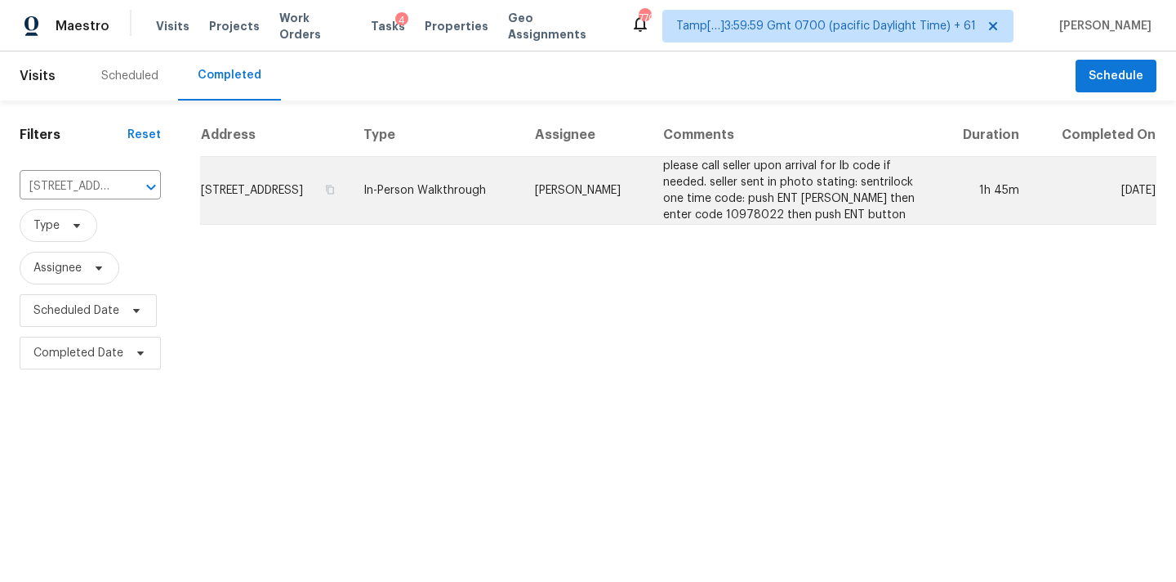
click at [516, 203] on td "In-Person Walkthrough" at bounding box center [436, 191] width 172 height 68
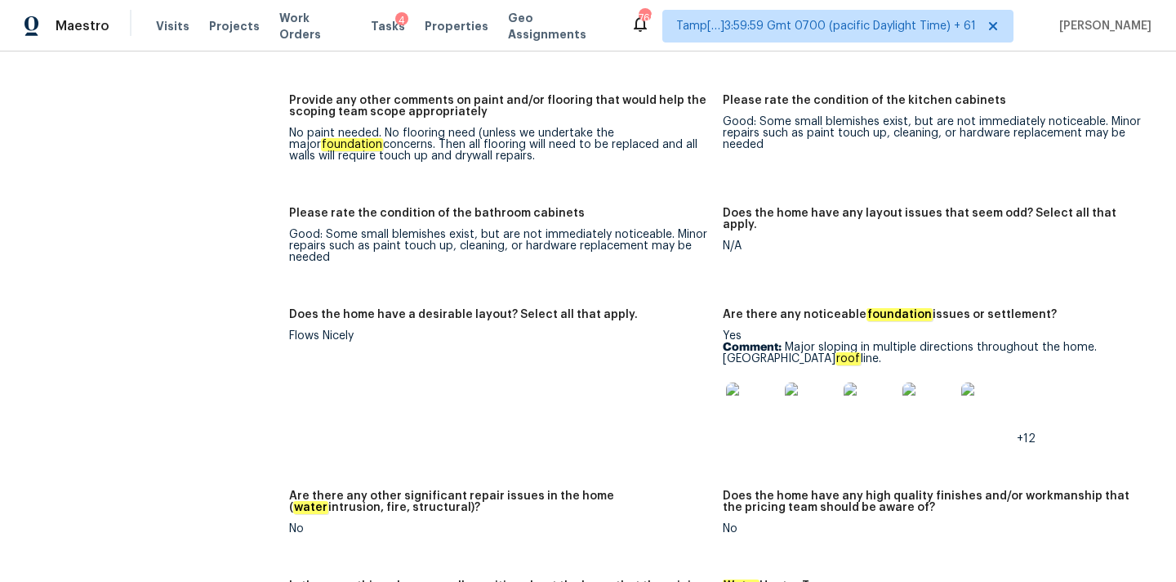
scroll to position [2886, 0]
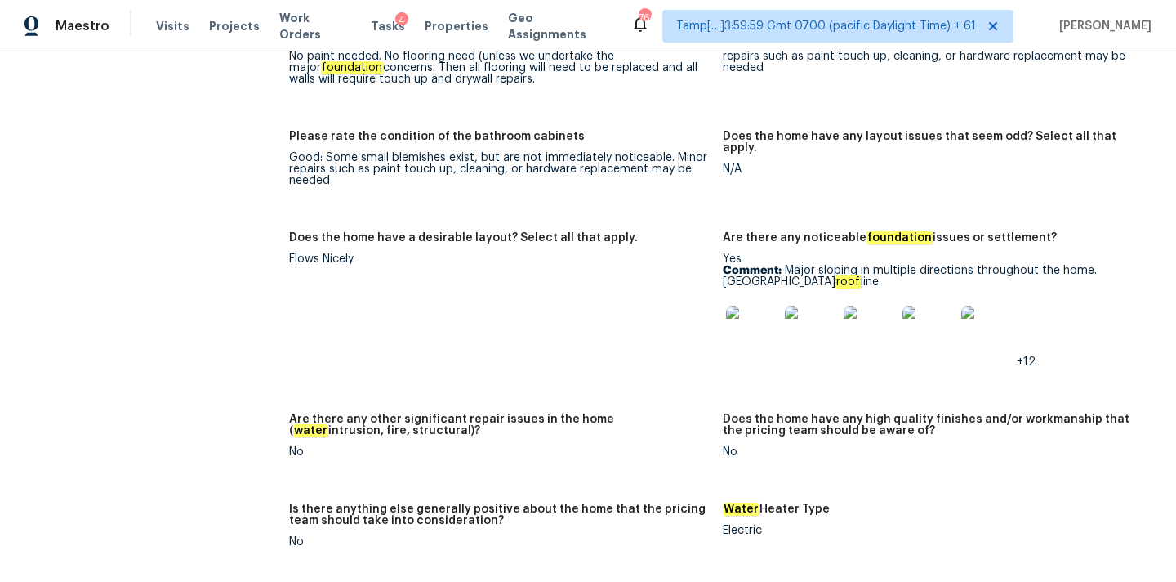
drag, startPoint x: 787, startPoint y: 246, endPoint x: 800, endPoint y: 257, distance: 17.4
click at [800, 265] on p "Comment: Major sloping in multiple directions throughout the home. Wavy roof li…" at bounding box center [933, 276] width 421 height 23
copy p "Major sloping in multiple directions throughout the home. Wavy roof line."
click at [741, 313] on img at bounding box center [752, 332] width 52 height 52
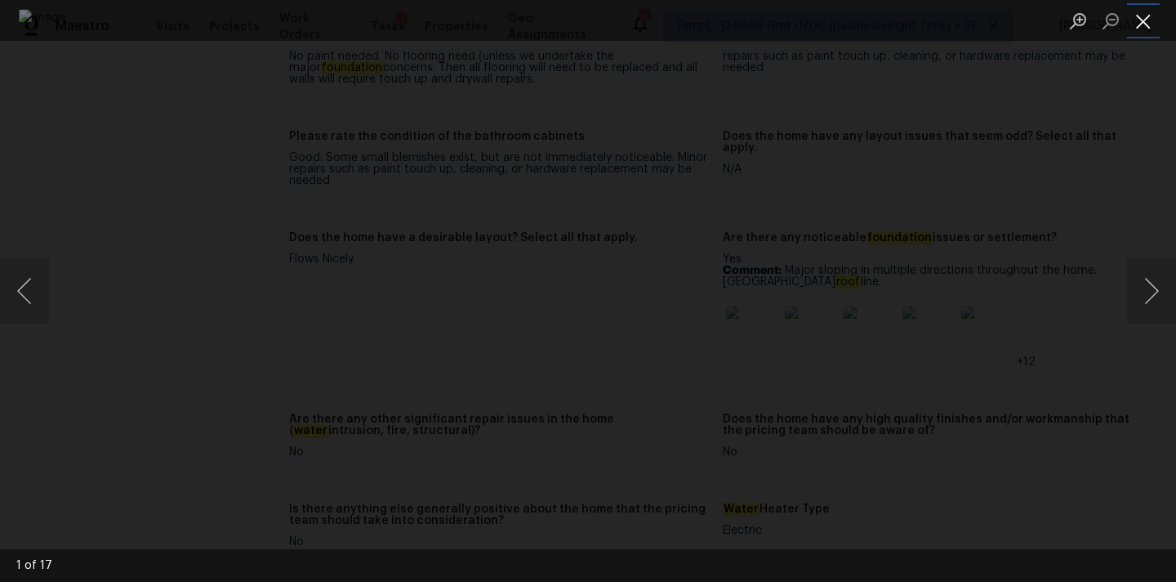
click at [1147, 24] on button "Close lightbox" at bounding box center [1143, 21] width 33 height 29
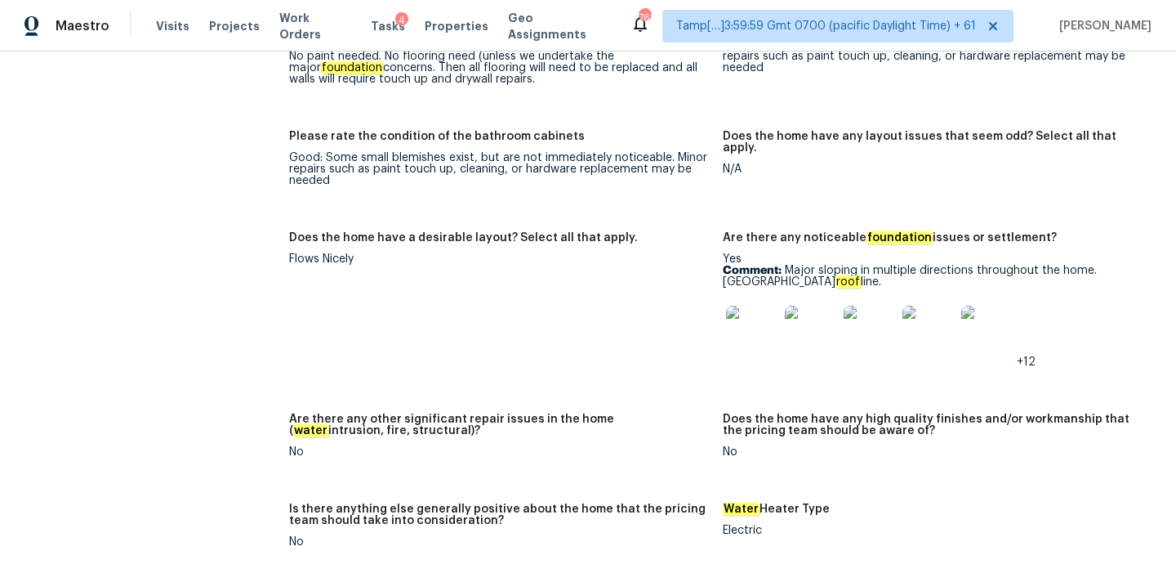
click at [748, 313] on img at bounding box center [752, 332] width 52 height 52
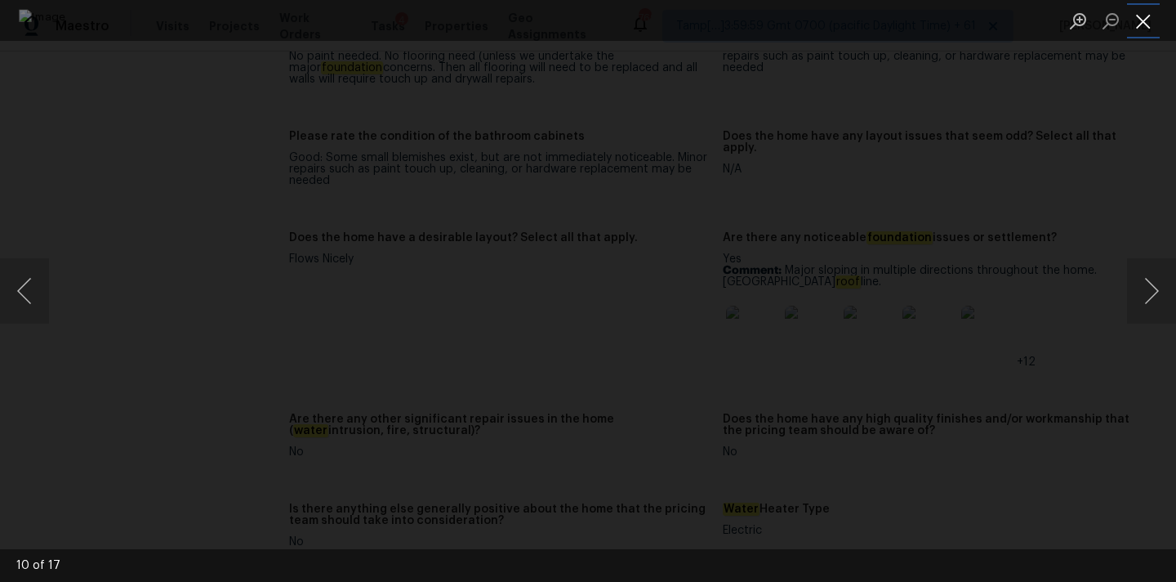
click at [1146, 23] on button "Close lightbox" at bounding box center [1143, 21] width 33 height 29
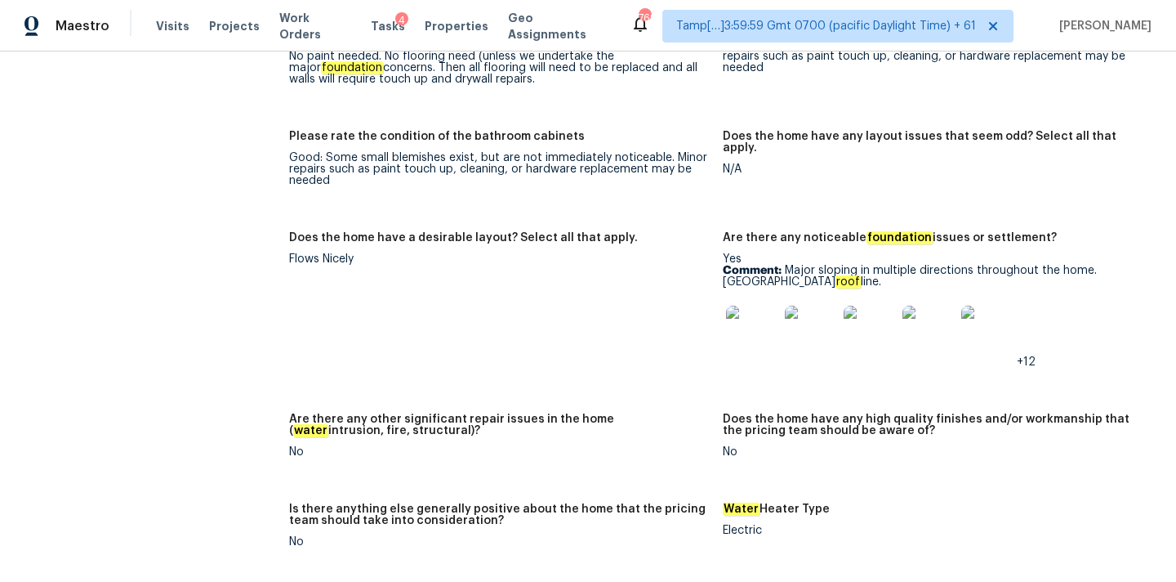
click at [756, 306] on img at bounding box center [752, 332] width 52 height 52
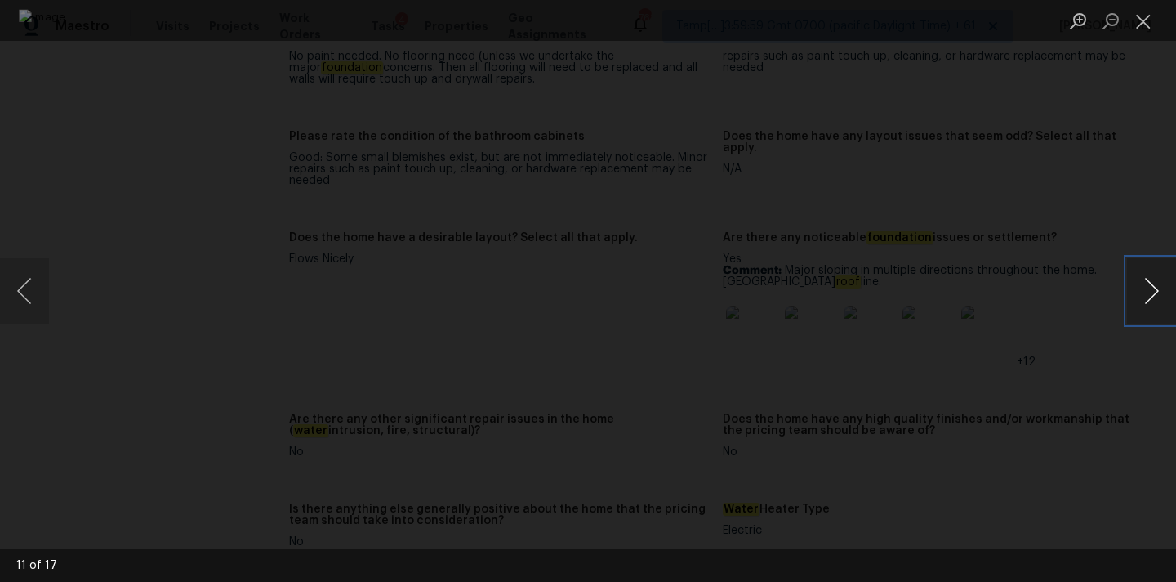
click at [1140, 304] on button "Next image" at bounding box center [1151, 290] width 49 height 65
click at [1147, 277] on button "Next image" at bounding box center [1151, 290] width 49 height 65
click at [1149, 304] on button "Next image" at bounding box center [1151, 290] width 49 height 65
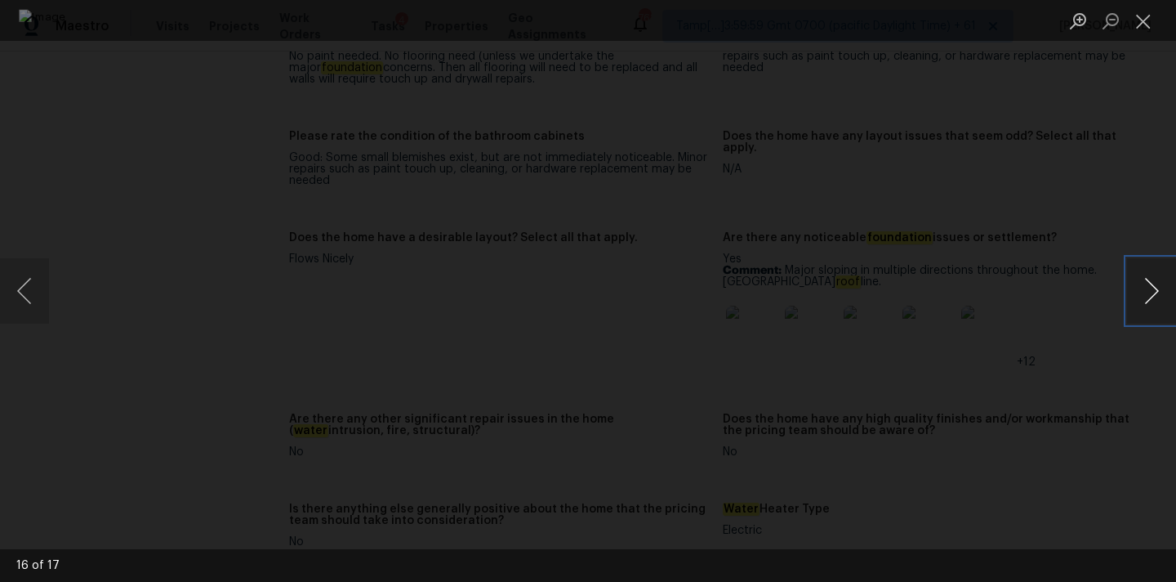
click at [1142, 270] on button "Next image" at bounding box center [1151, 290] width 49 height 65
click at [1144, 17] on button "Close lightbox" at bounding box center [1143, 21] width 33 height 29
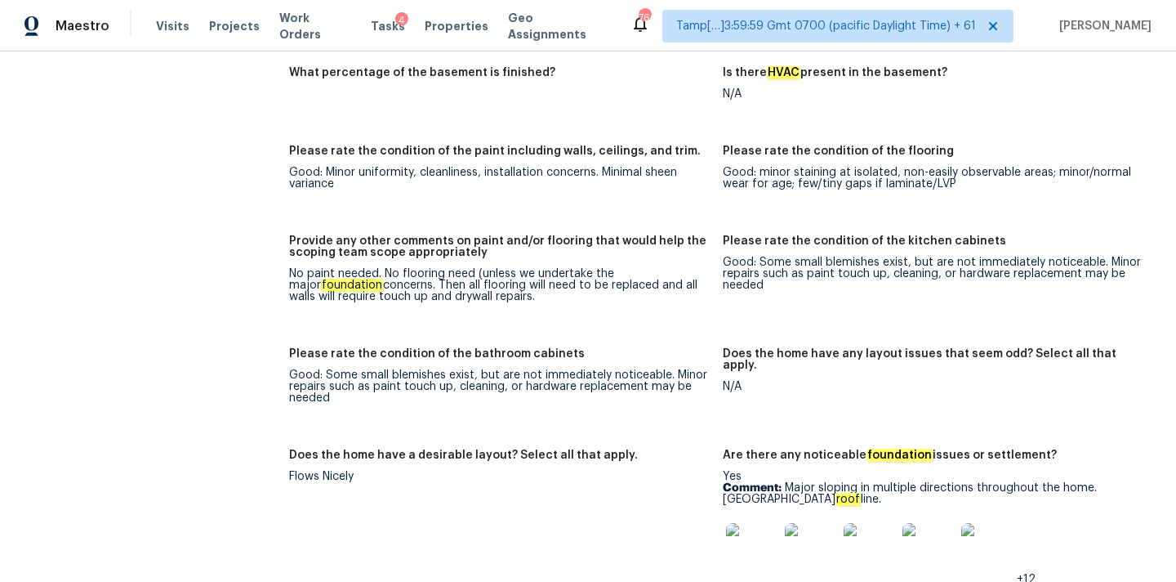
scroll to position [3895, 0]
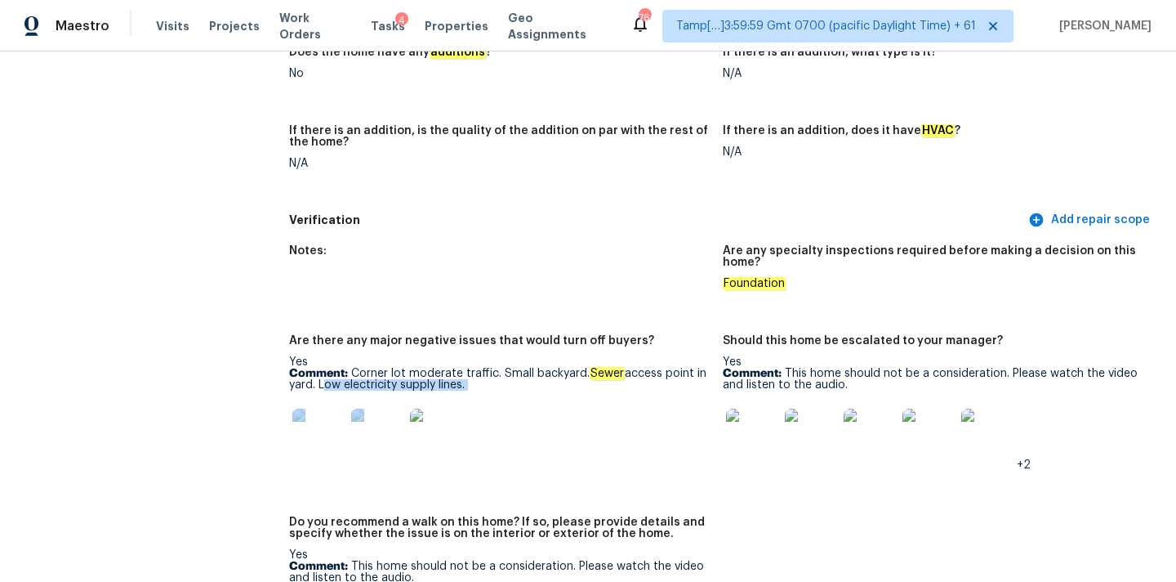
drag, startPoint x: 317, startPoint y: 360, endPoint x: 472, endPoint y: 374, distance: 155.8
click at [472, 374] on div "Yes Comment: Corner lot moderate traffic. Small backyard. Sewer access point in…" at bounding box center [499, 413] width 421 height 114
click at [546, 372] on div "Yes Comment: Corner lot moderate traffic. Small backyard. Sewer access point in…" at bounding box center [499, 413] width 421 height 114
copy p "Sewer access point in yard. Low electricity supply lines."
drag, startPoint x: 590, startPoint y: 351, endPoint x: 603, endPoint y: 362, distance: 16.8
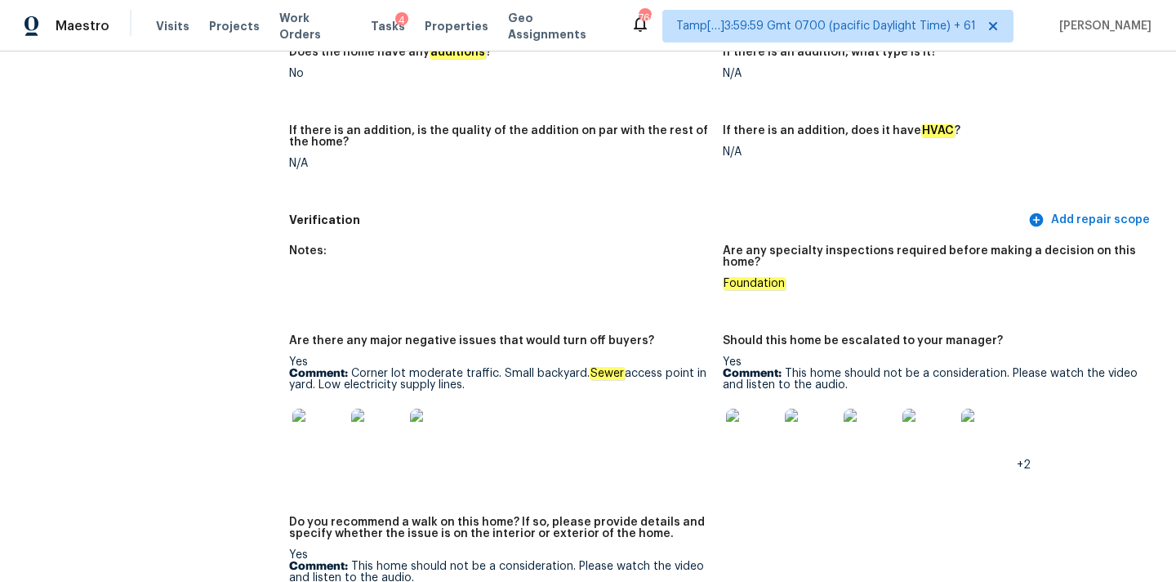
click at [603, 368] on p "Comment: Corner lot moderate traffic. Small backyard. Sewer access point in yar…" at bounding box center [499, 379] width 421 height 23
click at [326, 408] on img at bounding box center [318, 434] width 52 height 52
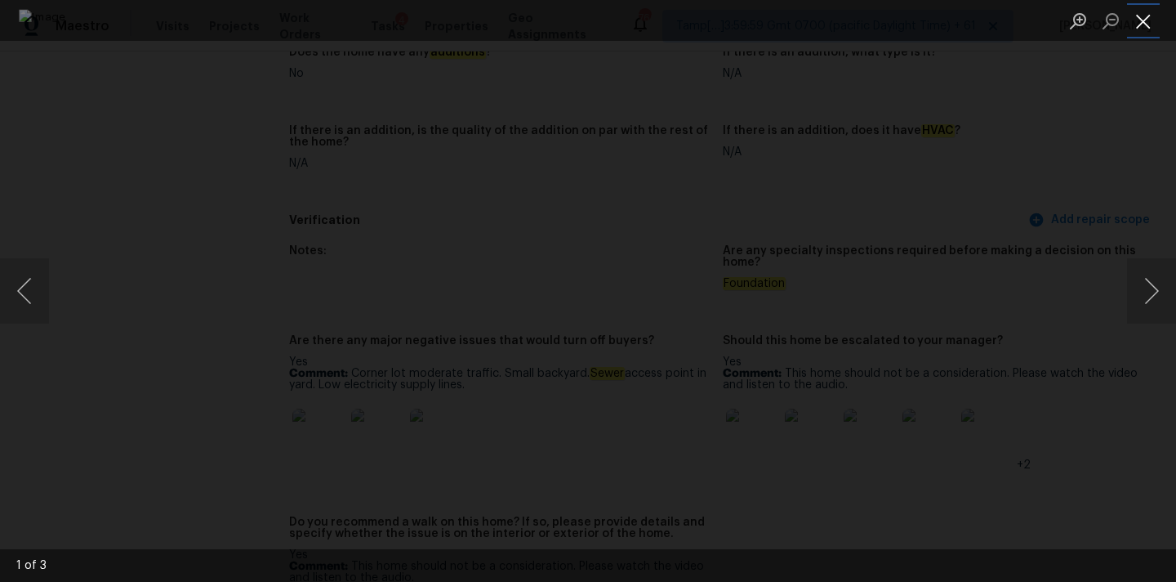
click at [1149, 15] on button "Close lightbox" at bounding box center [1143, 21] width 33 height 29
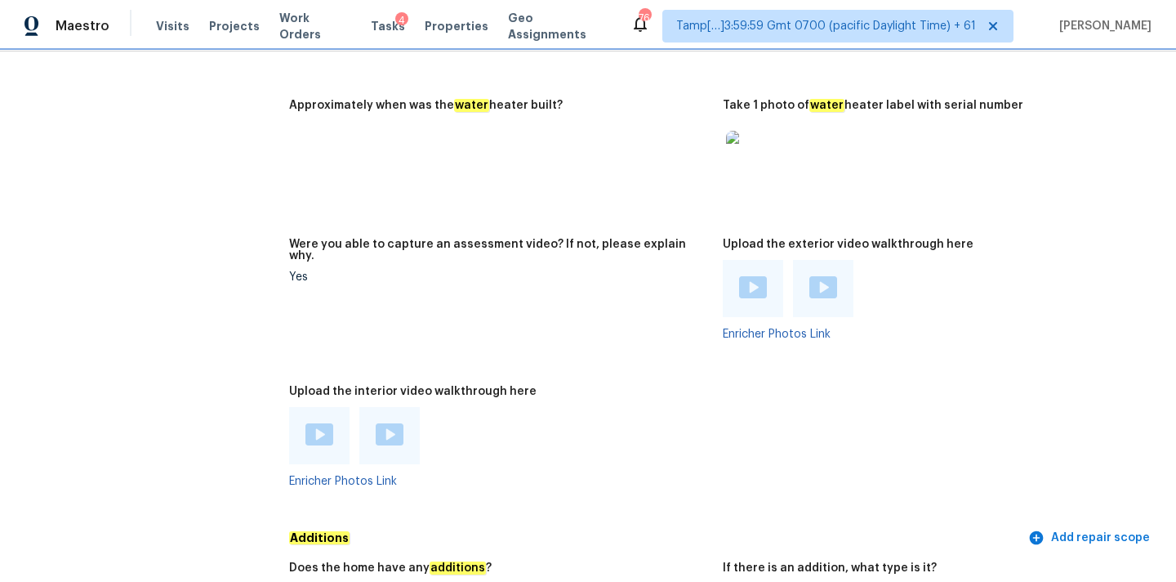
scroll to position [3383, 0]
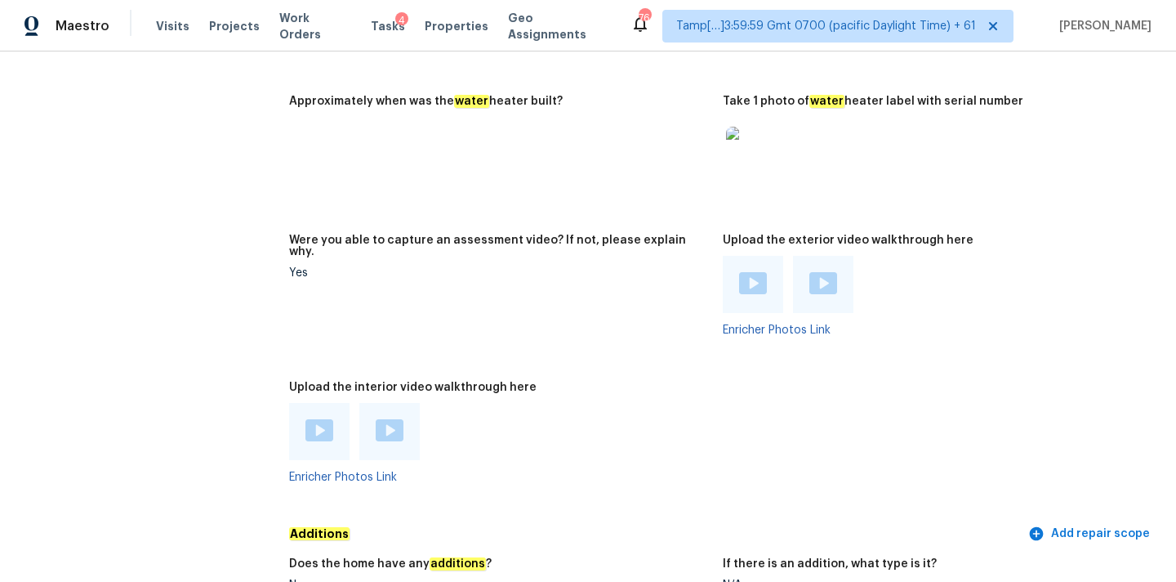
click at [323, 419] on img at bounding box center [320, 430] width 28 height 22
click at [388, 419] on img at bounding box center [390, 430] width 28 height 22
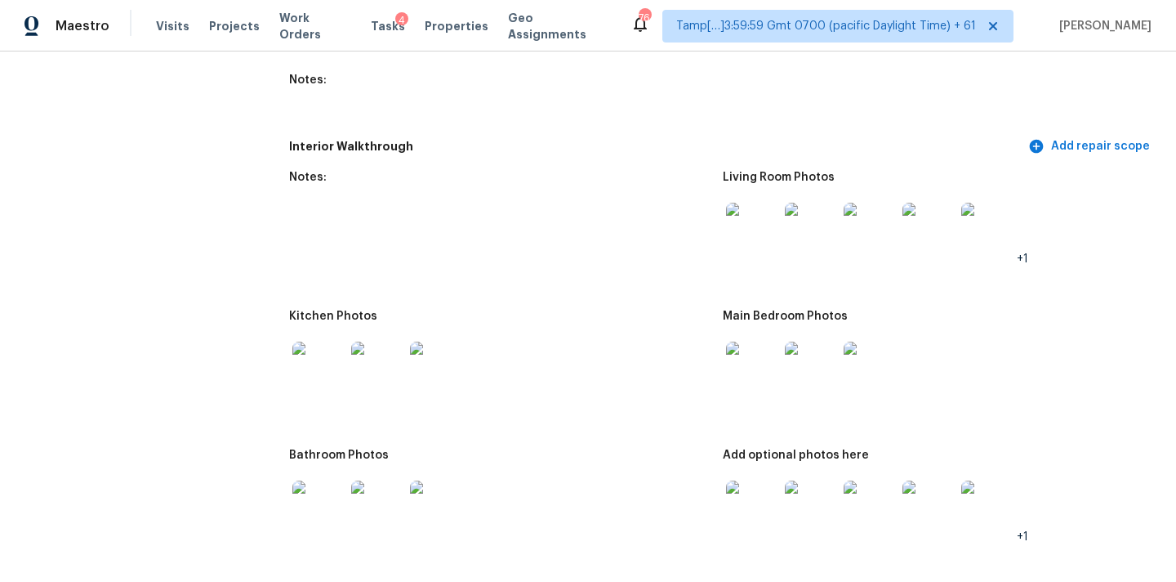
scroll to position [2048, 0]
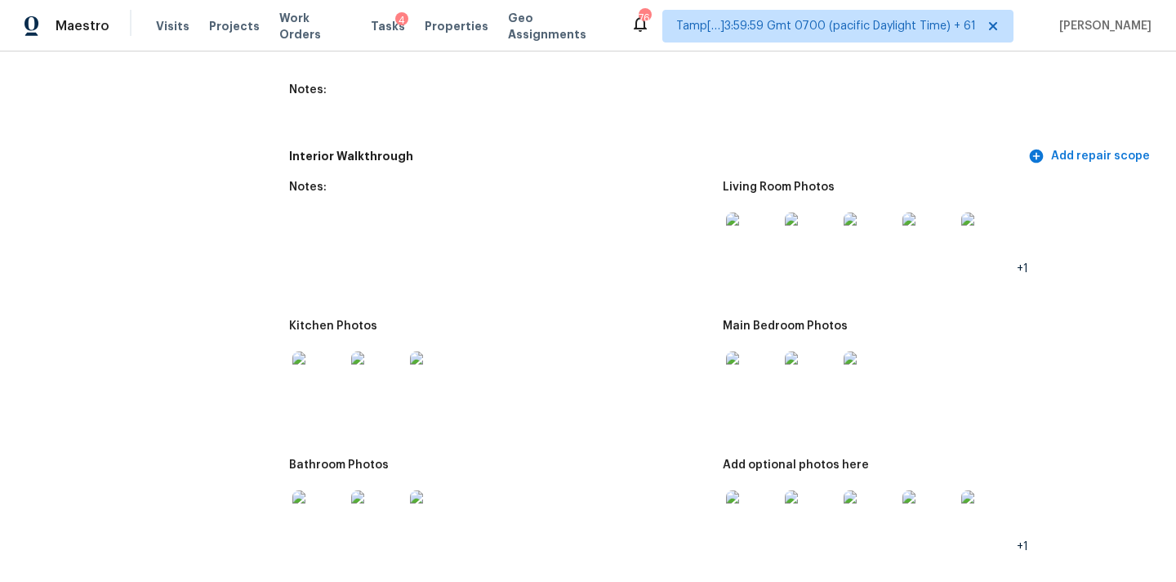
click at [766, 235] on img at bounding box center [752, 238] width 52 height 52
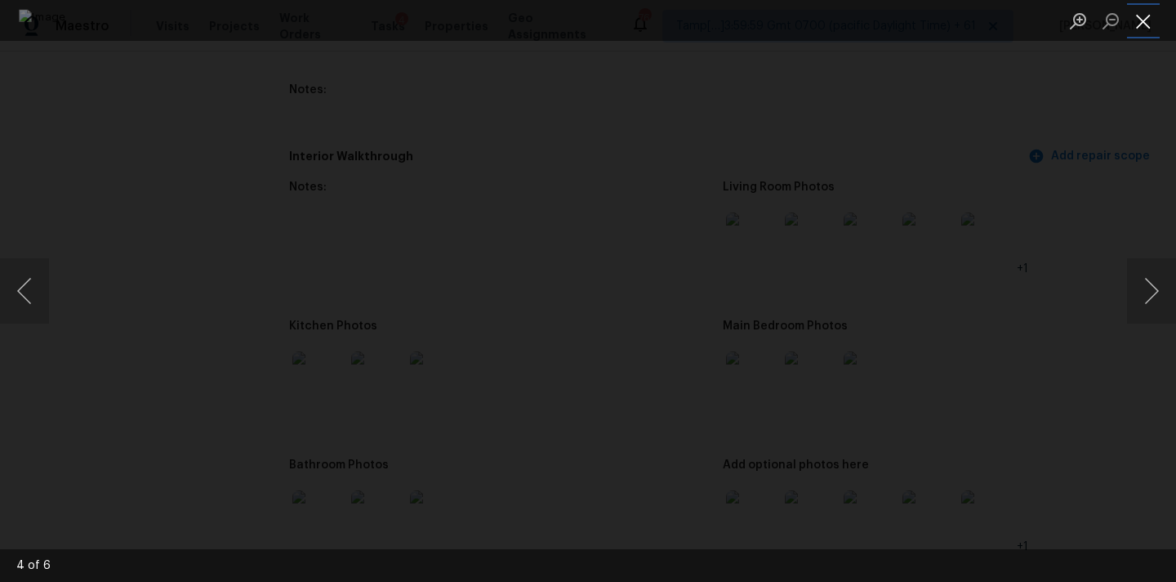
click at [1141, 30] on button "Close lightbox" at bounding box center [1143, 21] width 33 height 29
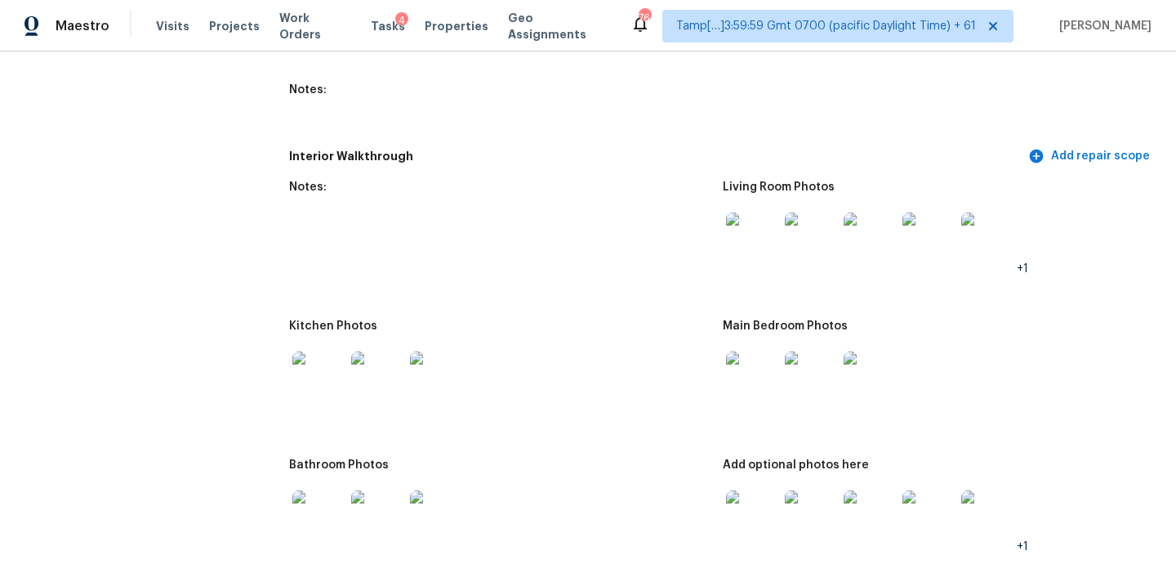
click at [747, 371] on img at bounding box center [752, 377] width 52 height 52
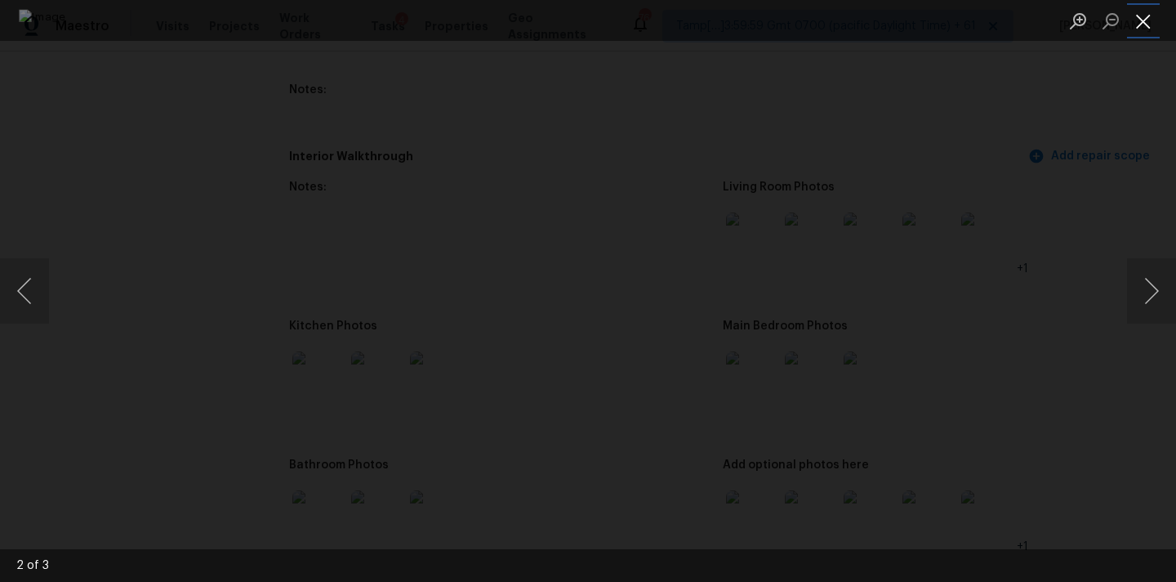
click at [1153, 24] on button "Close lightbox" at bounding box center [1143, 21] width 33 height 29
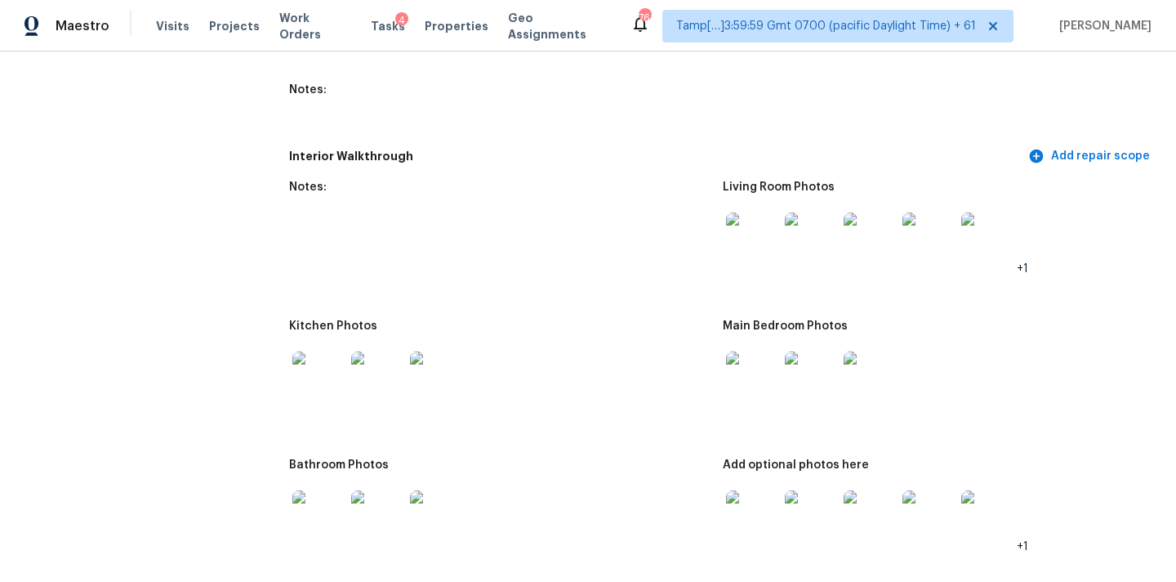
click at [729, 516] on img at bounding box center [752, 516] width 52 height 52
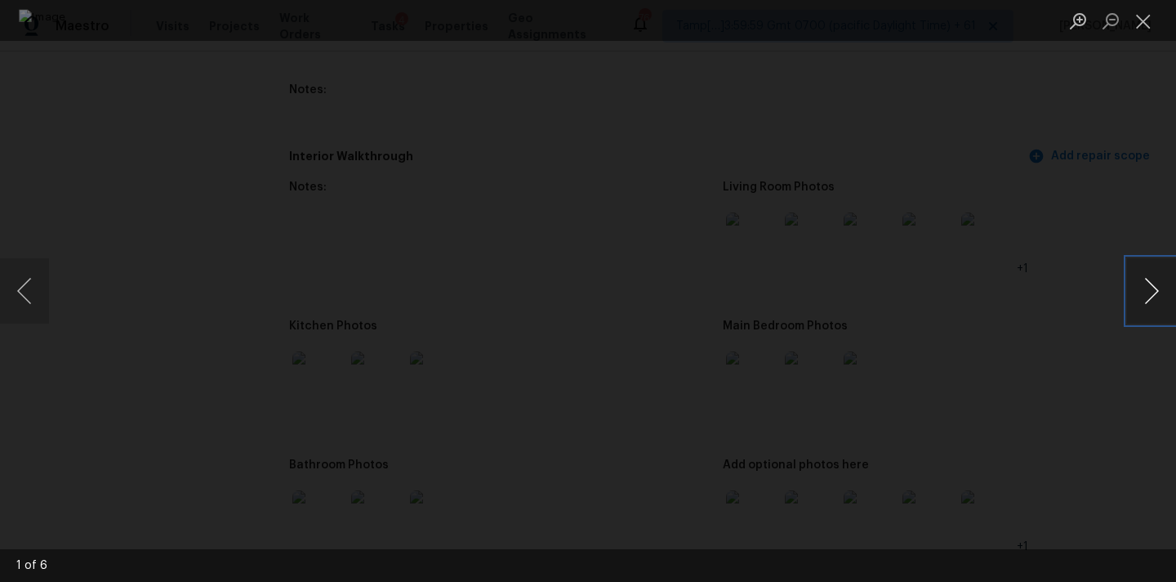
click at [1148, 284] on button "Next image" at bounding box center [1151, 290] width 49 height 65
click at [1153, 33] on button "Close lightbox" at bounding box center [1143, 21] width 33 height 29
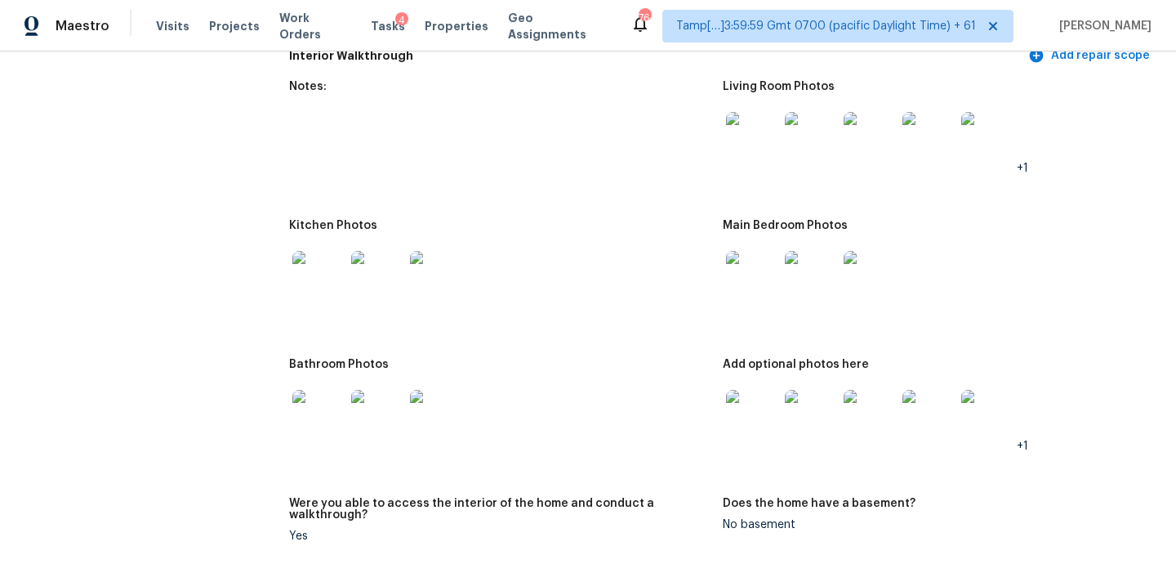
scroll to position [2159, 0]
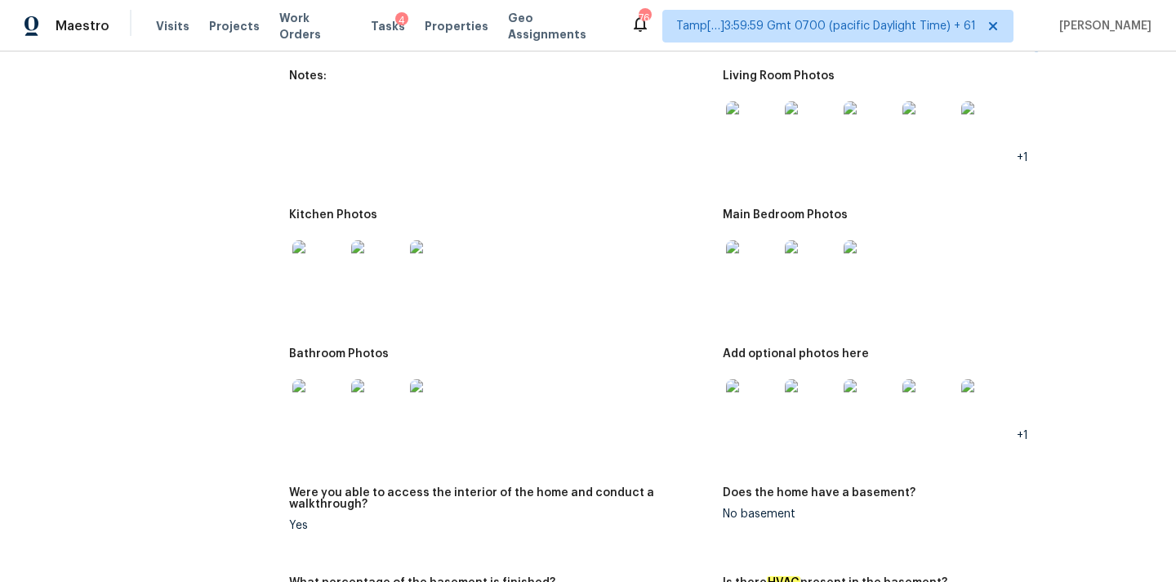
click at [756, 379] on img at bounding box center [752, 405] width 52 height 52
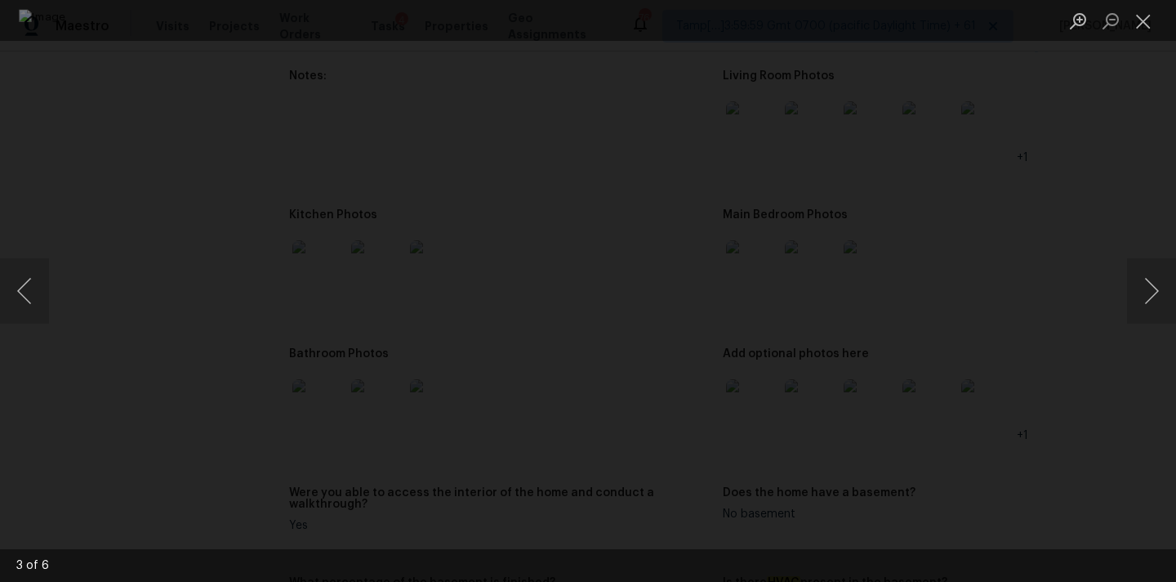
click at [1161, 25] on ul "Lightbox" at bounding box center [1119, 20] width 114 height 41
click at [1143, 24] on button "Close lightbox" at bounding box center [1143, 21] width 33 height 29
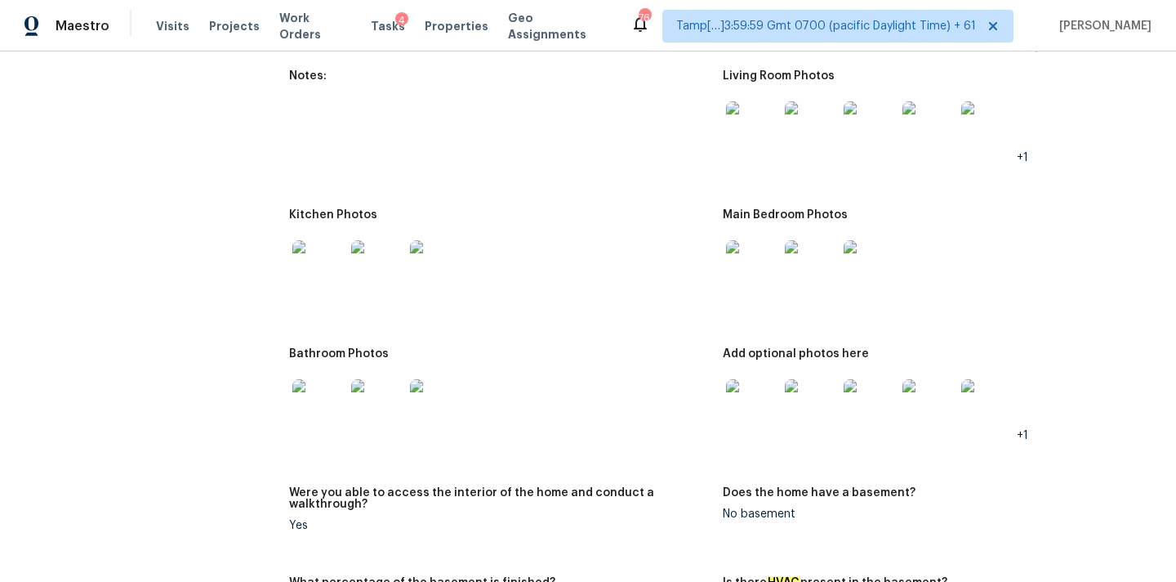
click at [301, 412] on img at bounding box center [318, 405] width 52 height 52
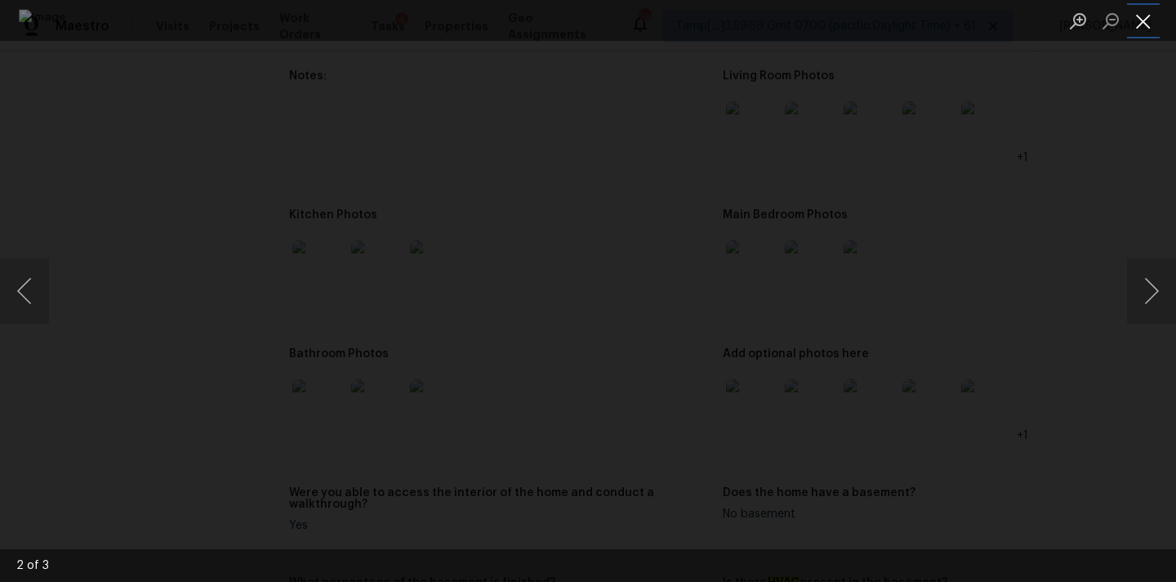
click at [1153, 22] on button "Close lightbox" at bounding box center [1143, 21] width 33 height 29
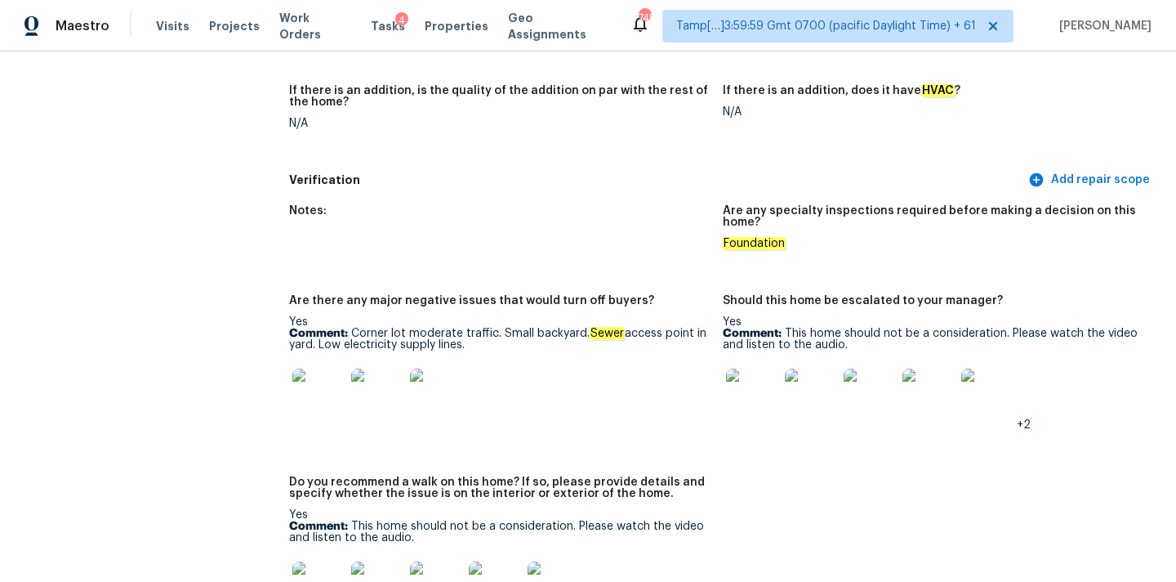
scroll to position [4075, 0]
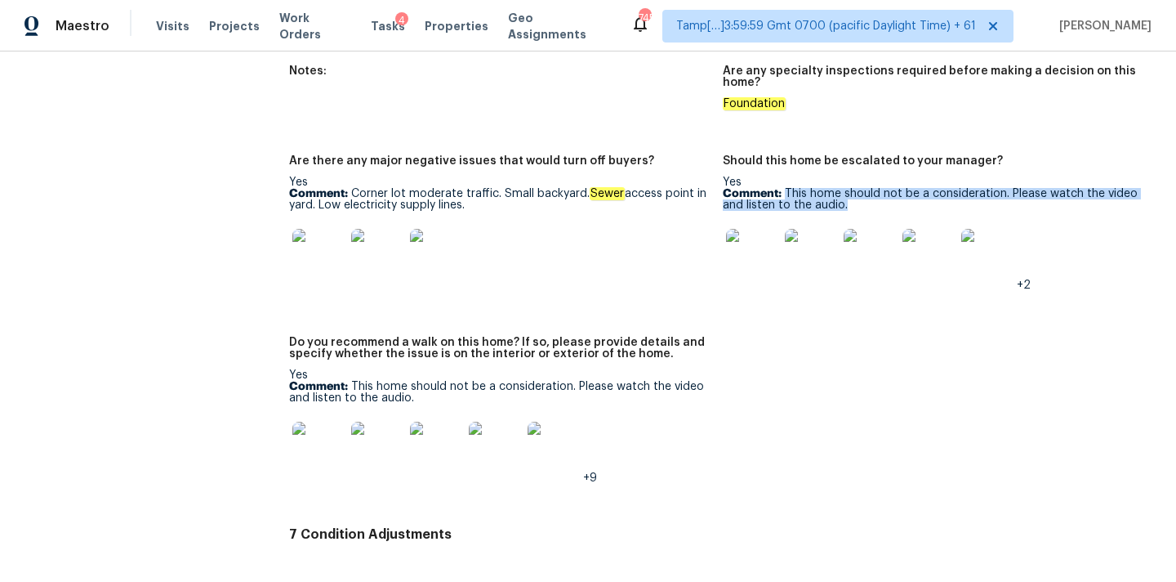
copy p "This home should not be a consideration. Please watch the video and listen to t…"
drag, startPoint x: 785, startPoint y: 167, endPoint x: 854, endPoint y: 178, distance: 69.6
click at [854, 188] on p "Comment: This home should not be a consideration. Please watch the video and li…" at bounding box center [933, 199] width 421 height 23
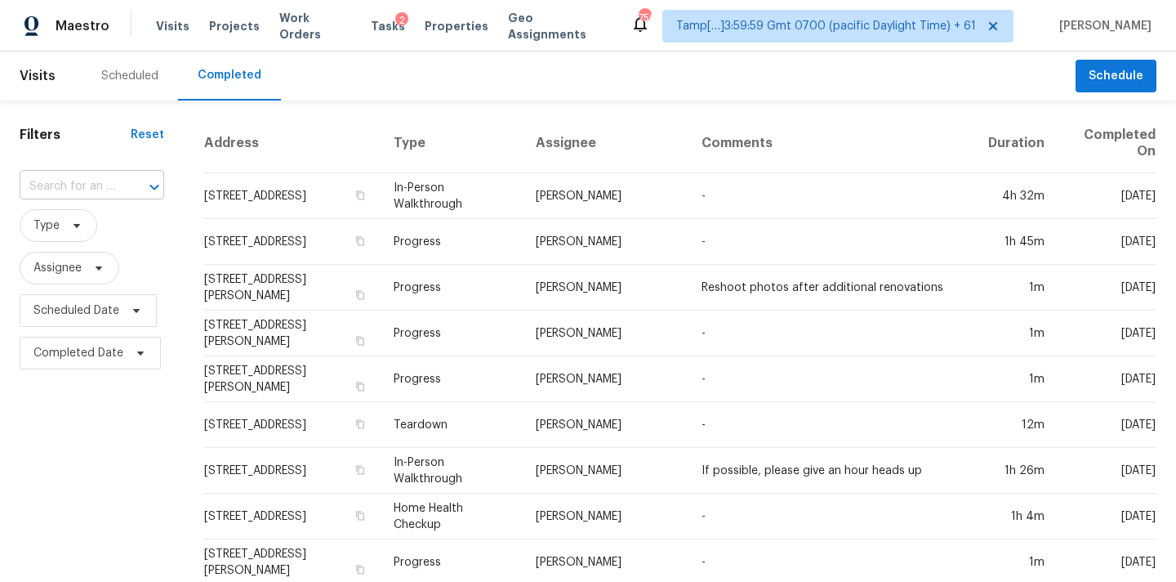
click at [74, 190] on input "text" at bounding box center [69, 186] width 99 height 25
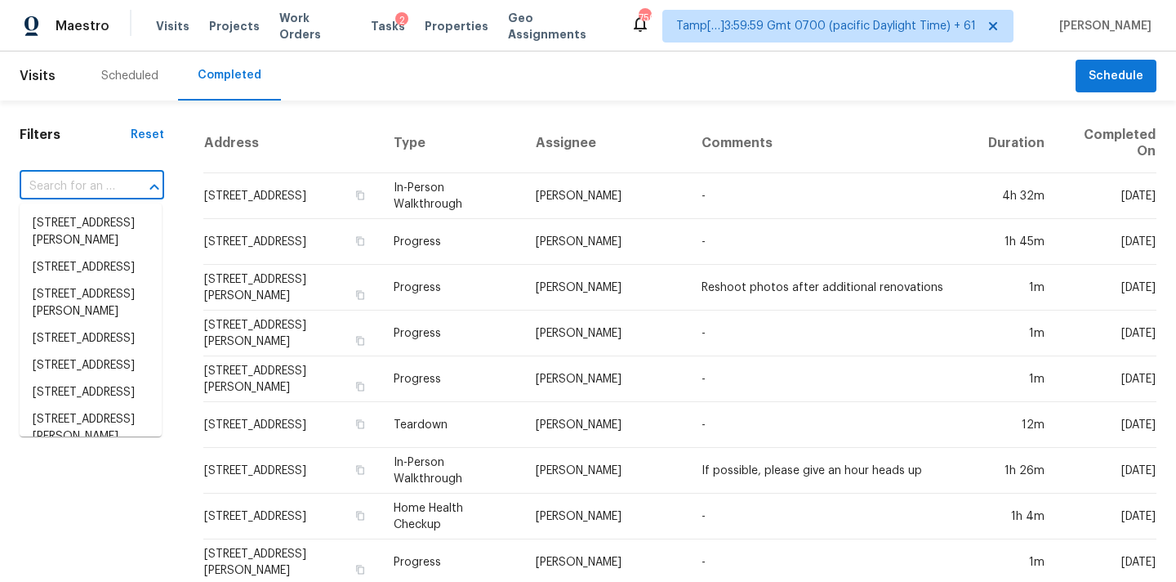
paste input "[STREET_ADDRESS][PERSON_NAME]"
type input "[STREET_ADDRESS][PERSON_NAME]"
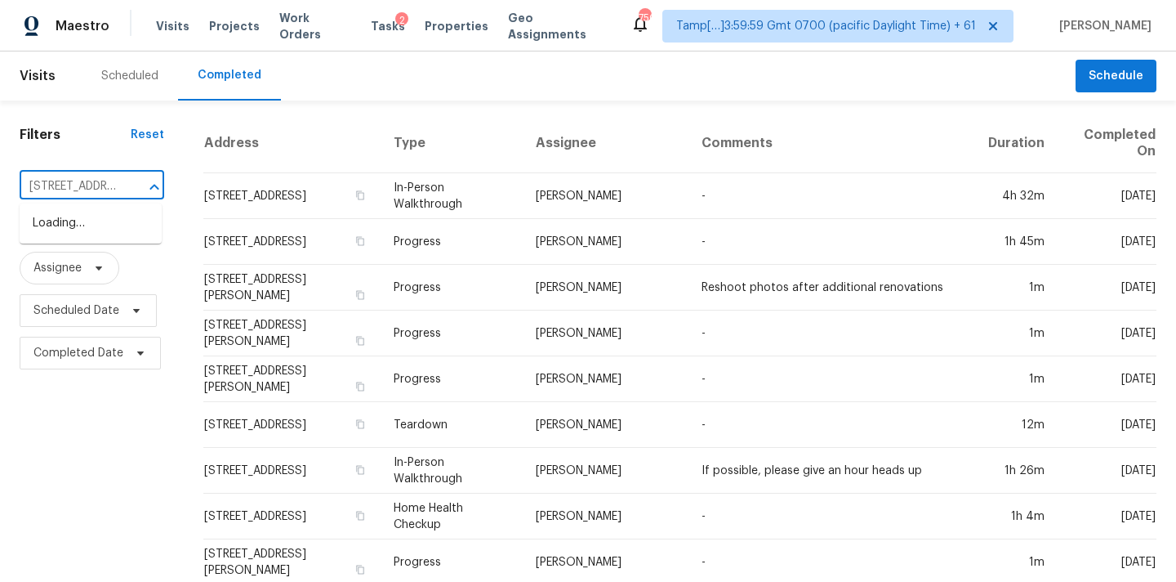
scroll to position [0, 137]
click at [82, 231] on li "16468 Ryan Guinn Way, Conroe, TX 77303" at bounding box center [91, 232] width 142 height 44
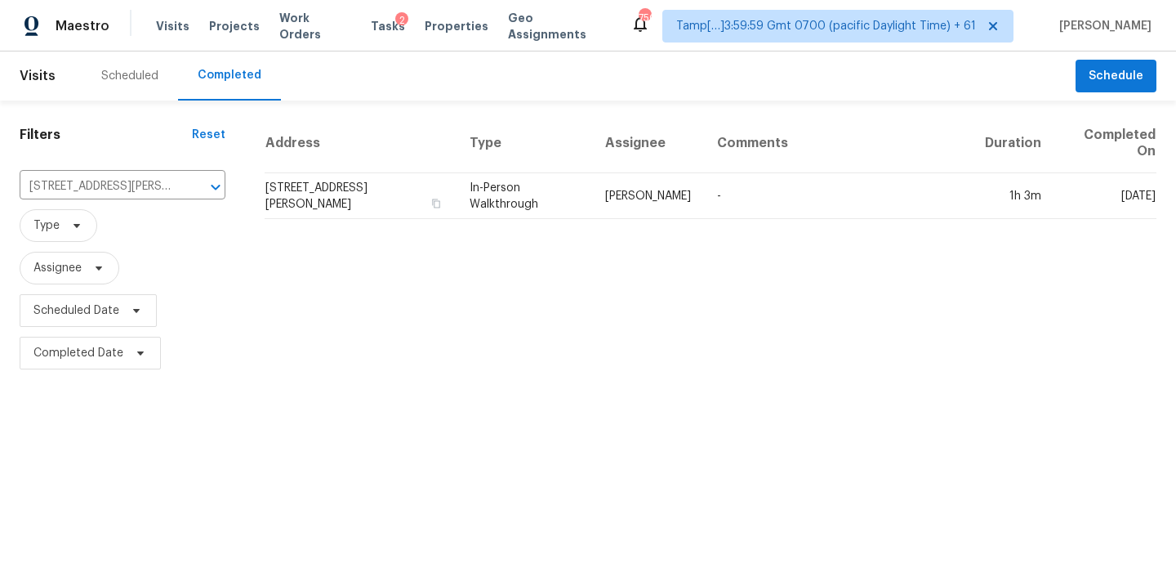
click at [592, 192] on td "In-Person Walkthrough" at bounding box center [525, 196] width 136 height 46
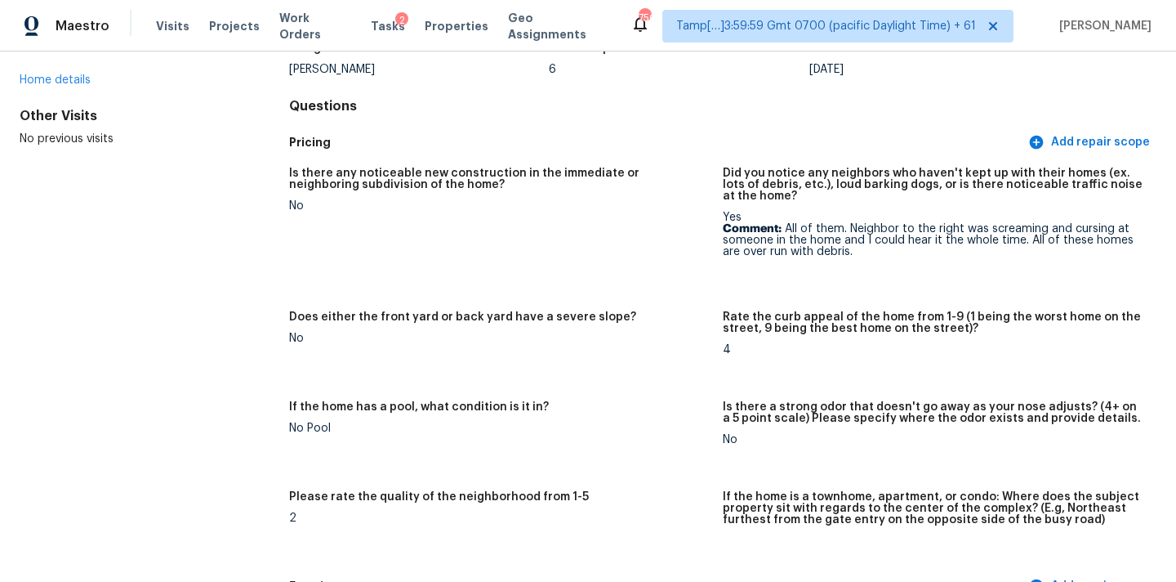
scroll to position [3291, 0]
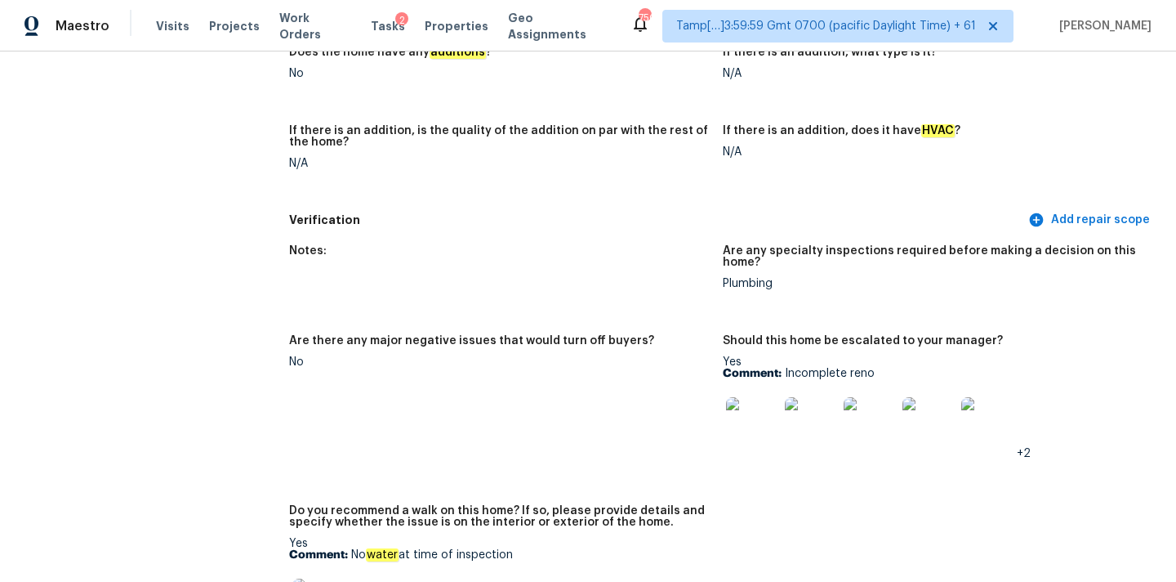
click at [799, 368] on p "Comment: Incomplete reno" at bounding box center [933, 373] width 421 height 11
drag, startPoint x: 784, startPoint y: 350, endPoint x: 921, endPoint y: 351, distance: 137.2
click at [921, 368] on p "Comment: Incomplete reno" at bounding box center [933, 373] width 421 height 11
copy p "Incomplete reno"
click at [750, 397] on img at bounding box center [752, 423] width 52 height 52
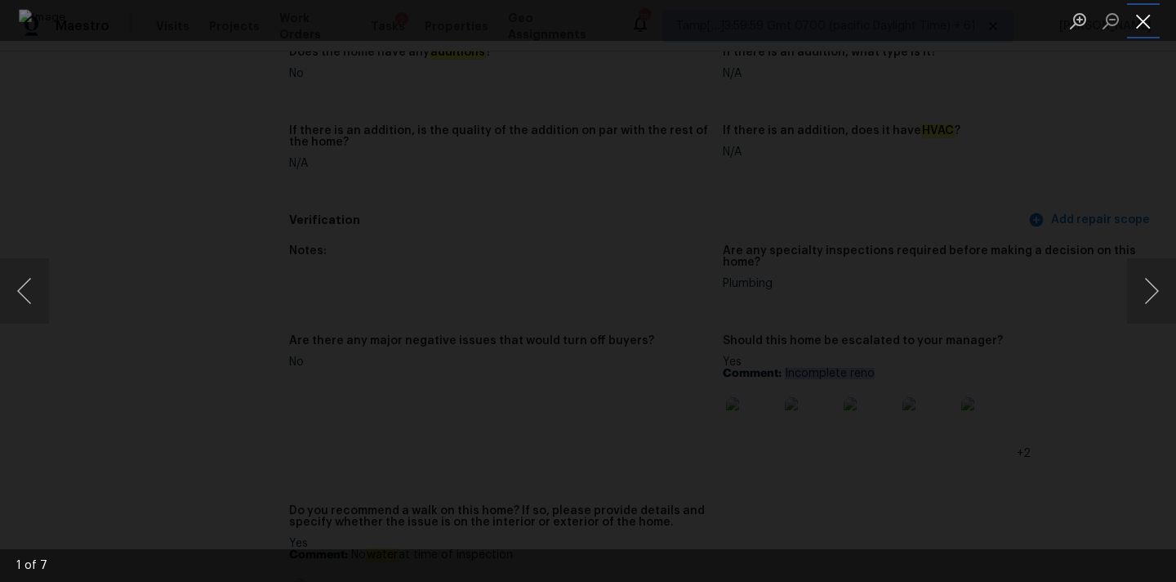
click at [1148, 15] on button "Close lightbox" at bounding box center [1143, 21] width 33 height 29
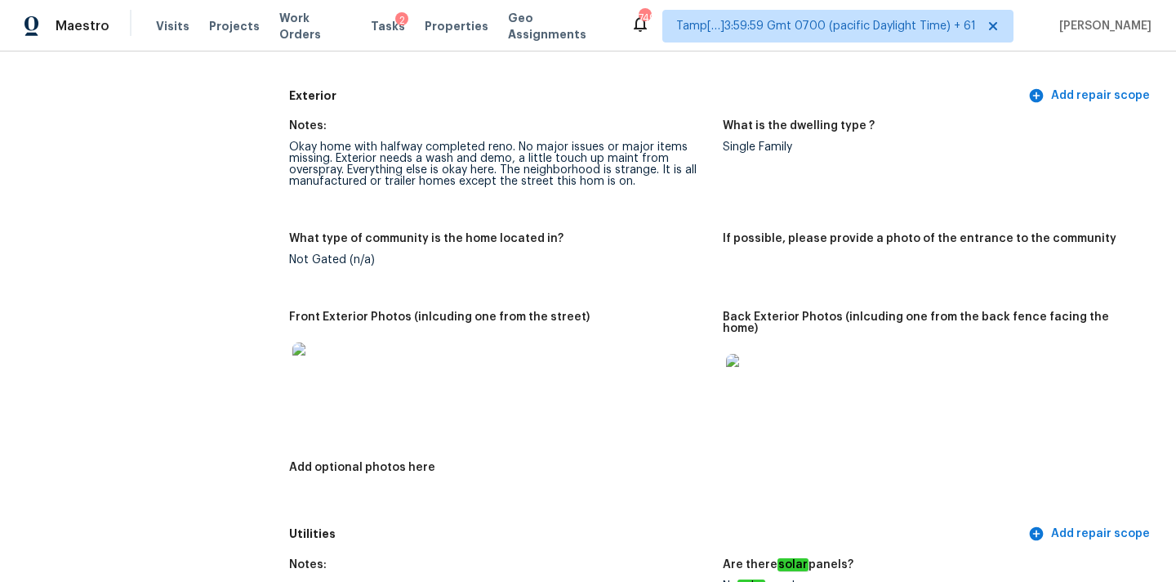
scroll to position [597, 0]
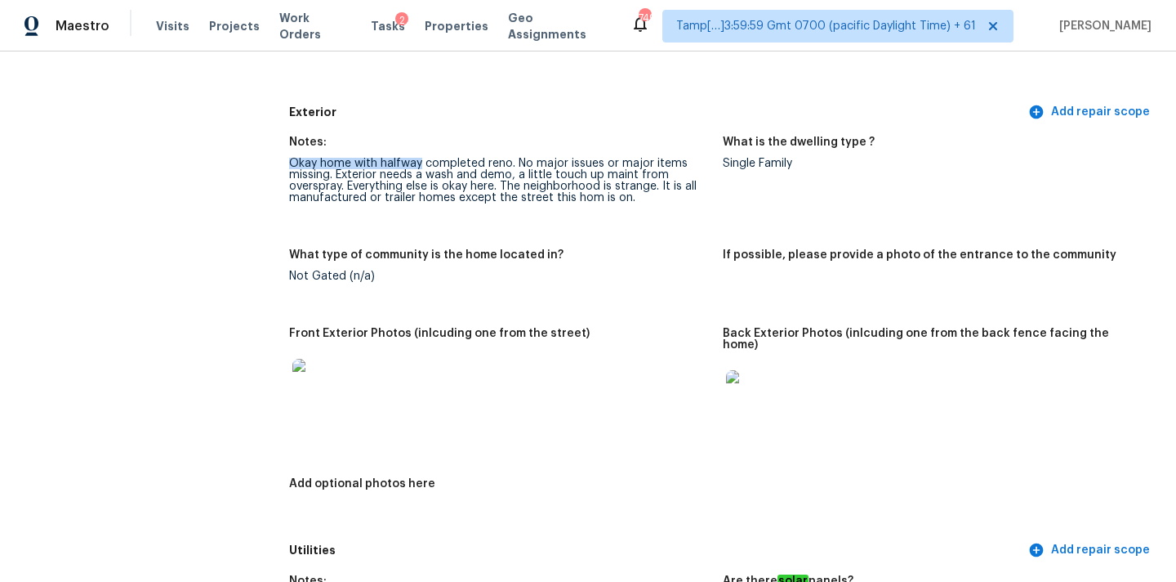
drag, startPoint x: 291, startPoint y: 162, endPoint x: 421, endPoint y: 165, distance: 129.9
click at [421, 165] on div "Okay home with halfway completed reno. No major issues or major items missing. …" at bounding box center [499, 181] width 421 height 46
click at [354, 164] on div "Okay home with halfway completed reno. No major issues or major items missing. …" at bounding box center [499, 181] width 421 height 46
drag, startPoint x: 319, startPoint y: 161, endPoint x: 510, endPoint y: 167, distance: 190.4
click at [510, 167] on div "Okay home with halfway completed reno. No major issues or major items missing. …" at bounding box center [499, 181] width 421 height 46
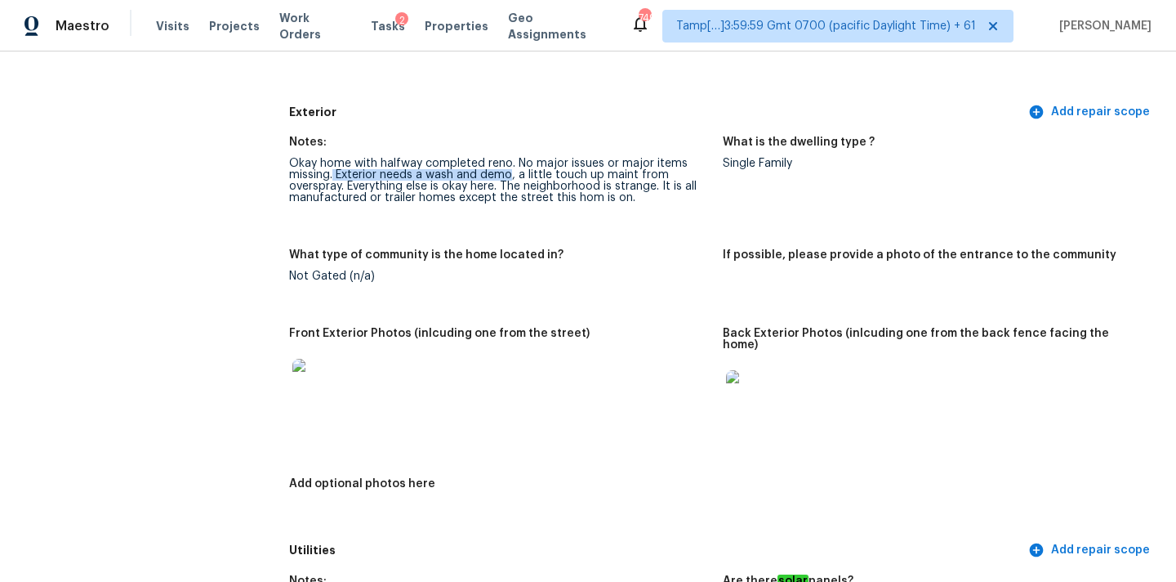
drag, startPoint x: 334, startPoint y: 176, endPoint x: 509, endPoint y: 177, distance: 174.8
click at [509, 177] on div "Okay home with halfway completed reno. No major issues or major items missing. …" at bounding box center [499, 181] width 421 height 46
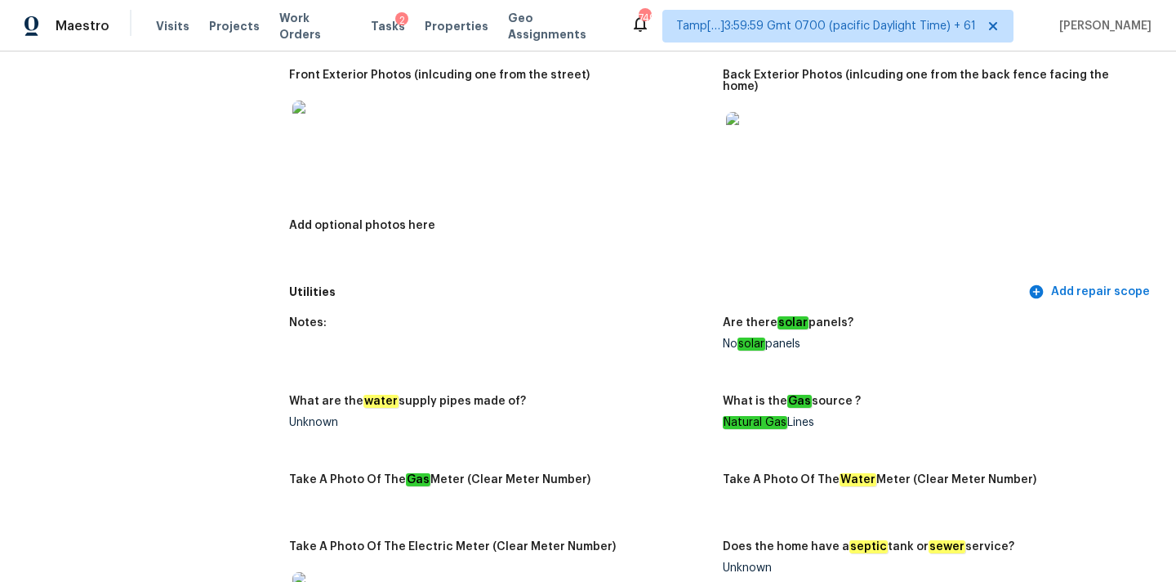
scroll to position [658, 0]
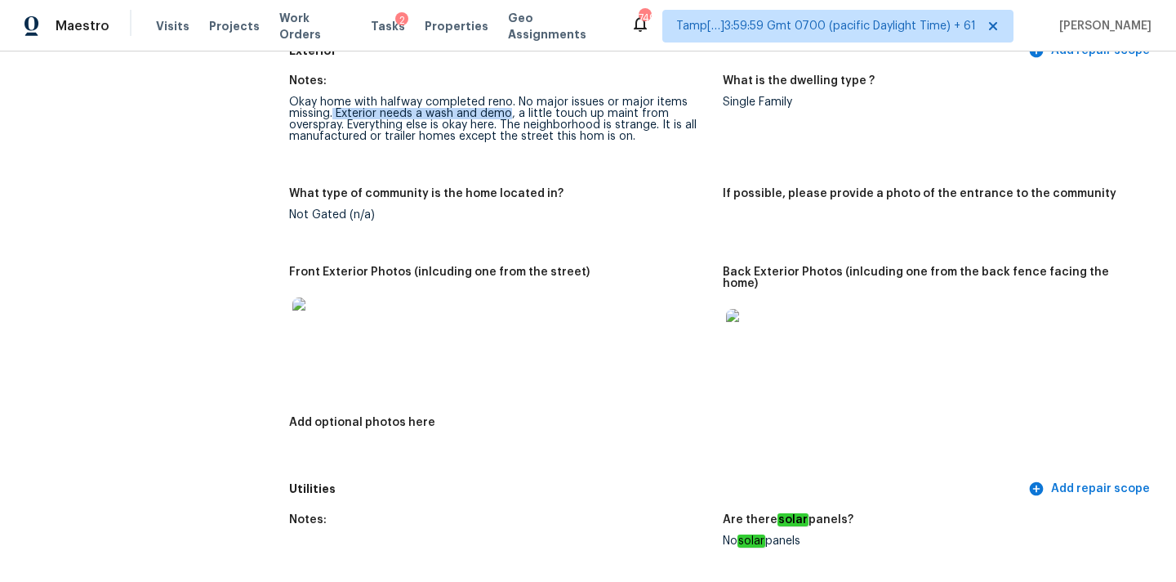
click at [744, 324] on img at bounding box center [752, 335] width 52 height 52
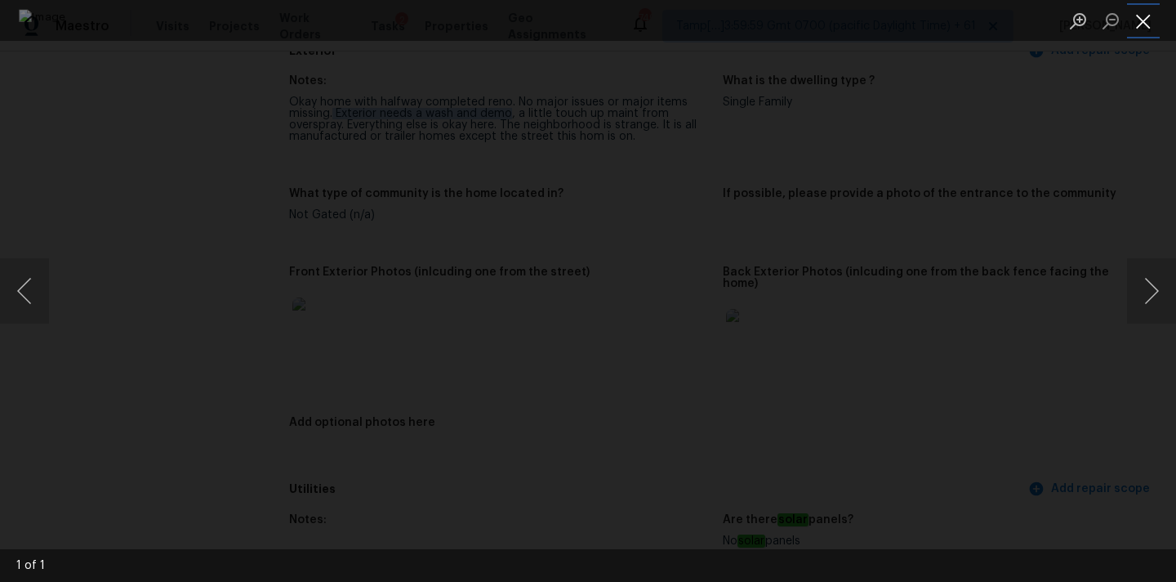
click at [1144, 27] on button "Close lightbox" at bounding box center [1143, 21] width 33 height 29
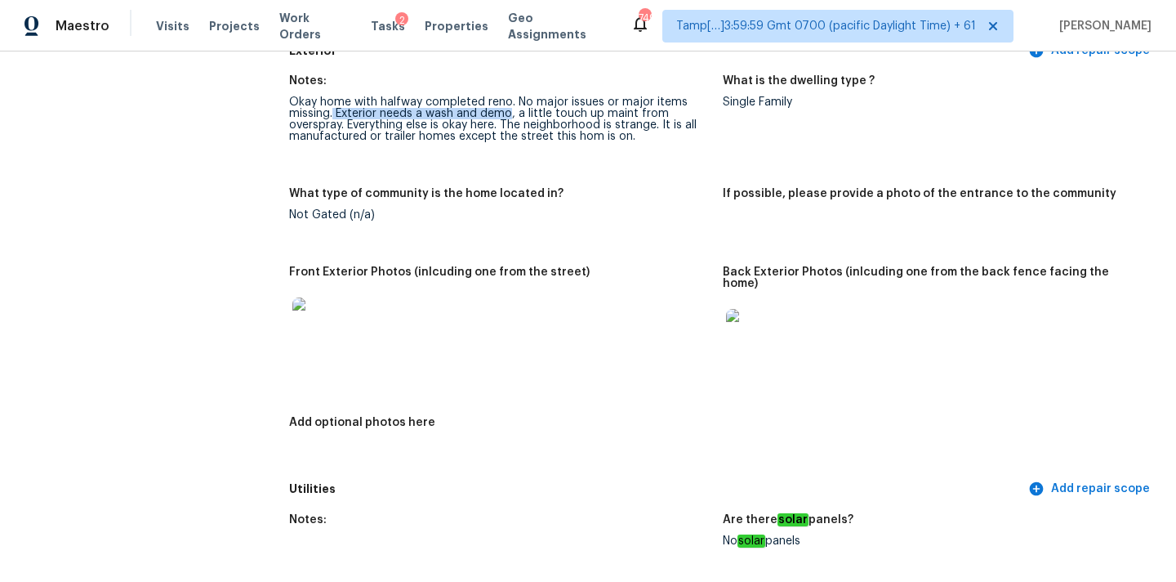
click at [306, 327] on img at bounding box center [318, 323] width 52 height 52
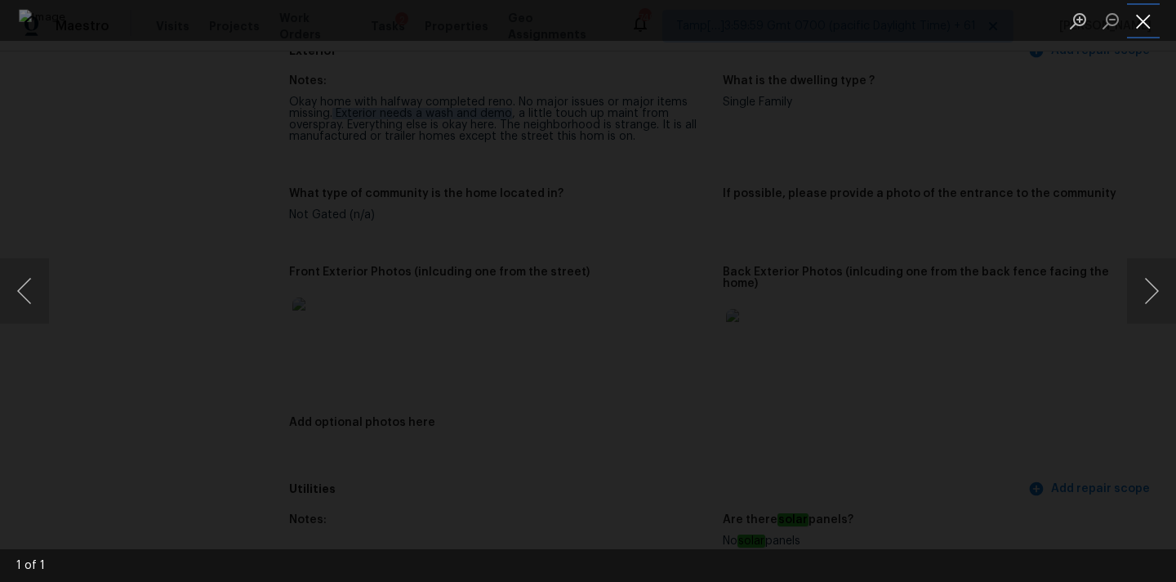
click at [1144, 27] on button "Close lightbox" at bounding box center [1143, 21] width 33 height 29
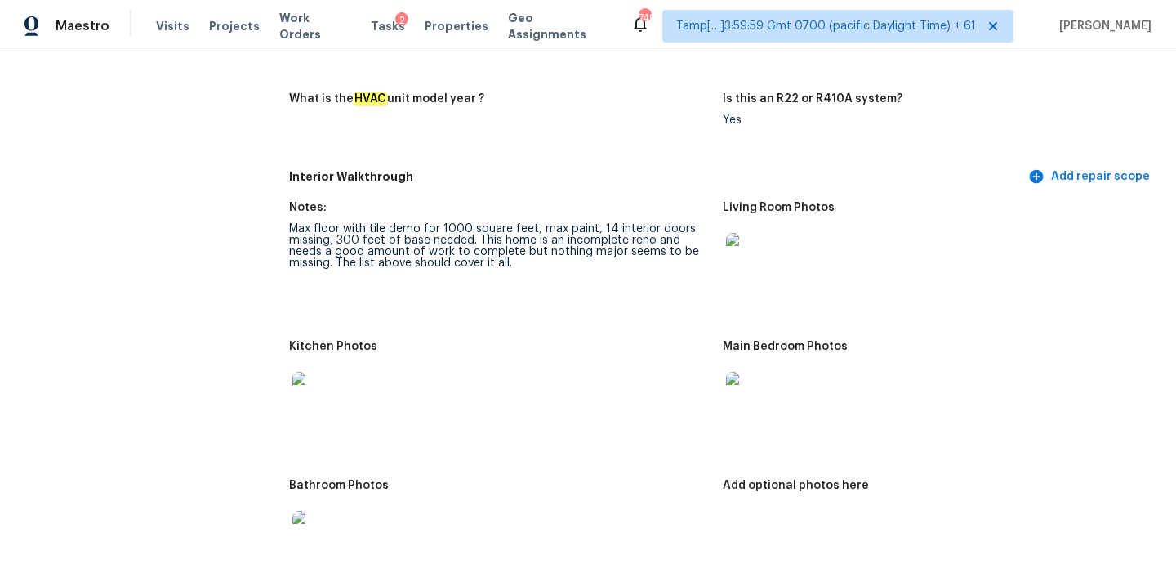
scroll to position [1561, 0]
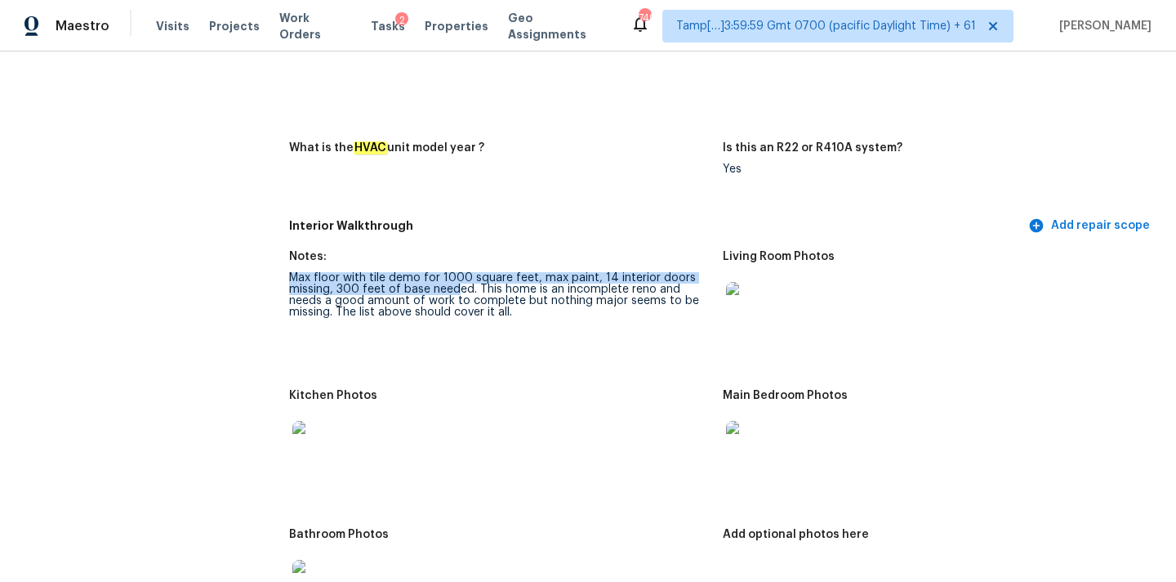
drag, startPoint x: 291, startPoint y: 266, endPoint x: 453, endPoint y: 277, distance: 162.9
click at [453, 277] on div "Max floor with tile demo for 1000 square feet, max paint, 14 interior doors mis…" at bounding box center [499, 295] width 421 height 46
click at [756, 288] on img at bounding box center [752, 308] width 52 height 52
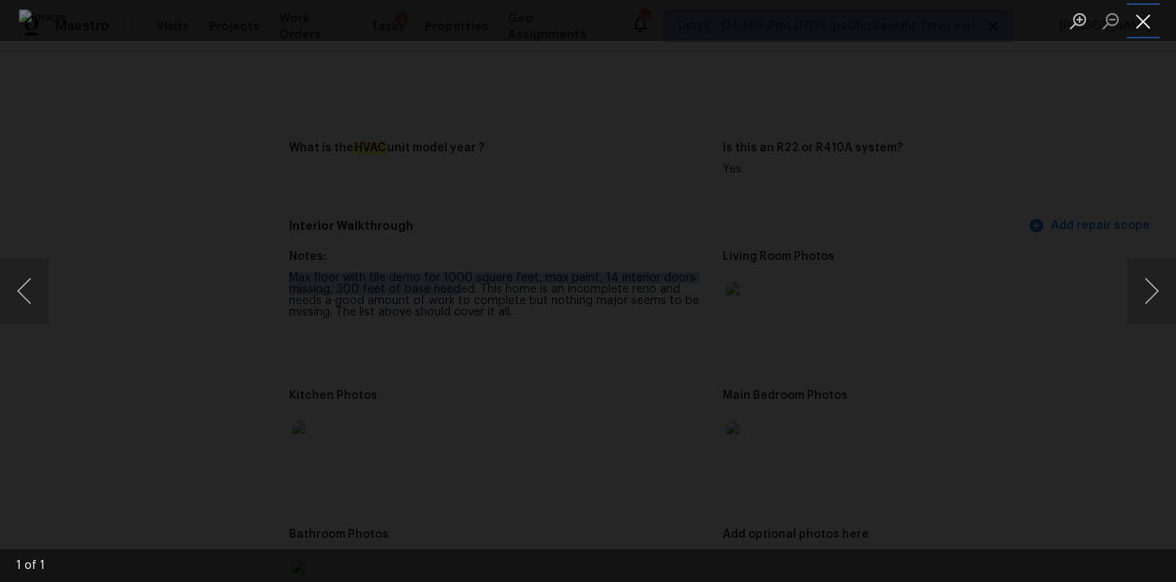
click at [1146, 29] on button "Close lightbox" at bounding box center [1143, 21] width 33 height 29
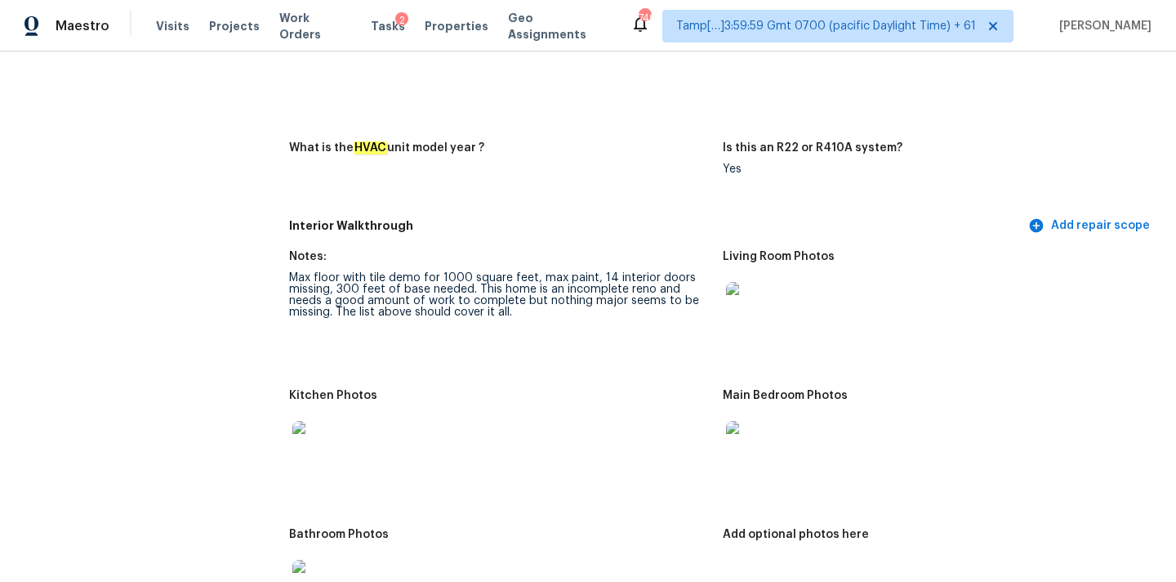
click at [728, 411] on div at bounding box center [752, 447] width 59 height 72
click at [743, 425] on img at bounding box center [752, 447] width 52 height 52
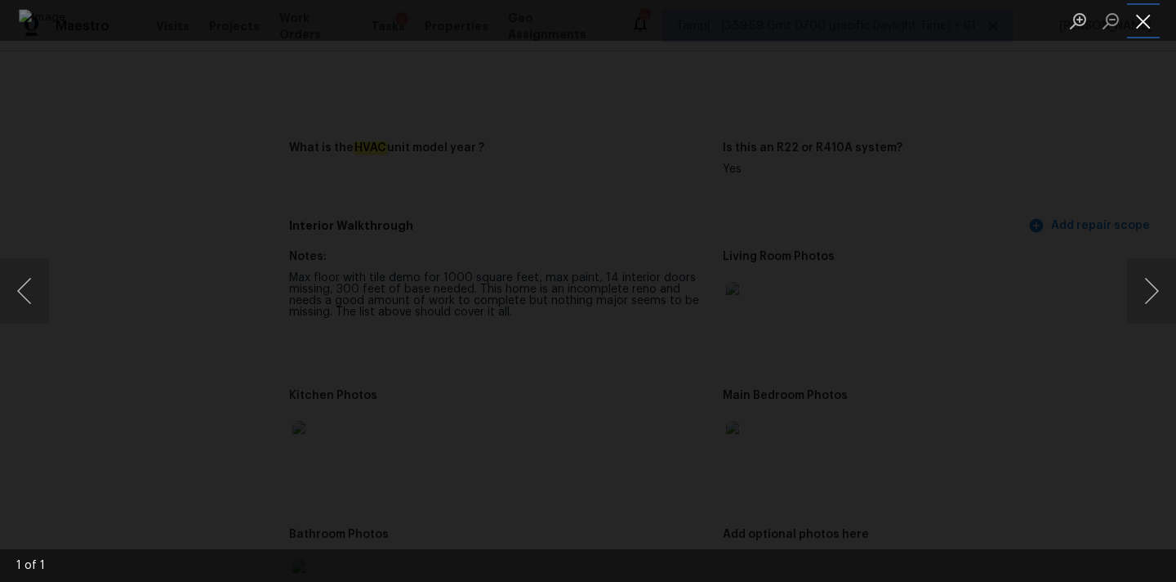
click at [1148, 22] on button "Close lightbox" at bounding box center [1143, 21] width 33 height 29
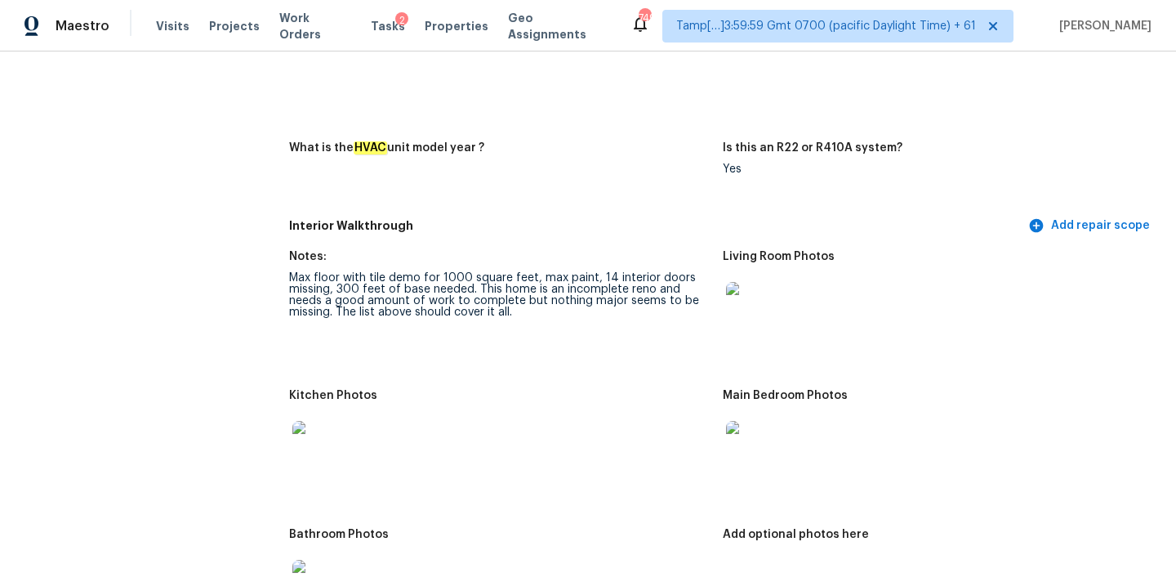
click at [311, 439] on img at bounding box center [318, 447] width 52 height 52
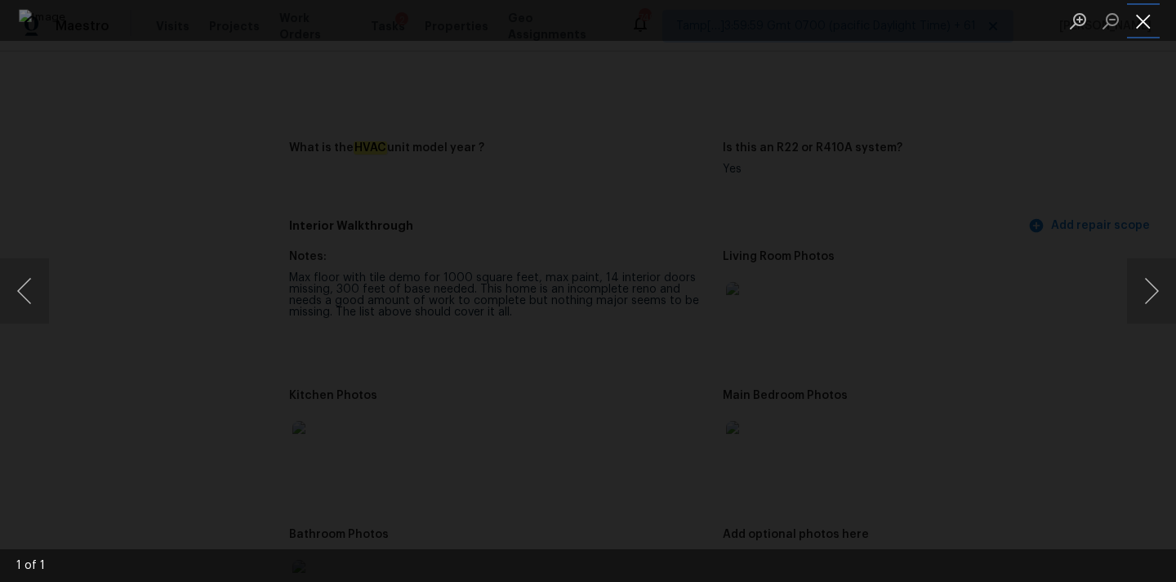
click at [1141, 20] on button "Close lightbox" at bounding box center [1143, 21] width 33 height 29
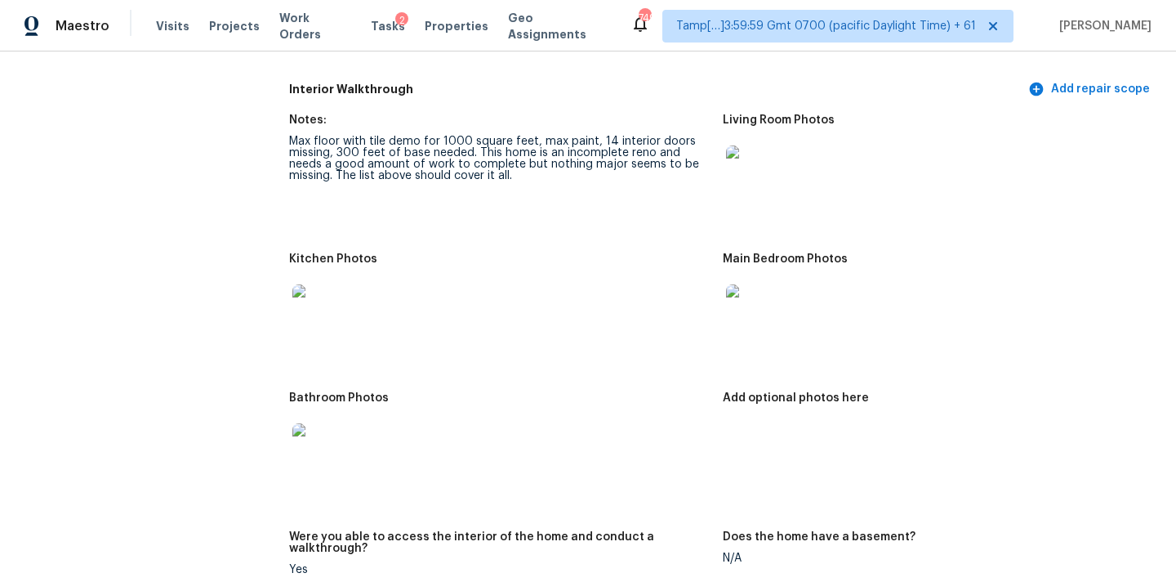
scroll to position [1708, 0]
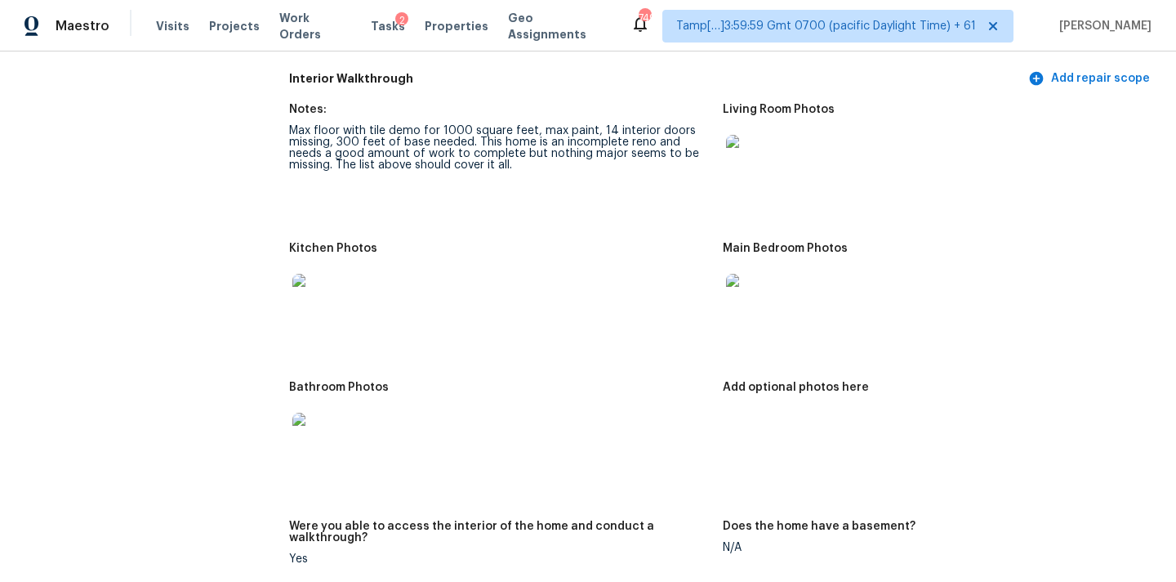
click at [320, 283] on img at bounding box center [318, 300] width 52 height 52
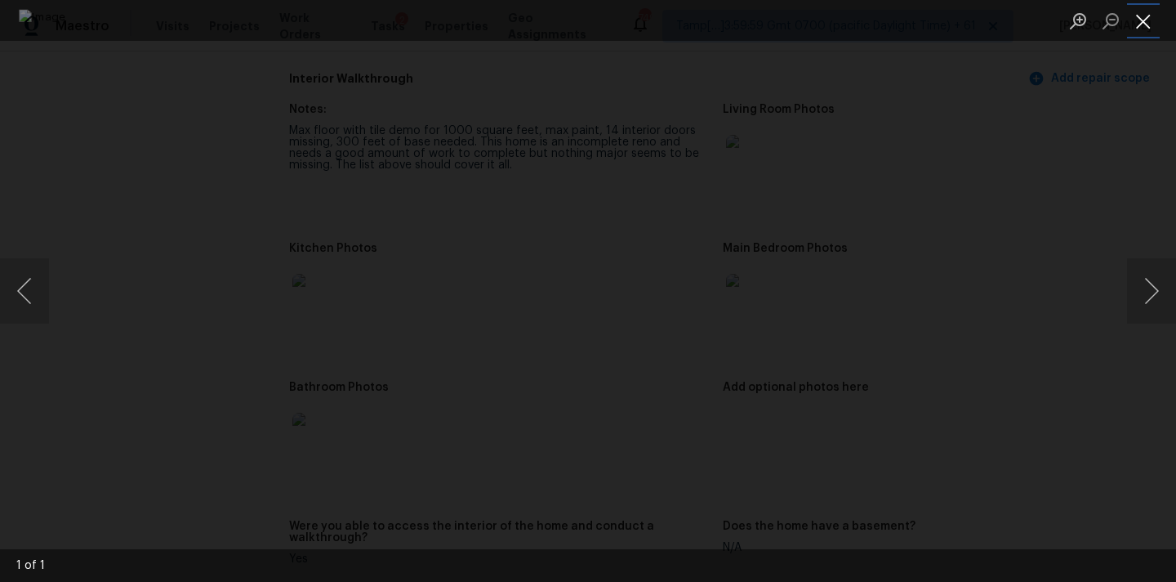
click at [1144, 22] on button "Close lightbox" at bounding box center [1143, 21] width 33 height 29
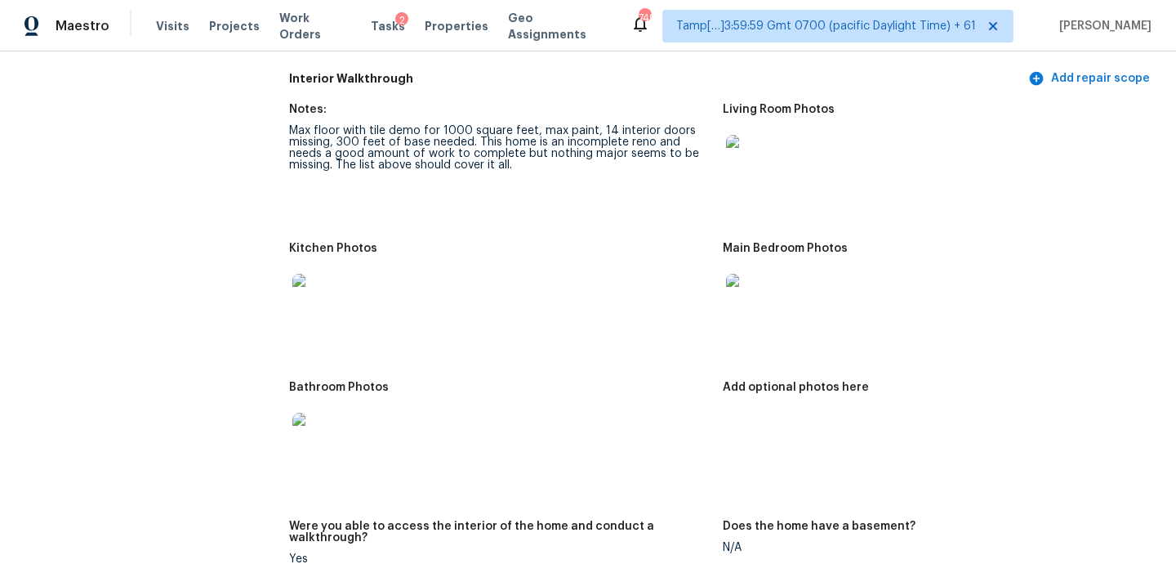
click at [306, 422] on img at bounding box center [318, 439] width 52 height 52
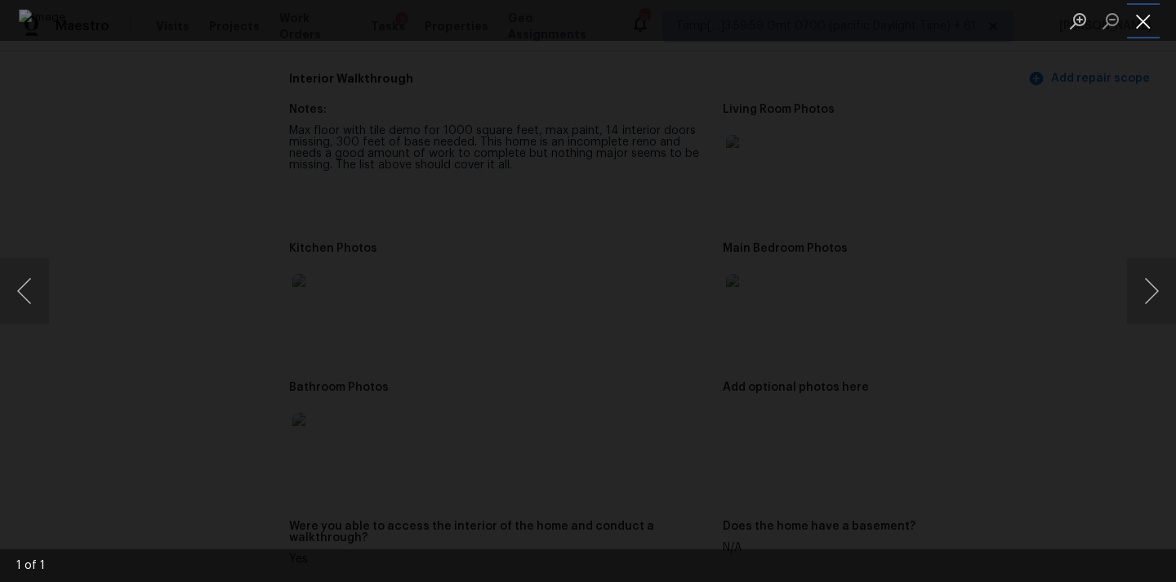
click at [1142, 22] on button "Close lightbox" at bounding box center [1143, 21] width 33 height 29
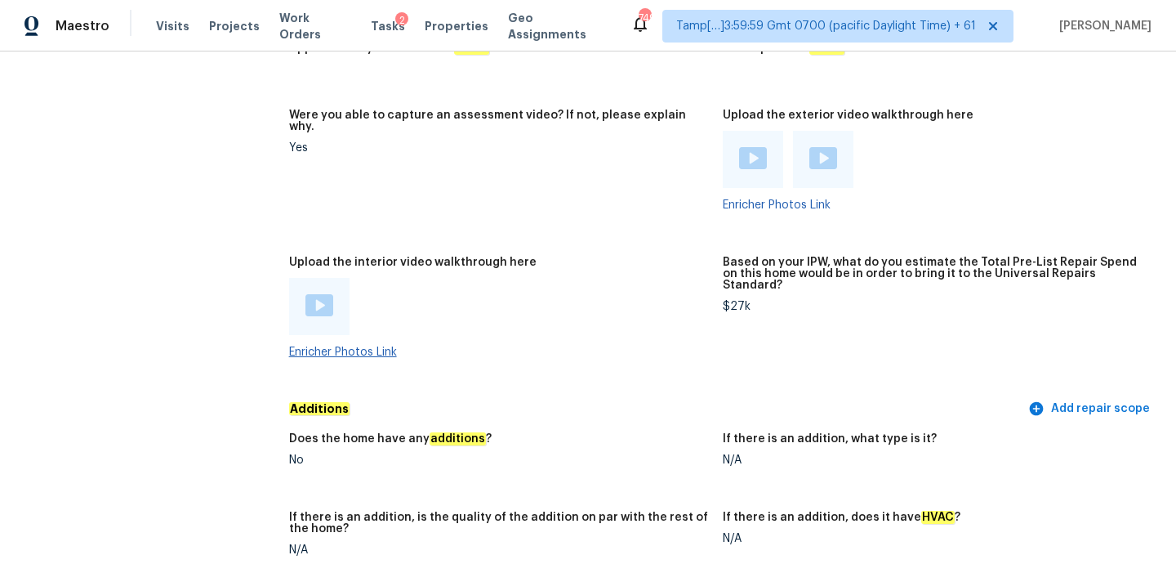
scroll to position [2932, 0]
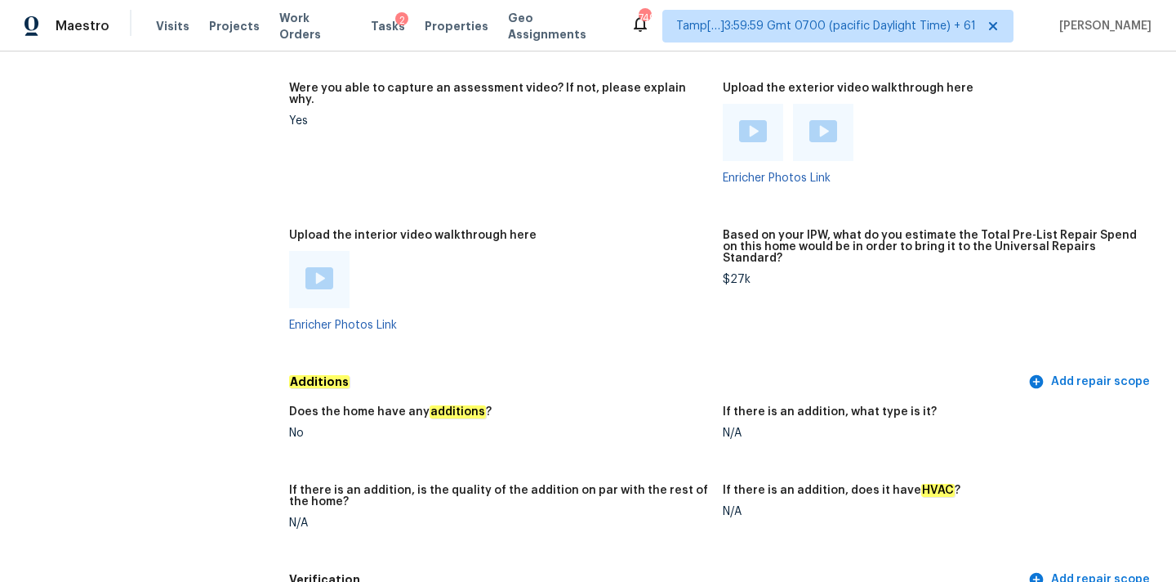
click at [306, 267] on img at bounding box center [320, 278] width 28 height 22
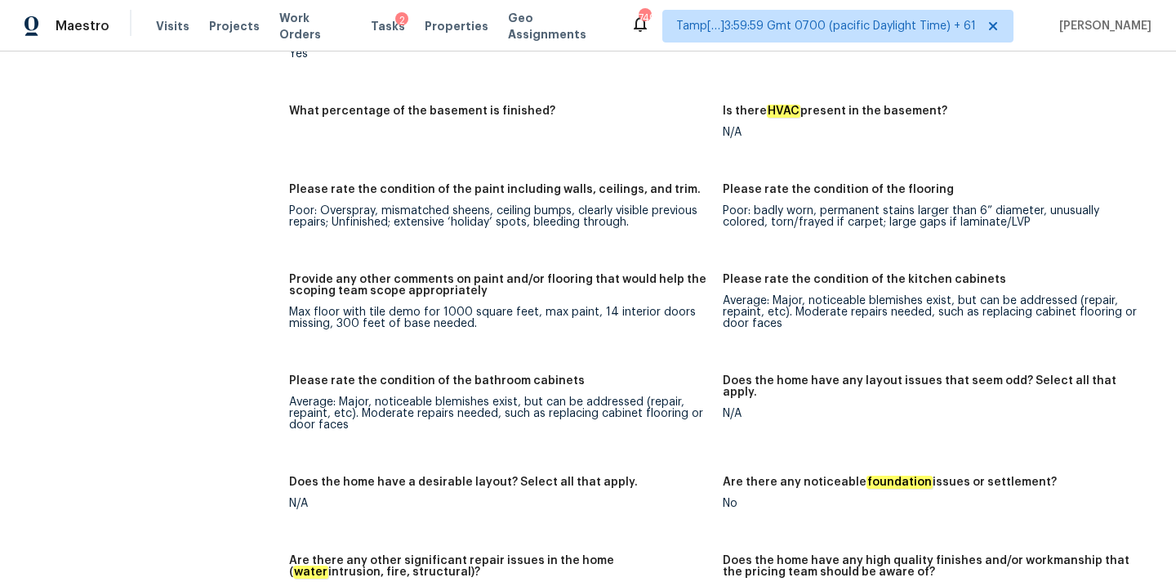
scroll to position [2205, 0]
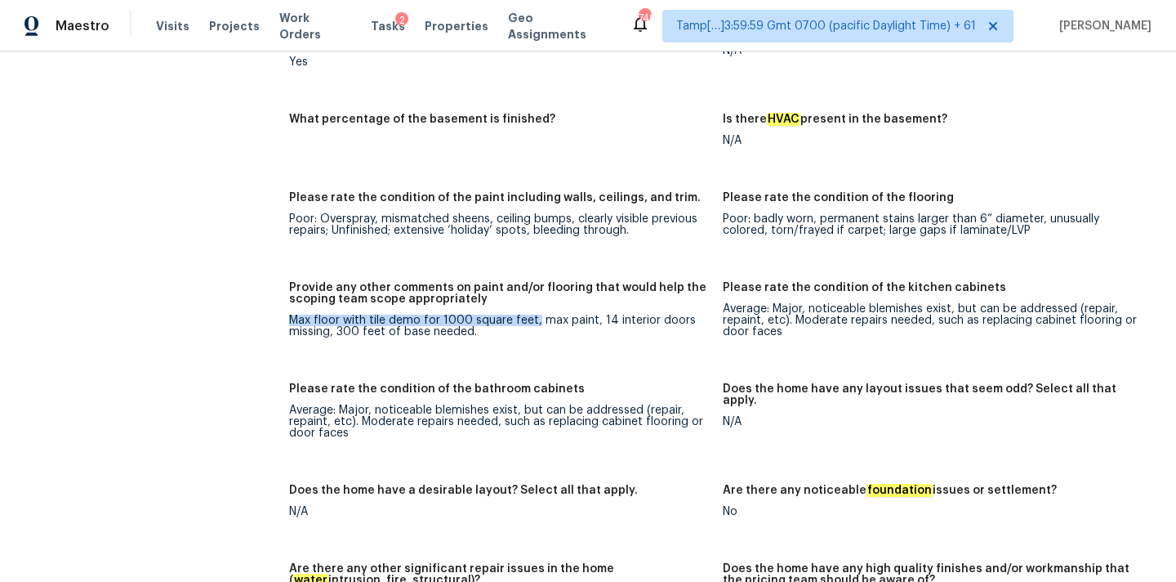
drag, startPoint x: 532, startPoint y: 298, endPoint x: 274, endPoint y: 297, distance: 257.3
click at [274, 297] on div "All visits 16468 Ryan Guinn Way Conroe, TX 77303 Home details Other Visits No p…" at bounding box center [588, 244] width 1137 height 4730
click at [381, 319] on figure "Provide any other comments on paint and/or flooring that would help the scoping…" at bounding box center [506, 323] width 434 height 82
drag, startPoint x: 377, startPoint y: 296, endPoint x: 532, endPoint y: 297, distance: 154.4
click at [532, 314] on div "Max floor with tile demo for 1000 square feet, max paint, 14 interior doors mis…" at bounding box center [499, 325] width 421 height 23
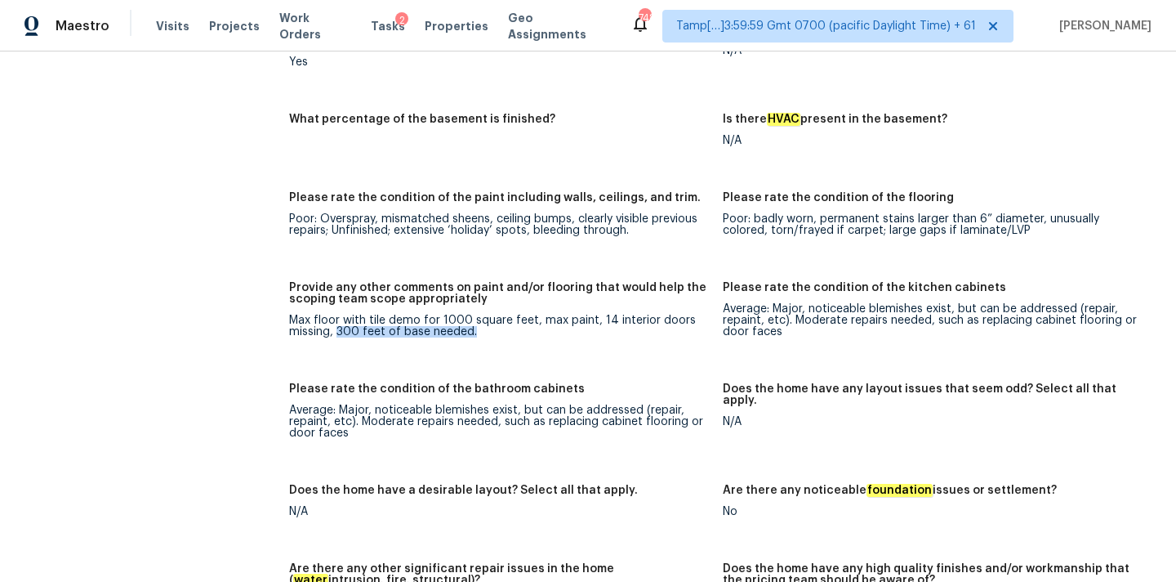
drag, startPoint x: 336, startPoint y: 307, endPoint x: 491, endPoint y: 308, distance: 155.2
click at [491, 314] on div "Max floor with tile demo for 1000 square feet, max paint, 14 interior doors mis…" at bounding box center [499, 325] width 421 height 23
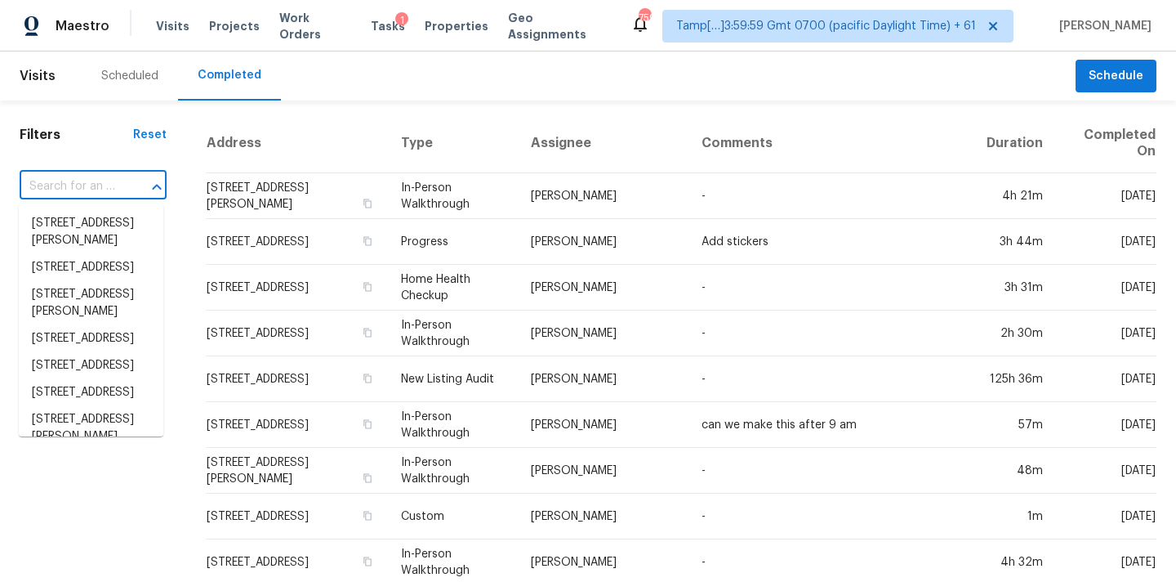
click at [57, 185] on input "text" at bounding box center [70, 186] width 101 height 25
paste input "[STREET_ADDRESS]"
type input "[STREET_ADDRESS]"
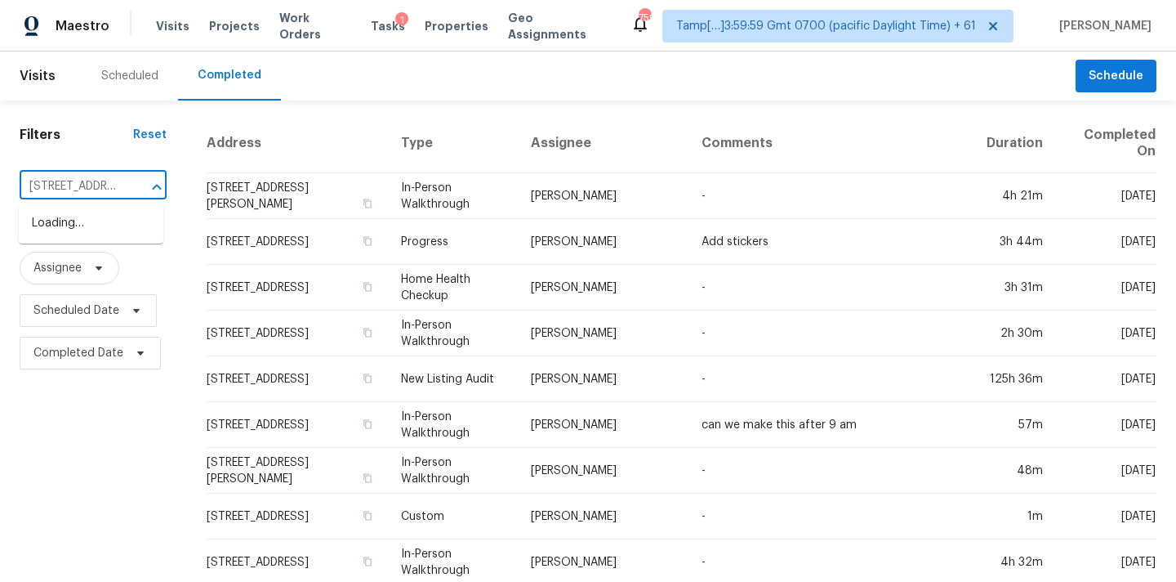
scroll to position [0, 141]
click at [70, 219] on li "[STREET_ADDRESS]" at bounding box center [91, 223] width 145 height 27
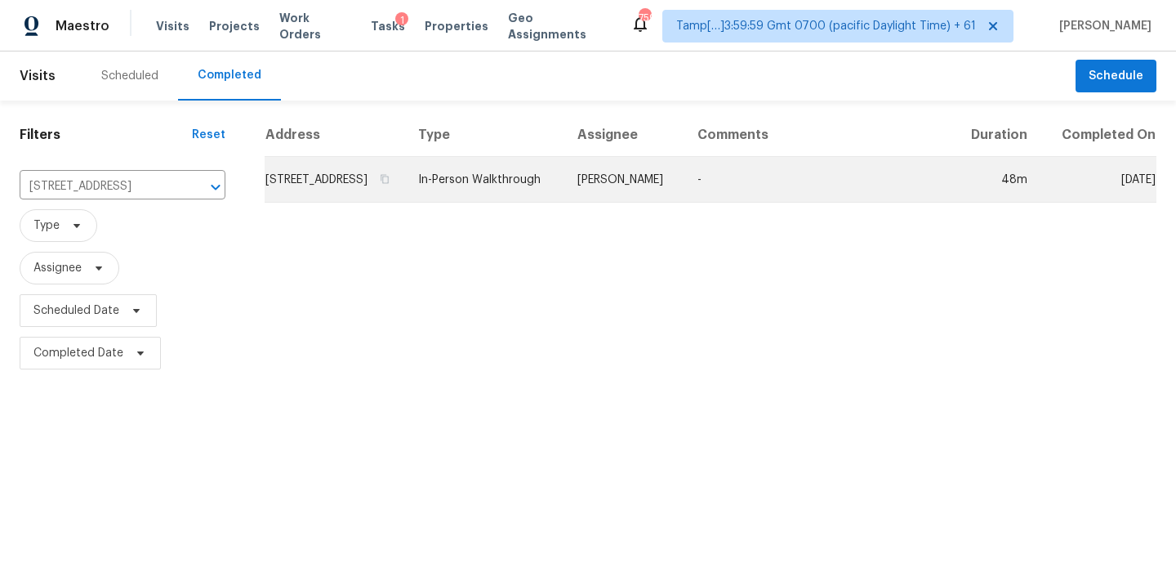
click at [543, 199] on td "In-Person Walkthrough" at bounding box center [484, 180] width 159 height 46
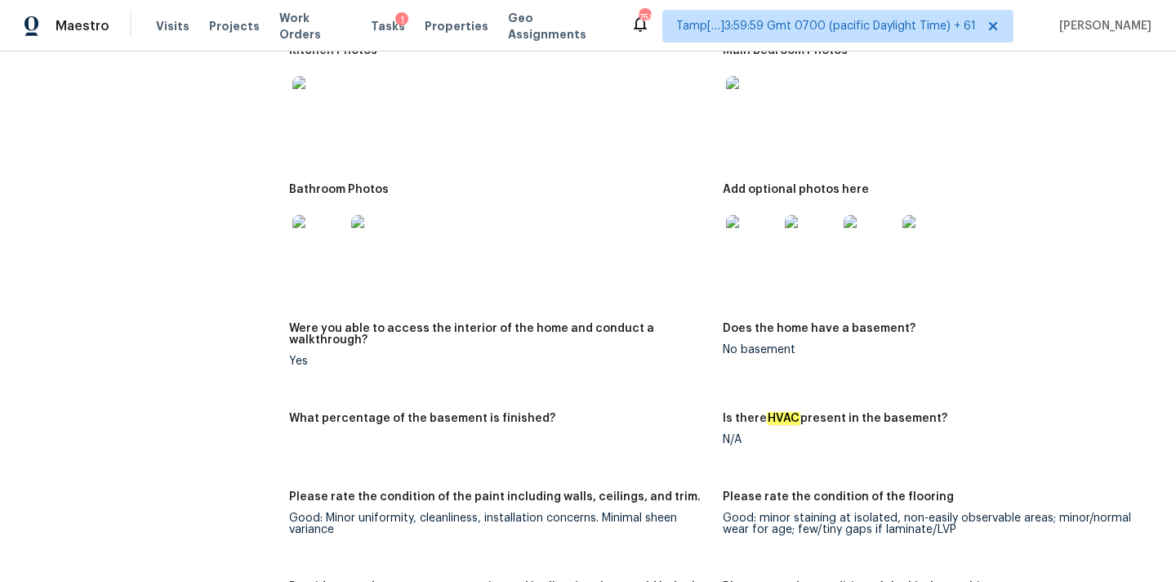
scroll to position [1169, 0]
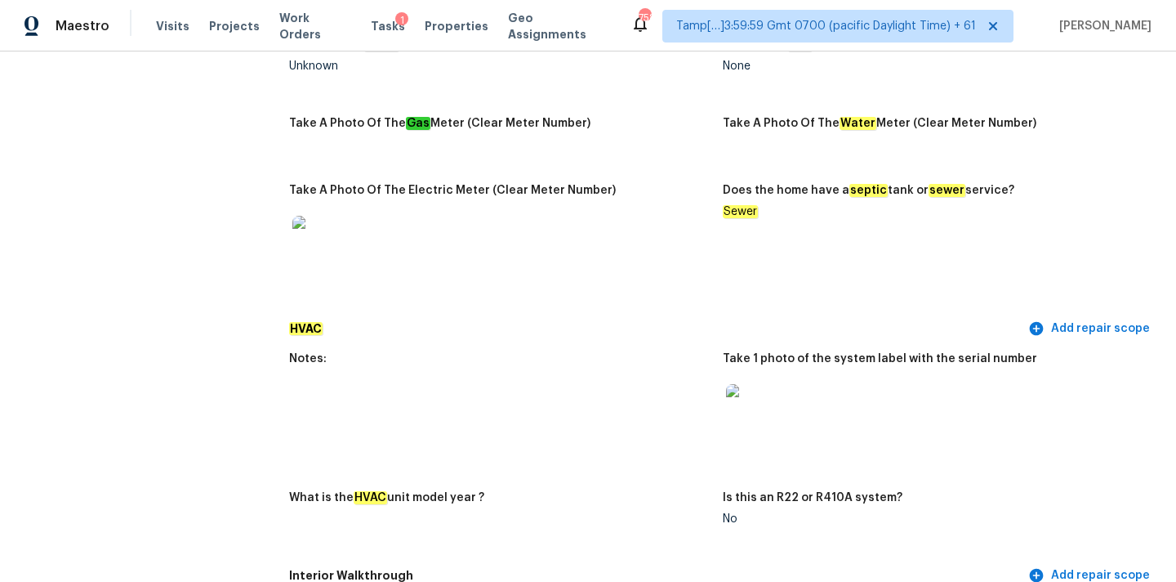
click at [757, 407] on img at bounding box center [752, 410] width 52 height 52
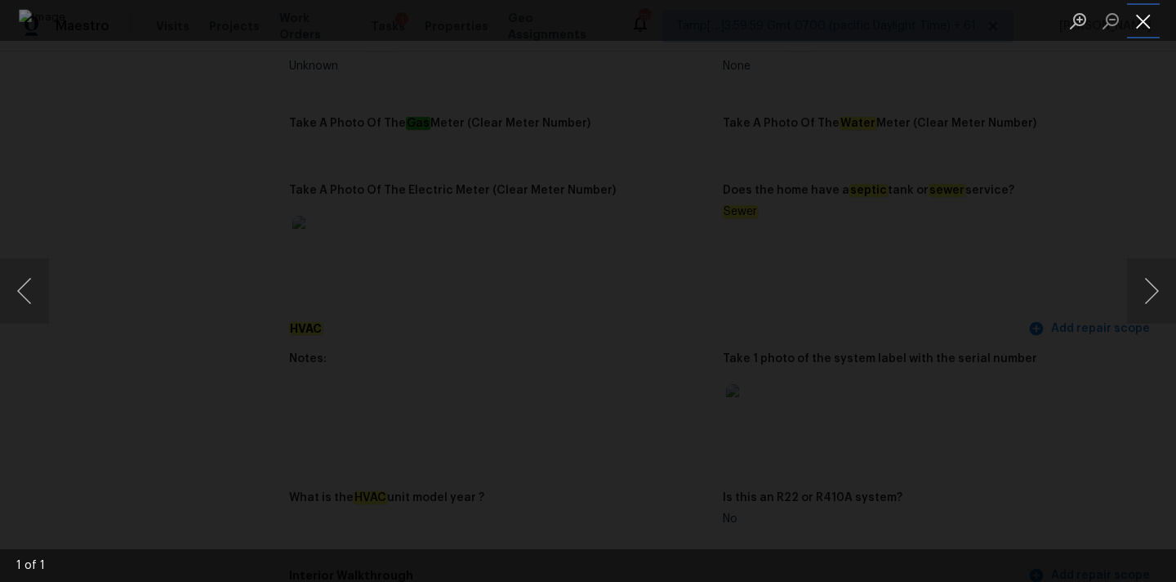
click at [1144, 28] on button "Close lightbox" at bounding box center [1143, 21] width 33 height 29
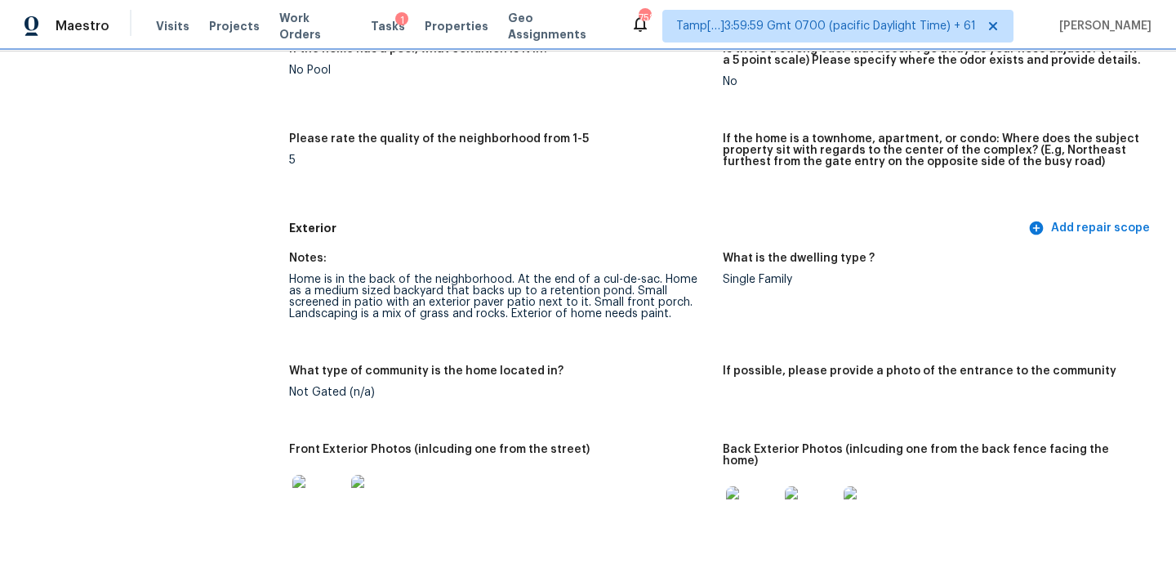
scroll to position [440, 0]
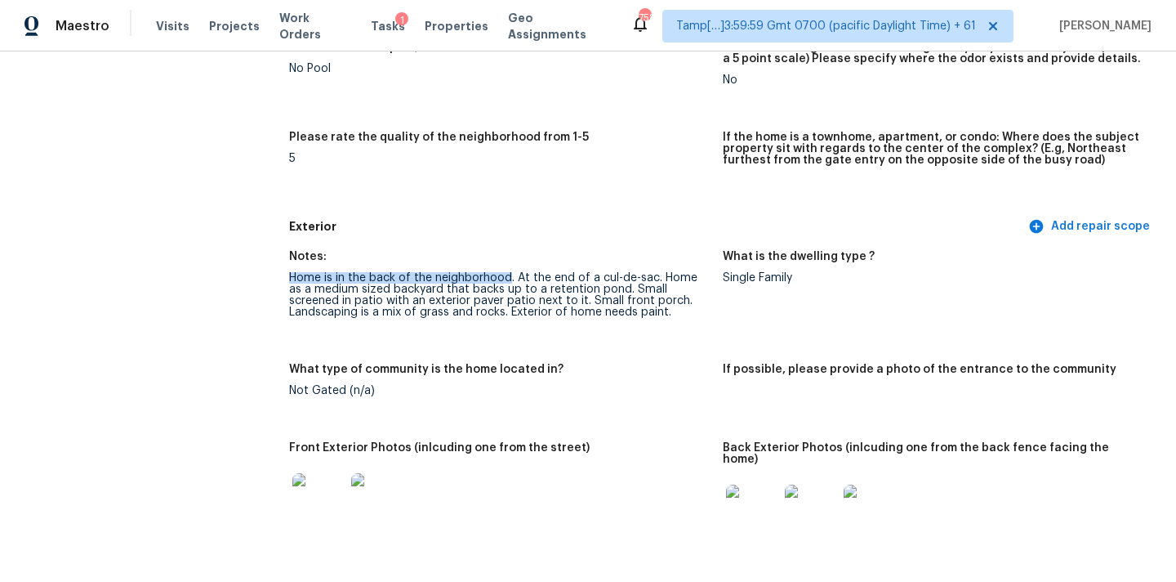
drag, startPoint x: 288, startPoint y: 274, endPoint x: 508, endPoint y: 282, distance: 219.9
click at [508, 282] on div "Home is in the back of the neighborhood. At the end of a cul-de-sac. Home as a …" at bounding box center [499, 295] width 421 height 46
drag, startPoint x: 308, startPoint y: 288, endPoint x: 589, endPoint y: 292, distance: 281.0
click at [589, 292] on div "Home is in the back of the neighborhood. At the end of a cul-de-sac. Home as a …" at bounding box center [499, 295] width 421 height 46
drag, startPoint x: 613, startPoint y: 290, endPoint x: 711, endPoint y: 290, distance: 97.2
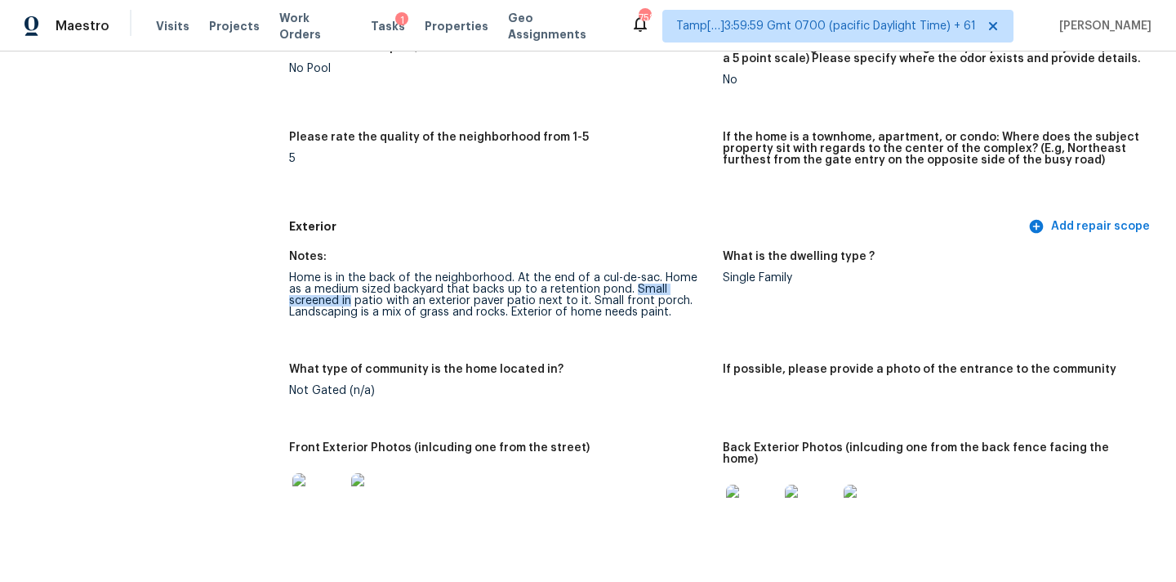
click at [711, 290] on figure "Notes: Home is in the back of the neighborhood. At the end of a cul-de-sac. Hom…" at bounding box center [506, 297] width 434 height 93
drag, startPoint x: 317, startPoint y: 304, endPoint x: 519, endPoint y: 301, distance: 201.8
click at [519, 301] on div "Home is in the back of the neighborhood. At the end of a cul-de-sac. Home as a …" at bounding box center [499, 295] width 421 height 46
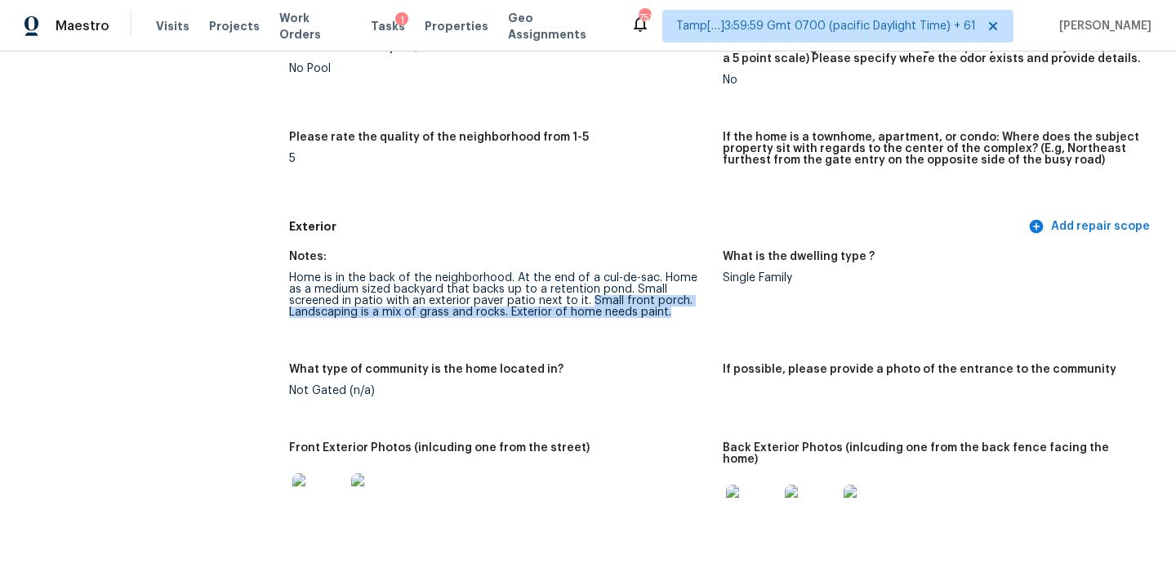
drag, startPoint x: 522, startPoint y: 301, endPoint x: 598, endPoint y: 322, distance: 78.9
click at [598, 322] on figure "Notes: Home is in the back of the neighborhood. At the end of a cul-de-sac. Hom…" at bounding box center [506, 297] width 434 height 93
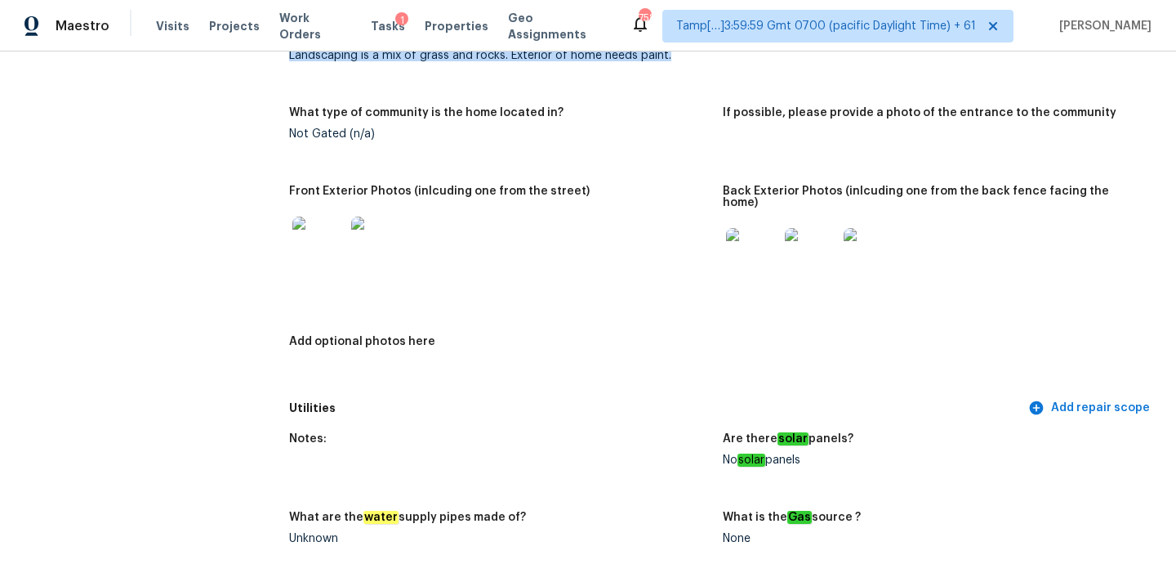
scroll to position [833, 0]
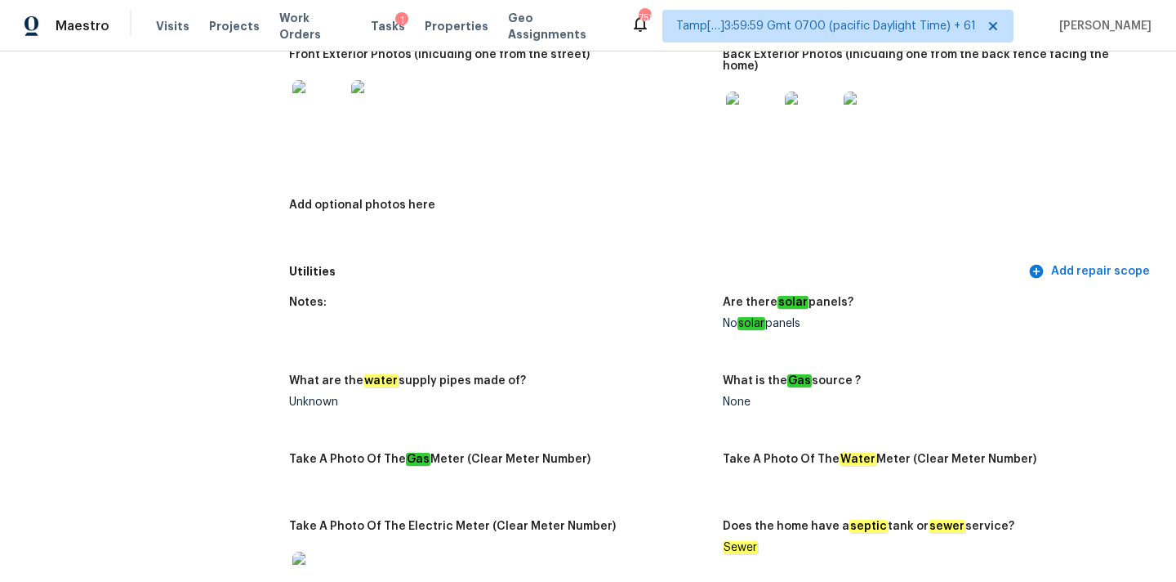
click at [746, 111] on img at bounding box center [752, 117] width 52 height 52
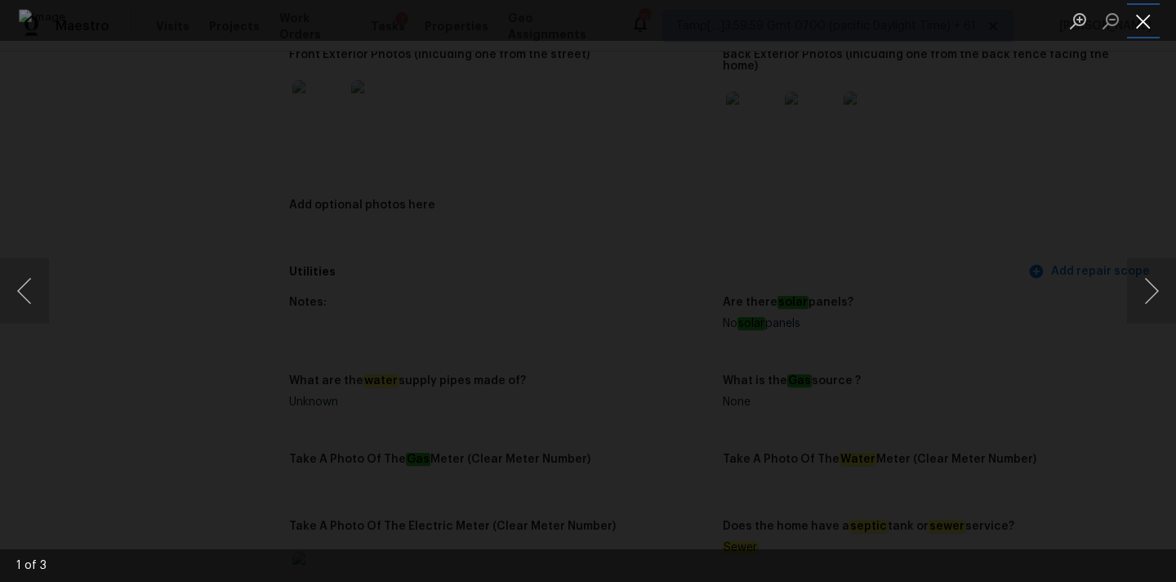
click at [1144, 22] on button "Close lightbox" at bounding box center [1143, 21] width 33 height 29
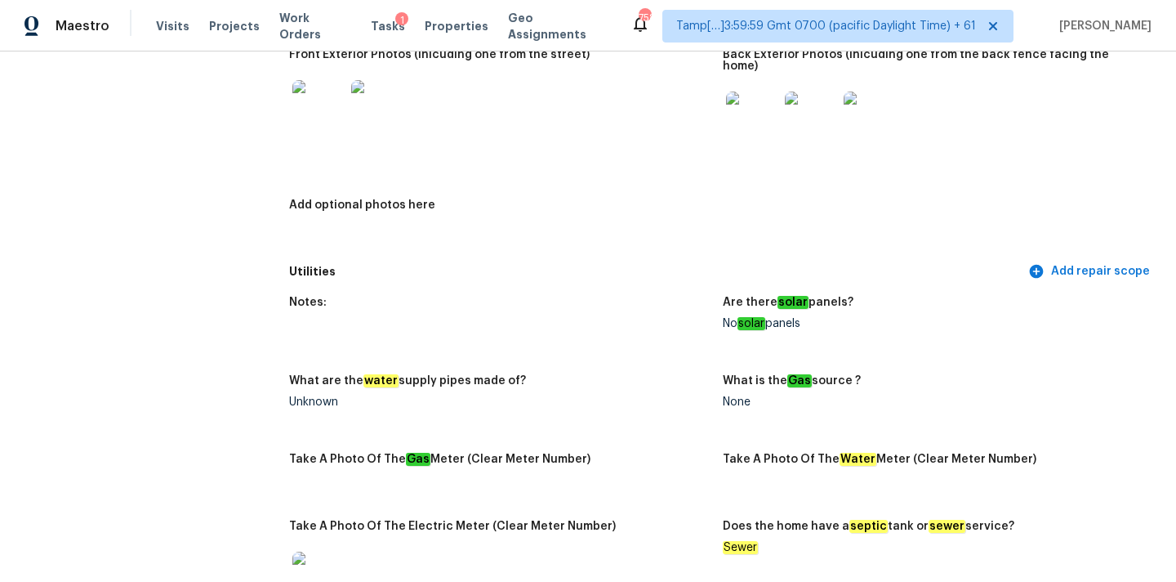
click at [319, 100] on img at bounding box center [318, 106] width 52 height 52
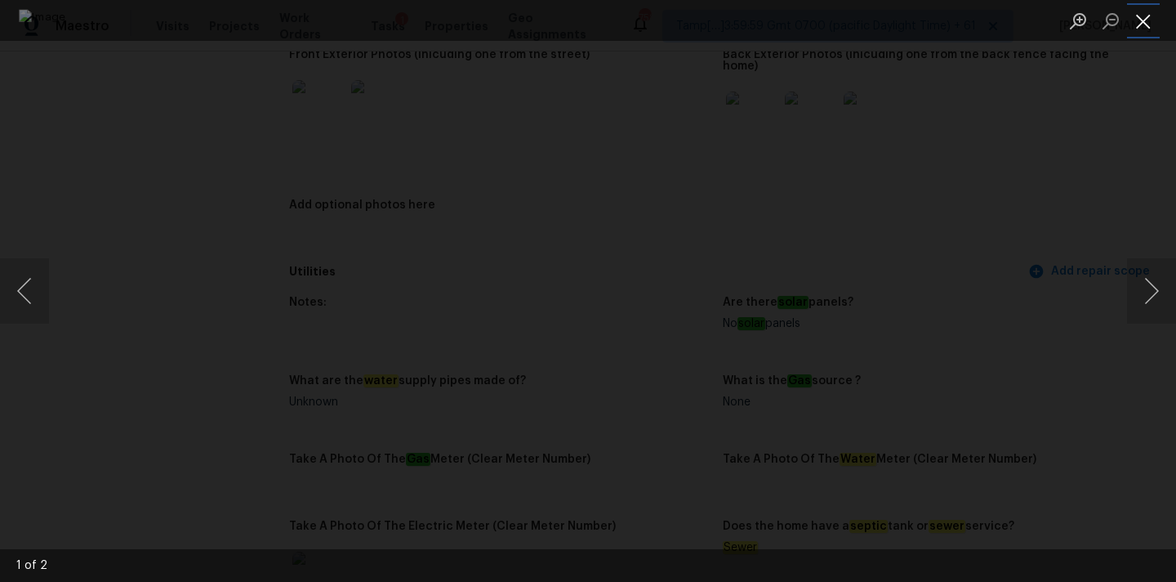
click at [1136, 21] on button "Close lightbox" at bounding box center [1143, 21] width 33 height 29
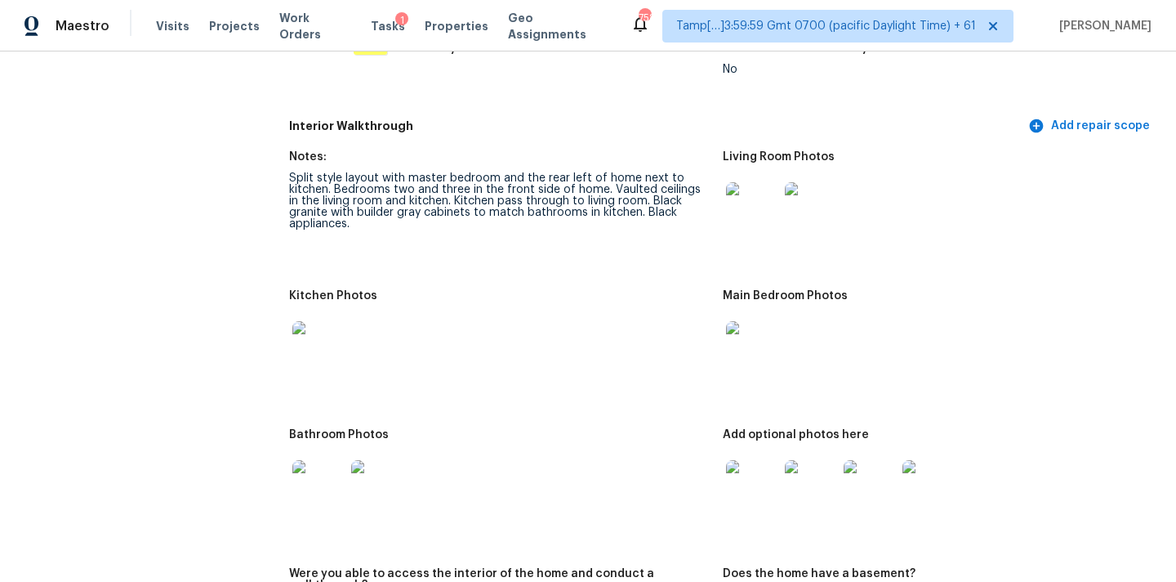
scroll to position [1577, 0]
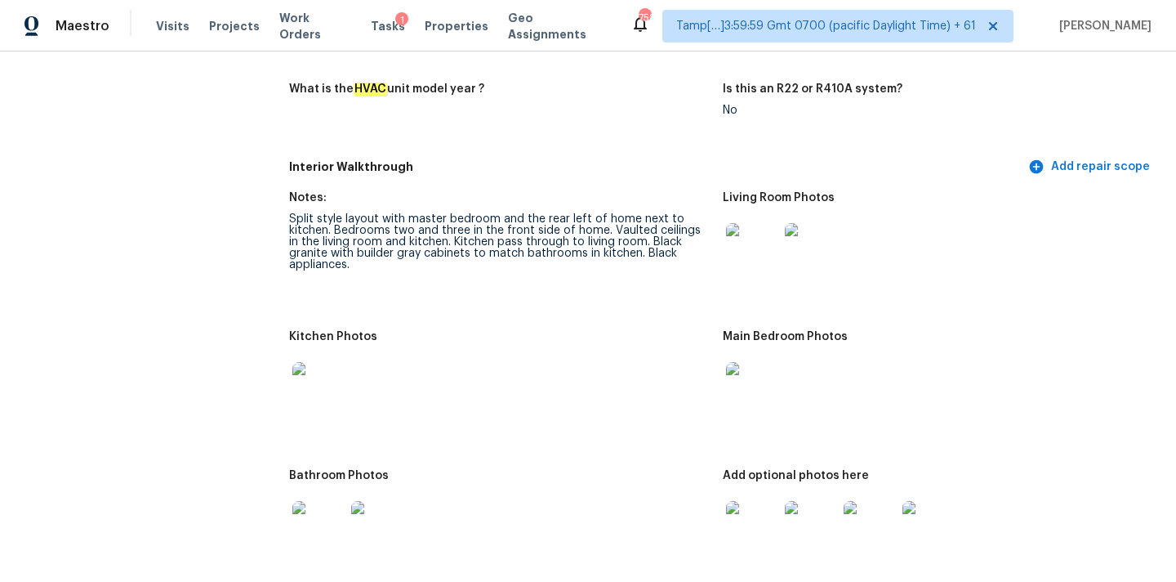
drag, startPoint x: 314, startPoint y: 207, endPoint x: 402, endPoint y: 210, distance: 87.4
click at [402, 213] on div "Split style layout with master bedroom and the rear left of home next to kitche…" at bounding box center [499, 241] width 421 height 57
drag, startPoint x: 337, startPoint y: 218, endPoint x: 598, endPoint y: 218, distance: 261.4
click at [598, 218] on div "Split style layout with master bedroom and the rear left of home next to kitche…" at bounding box center [499, 241] width 421 height 57
drag, startPoint x: 608, startPoint y: 217, endPoint x: 435, endPoint y: 229, distance: 172.7
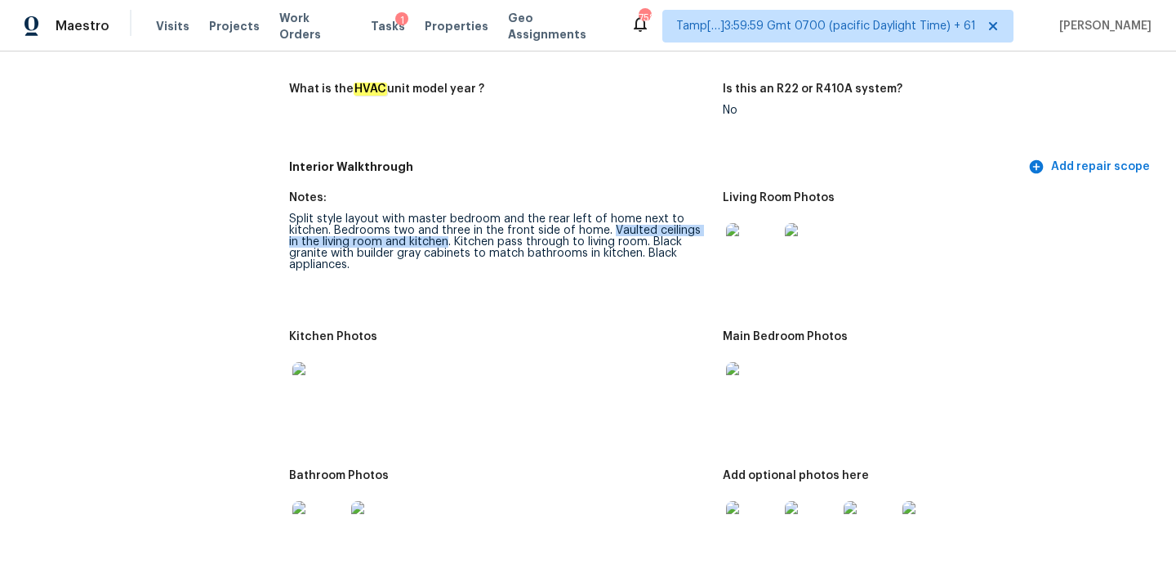
click at [435, 229] on div "Split style layout with master bedroom and the rear left of home next to kitche…" at bounding box center [499, 241] width 421 height 57
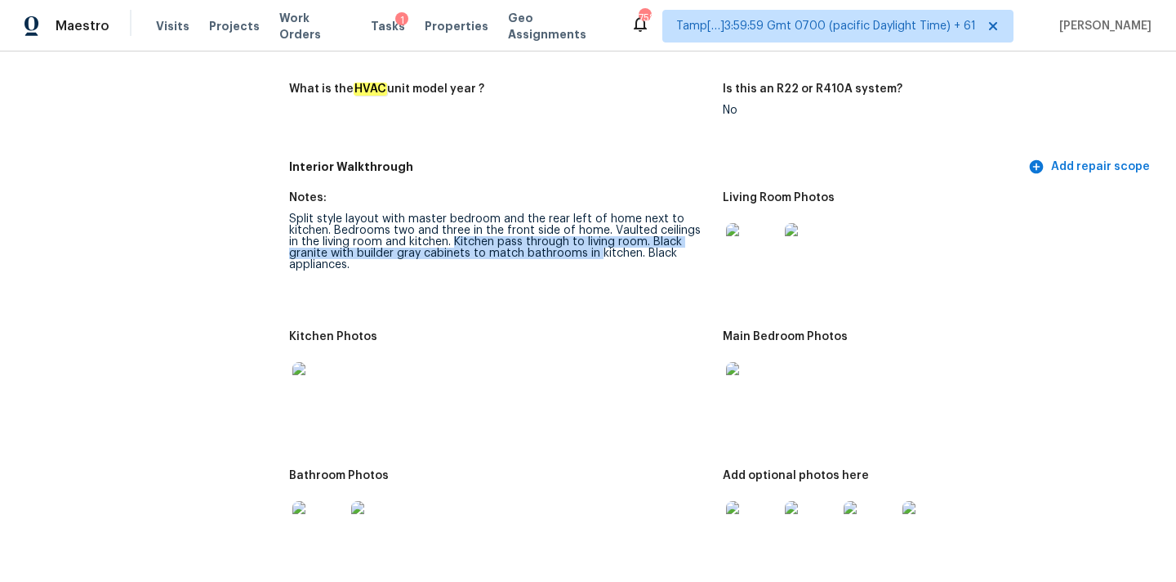
drag, startPoint x: 442, startPoint y: 229, endPoint x: 560, endPoint y: 241, distance: 118.3
click at [560, 241] on div "Split style layout with master bedroom and the rear left of home next to kitche…" at bounding box center [499, 241] width 421 height 57
drag, startPoint x: 602, startPoint y: 243, endPoint x: 619, endPoint y: 266, distance: 28.6
click at [619, 266] on figure "Notes: Split style layout with master bedroom and the rear left of home next to…" at bounding box center [506, 251] width 434 height 119
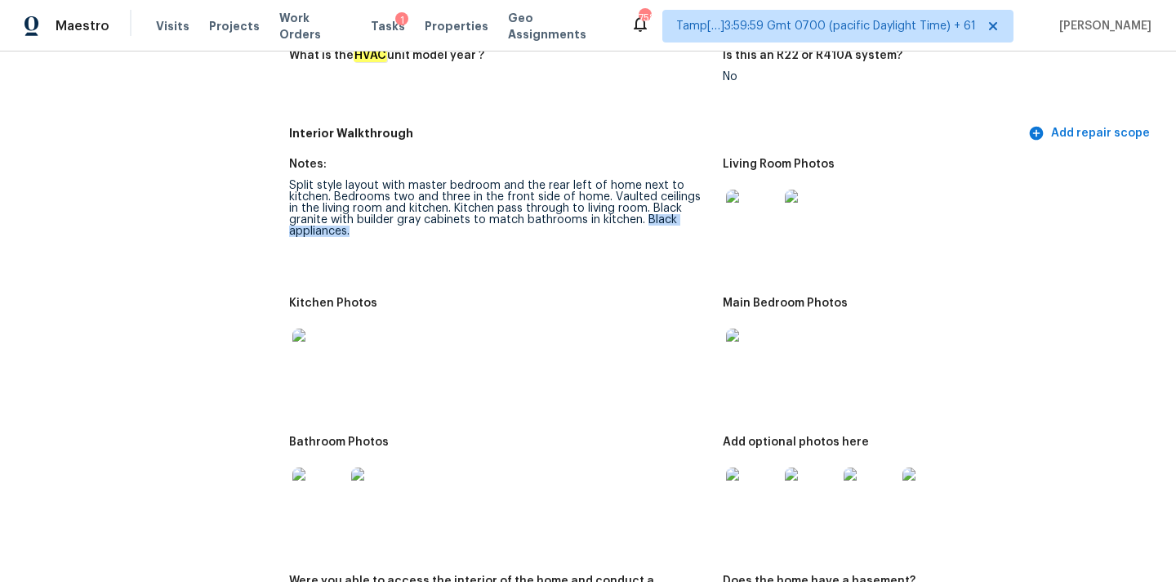
scroll to position [1667, 0]
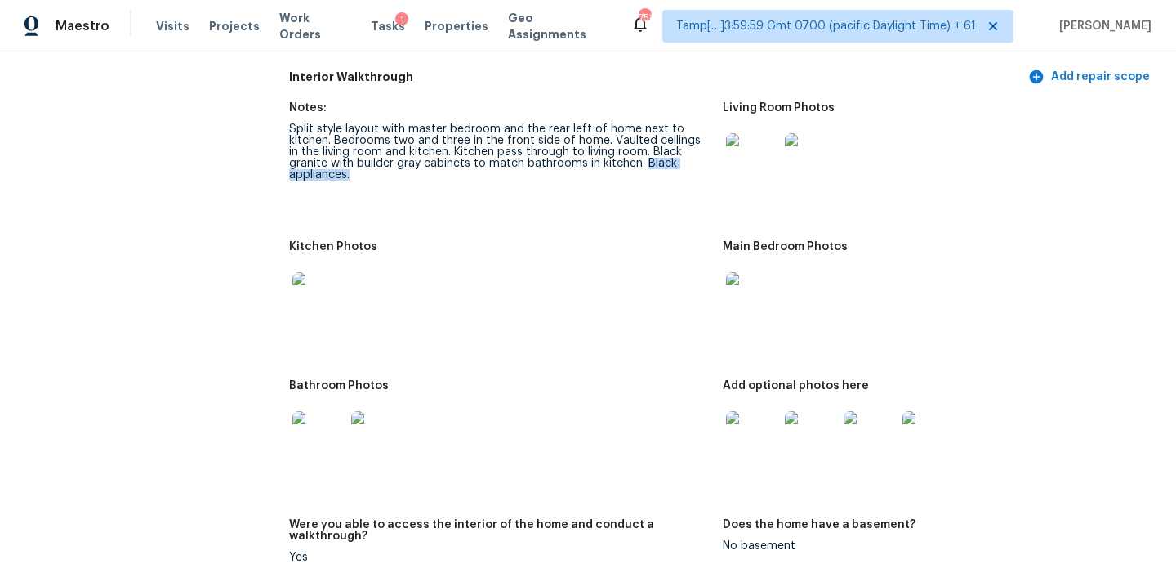
click at [741, 147] on img at bounding box center [752, 159] width 52 height 52
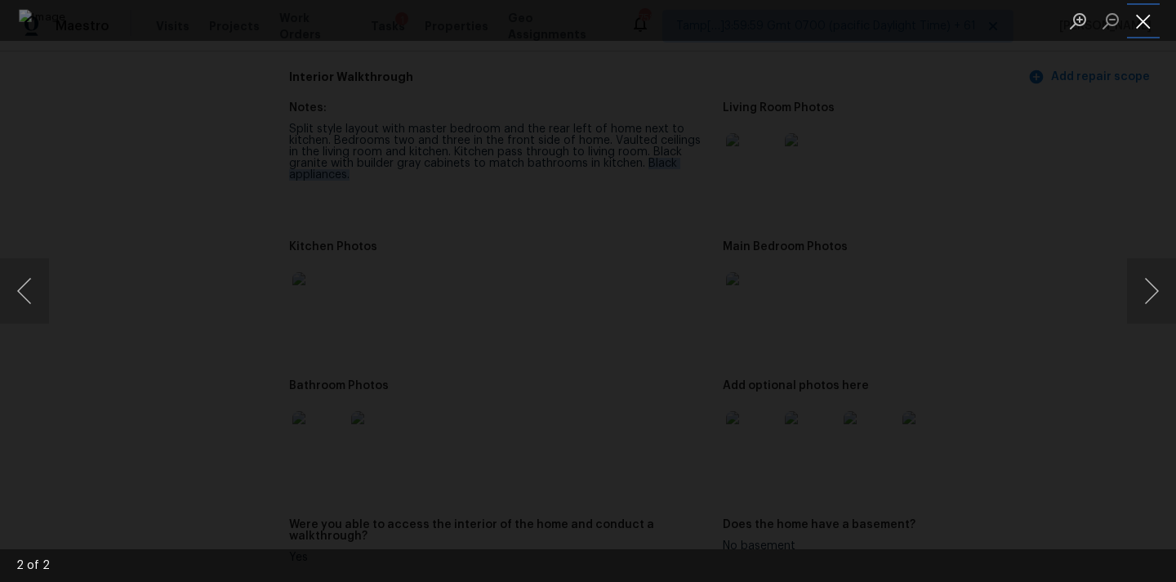
click at [1141, 28] on button "Close lightbox" at bounding box center [1143, 21] width 33 height 29
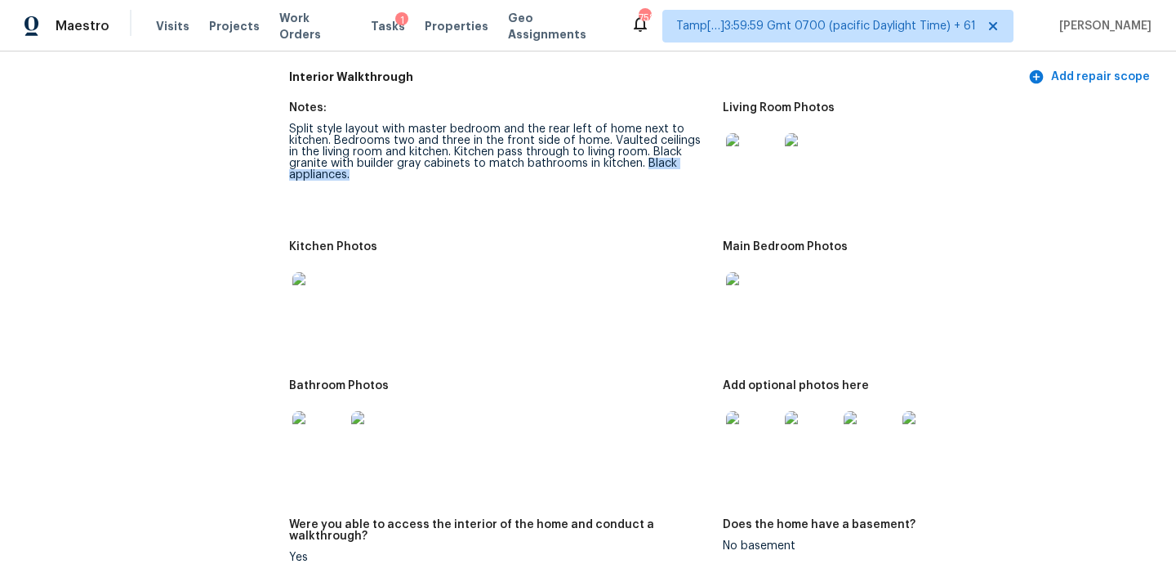
click at [765, 278] on img at bounding box center [752, 298] width 52 height 52
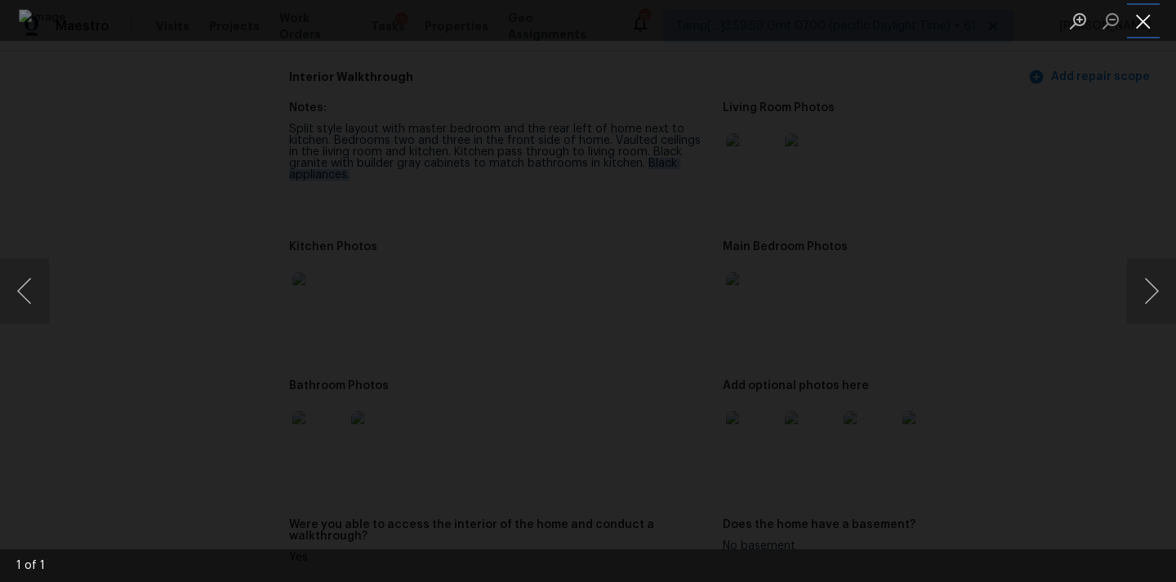
click at [1138, 25] on button "Close lightbox" at bounding box center [1143, 21] width 33 height 29
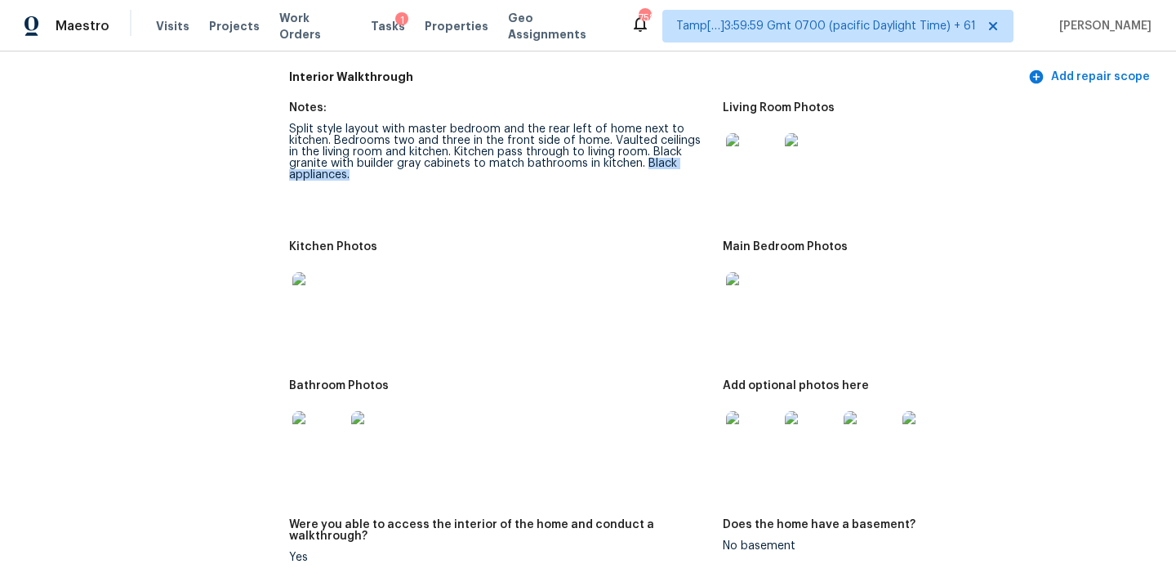
click at [323, 296] on img at bounding box center [318, 298] width 52 height 52
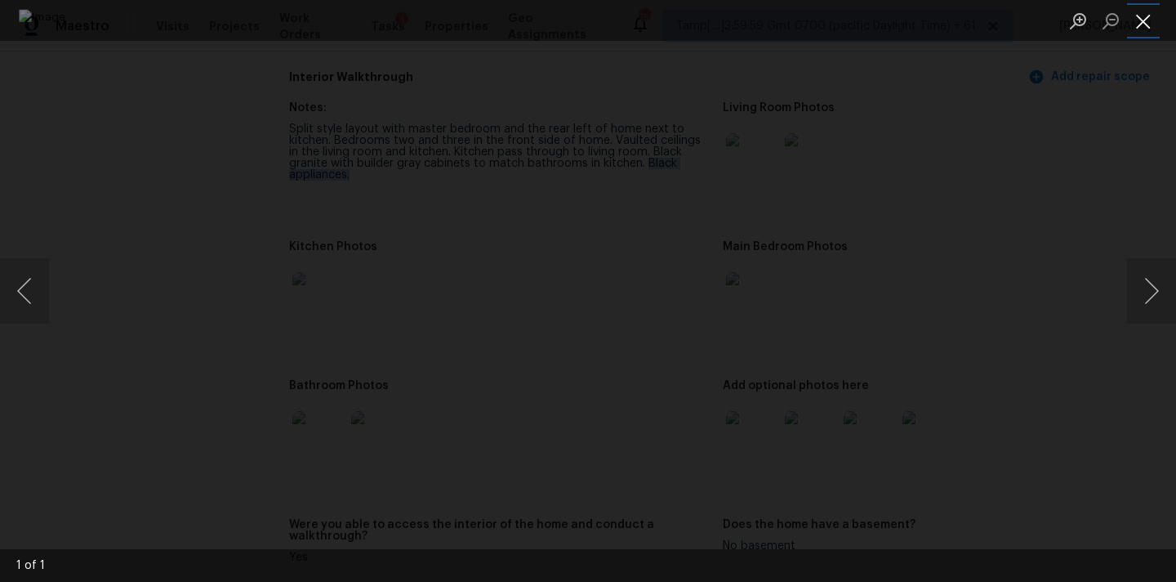
click at [1144, 23] on button "Close lightbox" at bounding box center [1143, 21] width 33 height 29
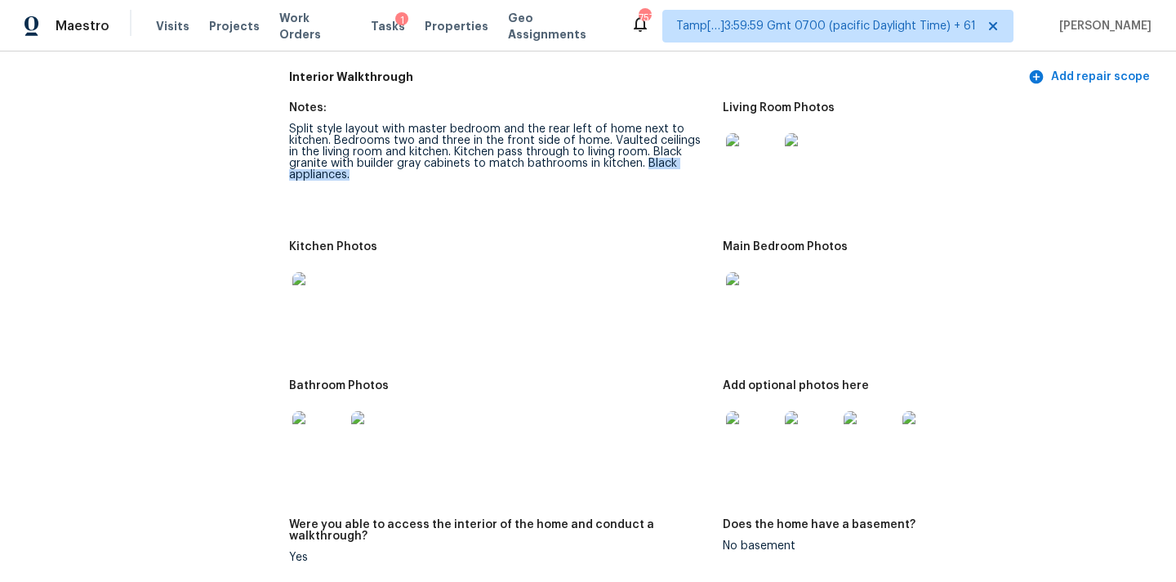
click at [310, 427] on img at bounding box center [318, 437] width 52 height 52
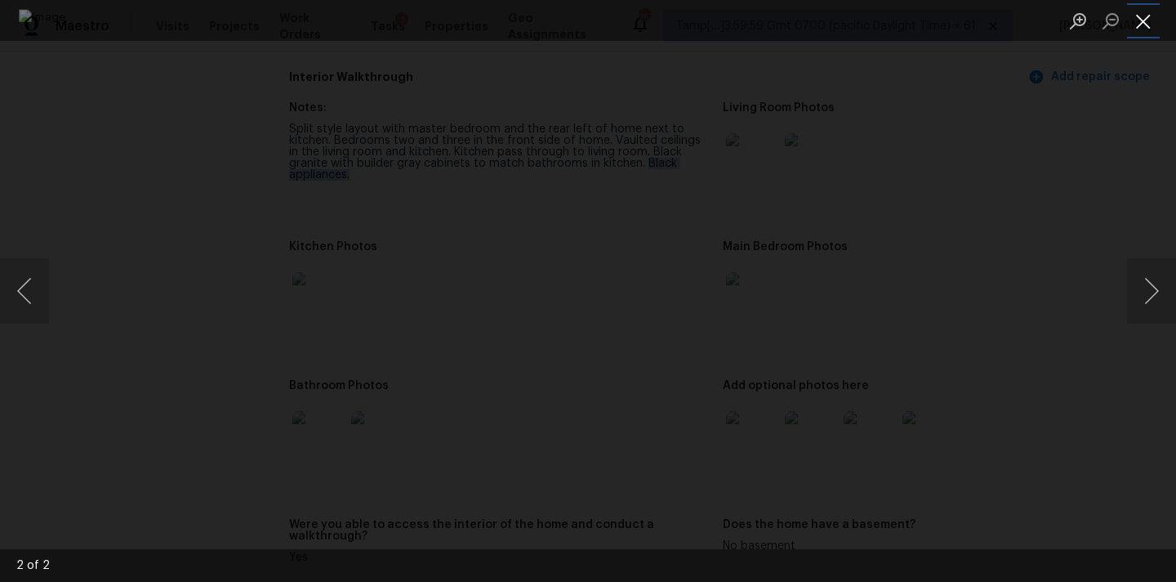
click at [1138, 16] on button "Close lightbox" at bounding box center [1143, 21] width 33 height 29
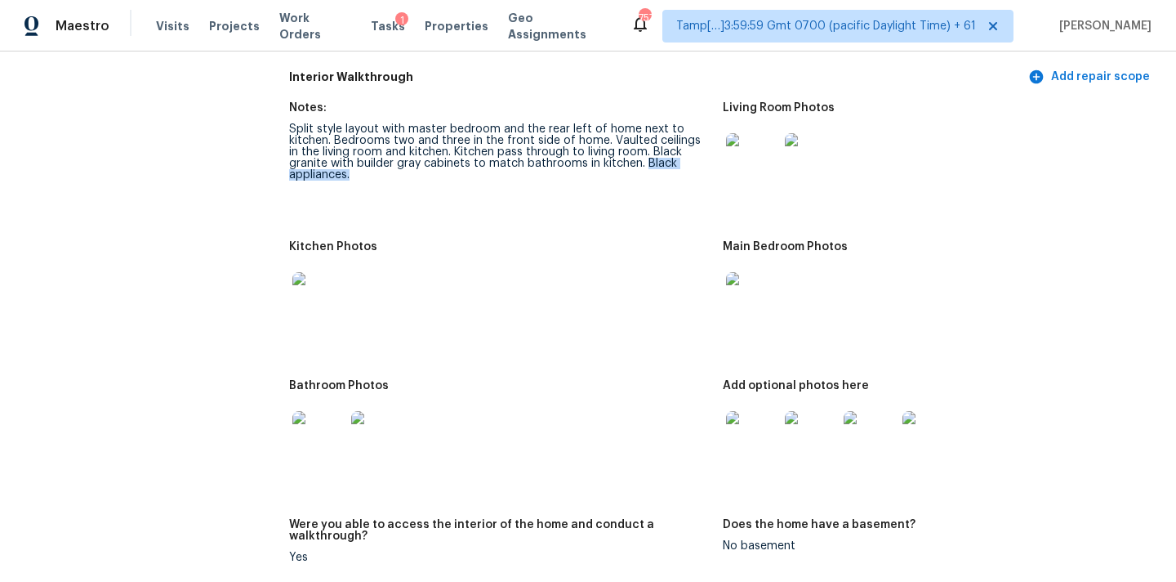
click at [743, 411] on img at bounding box center [752, 437] width 52 height 52
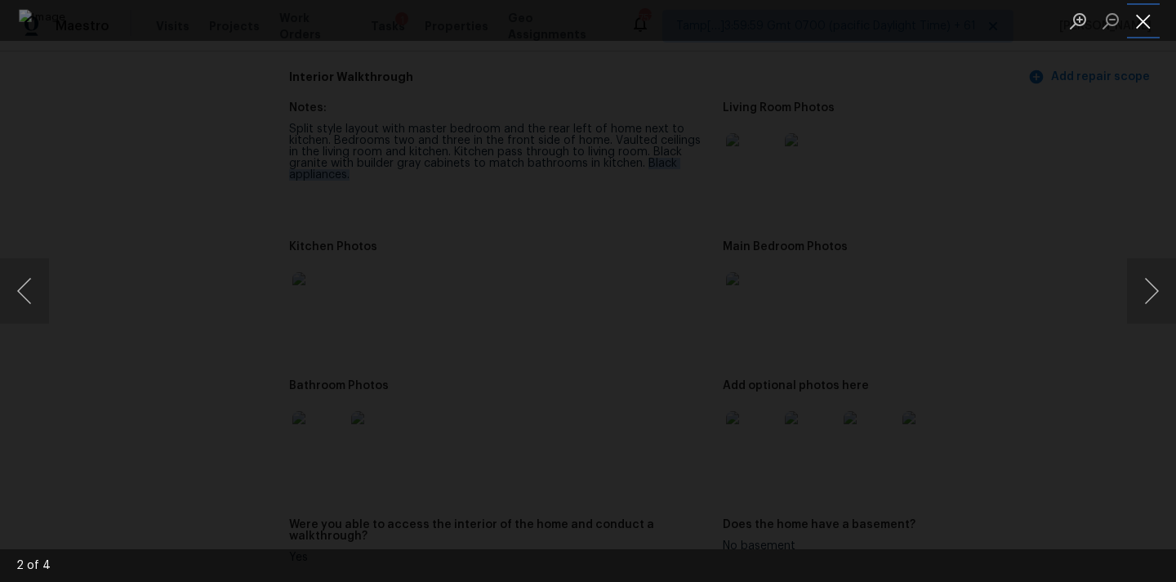
click at [1149, 13] on button "Close lightbox" at bounding box center [1143, 21] width 33 height 29
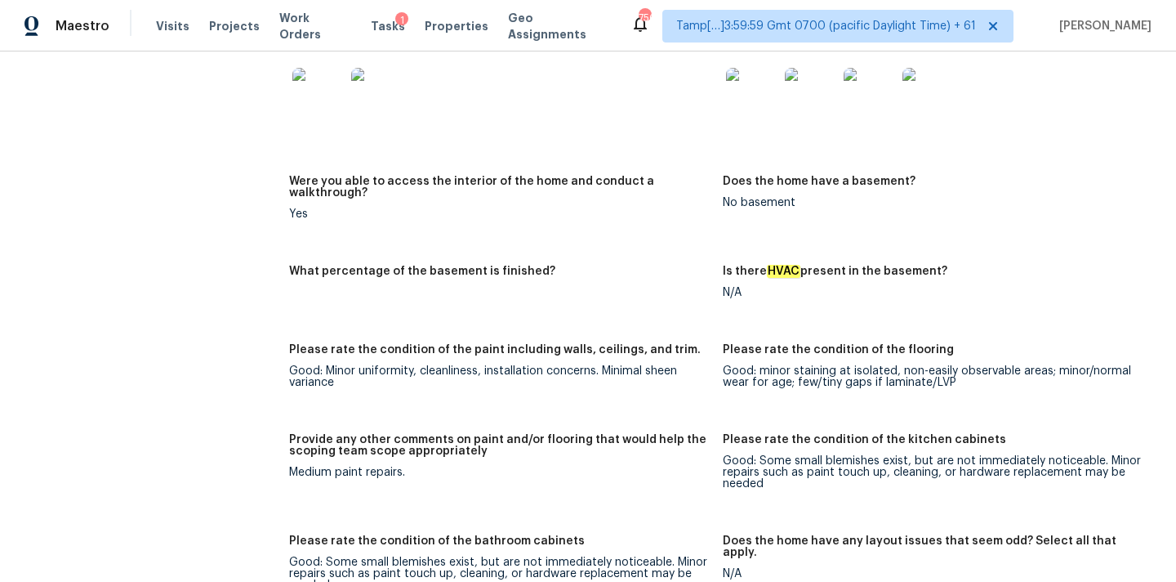
scroll to position [2050, 0]
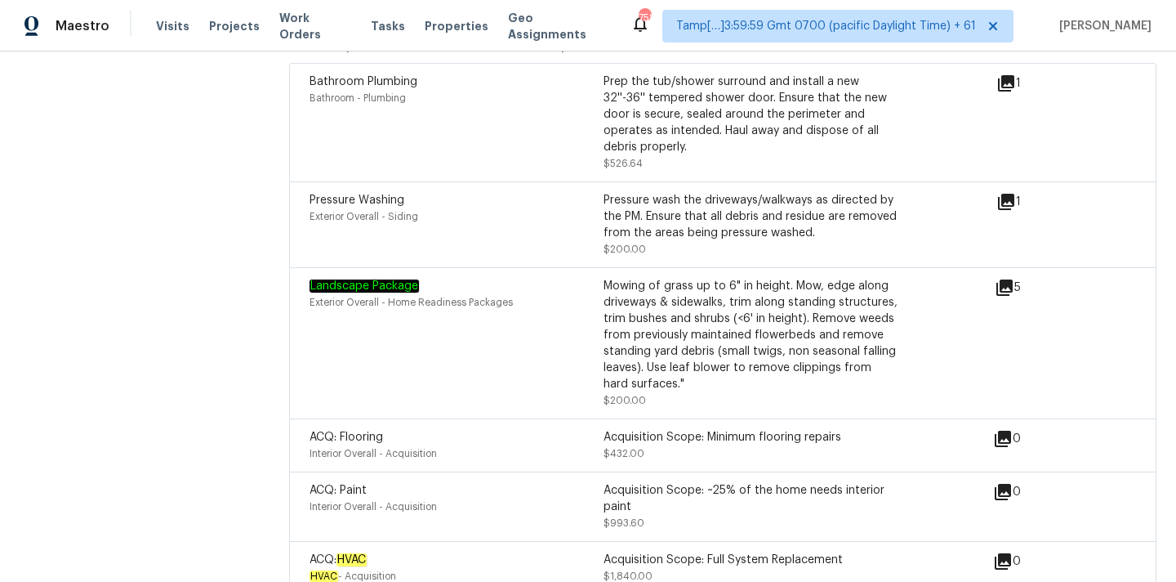
scroll to position [2198, 0]
